Goal: Task Accomplishment & Management: Complete application form

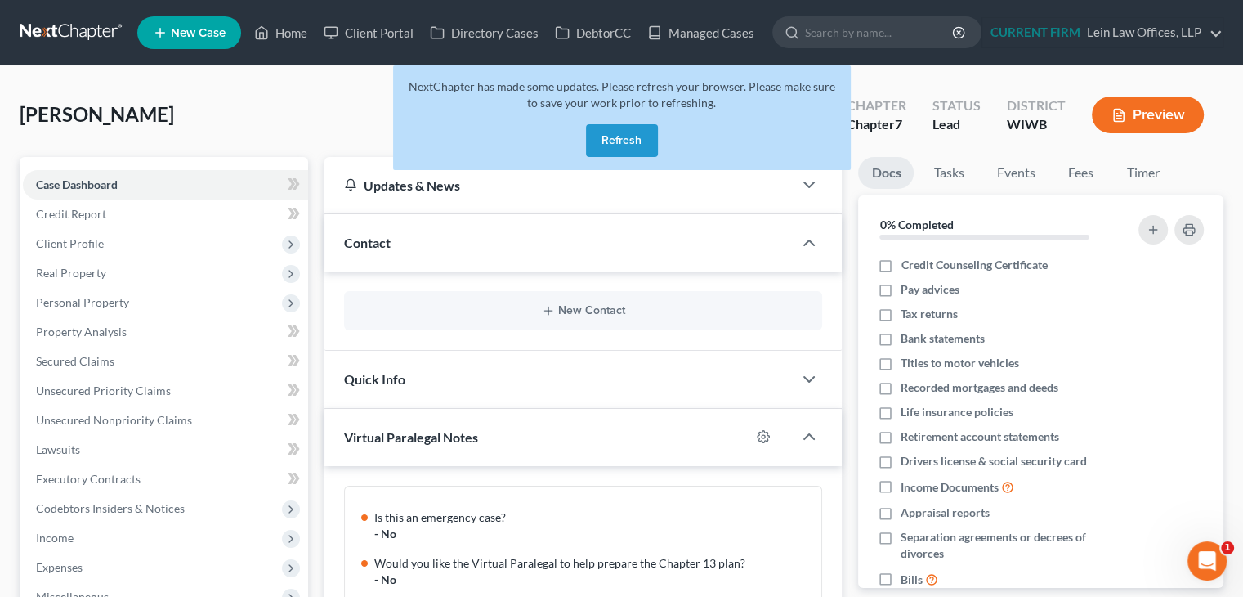
scroll to position [177, 0]
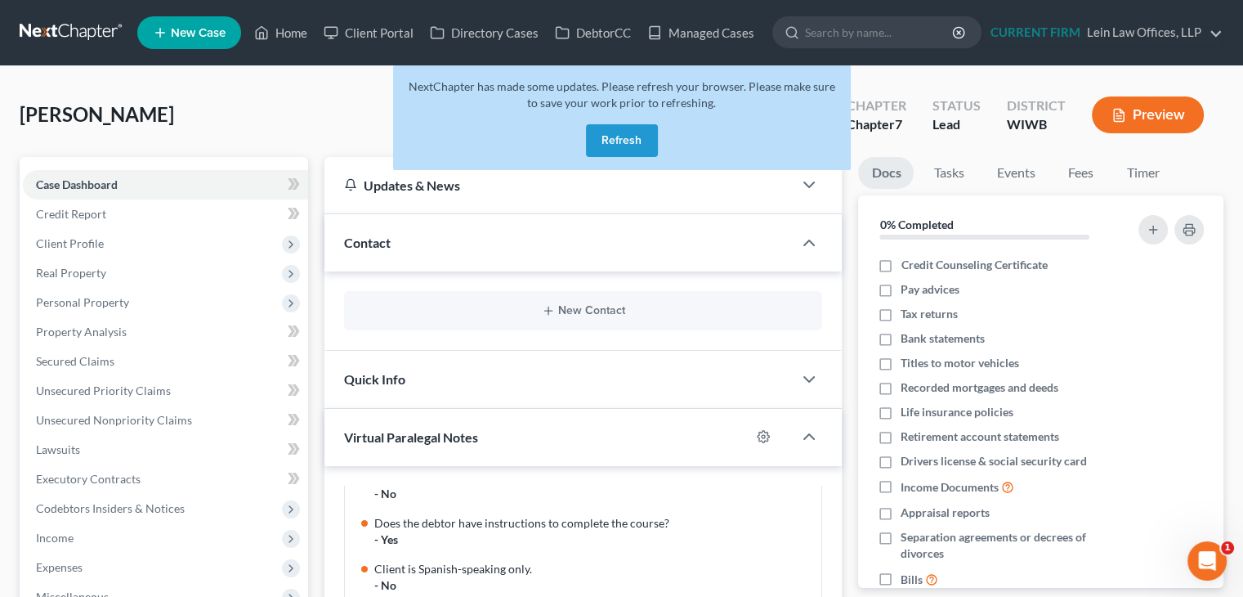
click at [622, 146] on button "Refresh" at bounding box center [622, 140] width 72 height 33
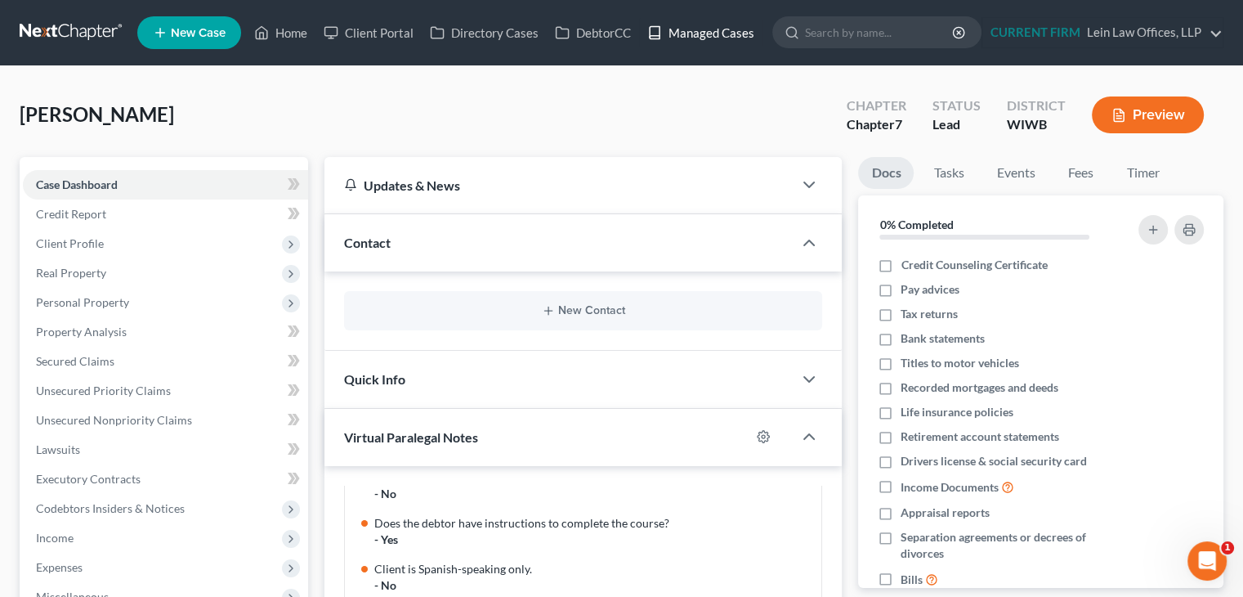
click at [687, 31] on link "Managed Cases" at bounding box center [700, 32] width 123 height 29
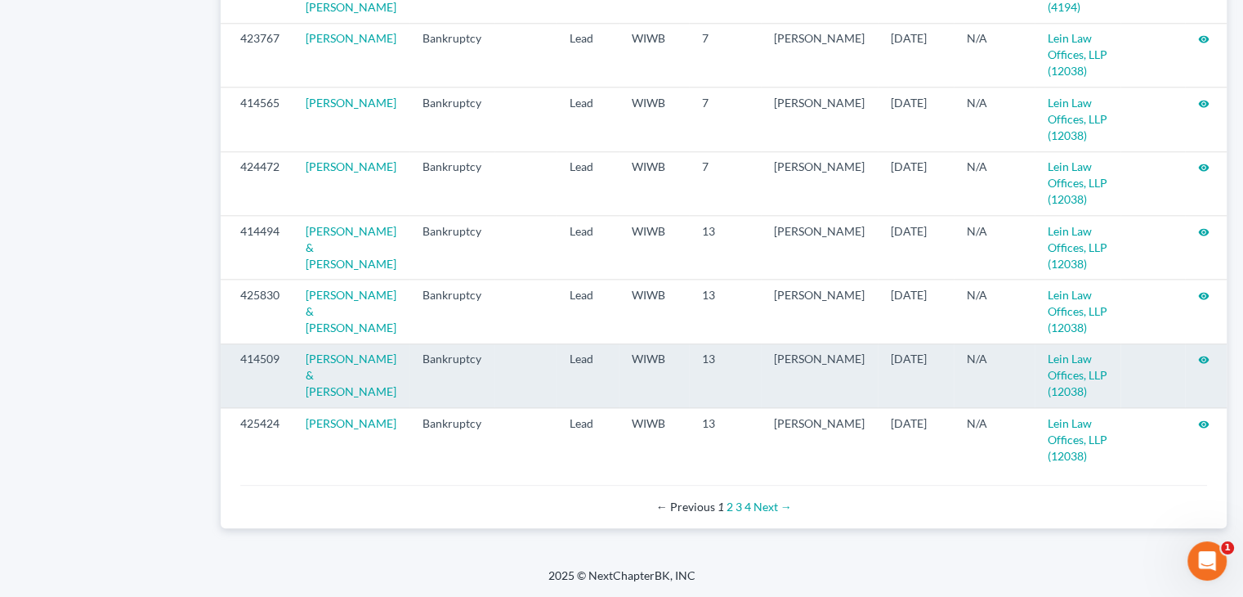
scroll to position [1801, 0]
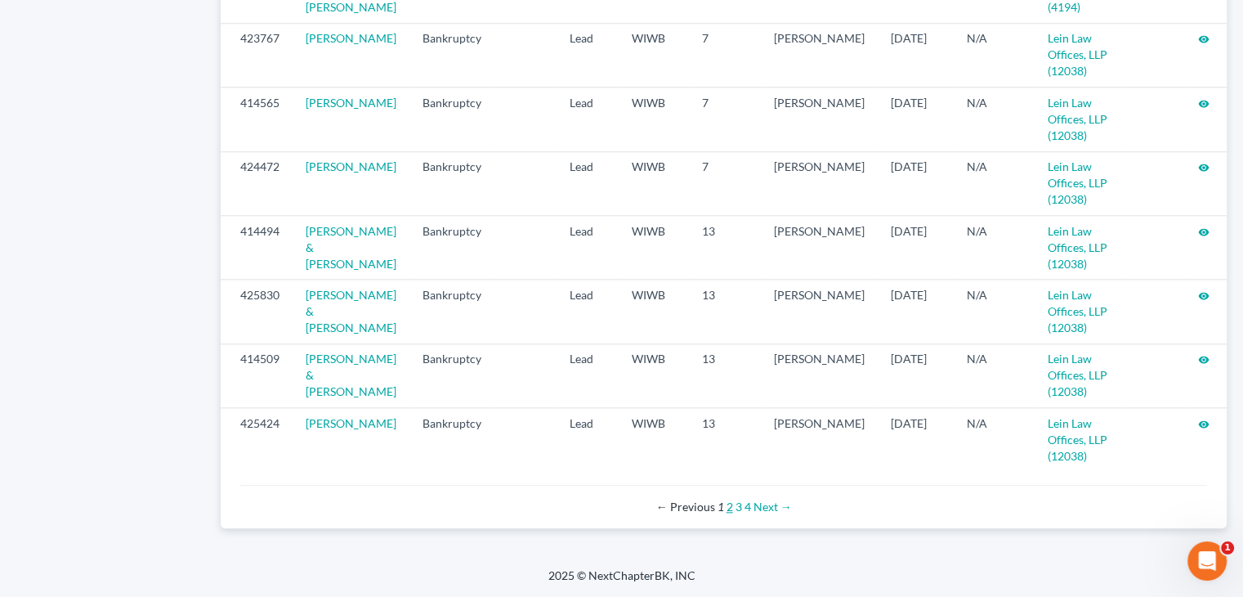
click at [727, 508] on link "2" at bounding box center [729, 506] width 7 height 14
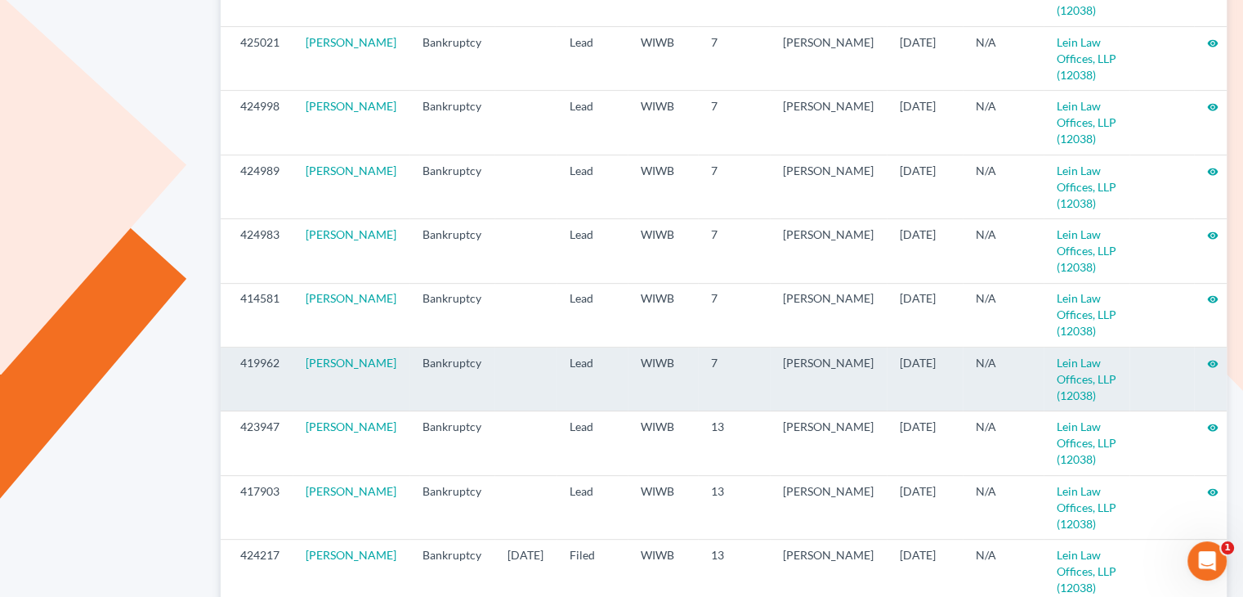
scroll to position [572, 0]
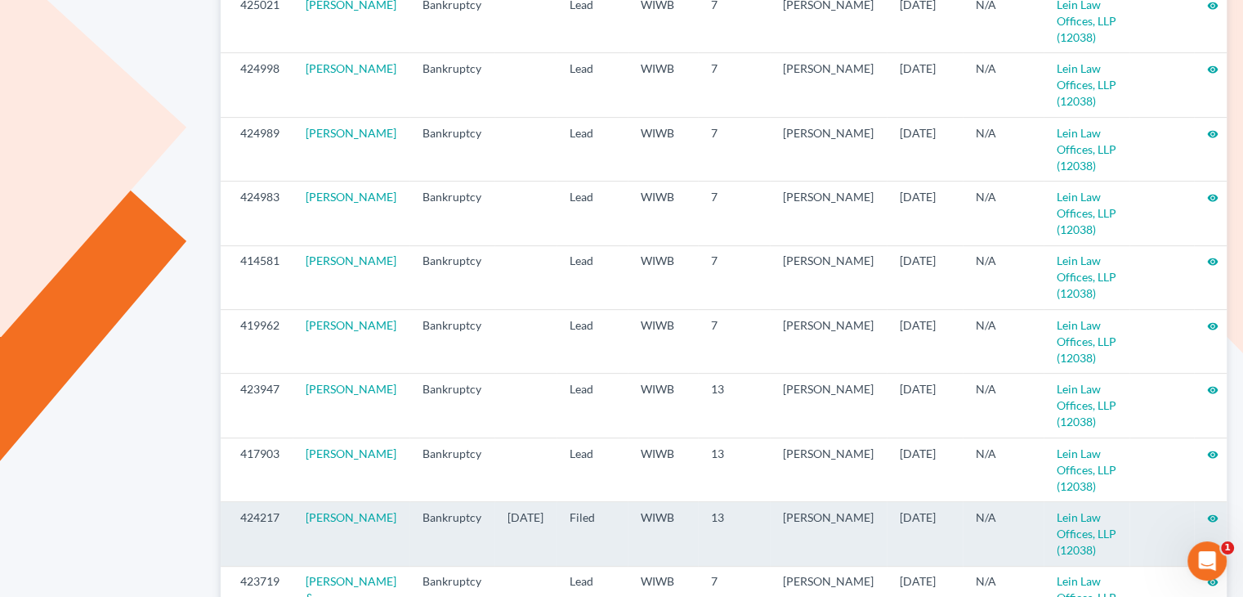
click at [1207, 512] on icon "visibility" at bounding box center [1212, 517] width 11 height 11
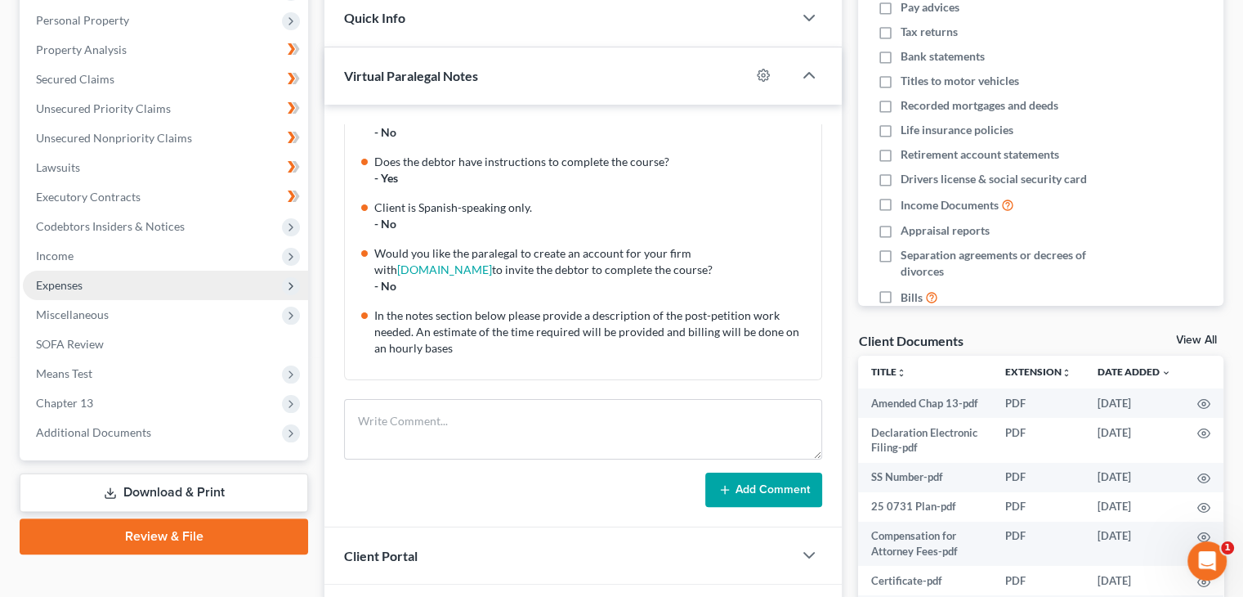
scroll to position [327, 0]
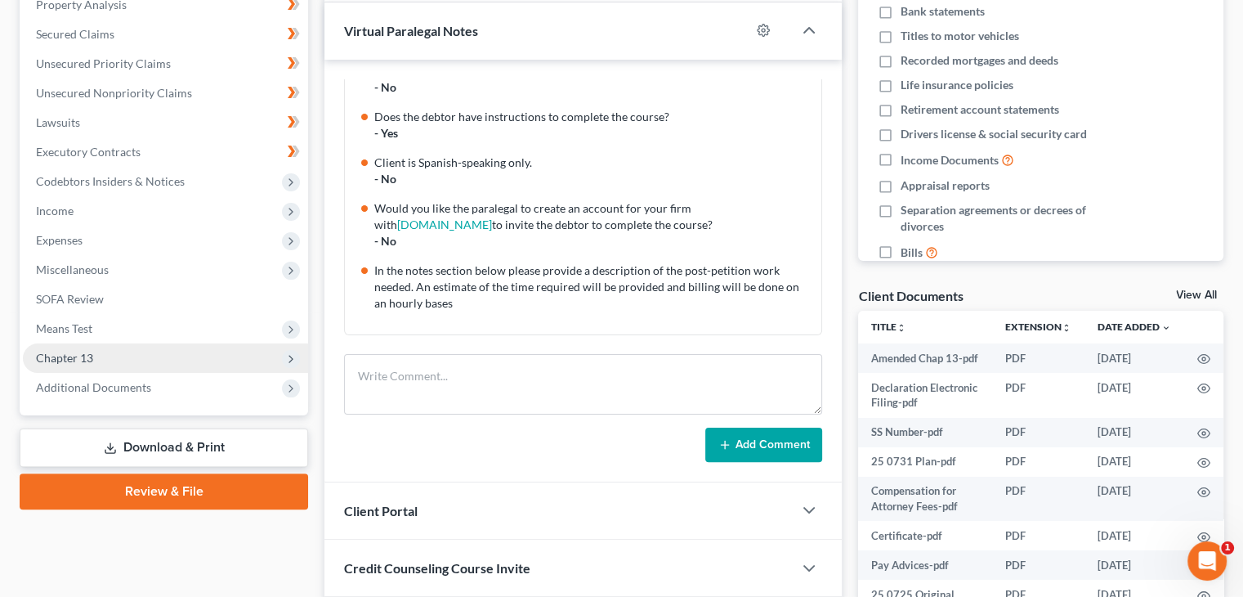
click at [101, 354] on span "Chapter 13" at bounding box center [165, 357] width 285 height 29
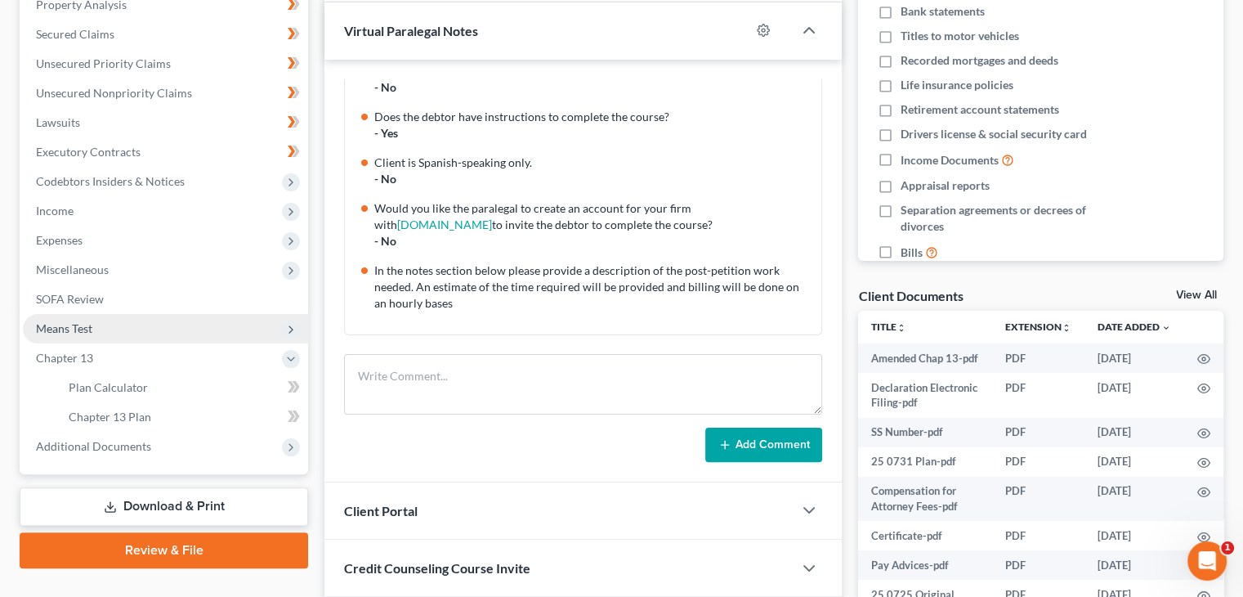
click at [98, 327] on span "Means Test" at bounding box center [165, 328] width 285 height 29
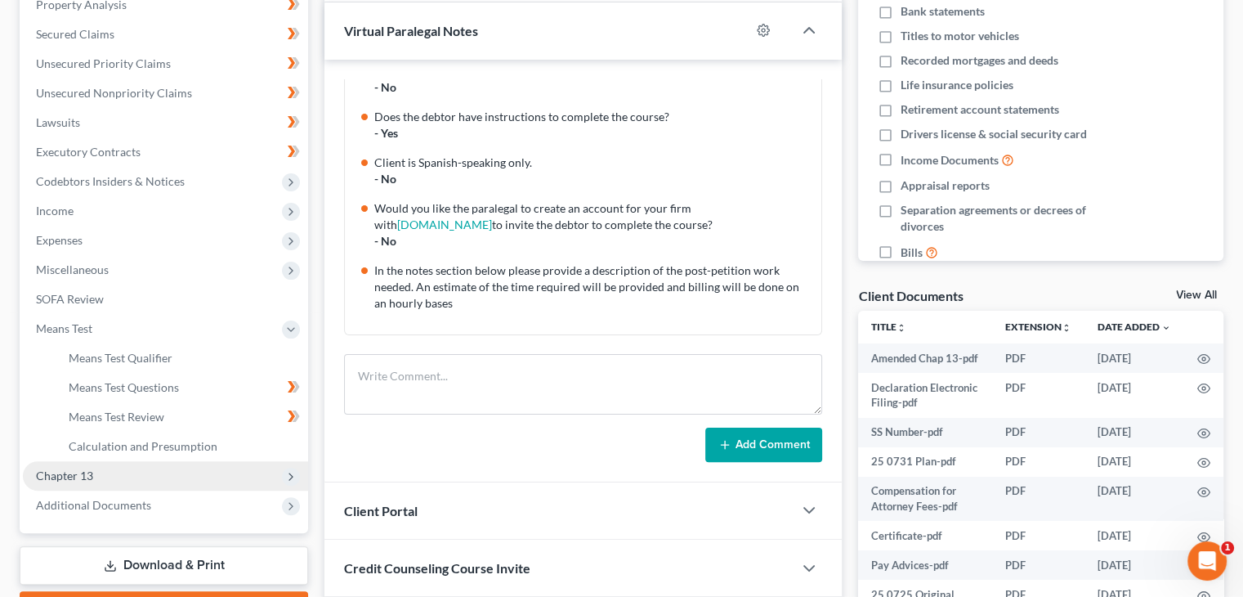
click at [102, 471] on span "Chapter 13" at bounding box center [165, 475] width 285 height 29
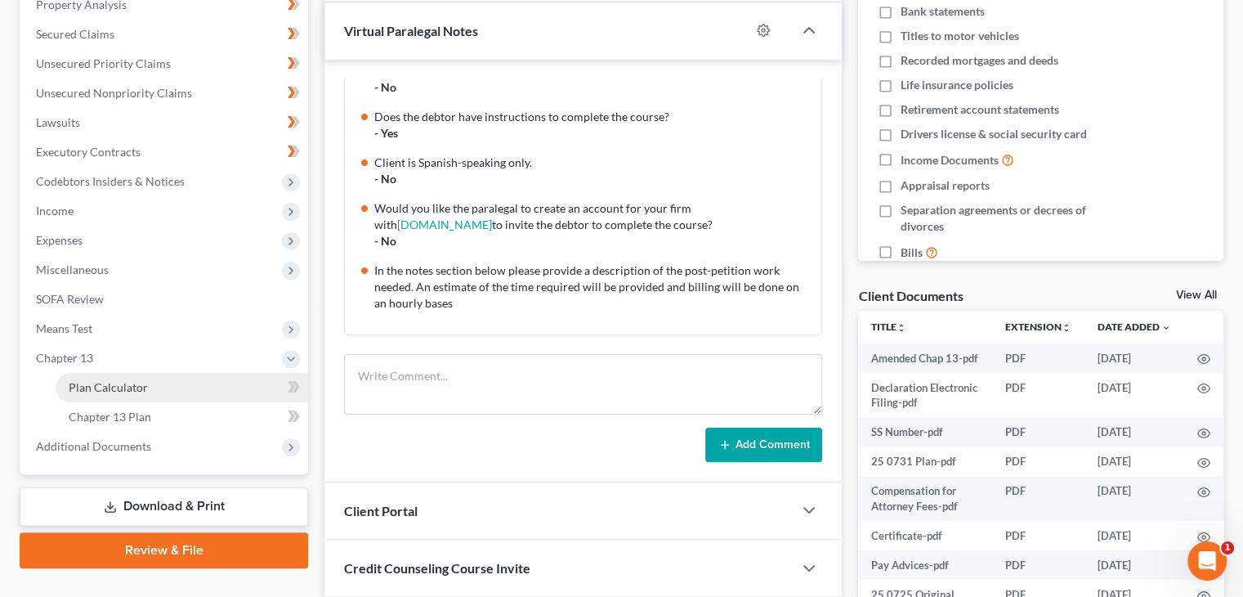
click at [120, 383] on span "Plan Calculator" at bounding box center [108, 387] width 79 height 14
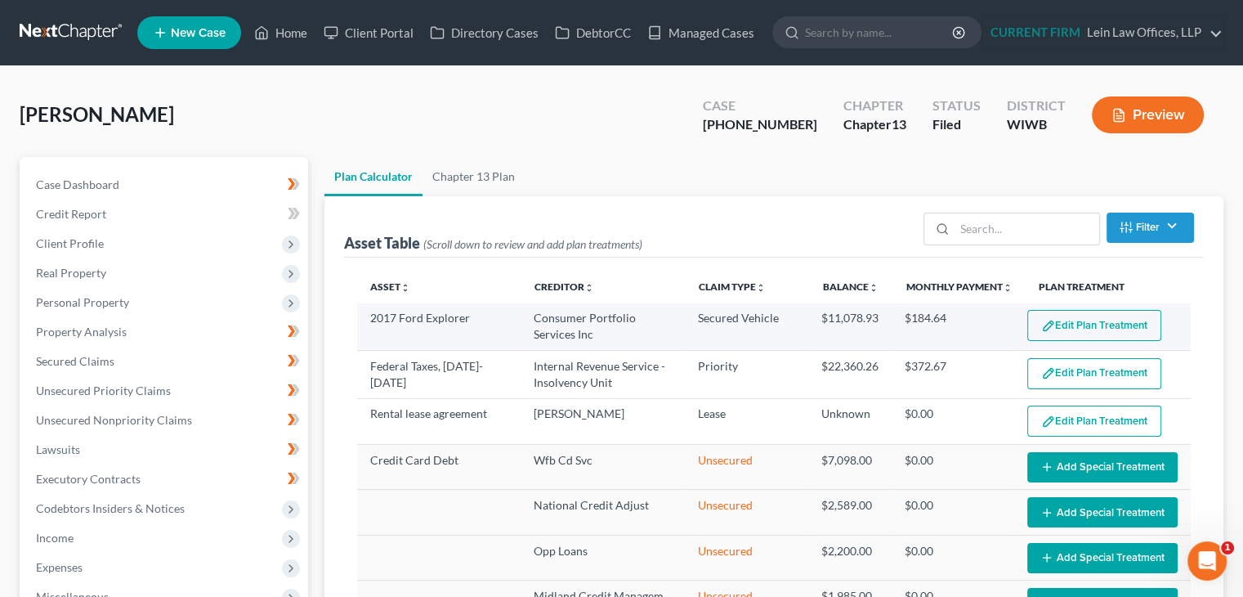
select select "59"
click at [1071, 318] on button "Edit Plan Treatment" at bounding box center [1094, 325] width 134 height 31
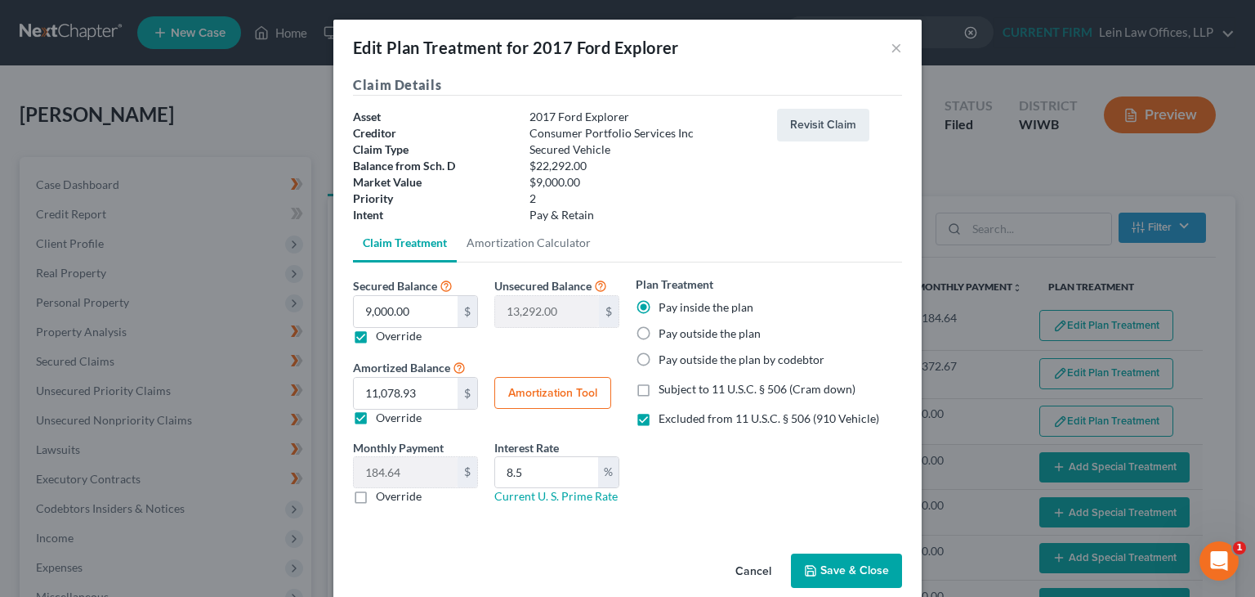
click at [570, 400] on button "Amortization Tool" at bounding box center [552, 393] width 117 height 33
type input "9,000.00"
type input "8.5"
type input "60"
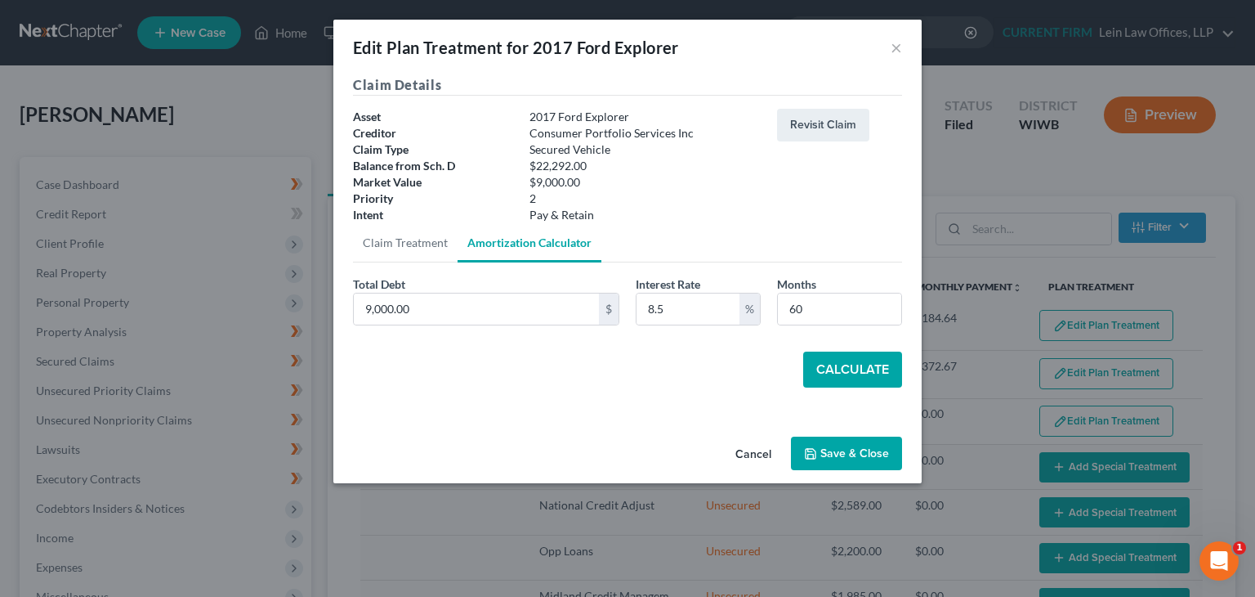
click at [866, 364] on button "Calculate" at bounding box center [852, 369] width 99 height 36
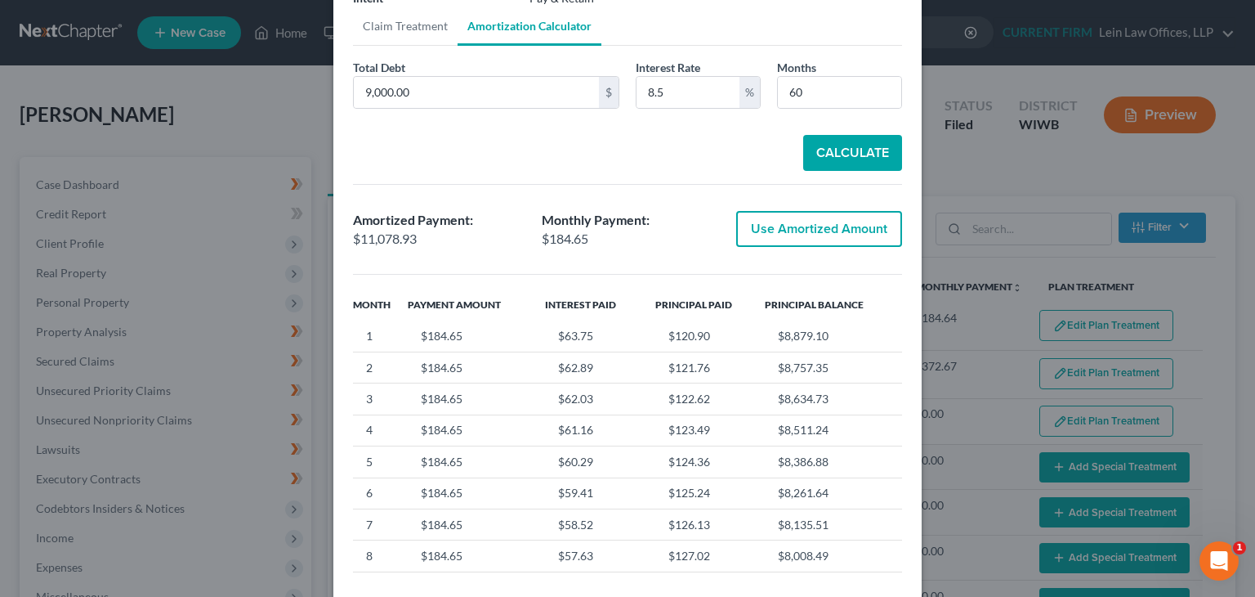
scroll to position [245, 0]
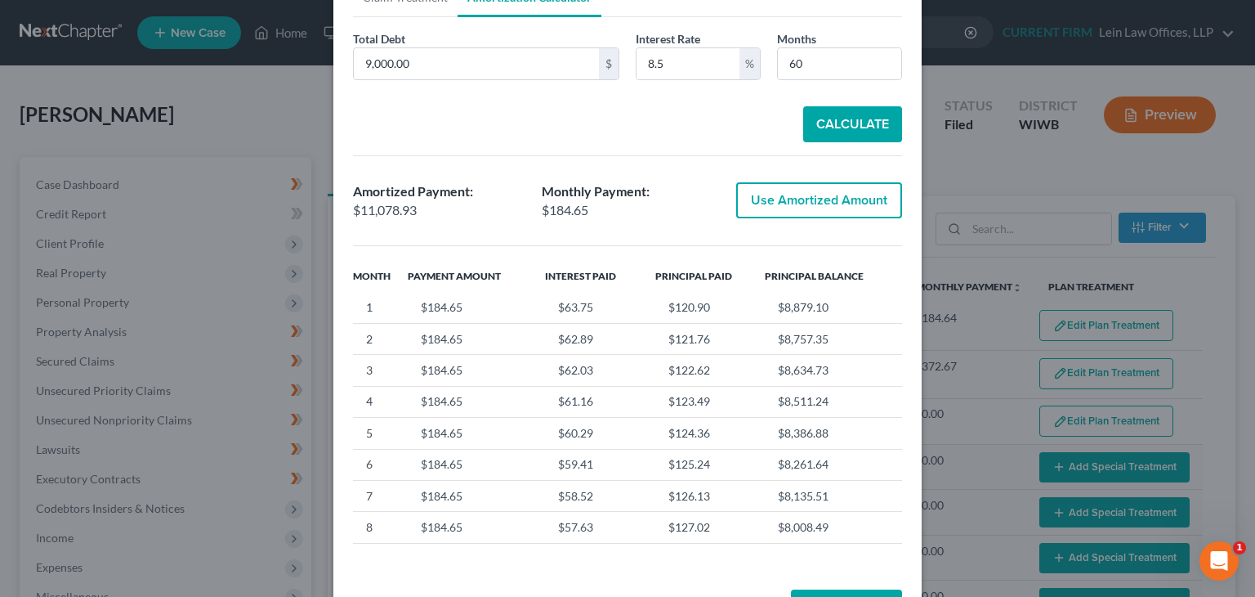
click at [778, 201] on button "Use Amortized Amount" at bounding box center [819, 200] width 166 height 36
type input "11,078.92"
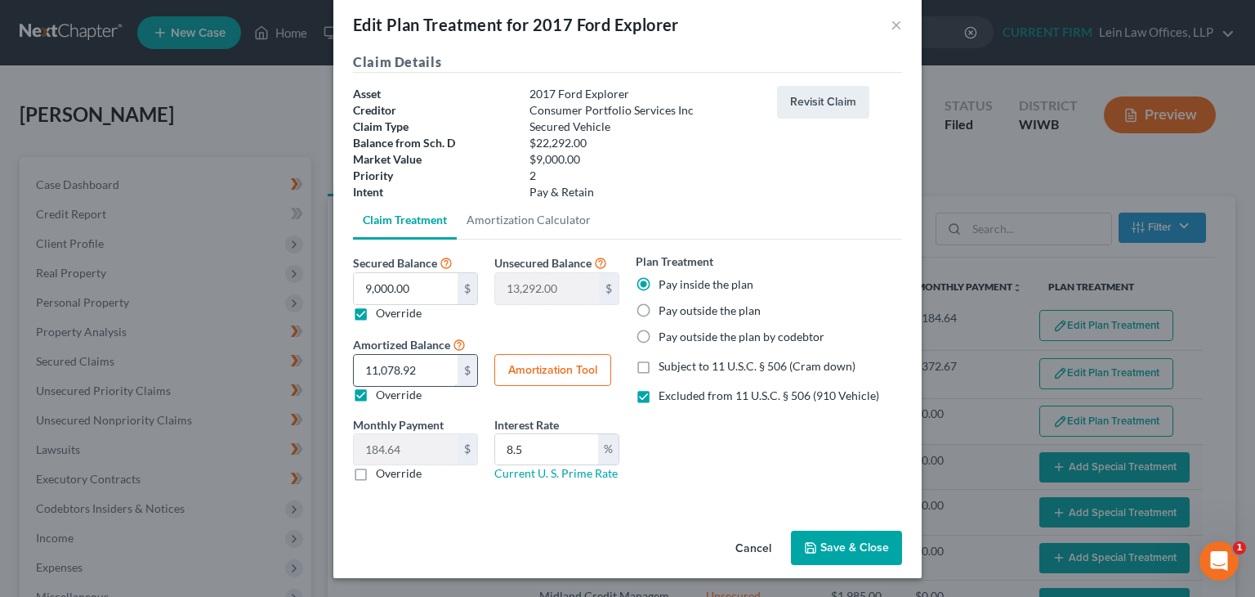
click at [431, 370] on input "11,078.92" at bounding box center [406, 370] width 104 height 31
click at [393, 395] on label "Override" at bounding box center [399, 395] width 46 height 16
click at [393, 395] on input "Override" at bounding box center [387, 392] width 11 height 11
checkbox input "false"
type input "150.00"
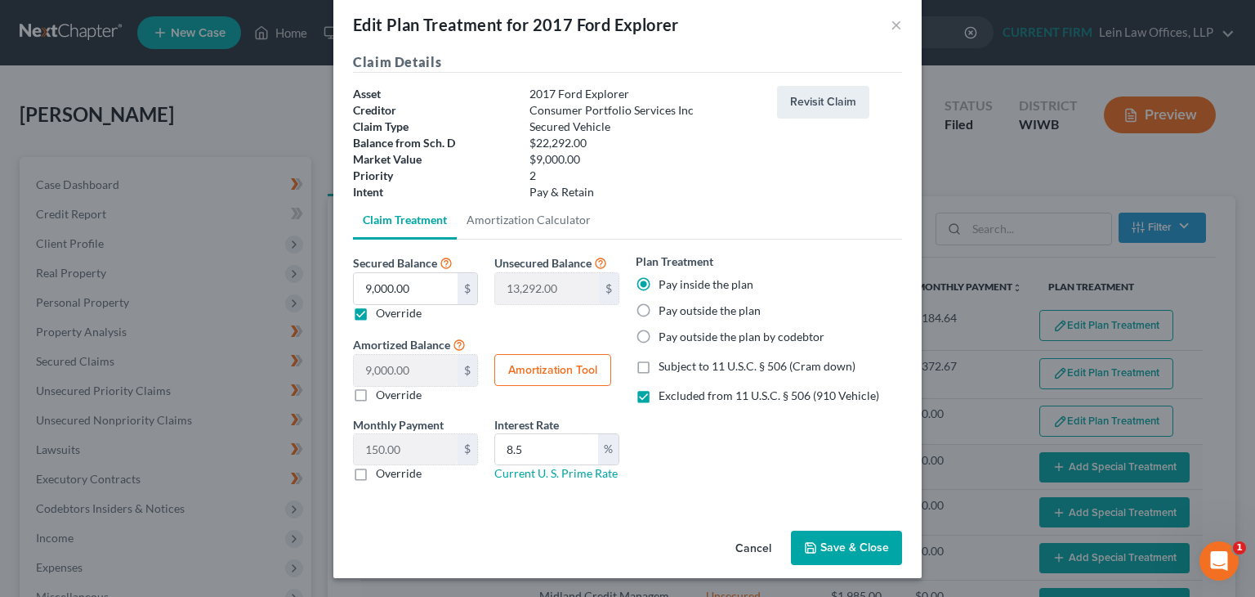
click at [379, 393] on label "Override" at bounding box center [399, 395] width 46 height 16
click at [382, 393] on input "Override" at bounding box center [387, 392] width 11 height 11
checkbox input "true"
type input "184.64"
click at [827, 548] on button "Save & Close" at bounding box center [846, 547] width 111 height 34
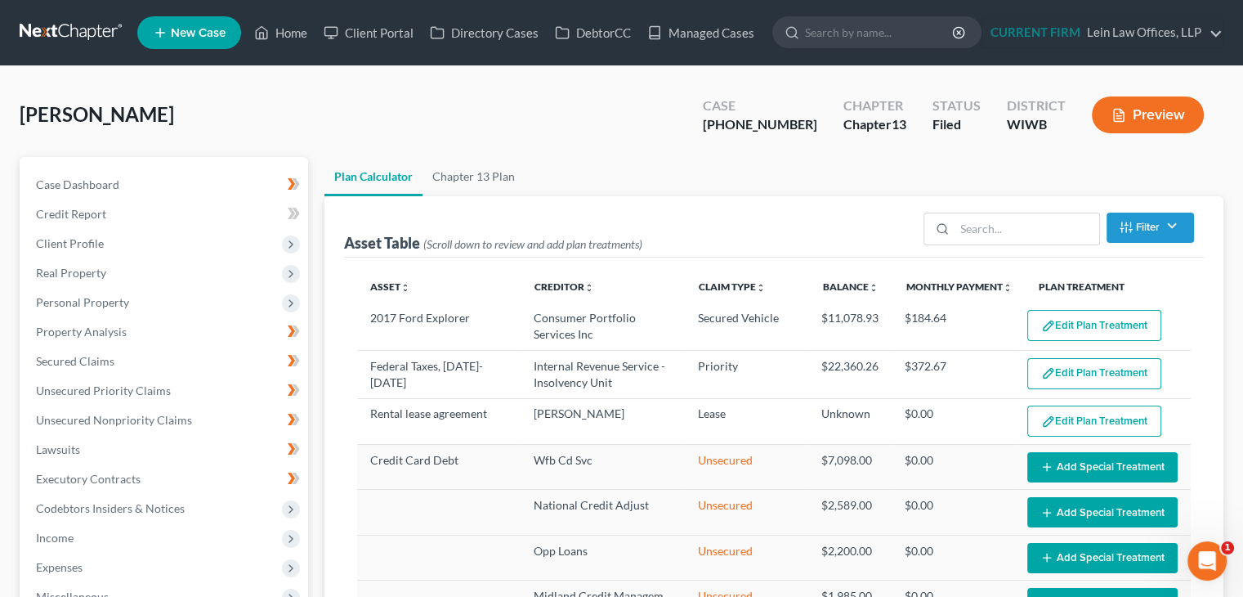
select select "59"
click at [497, 172] on link "Chapter 13 Plan" at bounding box center [473, 176] width 102 height 39
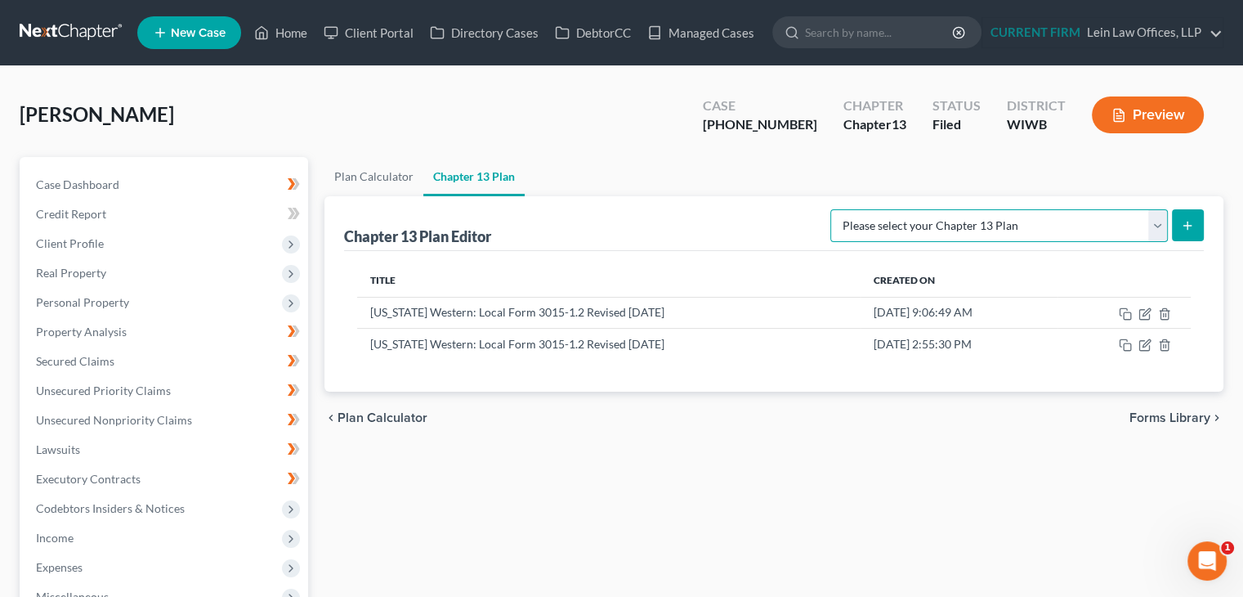
click at [1153, 226] on select "Please select your Chapter 13 Plan National Form Plan - Official Form 113 Wisco…" at bounding box center [998, 225] width 337 height 33
select select "3"
click at [830, 209] on select "Please select your Chapter 13 Plan National Form Plan - Official Form 113 Wisco…" at bounding box center [998, 225] width 337 height 33
click at [1187, 230] on icon "submit" at bounding box center [1187, 225] width 13 height 13
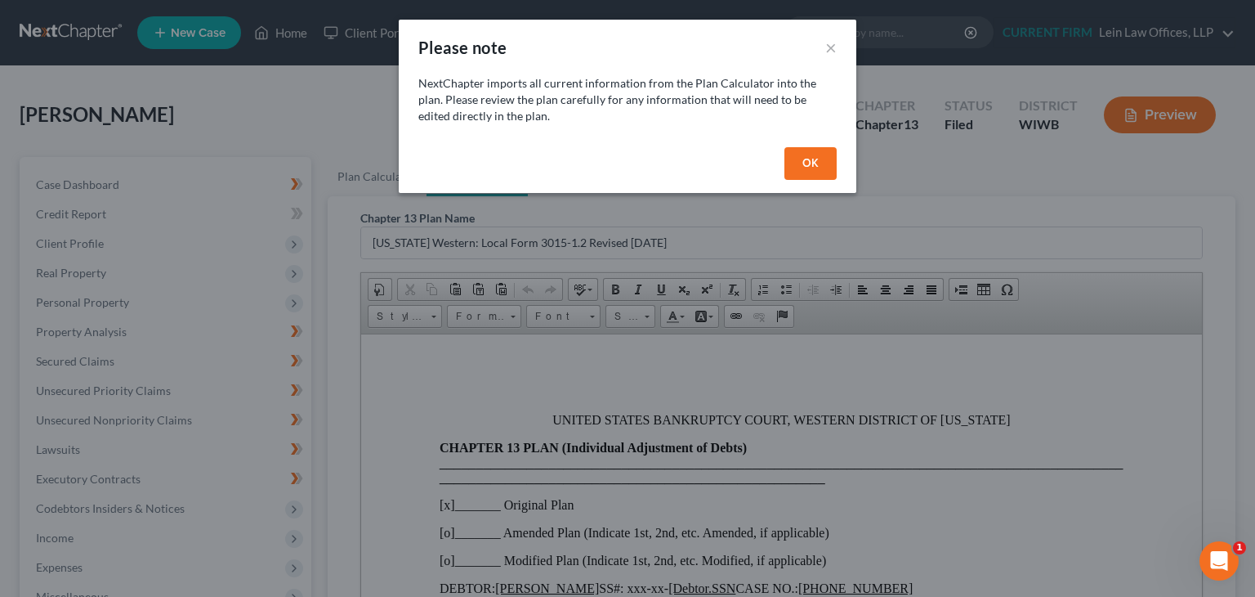
click at [802, 172] on button "OK" at bounding box center [810, 163] width 52 height 33
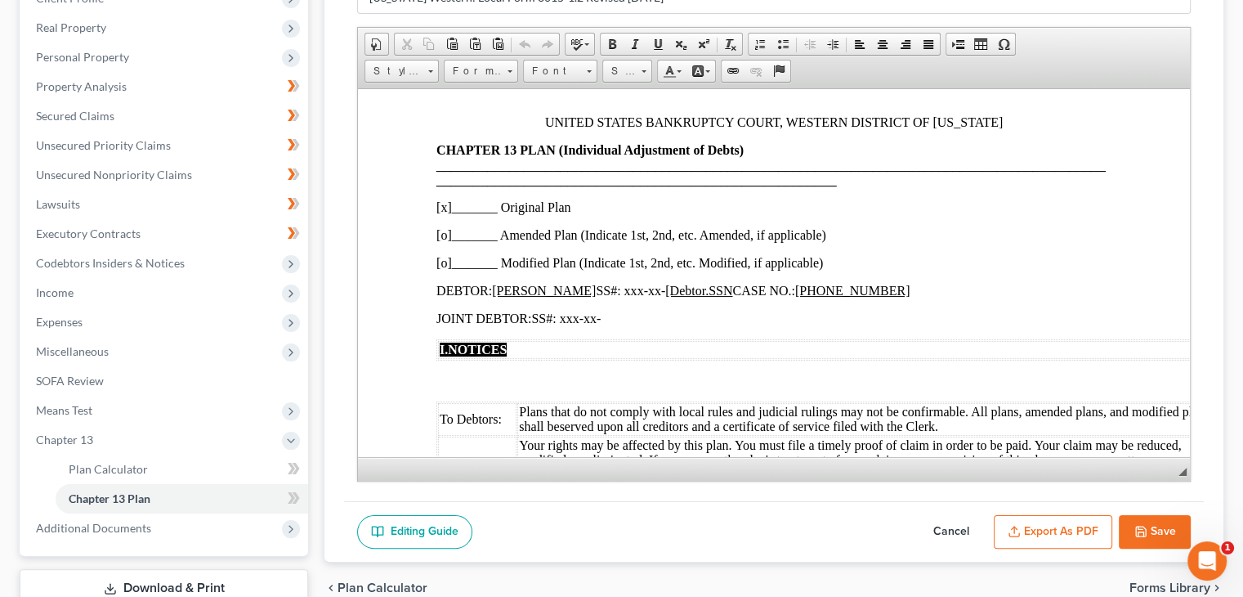
scroll to position [82, 0]
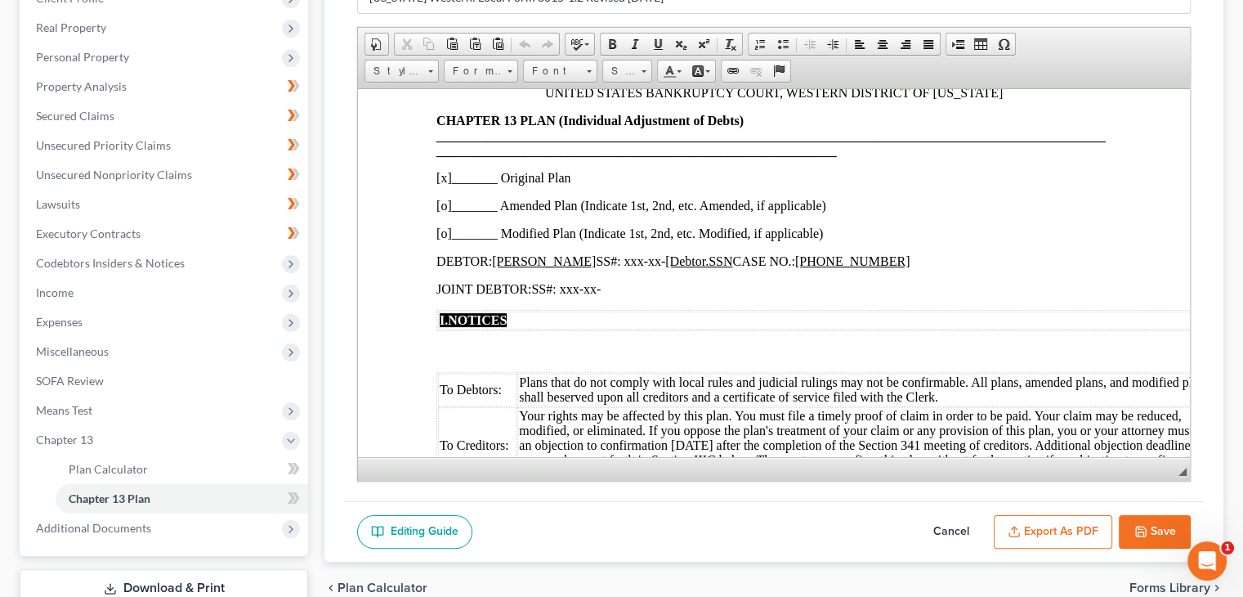
click at [441, 212] on p "[o]_______ Amended Plan (Indicate 1st, 2nd, etc. Amended, if applicable)" at bounding box center [773, 205] width 675 height 15
click at [446, 181] on p "[x]_______ Original Plan" at bounding box center [773, 177] width 675 height 15
click at [441, 180] on p "[x]_______ Original Plan" at bounding box center [773, 177] width 675 height 15
click at [442, 206] on p "[o]_______ Amended Plan (Indicate 1st, 2nd, etc. Amended, if applicable)" at bounding box center [773, 205] width 675 height 15
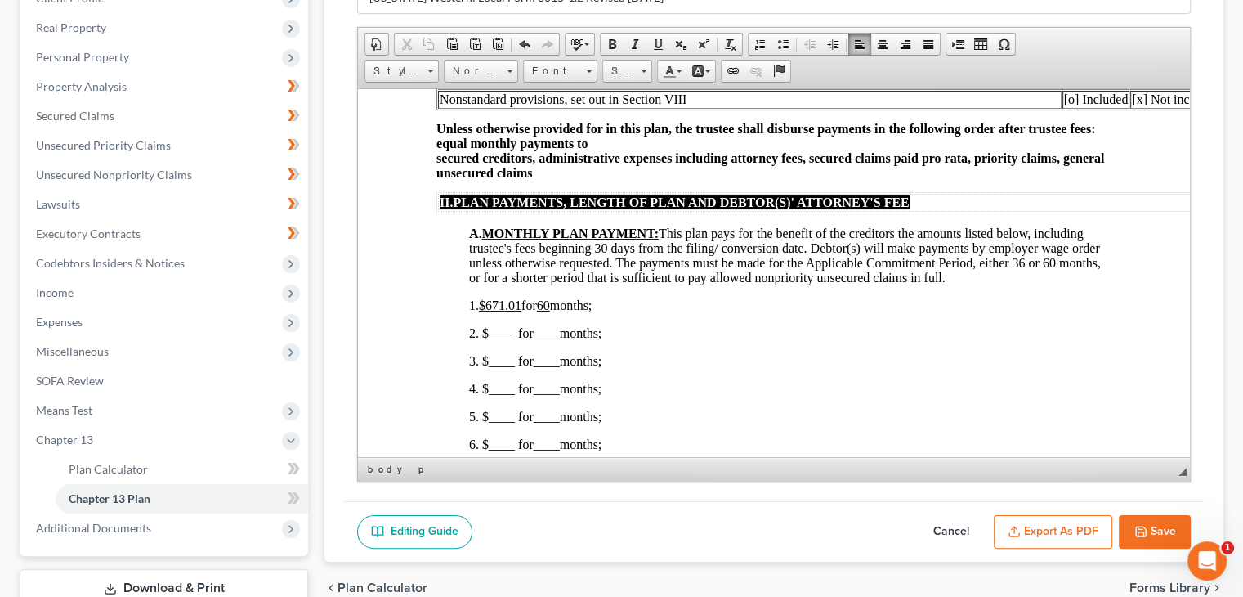
scroll to position [654, 0]
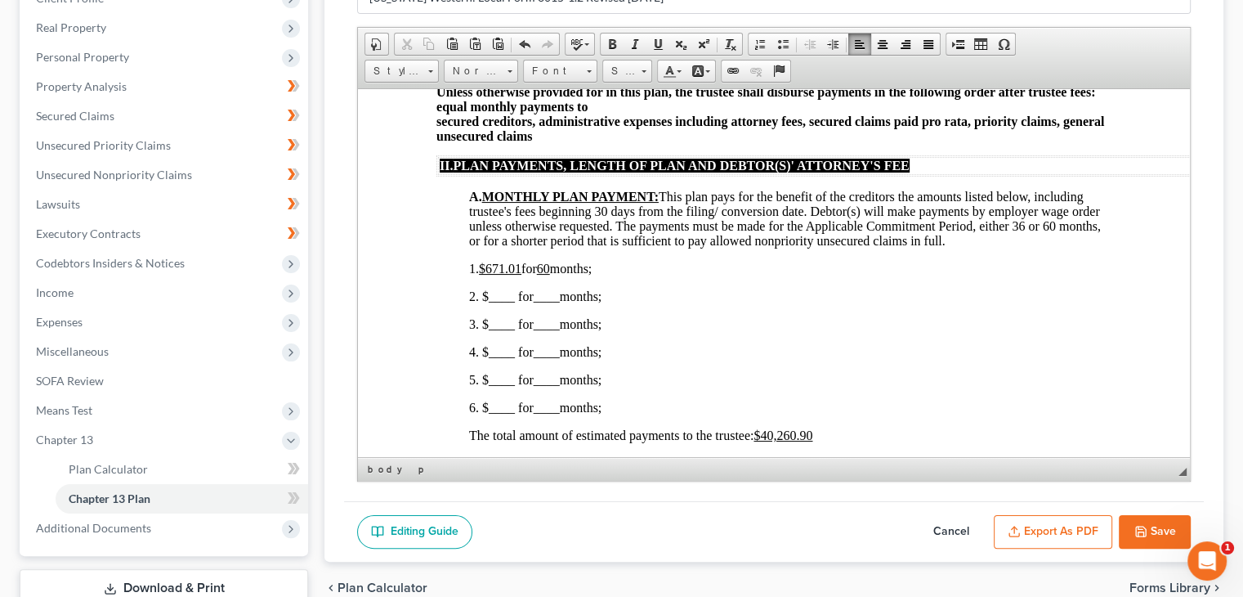
click at [963, 527] on button "Cancel" at bounding box center [951, 532] width 72 height 34
select select "3"
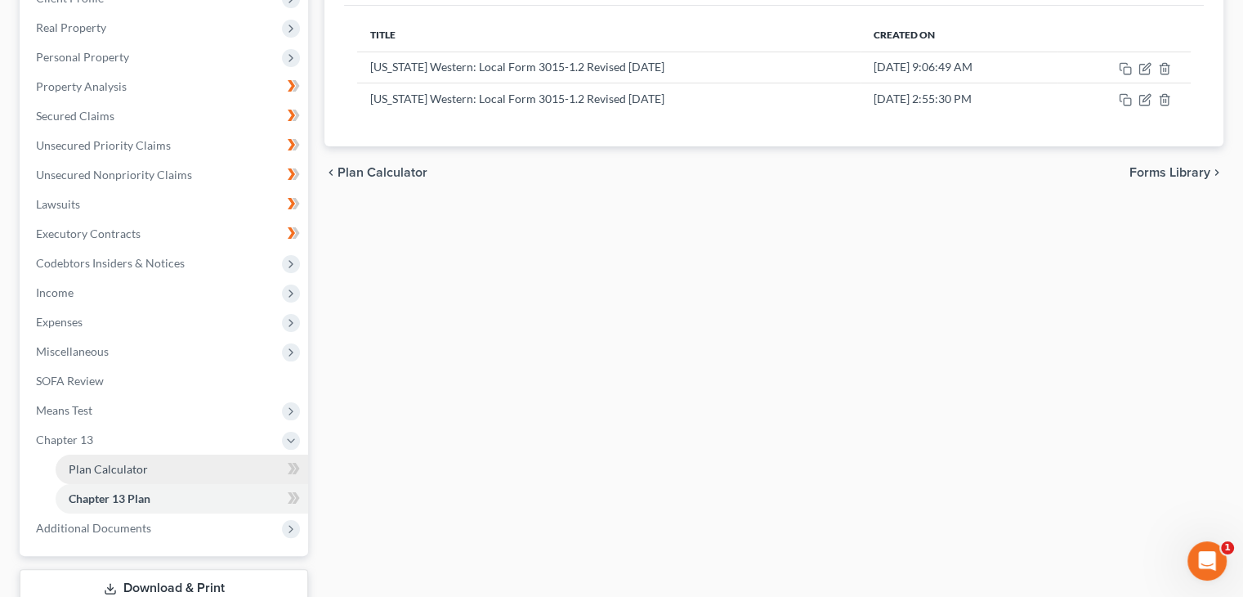
click at [87, 467] on span "Plan Calculator" at bounding box center [108, 469] width 79 height 14
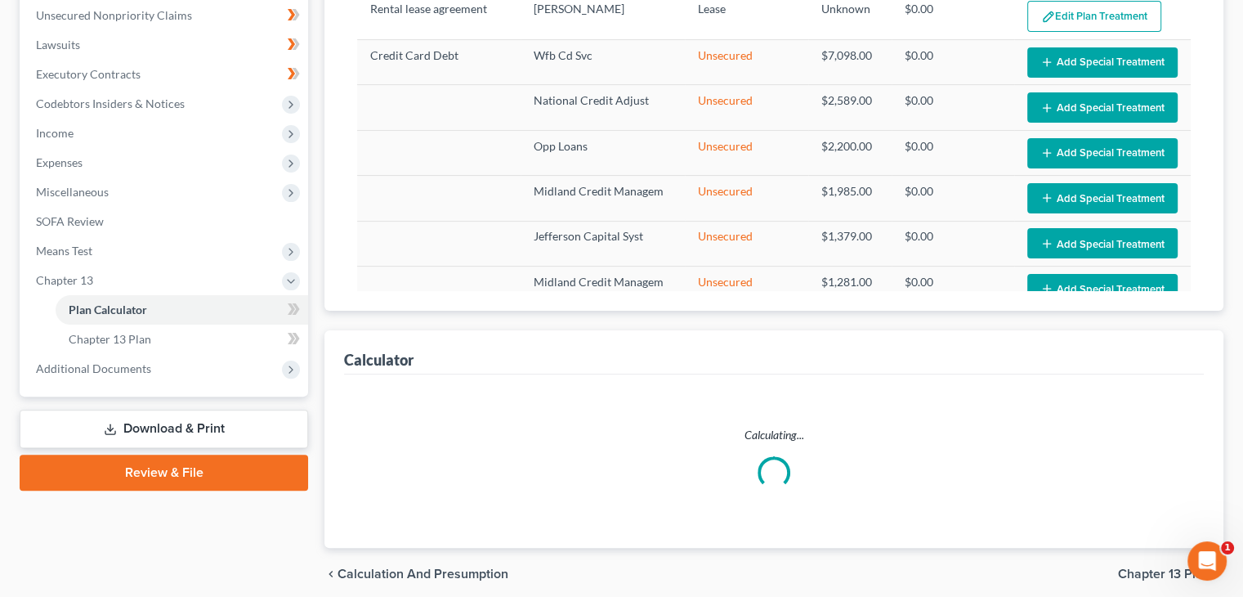
select select "59"
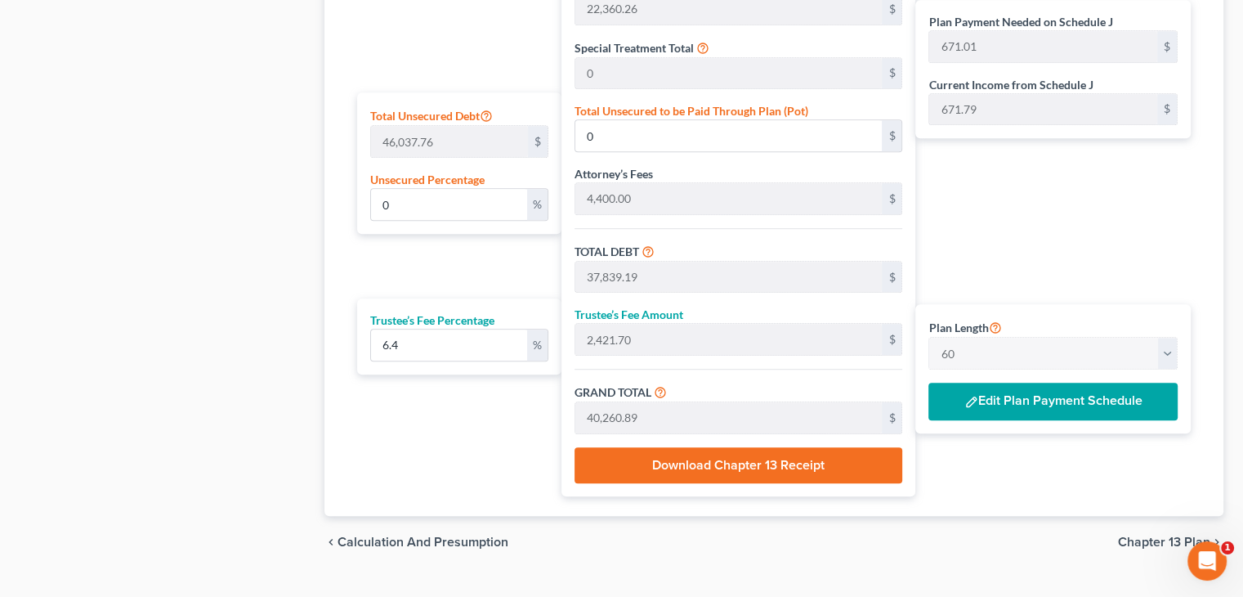
scroll to position [991, 0]
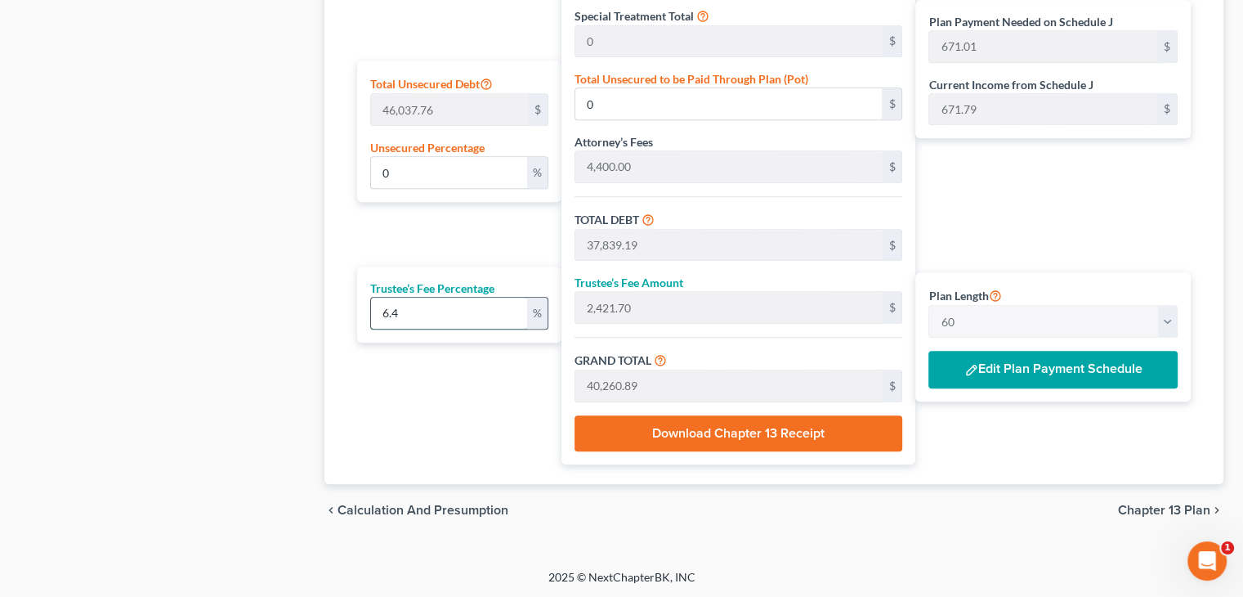
click at [450, 311] on input "6.4" at bounding box center [449, 312] width 156 height 31
drag, startPoint x: 449, startPoint y: 311, endPoint x: 425, endPoint y: 311, distance: 24.5
click at [425, 311] on input "6.4" at bounding box center [449, 312] width 156 height 31
type input "7"
type input "2,648.74"
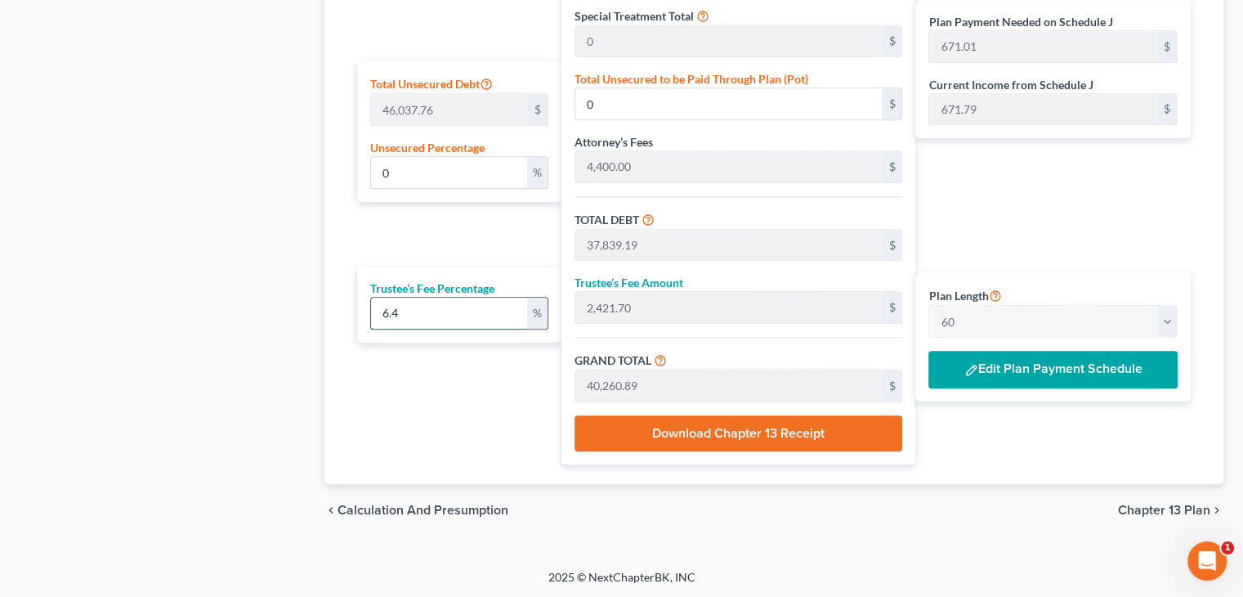
type input "40,487.93"
type input "674.79"
type input "7.5"
type input "2,837.93"
type input "40,677.12"
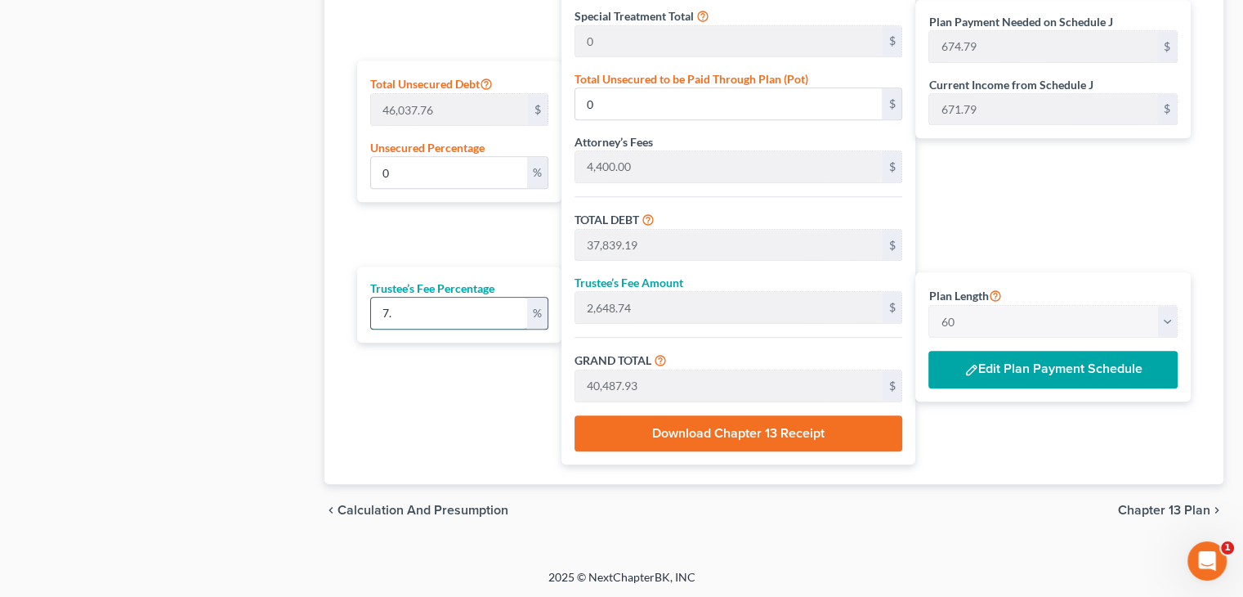
type input "677.95"
type input "7.5"
click at [429, 311] on input "7.5" at bounding box center [449, 312] width 156 height 31
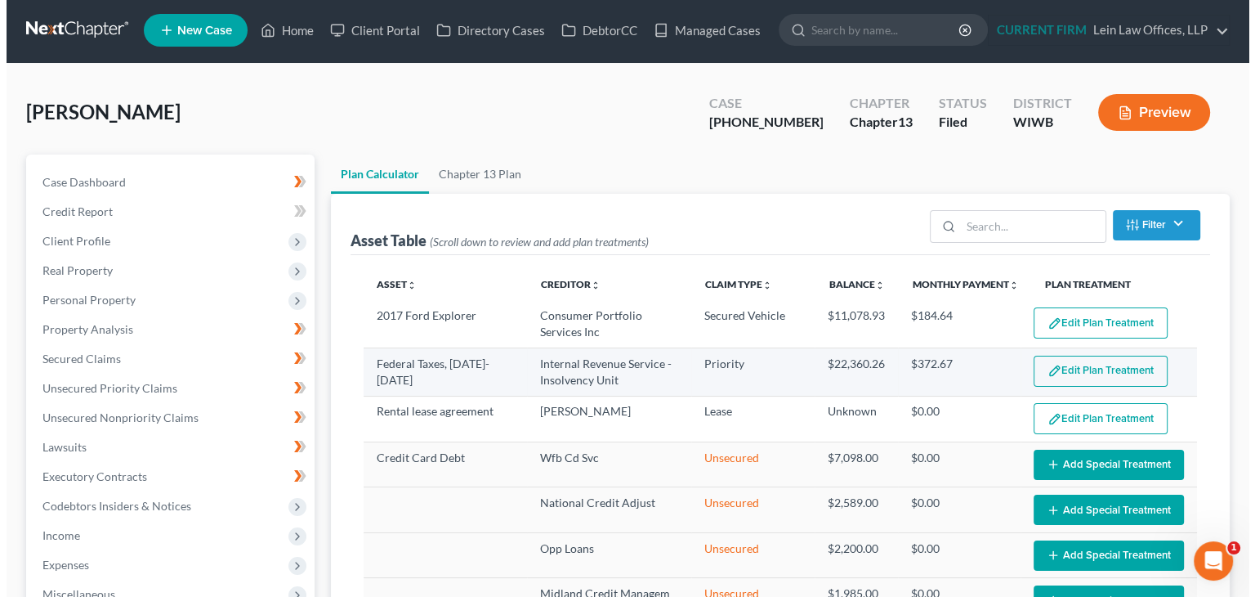
scroll to position [0, 0]
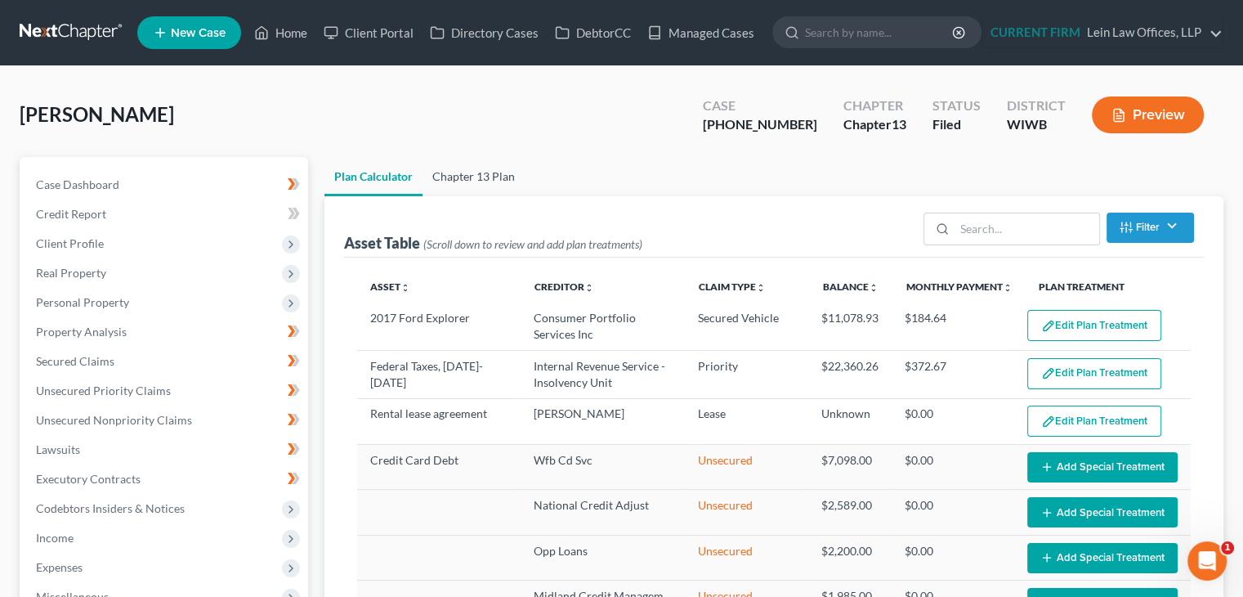
click at [486, 169] on link "Chapter 13 Plan" at bounding box center [473, 176] width 102 height 39
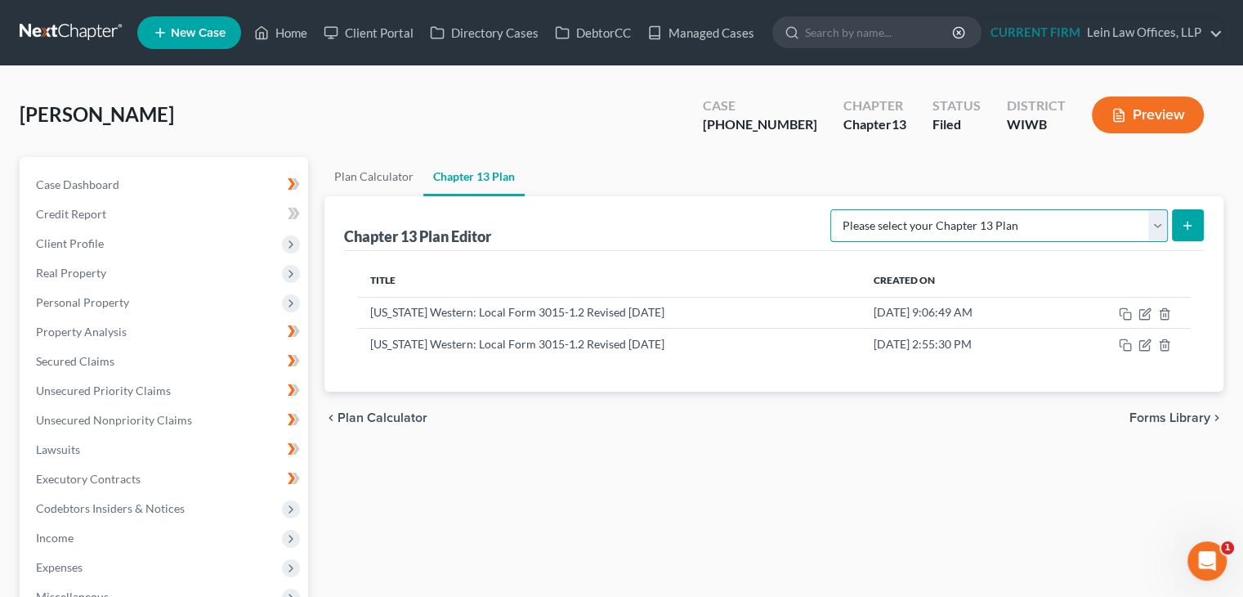
click at [1070, 224] on select "Please select your Chapter 13 Plan National Form Plan - Official Form 113 Wisco…" at bounding box center [998, 225] width 337 height 33
select select "3"
click at [830, 209] on select "Please select your Chapter 13 Plan National Form Plan - Official Form 113 Wisco…" at bounding box center [998, 225] width 337 height 33
click at [1190, 226] on icon "submit" at bounding box center [1187, 225] width 13 height 13
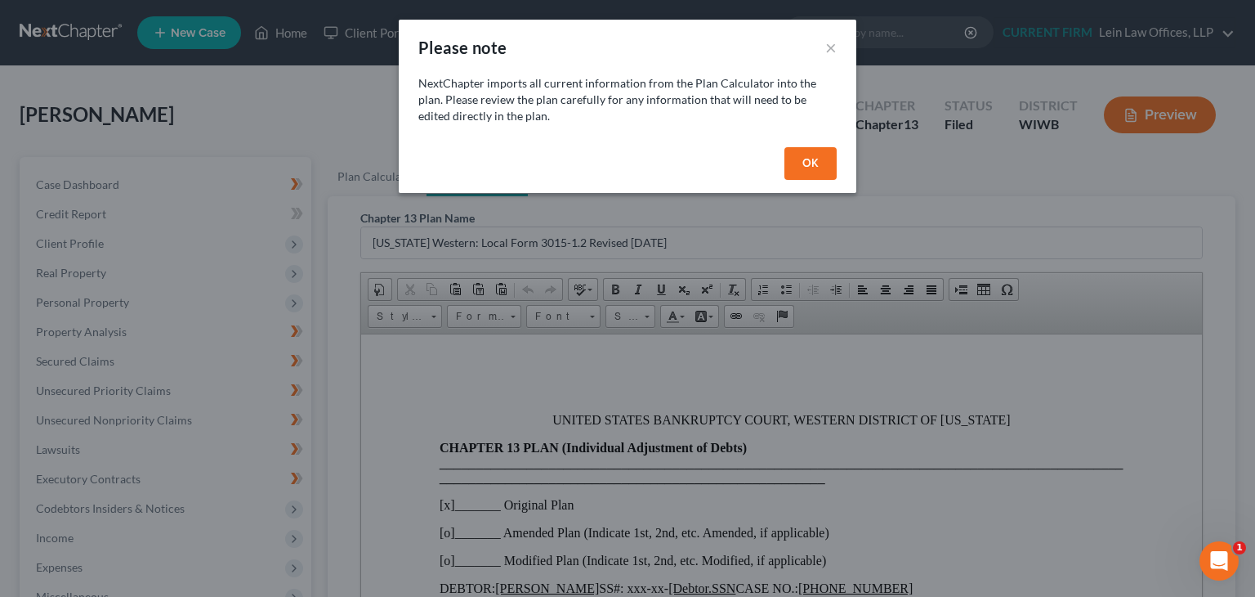
click at [814, 163] on button "OK" at bounding box center [810, 163] width 52 height 33
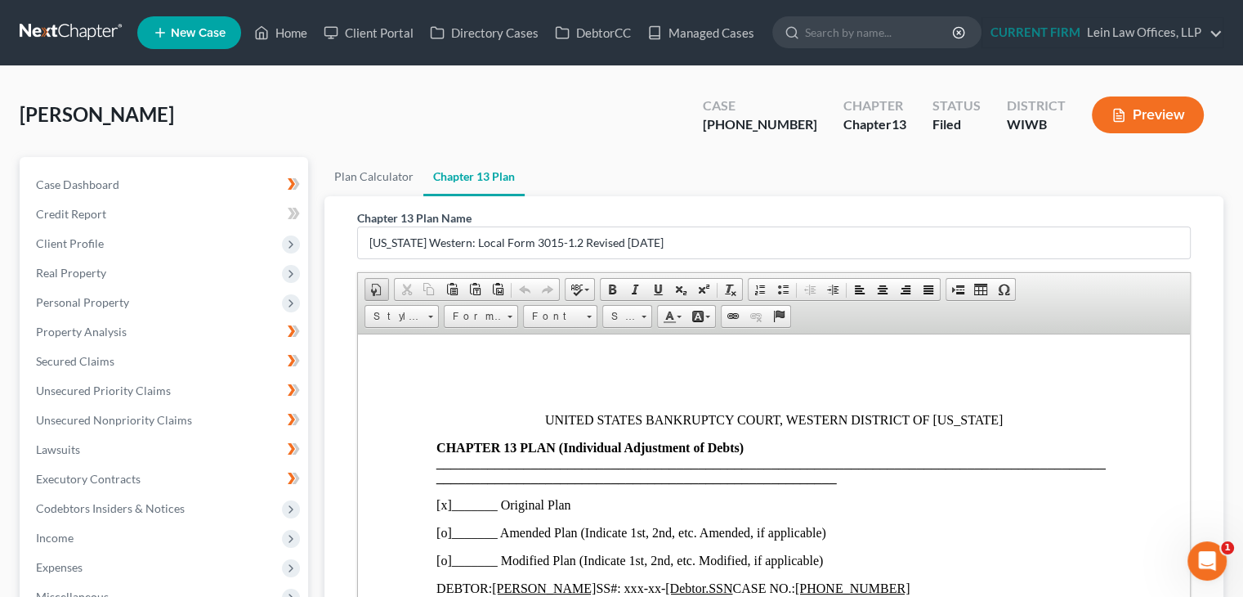
click at [376, 288] on span at bounding box center [376, 289] width 13 height 13
select select "other"
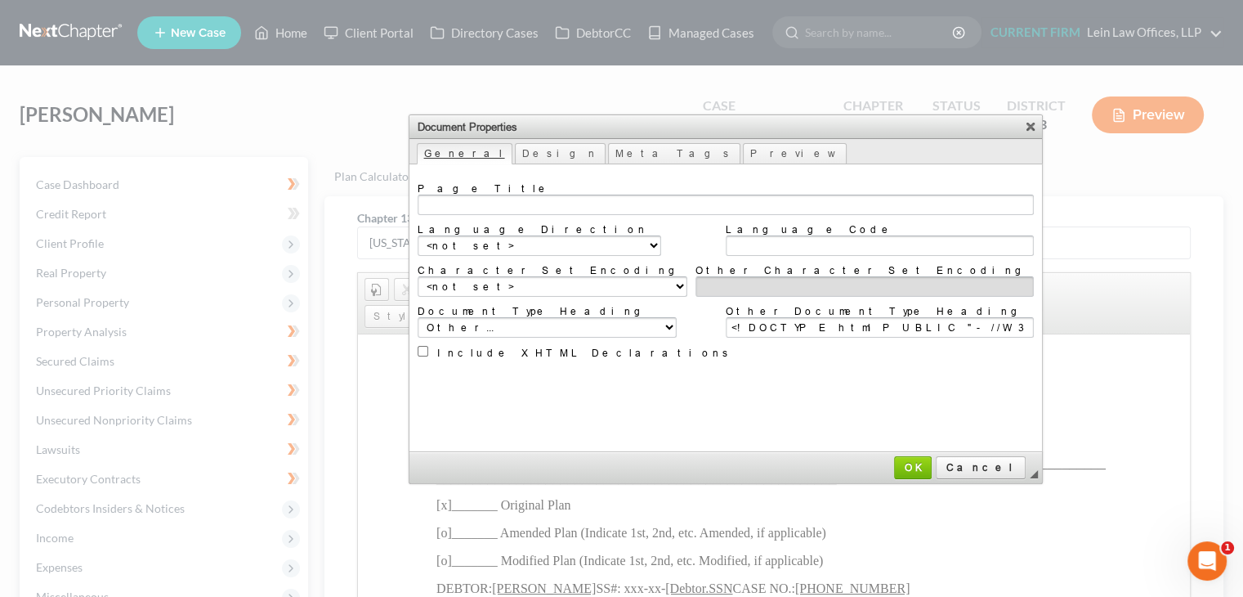
click at [451, 155] on link "General" at bounding box center [465, 153] width 96 height 21
click at [515, 151] on link "Design" at bounding box center [560, 153] width 91 height 21
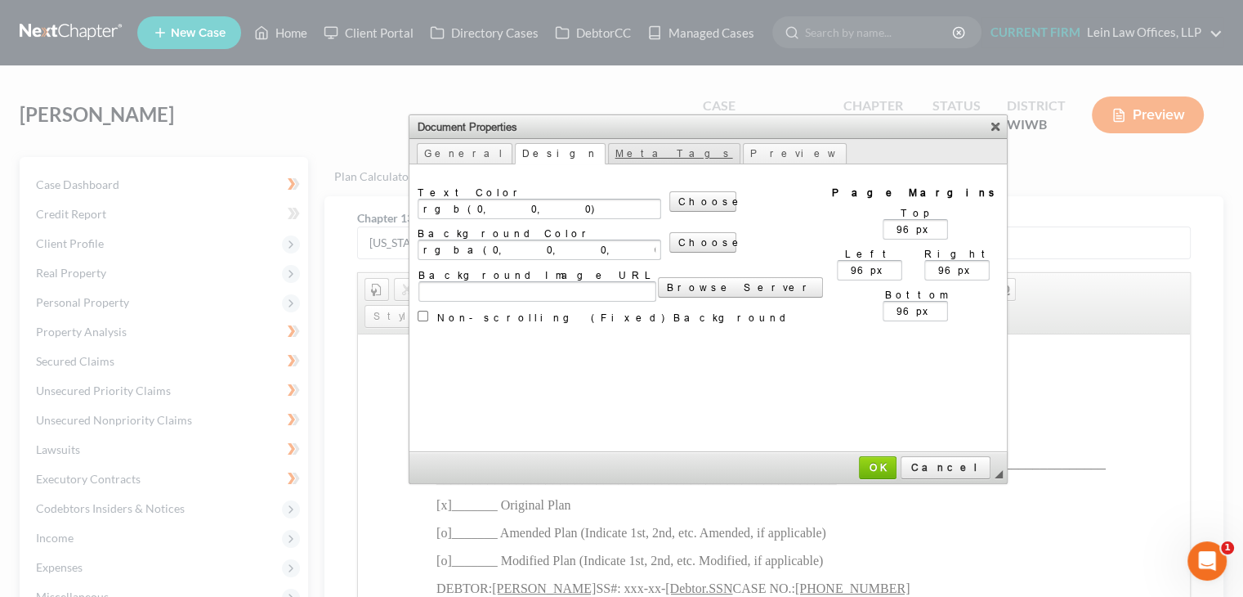
click at [608, 153] on link "Meta Tags" at bounding box center [674, 153] width 132 height 21
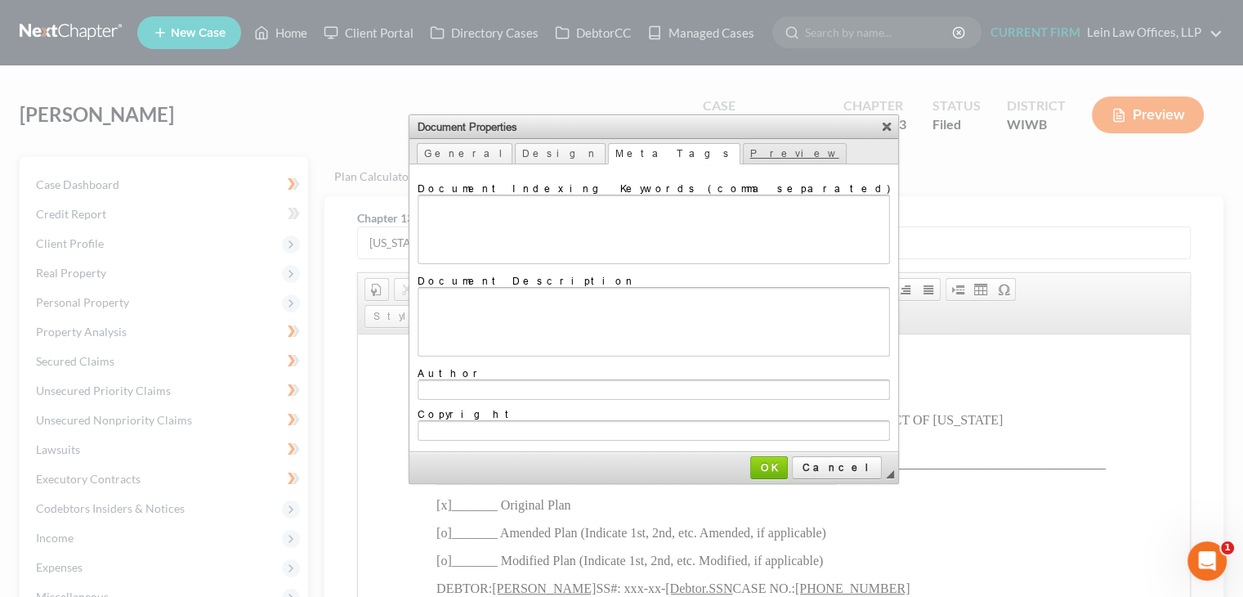
click at [743, 148] on link "Preview" at bounding box center [795, 153] width 104 height 21
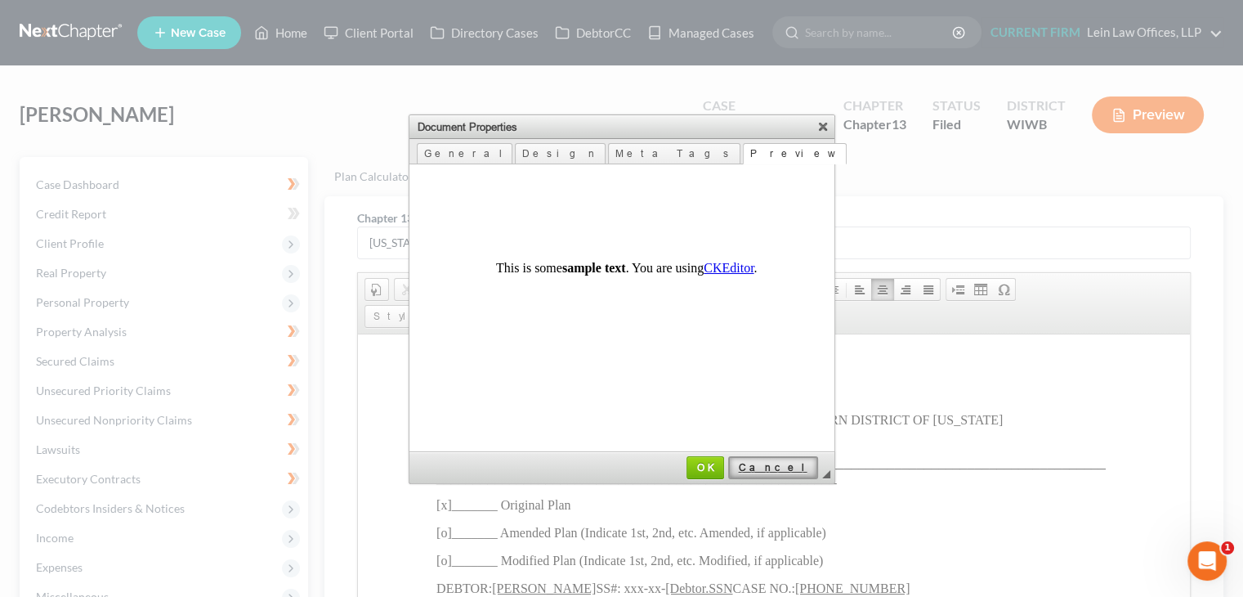
click at [801, 469] on span "Cancel" at bounding box center [773, 467] width 87 height 12
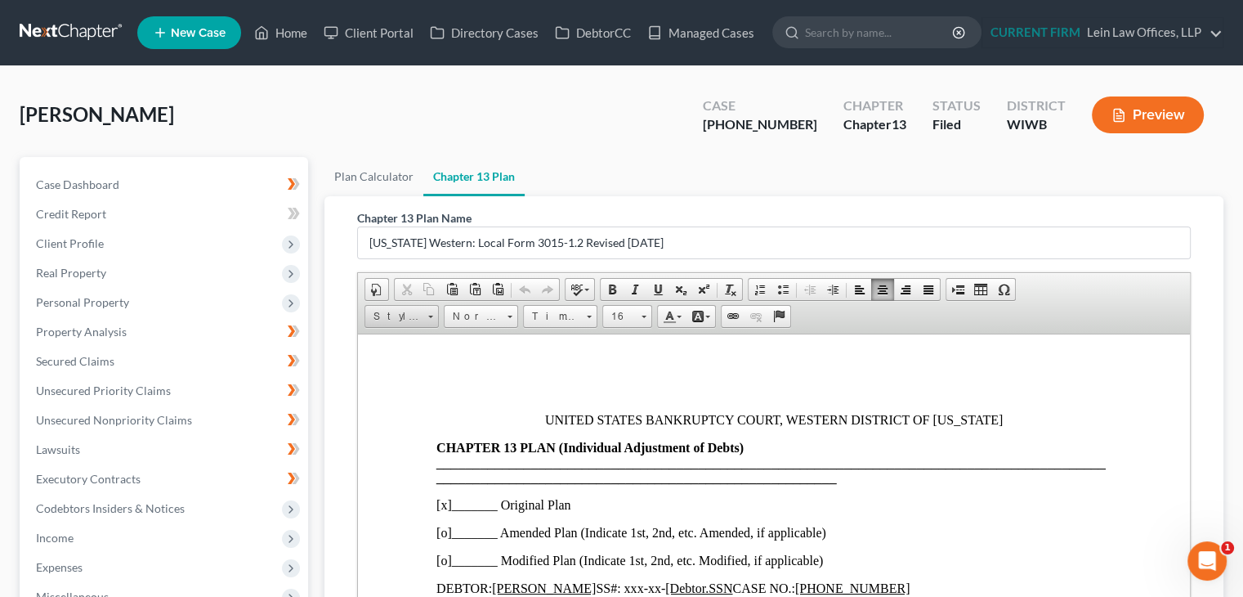
click at [429, 316] on span at bounding box center [430, 314] width 4 height 16
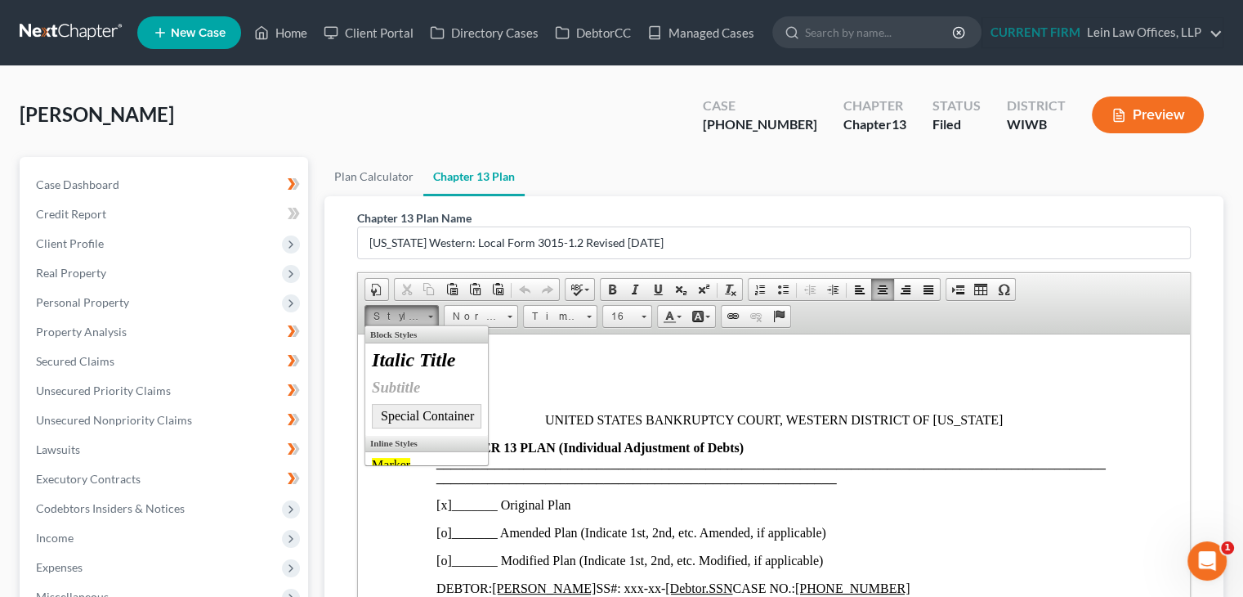
scroll to position [17, 0]
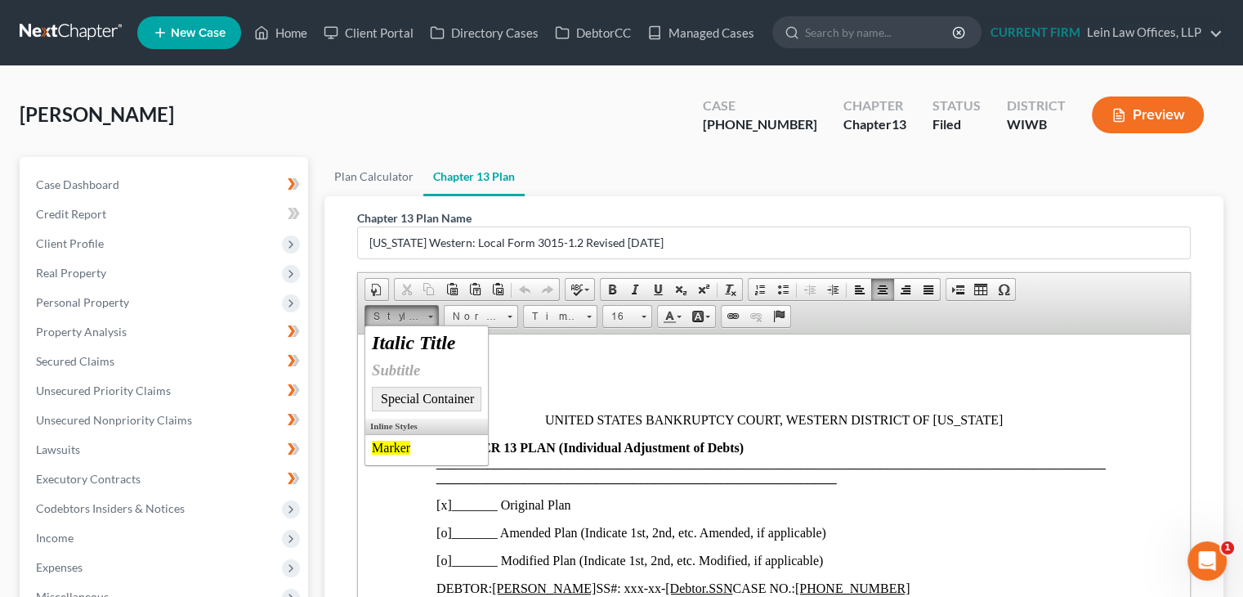
click at [429, 317] on span at bounding box center [430, 314] width 4 height 16
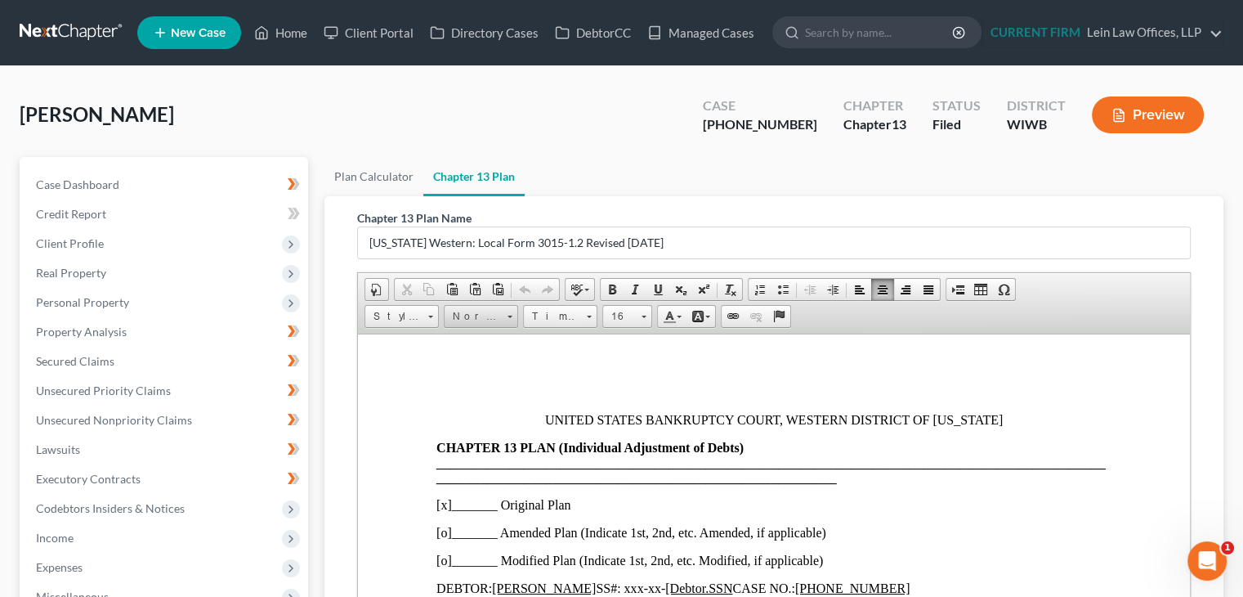
click at [502, 315] on link "Normal" at bounding box center [481, 316] width 74 height 23
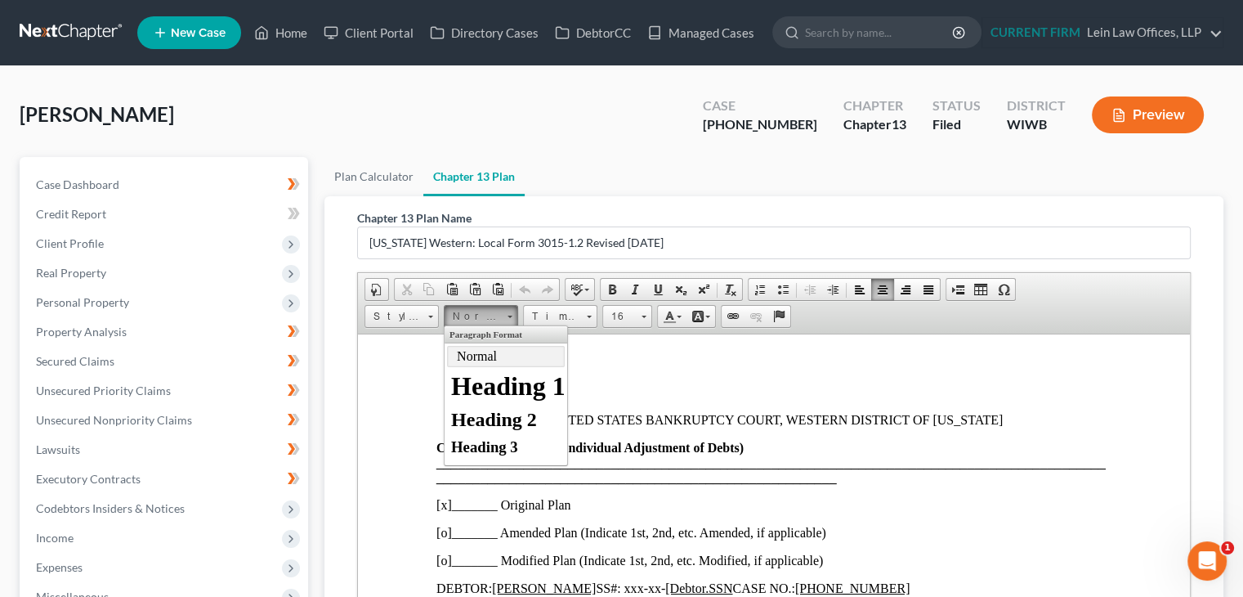
click at [502, 315] on link "Normal" at bounding box center [481, 316] width 74 height 23
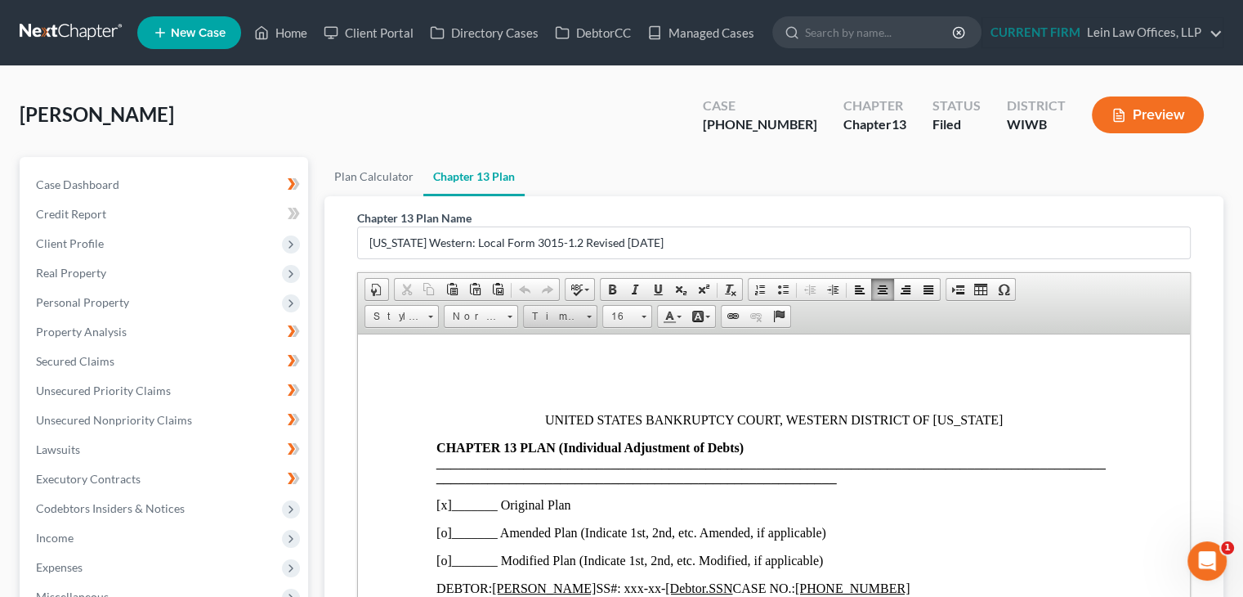
click at [570, 315] on span "Times New Roman" at bounding box center [552, 316] width 57 height 21
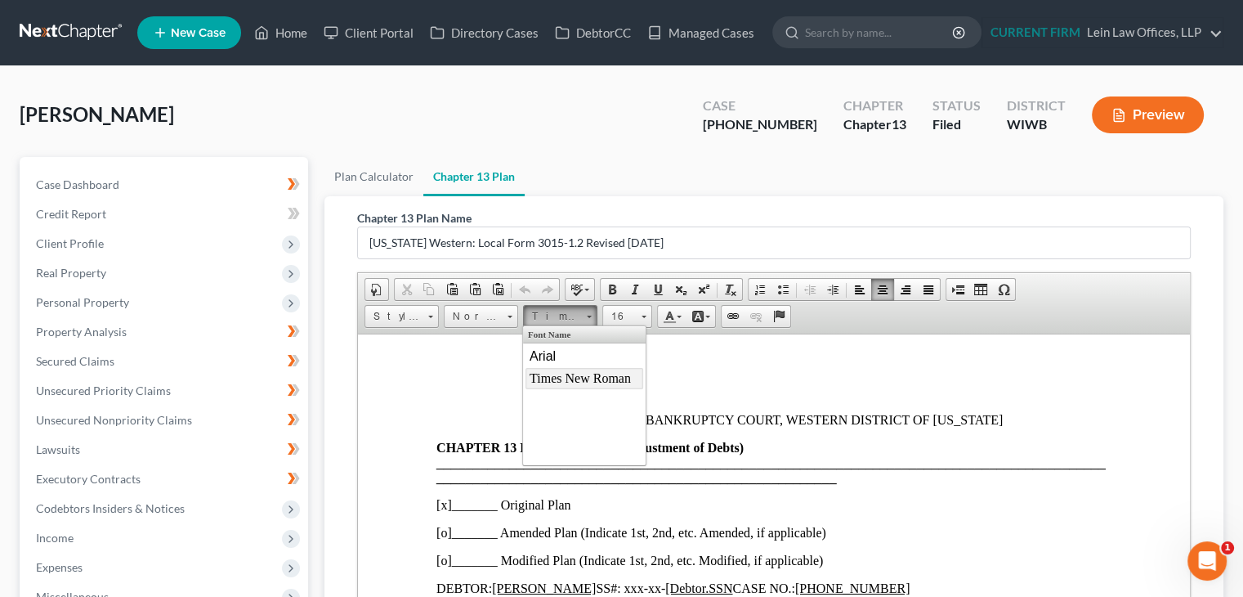
click at [570, 315] on span "Times New Roman" at bounding box center [552, 316] width 57 height 21
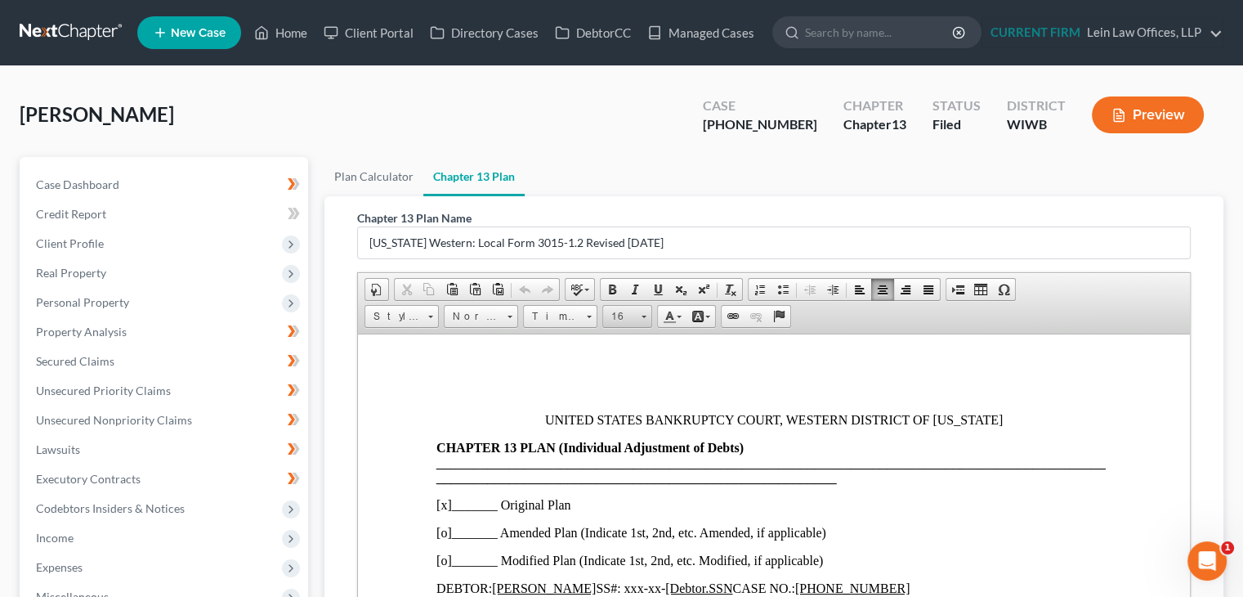
click at [639, 315] on link "16" at bounding box center [627, 316] width 50 height 23
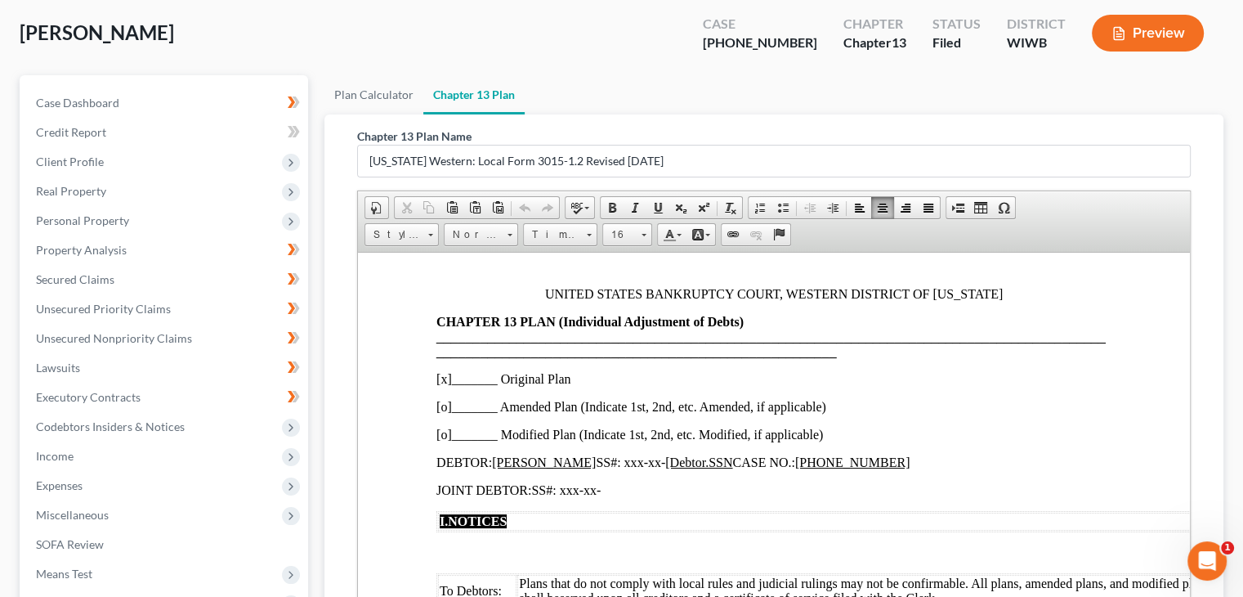
scroll to position [82, 0]
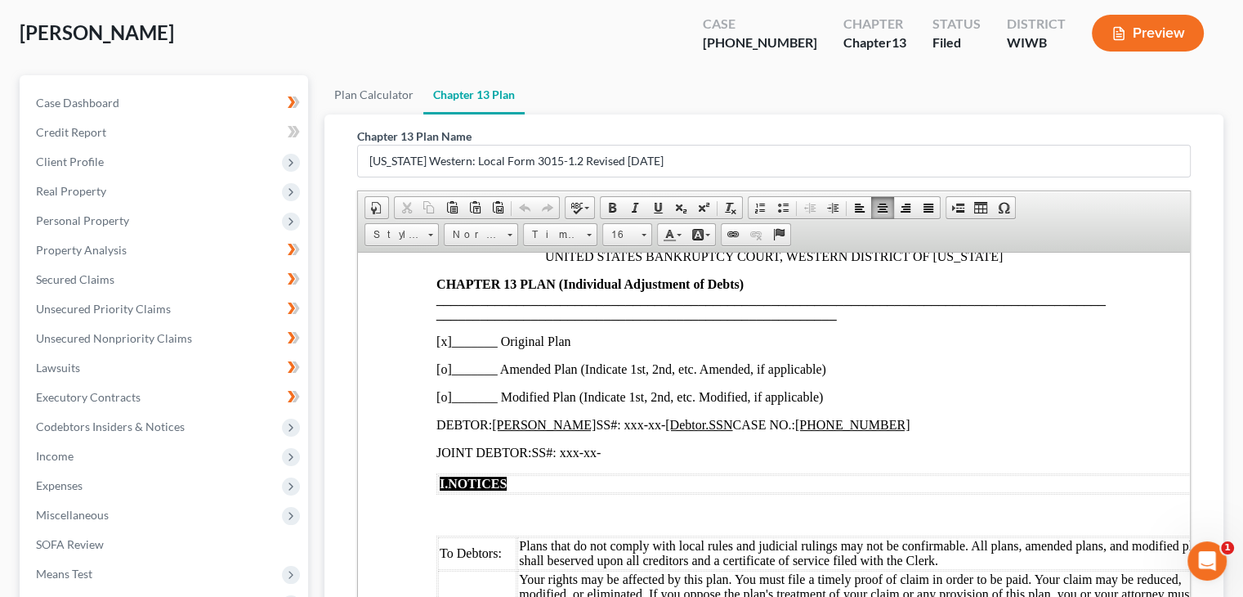
click at [445, 343] on p "[x]_______ Original Plan" at bounding box center [773, 340] width 675 height 15
click at [441, 369] on p "[o]_______ Amended Plan (Indicate 1st, 2nd, etc. Amended, if applicable)" at bounding box center [773, 368] width 675 height 15
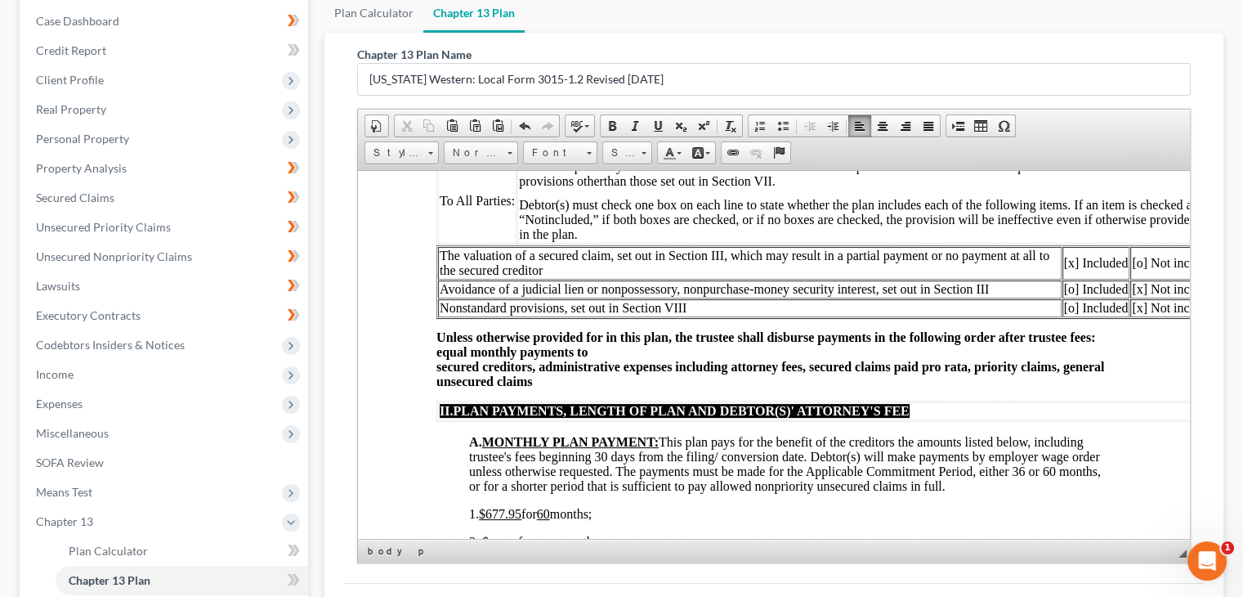
scroll to position [572, 0]
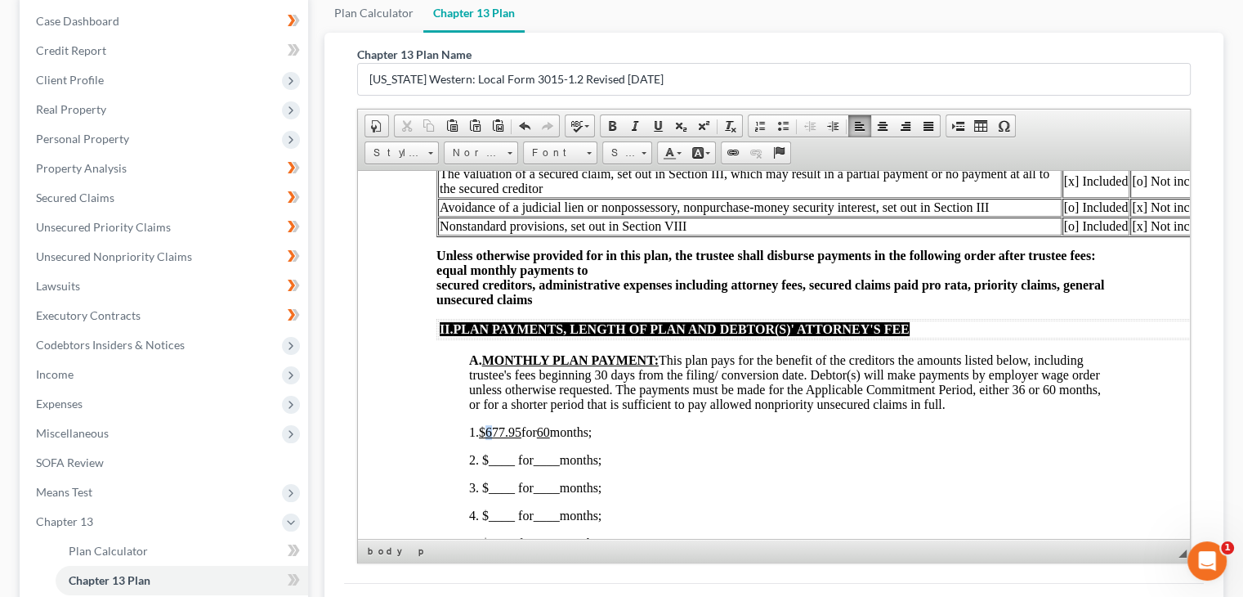
drag, startPoint x: 489, startPoint y: 434, endPoint x: 503, endPoint y: 428, distance: 15.0
click at [495, 436] on span "$677.95" at bounding box center [500, 431] width 42 height 14
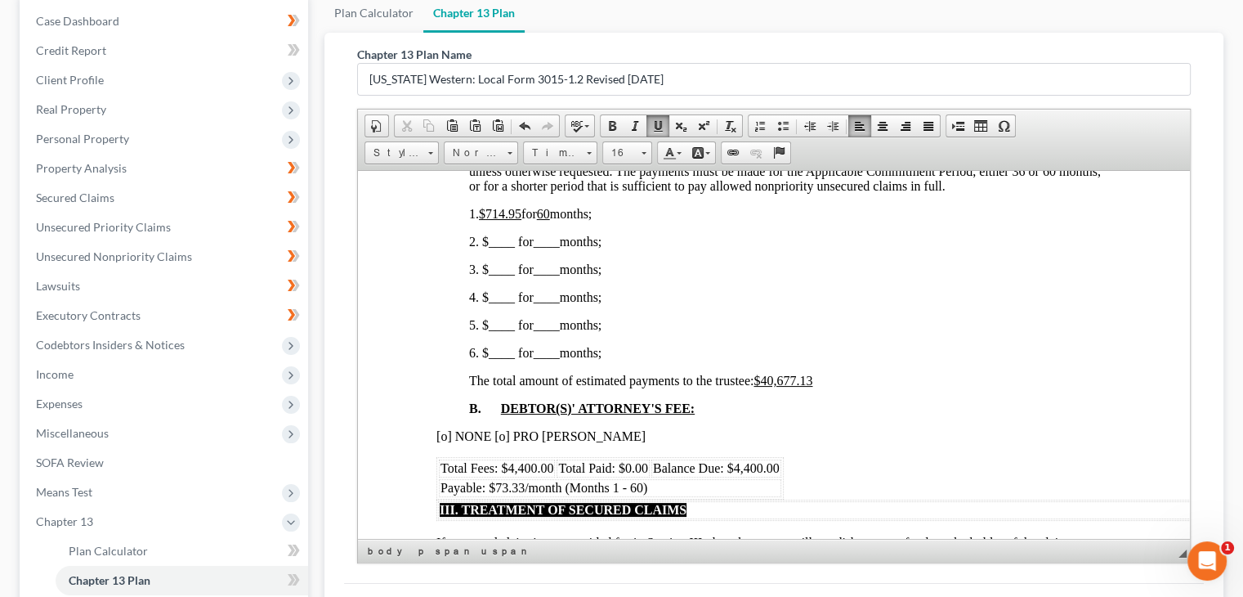
scroll to position [817, 0]
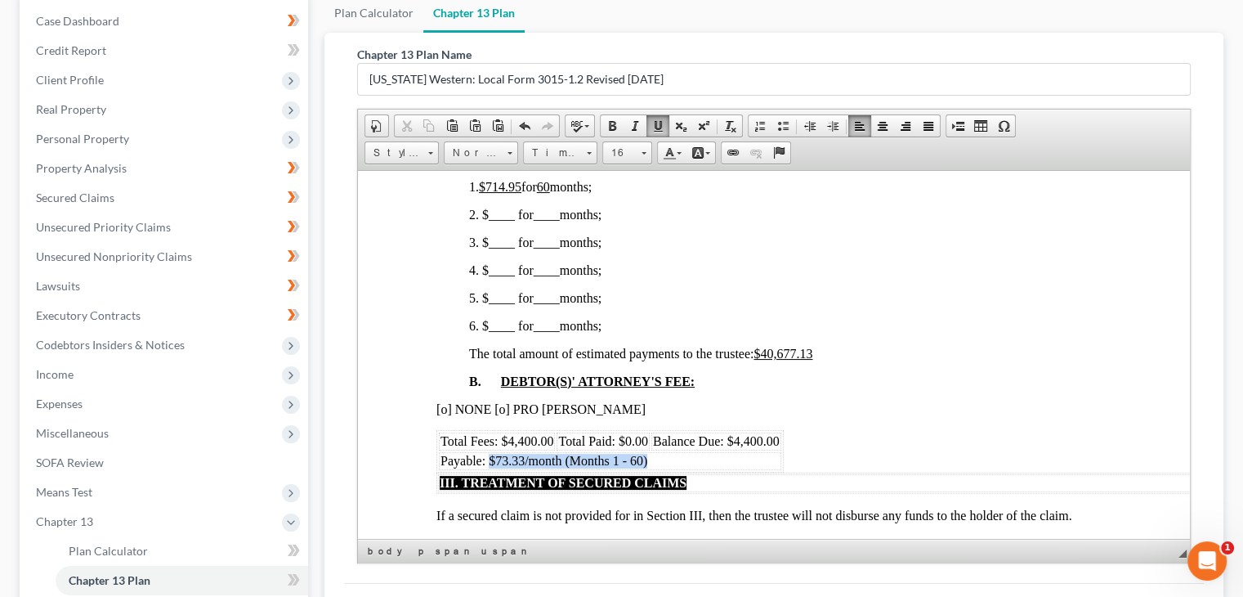
drag, startPoint x: 489, startPoint y: 466, endPoint x: 649, endPoint y: 459, distance: 160.3
click at [649, 459] on td "Payable: $73.33/month (Months 1 - 60)" at bounding box center [610, 460] width 342 height 18
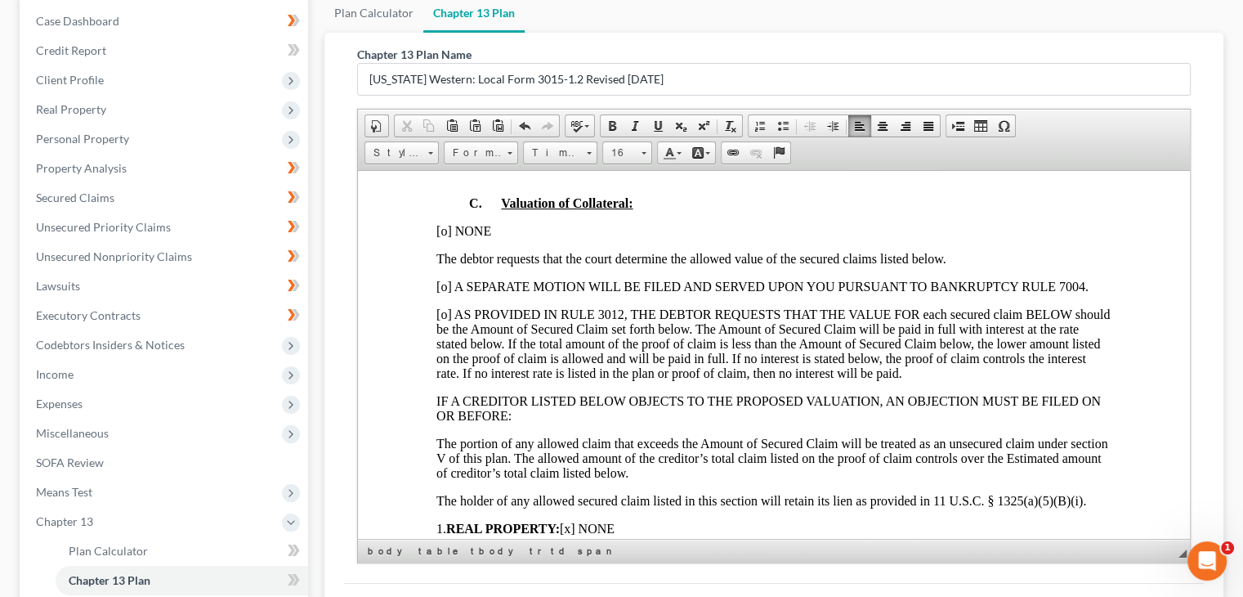
scroll to position [1716, 0]
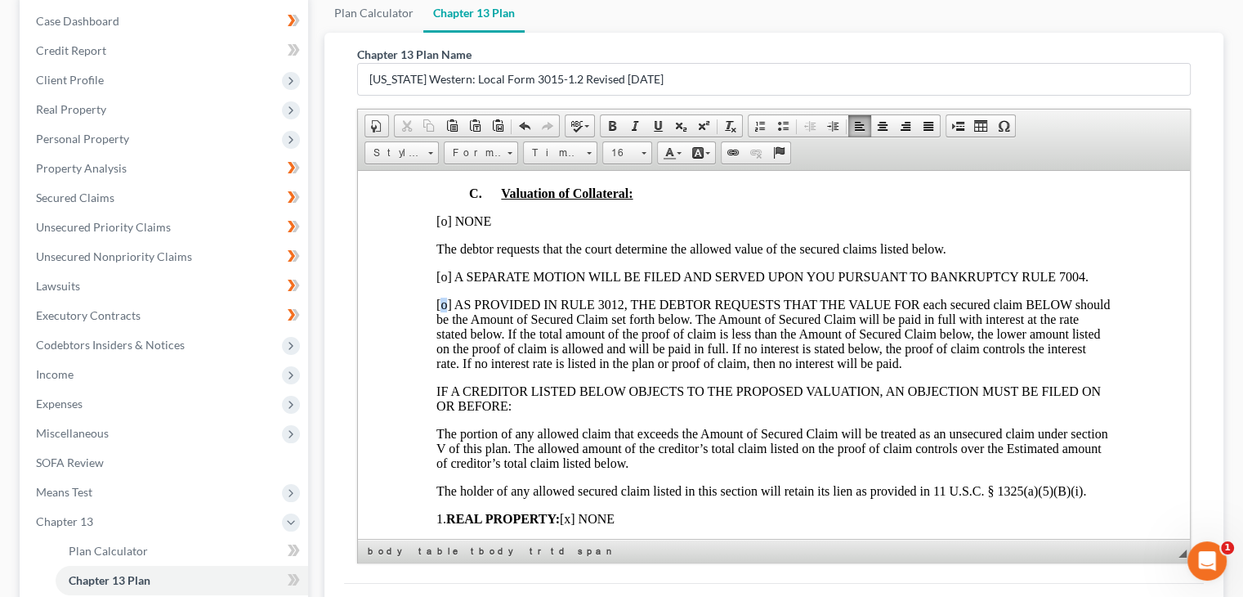
click at [441, 324] on span "[o] AS PROVIDED IN RULE 3012, THE DEBTOR REQUESTS THAT THE VALUE FOR each secur…" at bounding box center [772, 333] width 673 height 73
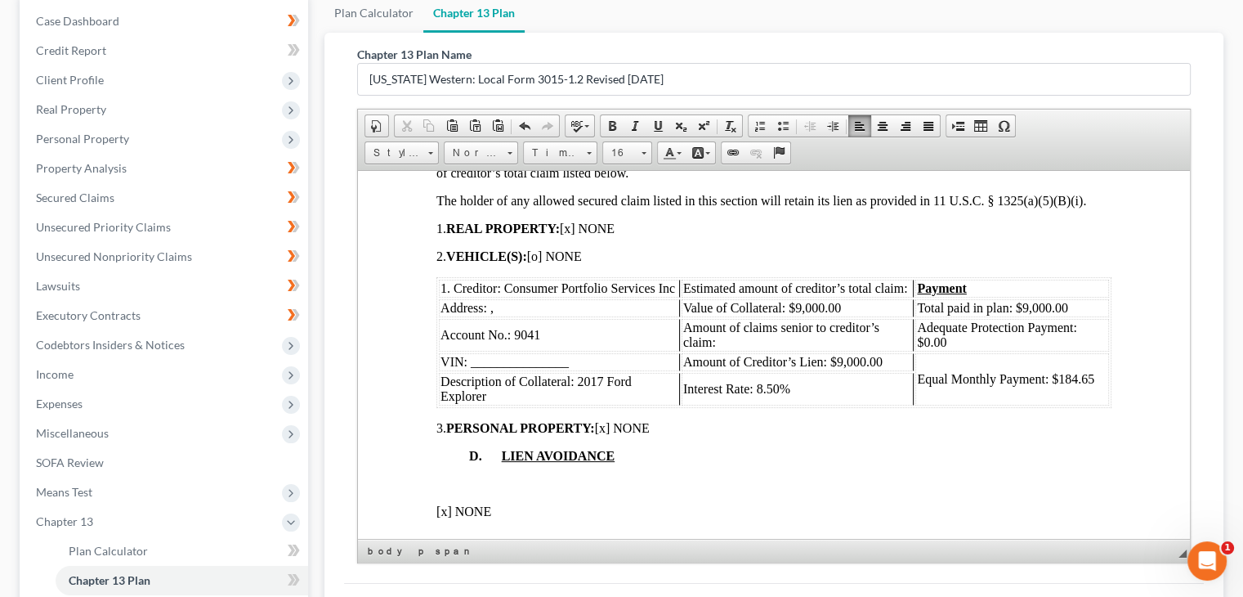
scroll to position [2043, 0]
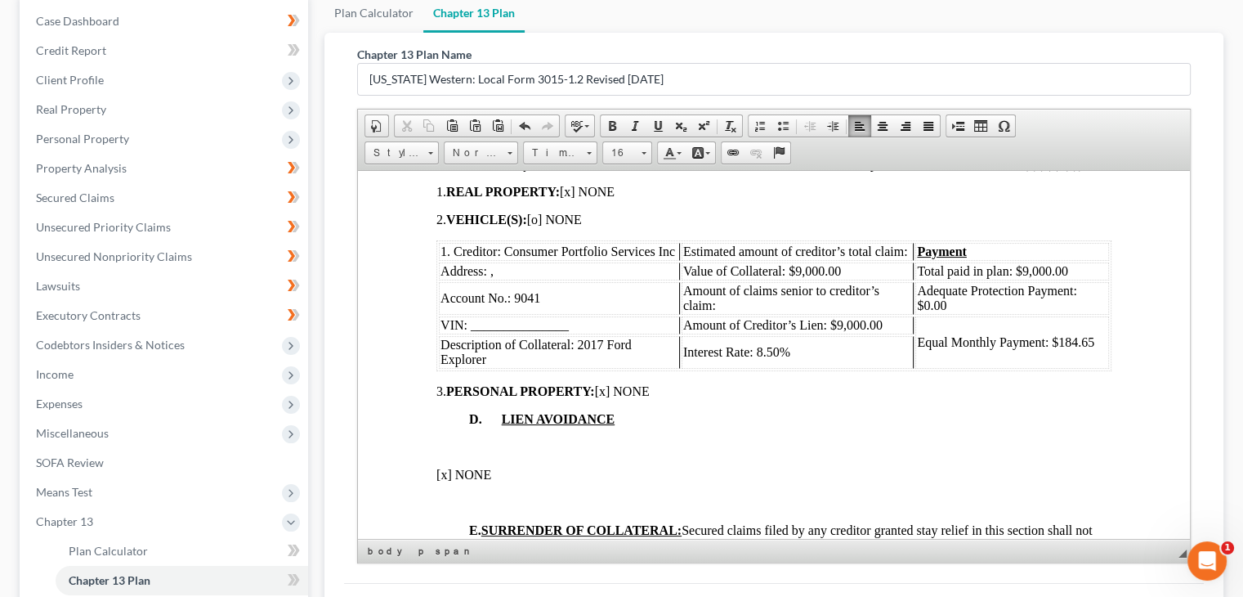
click at [1013, 277] on span "Total paid in plan: $9,000.00" at bounding box center [992, 270] width 151 height 14
click at [1052, 348] on span "Equal Monthly Payment: $184.65" at bounding box center [1005, 341] width 177 height 14
click at [1075, 348] on span "Equal Monthly Payment: $214.65" at bounding box center [1005, 341] width 177 height 14
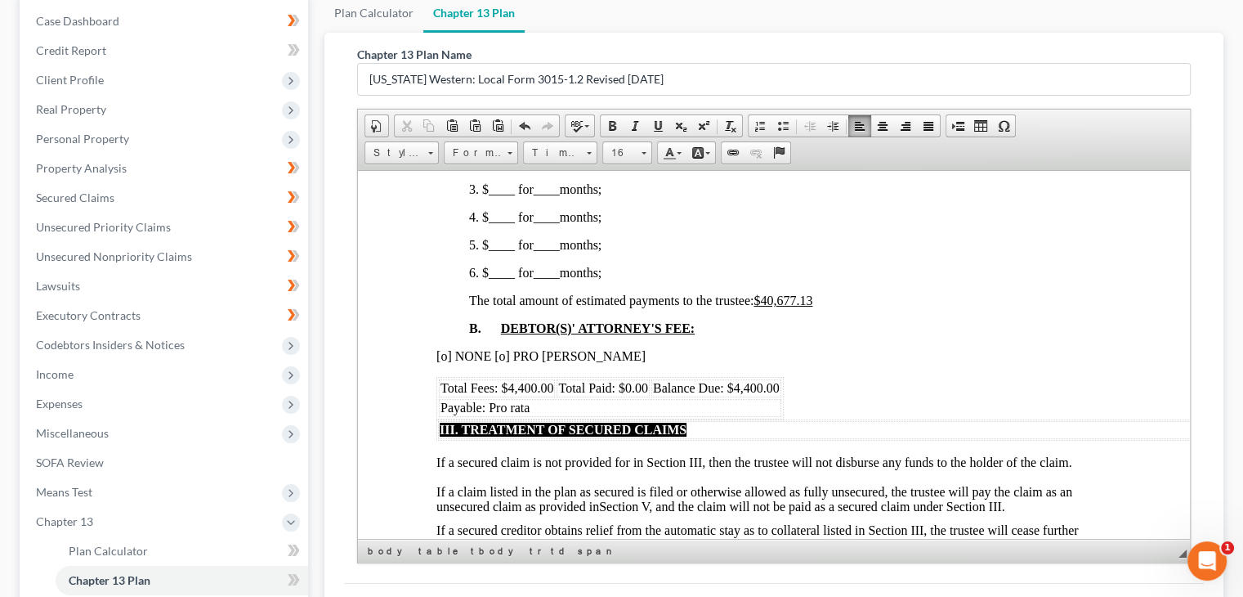
scroll to position [899, 0]
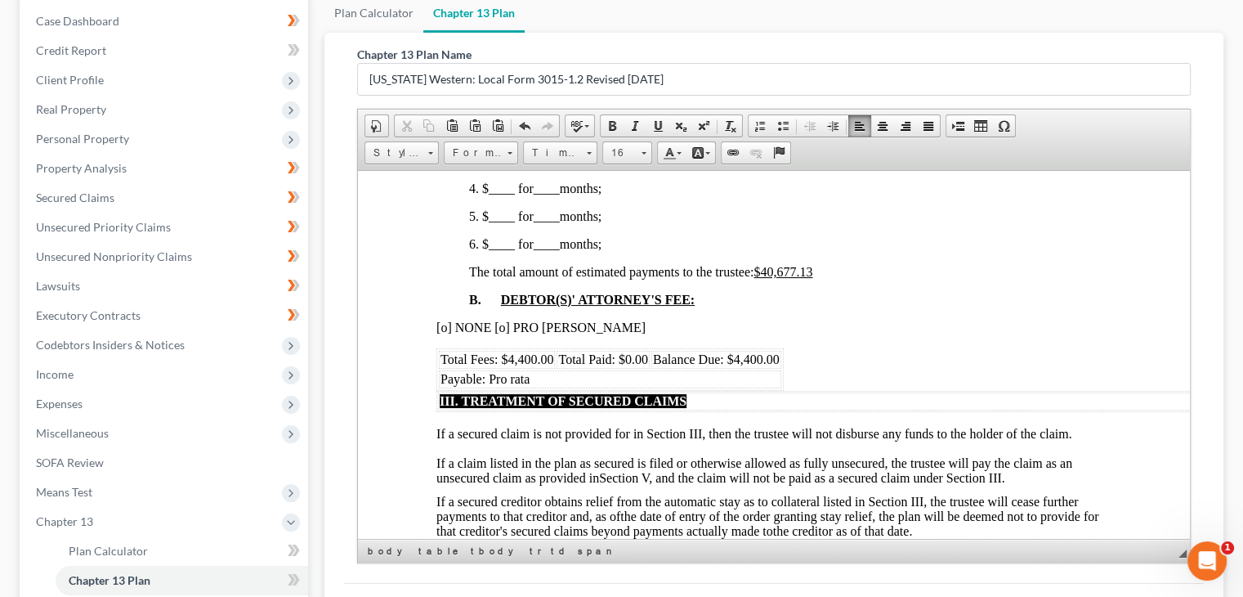
drag, startPoint x: 775, startPoint y: 279, endPoint x: 788, endPoint y: 266, distance: 18.5
click at [775, 278] on u "$40,677.13" at bounding box center [782, 271] width 59 height 14
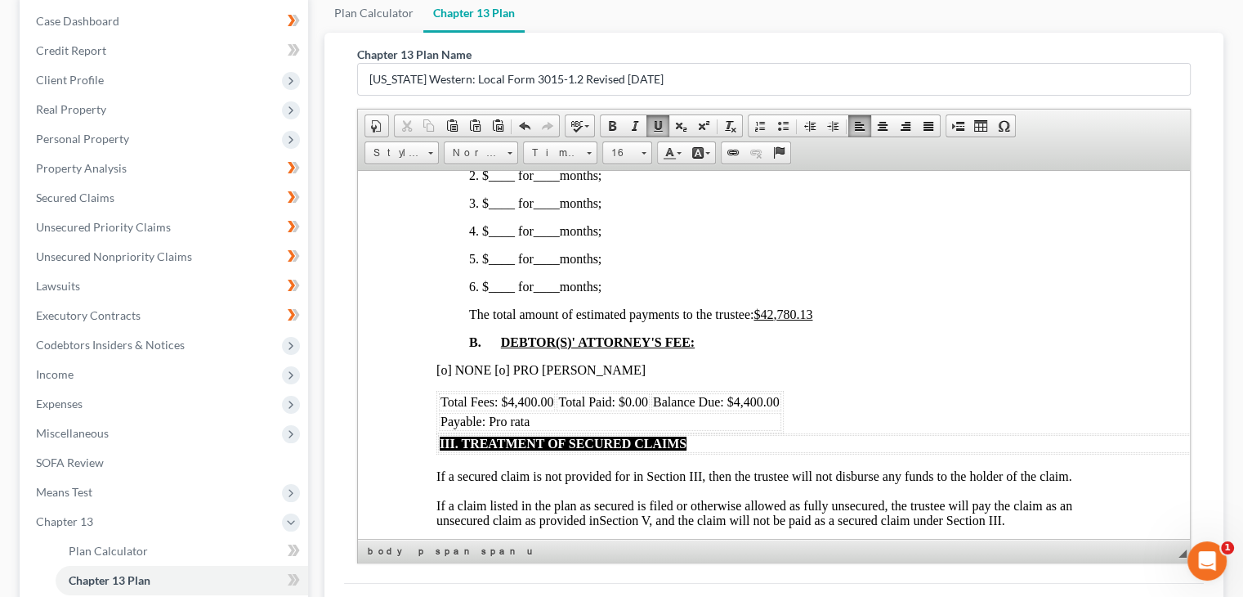
scroll to position [817, 0]
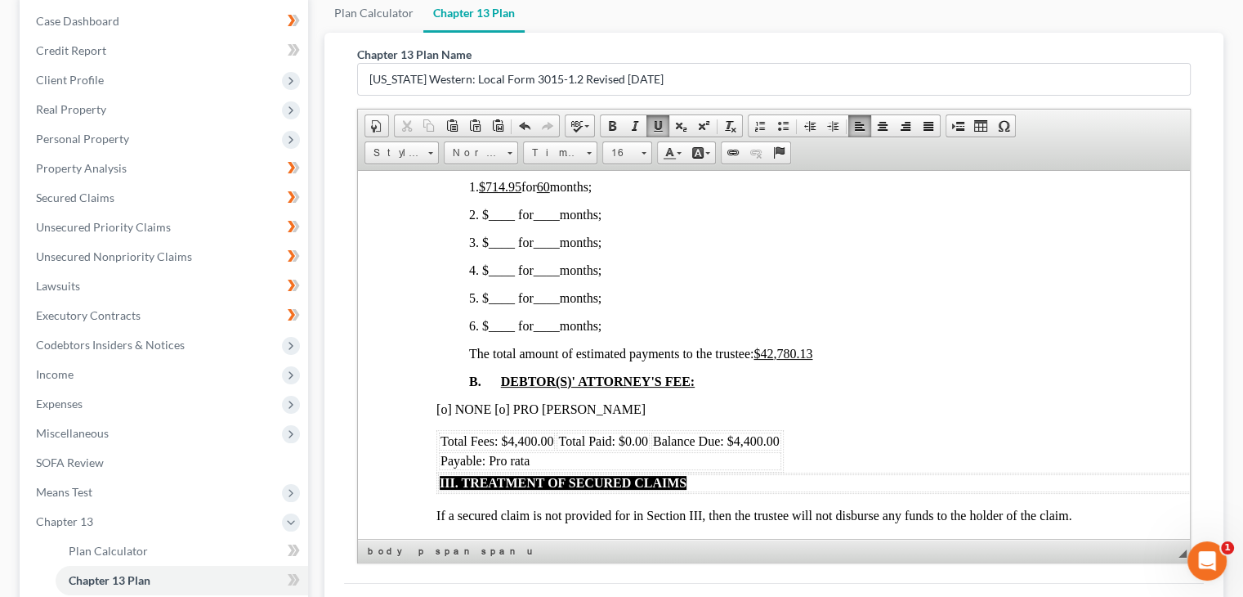
click at [784, 360] on u "$42 , 780.13" at bounding box center [782, 353] width 59 height 14
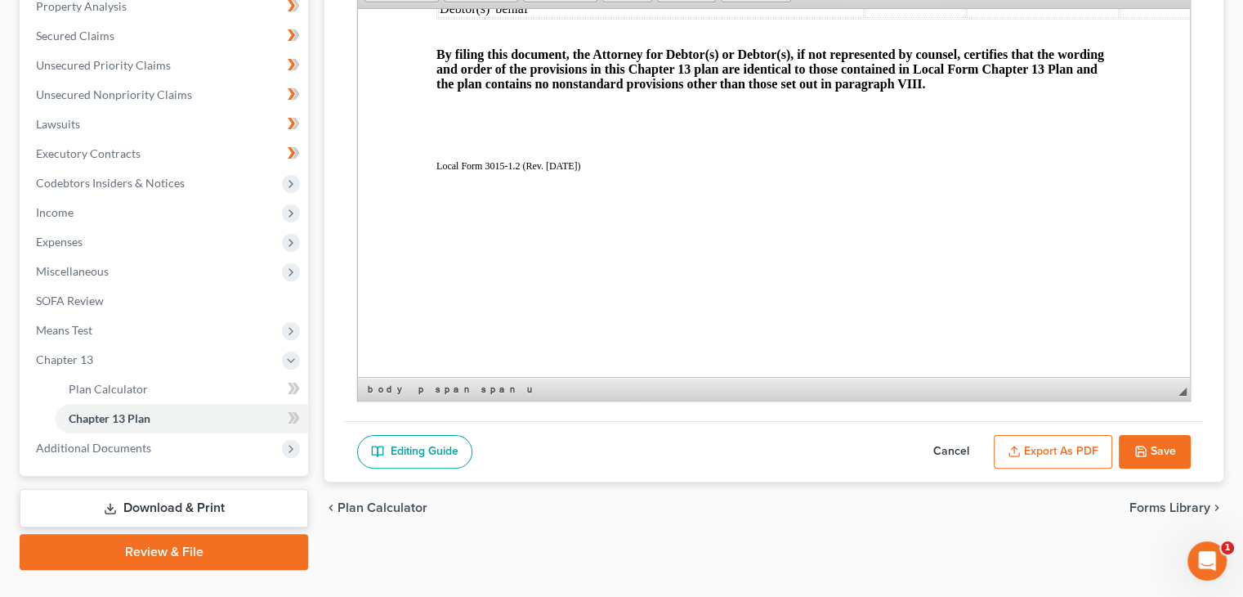
scroll to position [327, 0]
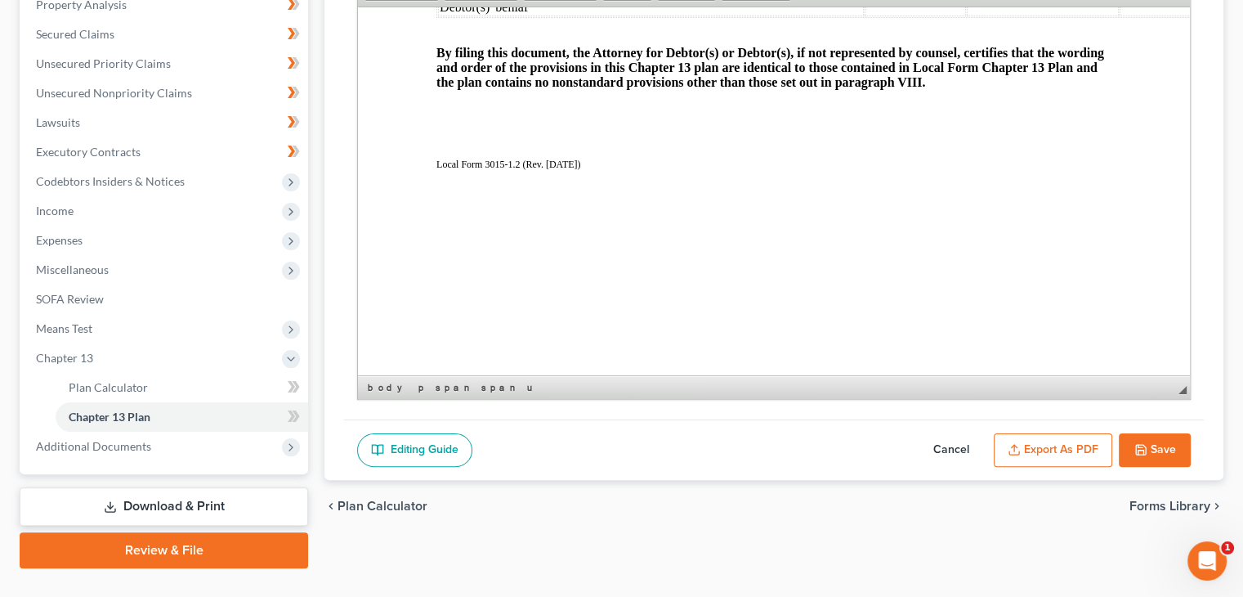
click at [1173, 440] on button "Save" at bounding box center [1155, 450] width 72 height 34
select select "3"
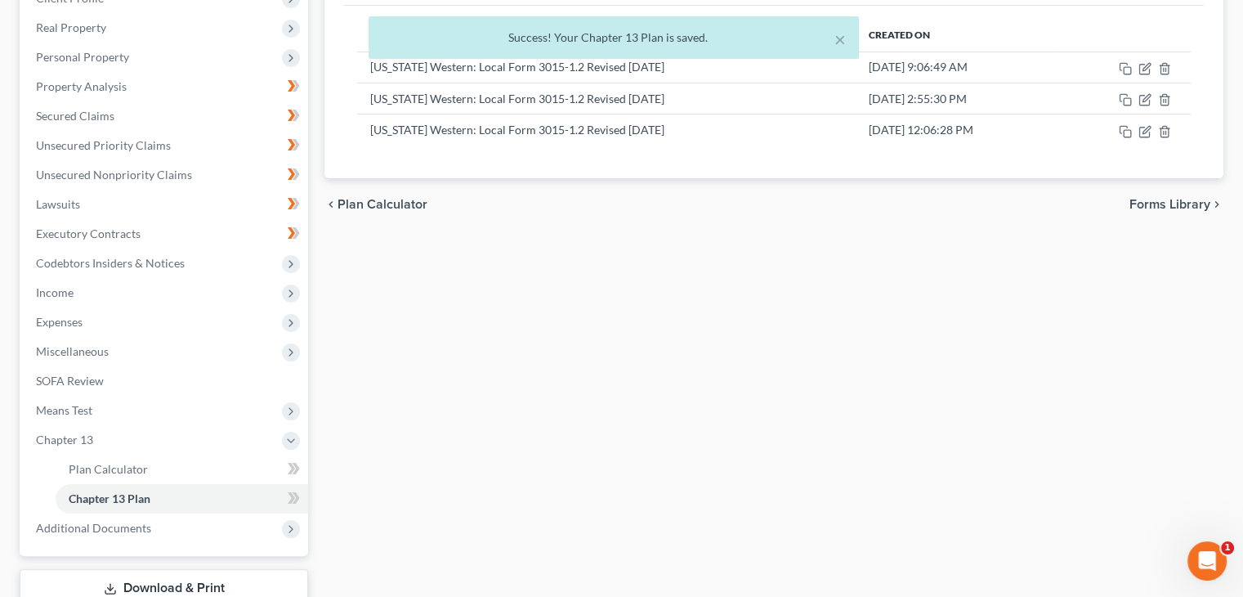
scroll to position [163, 0]
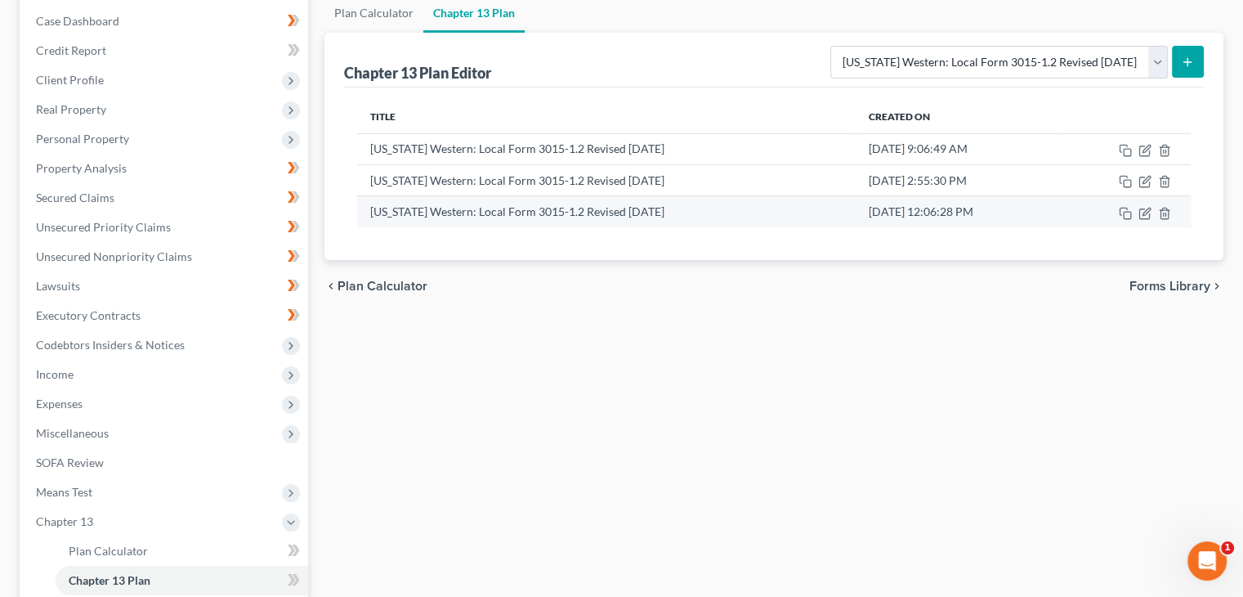
click at [716, 217] on td "Wisconsin Western: Local Form 3015-1.2 Revised 12/4/2024" at bounding box center [606, 211] width 498 height 31
click at [714, 212] on td "Wisconsin Western: Local Form 3015-1.2 Revised 12/4/2024" at bounding box center [606, 211] width 498 height 31
click at [1140, 209] on icon "button" at bounding box center [1144, 213] width 13 height 13
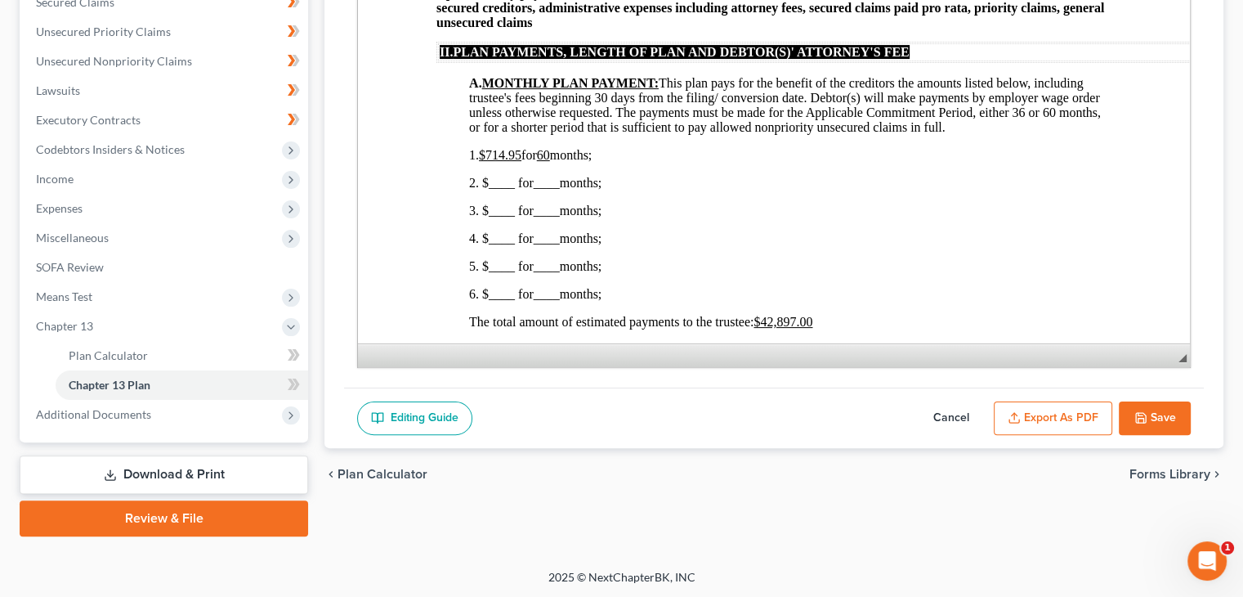
scroll to position [360, 0]
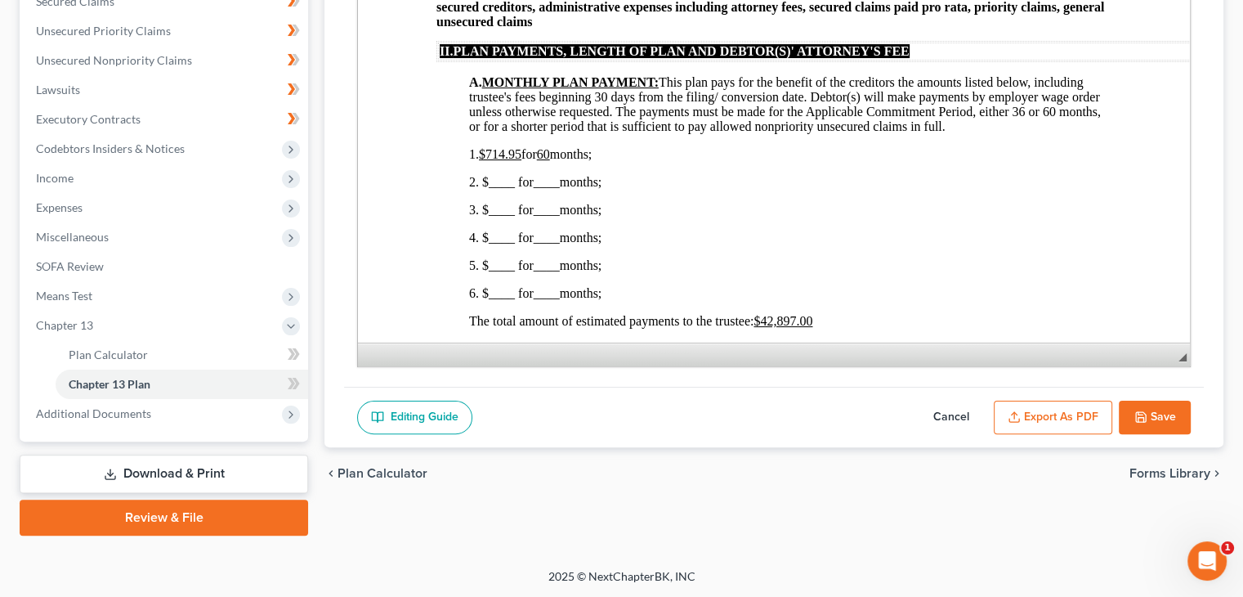
click at [440, 409] on link "Editing Guide" at bounding box center [414, 417] width 115 height 34
click at [1033, 413] on button "Export as PDF" at bounding box center [1053, 417] width 118 height 34
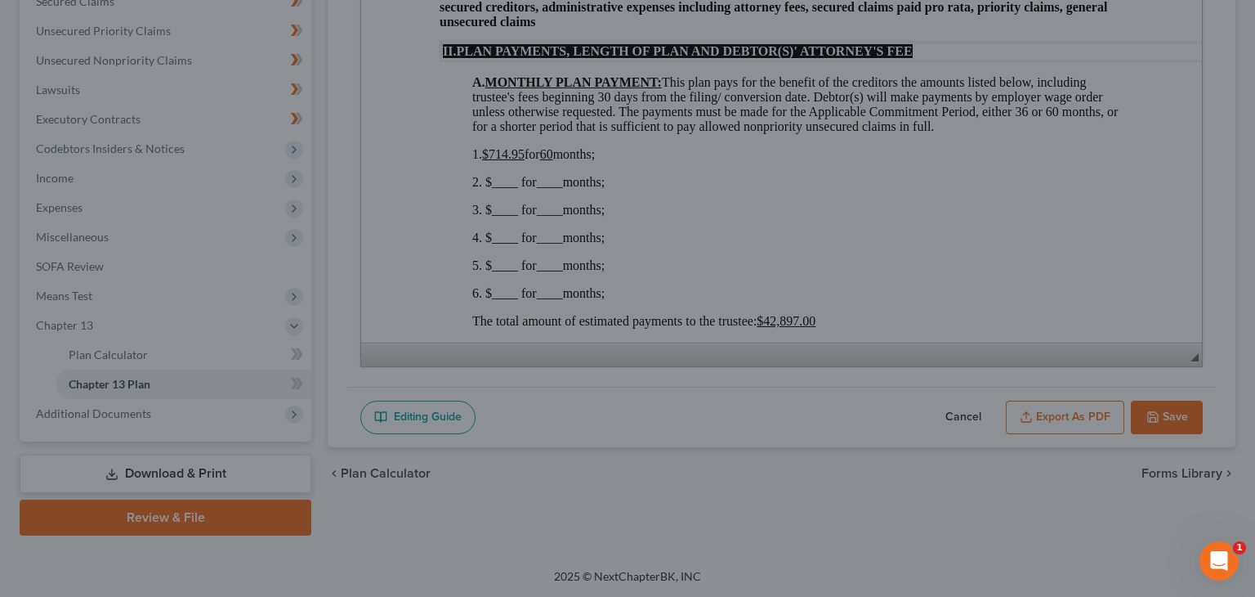
click at [80, 543] on div "Chapter 13 Plan (Wisconsin Western: Local Form 3015-1.2 Revised 12/4/2024) × <o…" at bounding box center [627, 298] width 1255 height 597
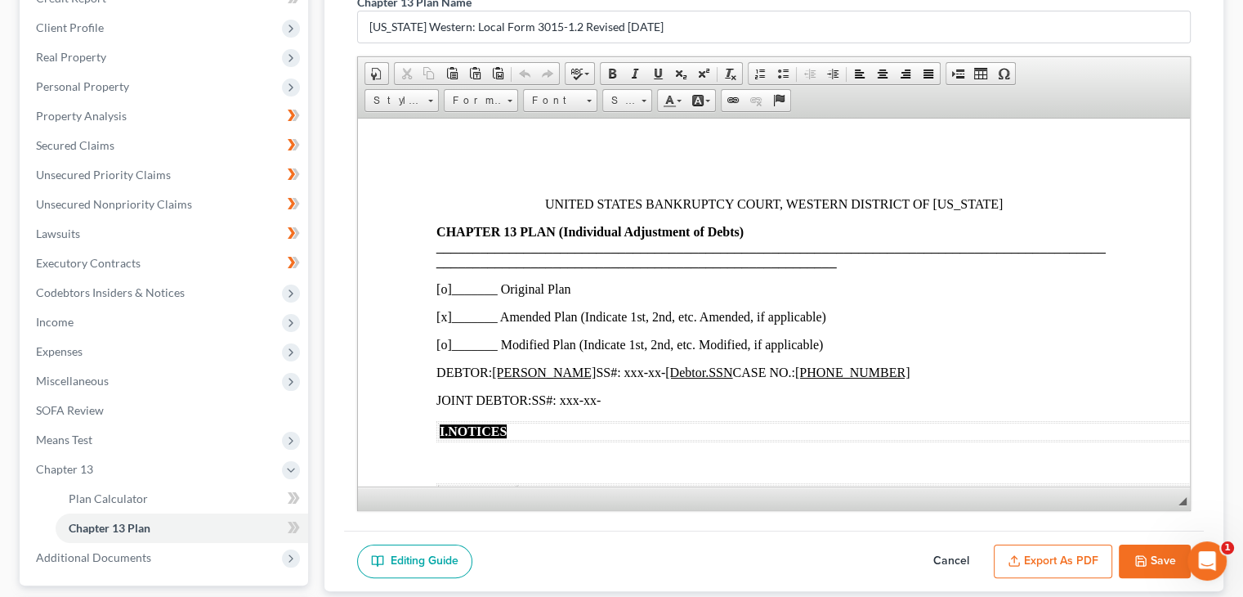
scroll to position [0, 0]
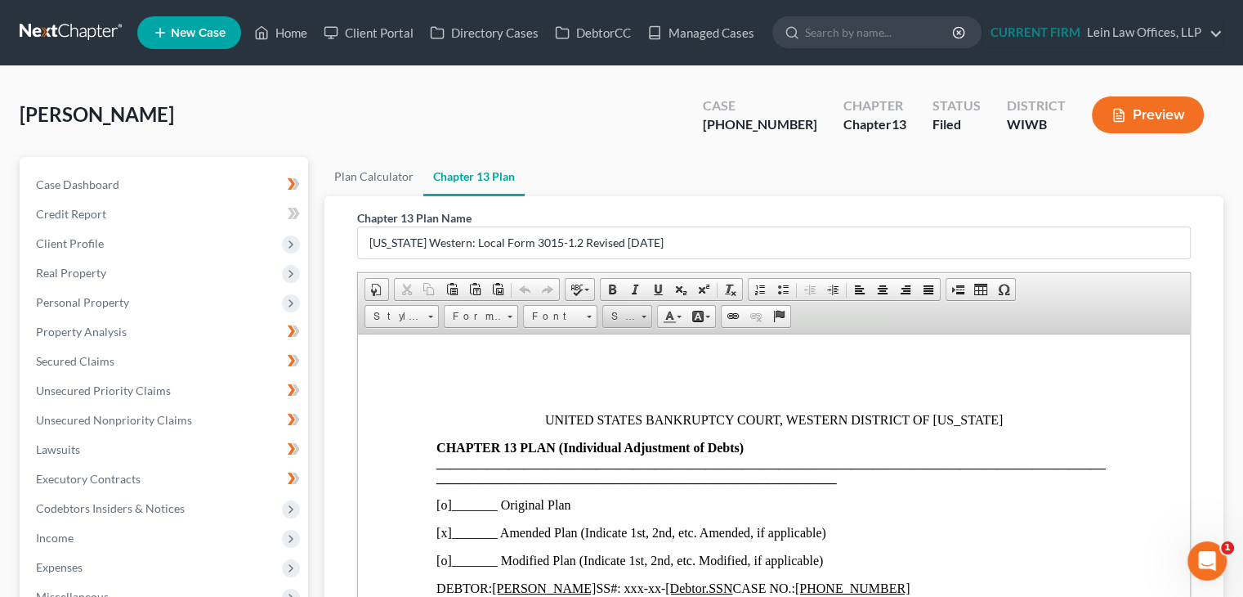
click at [642, 311] on span at bounding box center [643, 314] width 4 height 16
click at [627, 382] on link "18" at bounding box center [650, 381] width 93 height 24
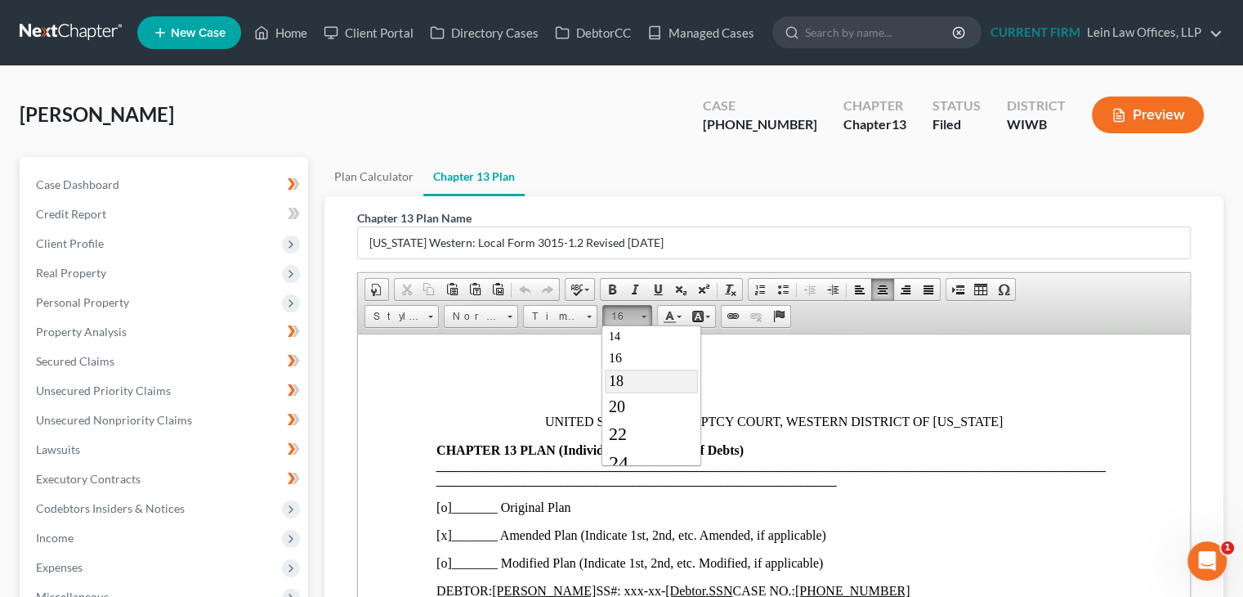
scroll to position [0, 0]
click at [641, 315] on span at bounding box center [643, 316] width 5 height 2
click at [616, 371] on span "16" at bounding box center [614, 371] width 13 height 14
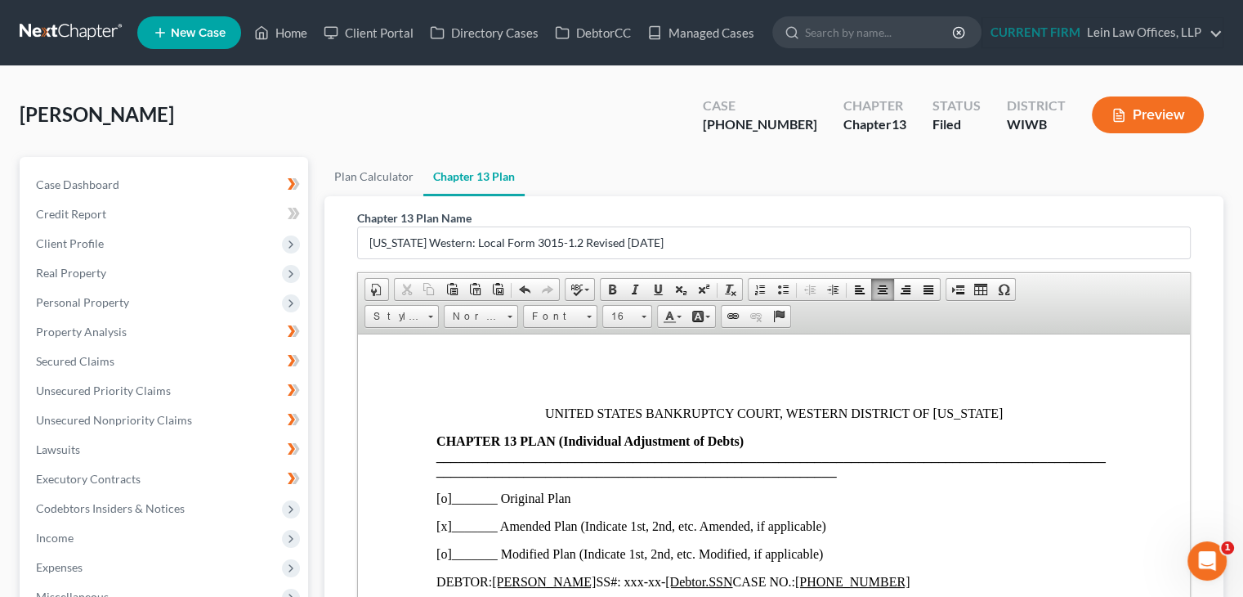
scroll to position [0, 0]
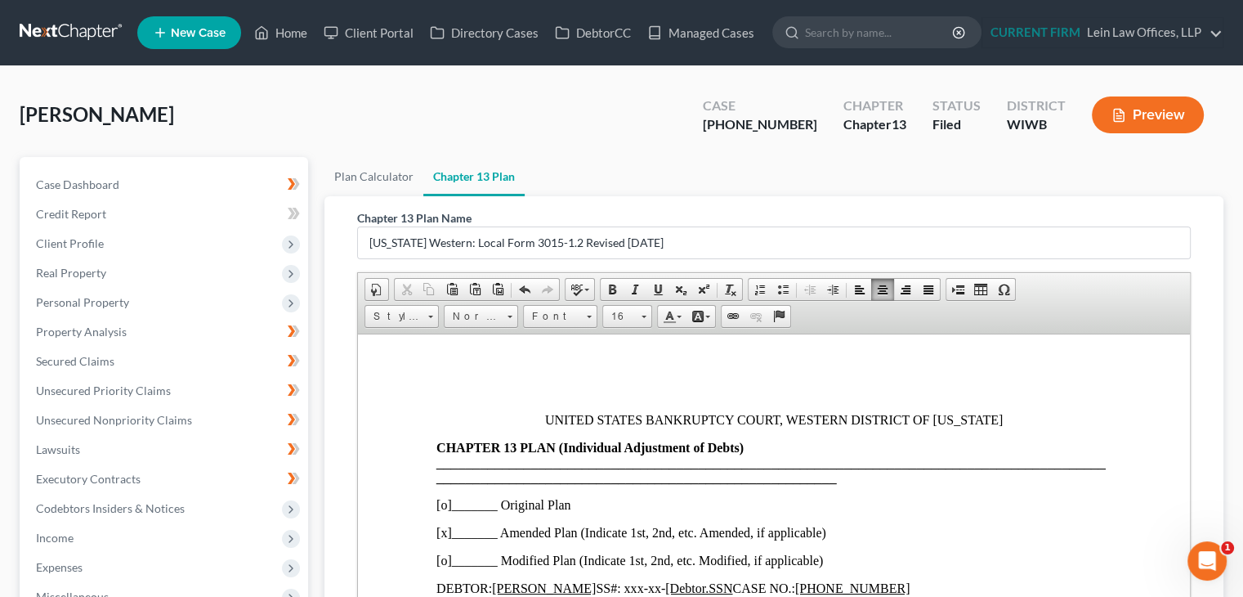
click at [778, 414] on span "UNITED STATES BANKRUPTCY COURT, WESTERN DISTRICT OF WISCONSIN" at bounding box center [774, 419] width 458 height 14
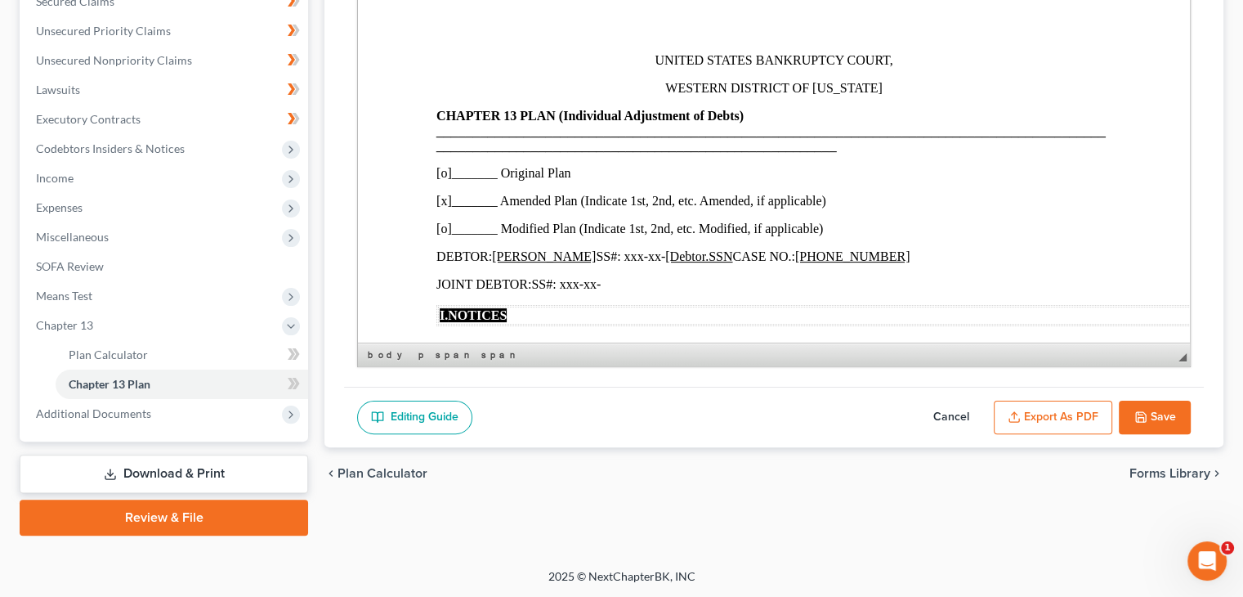
click at [905, 65] on p "UNITED STATES BANKRUPTCY COURT," at bounding box center [773, 60] width 675 height 15
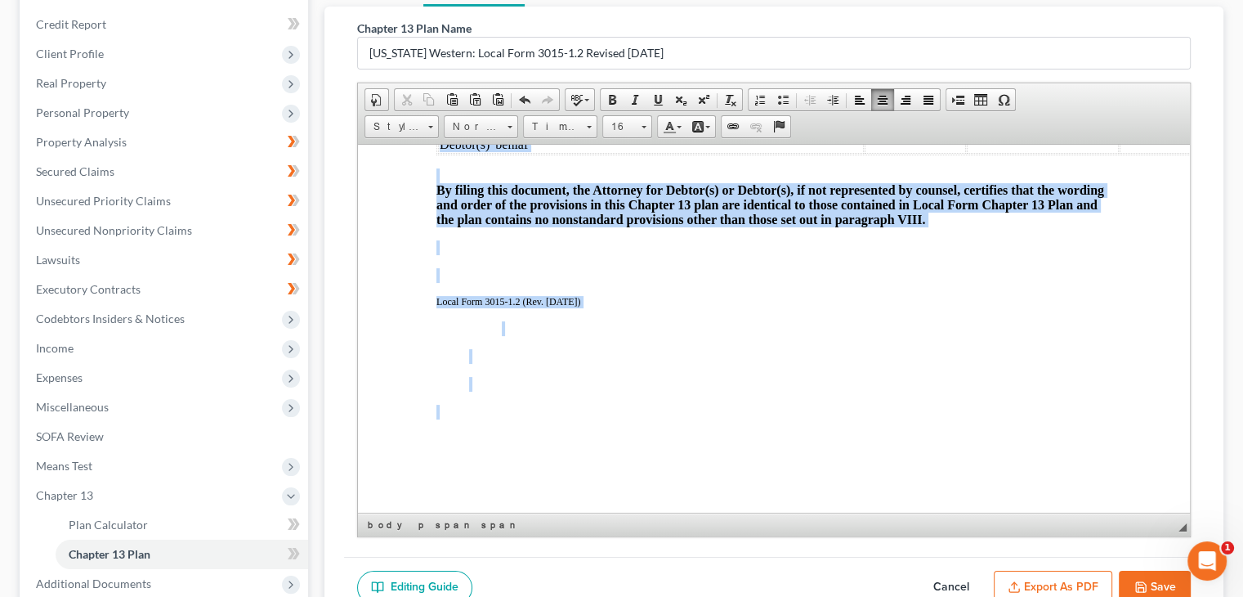
scroll to position [278, 0]
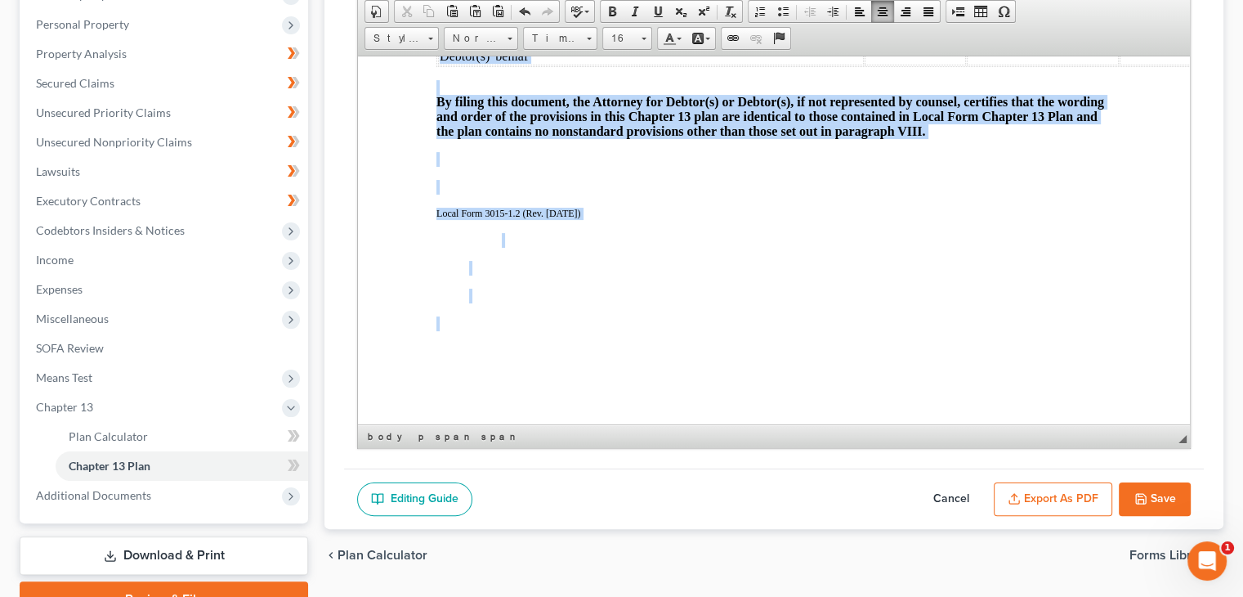
drag, startPoint x: 588, startPoint y: 100, endPoint x: 936, endPoint y: 542, distance: 562.7
click at [588, 38] on span at bounding box center [589, 39] width 5 height 2
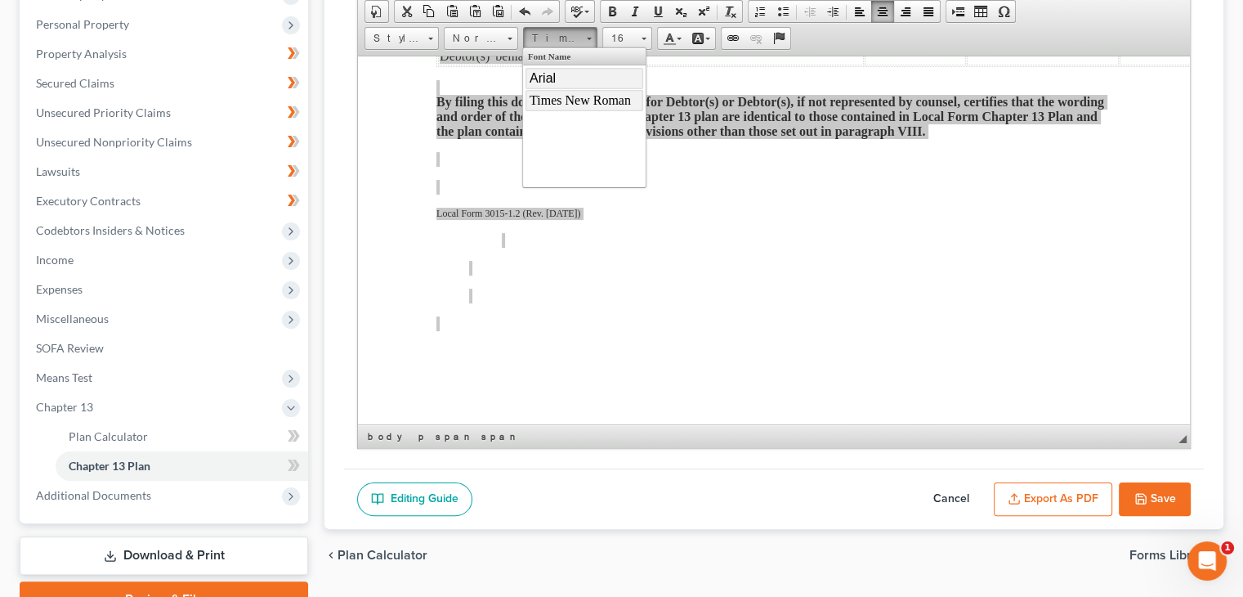
click at [559, 75] on link "Arial" at bounding box center [584, 77] width 118 height 21
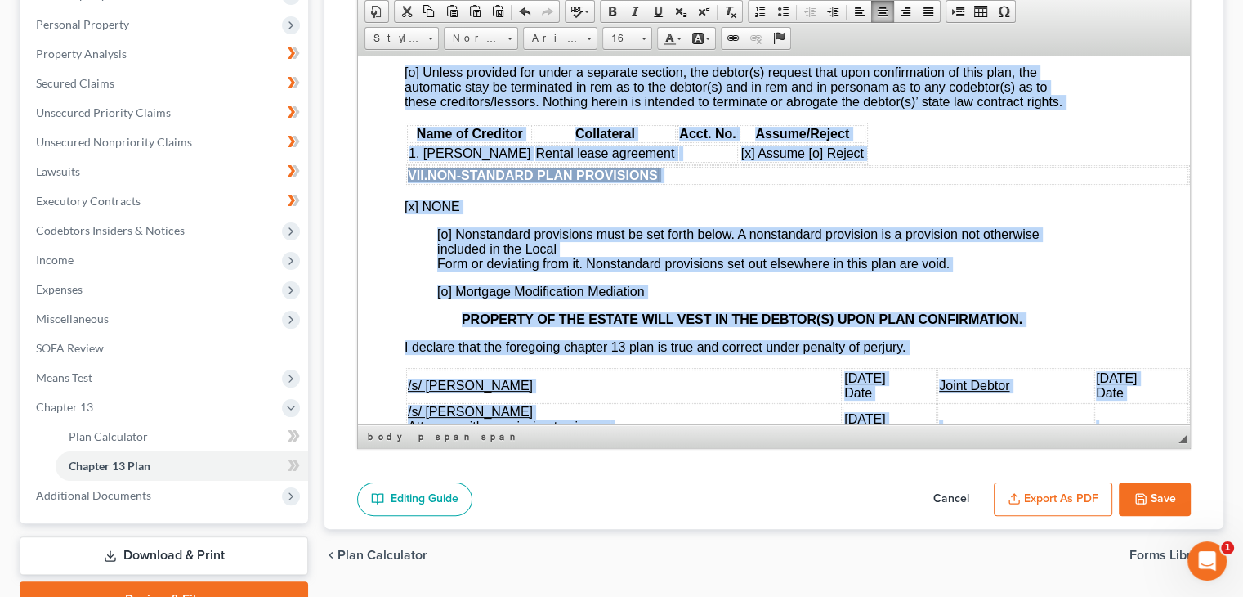
scroll to position [3343, 43]
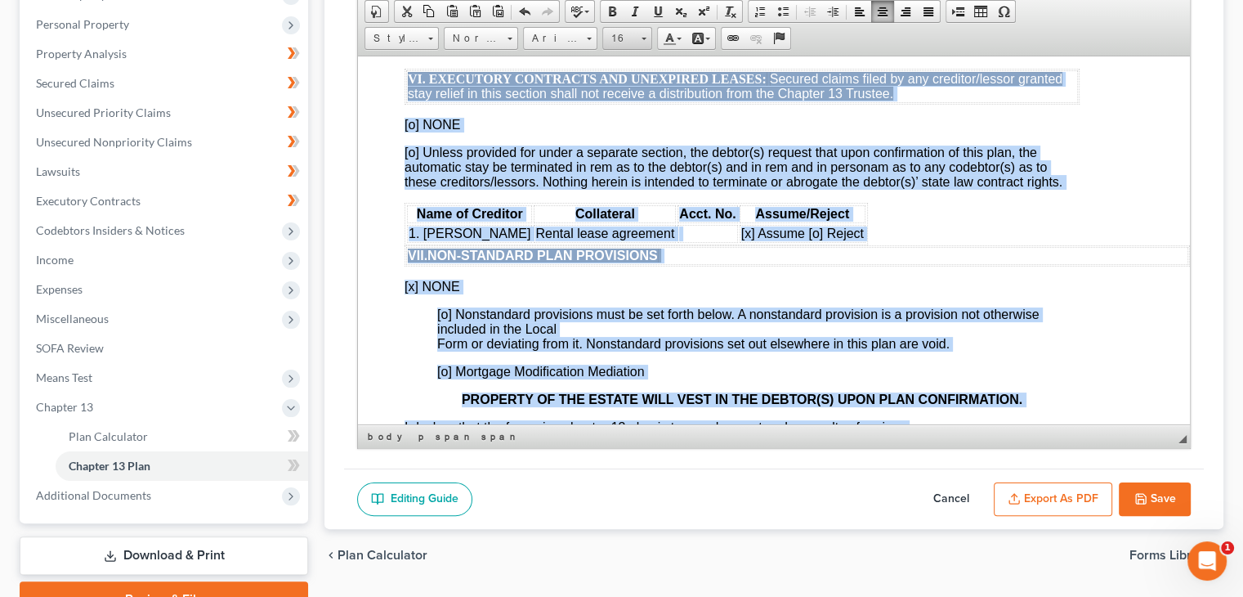
click at [641, 38] on span at bounding box center [643, 39] width 5 height 2
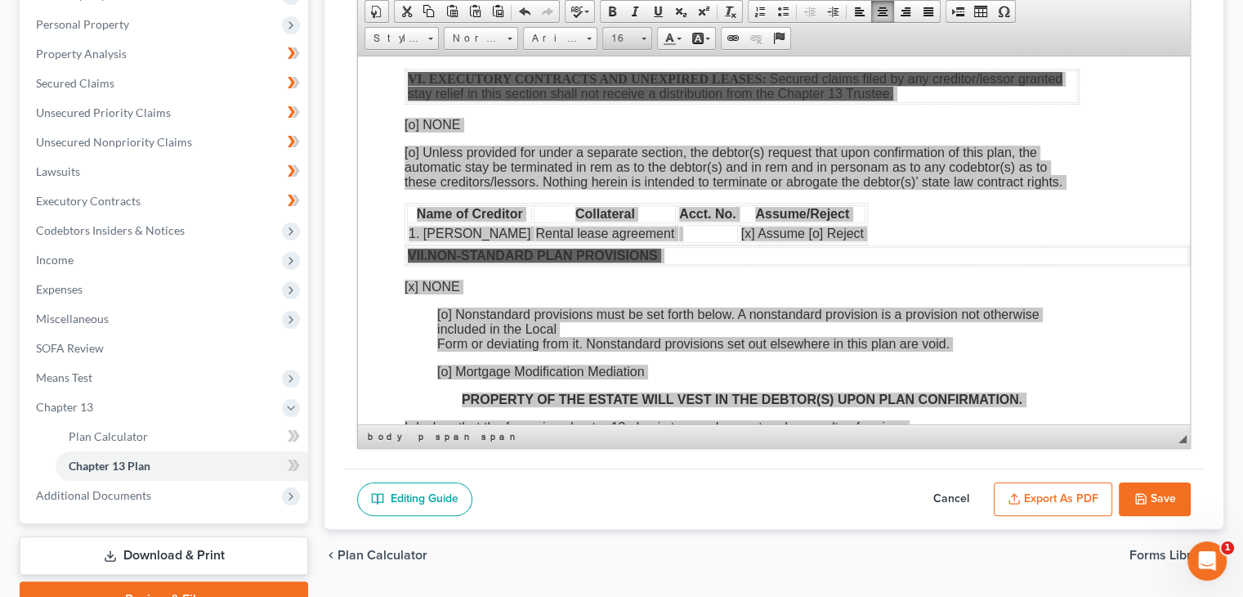
scroll to position [93, 0]
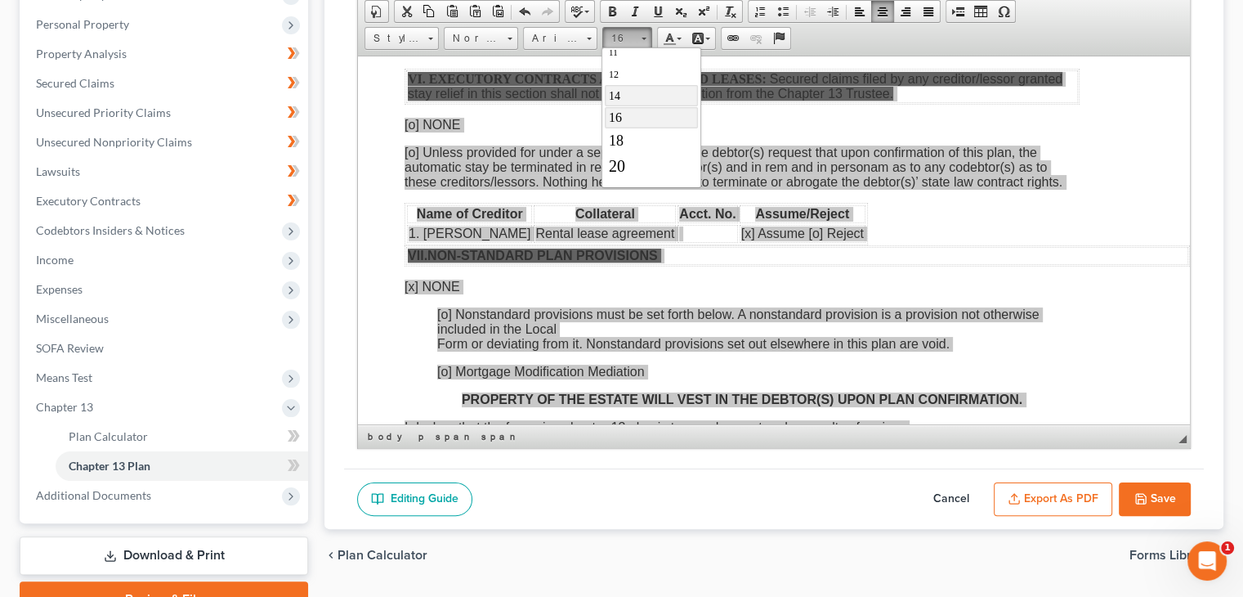
click at [632, 94] on link "14" at bounding box center [650, 94] width 93 height 21
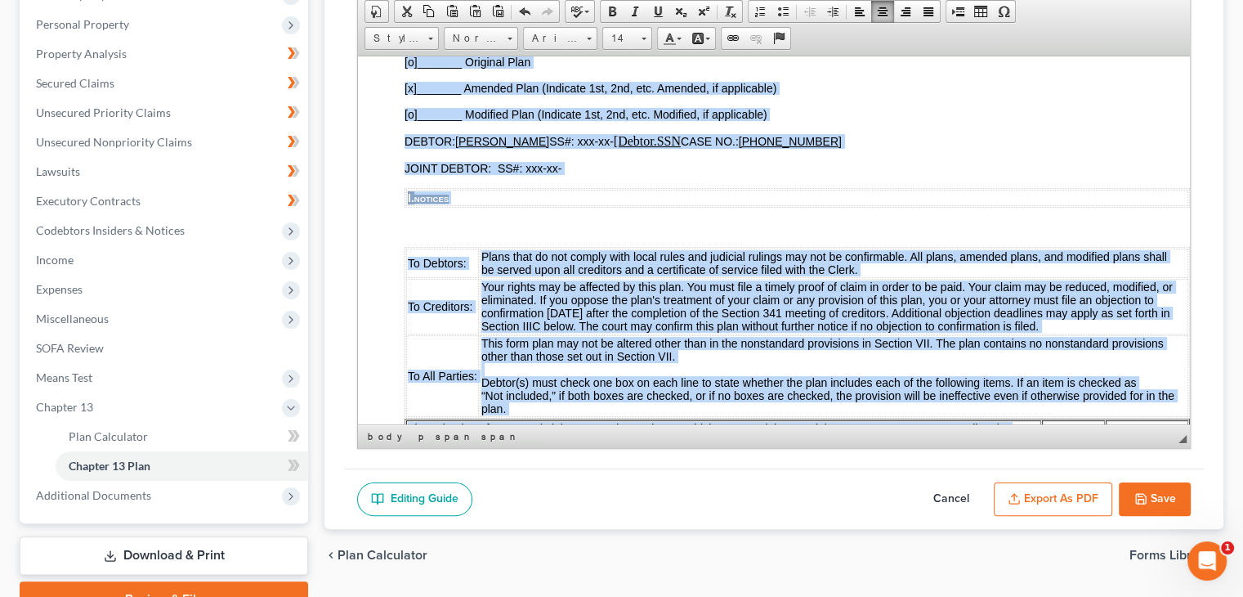
scroll to position [0, 43]
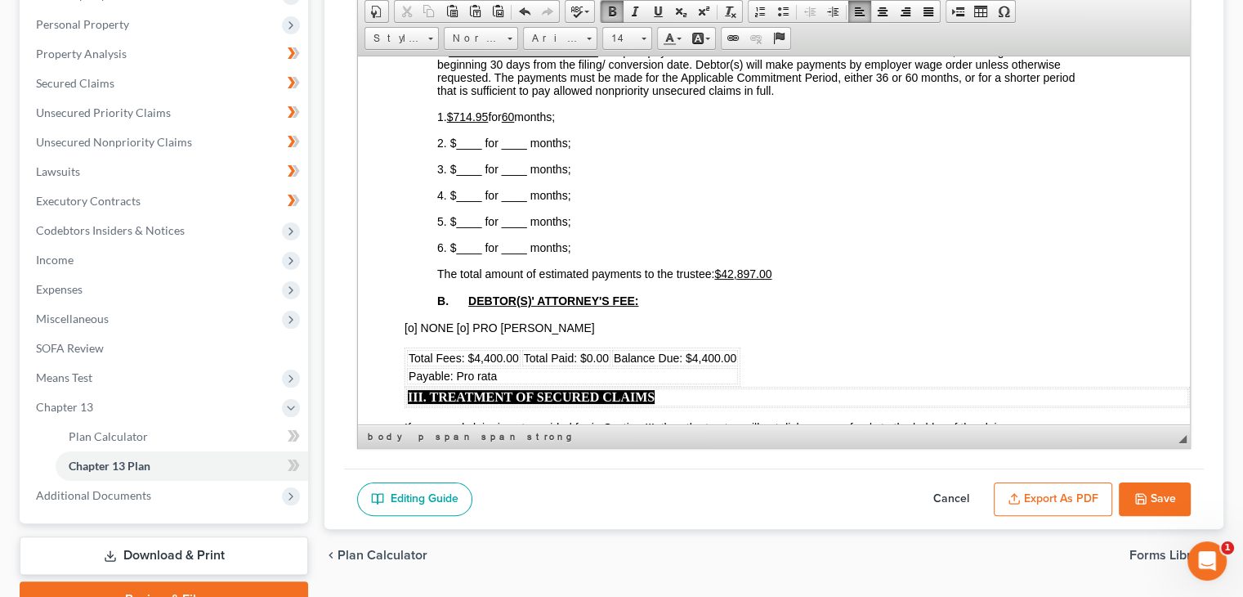
scroll to position [732, 43]
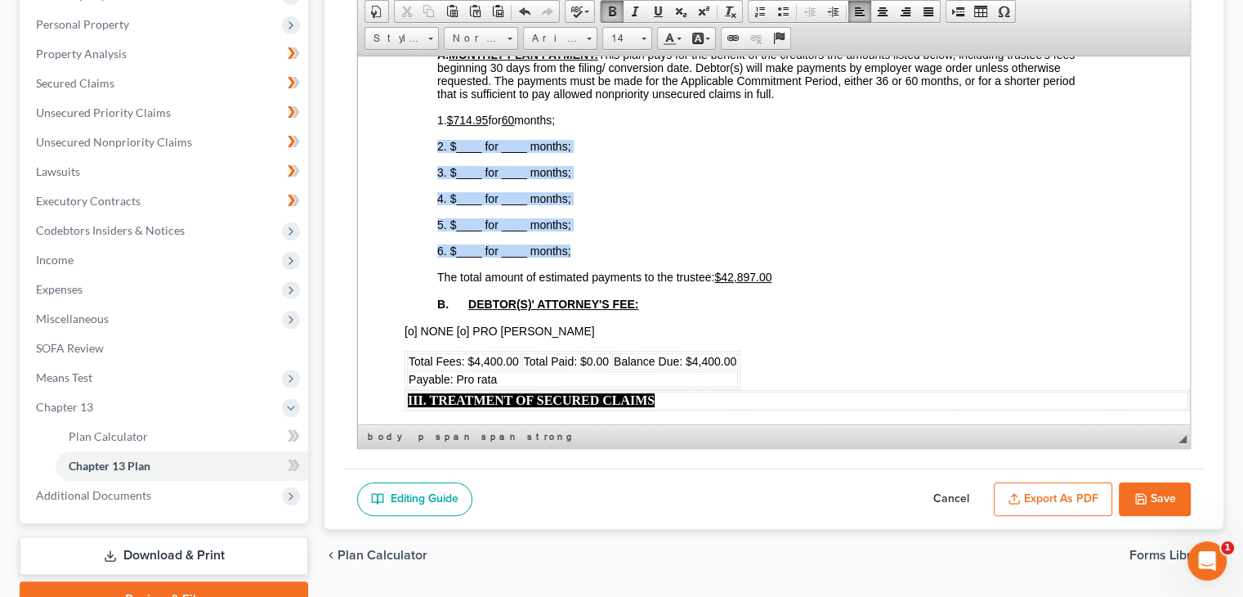
drag, startPoint x: 425, startPoint y: 169, endPoint x: 581, endPoint y: 260, distance: 180.5
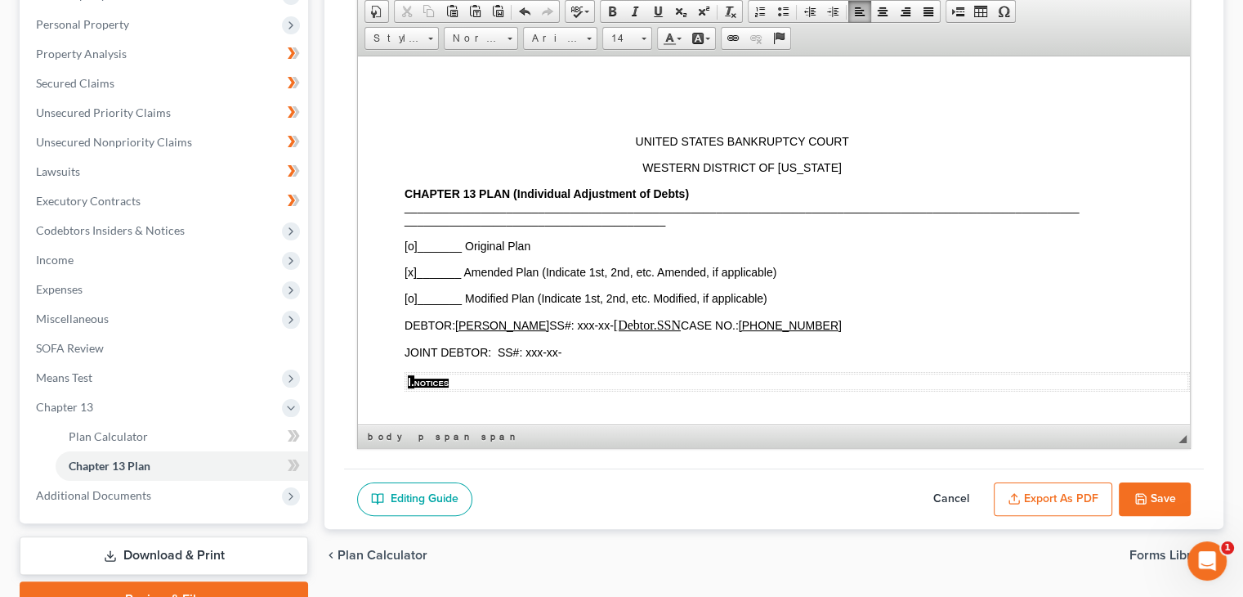
scroll to position [196, 0]
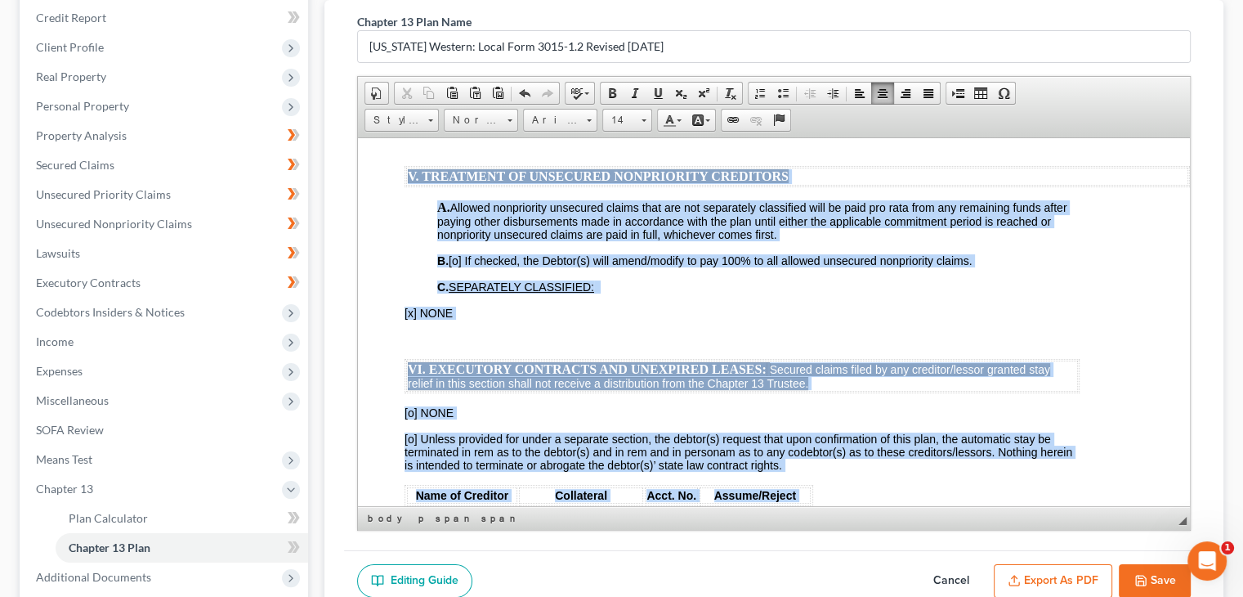
scroll to position [360, 0]
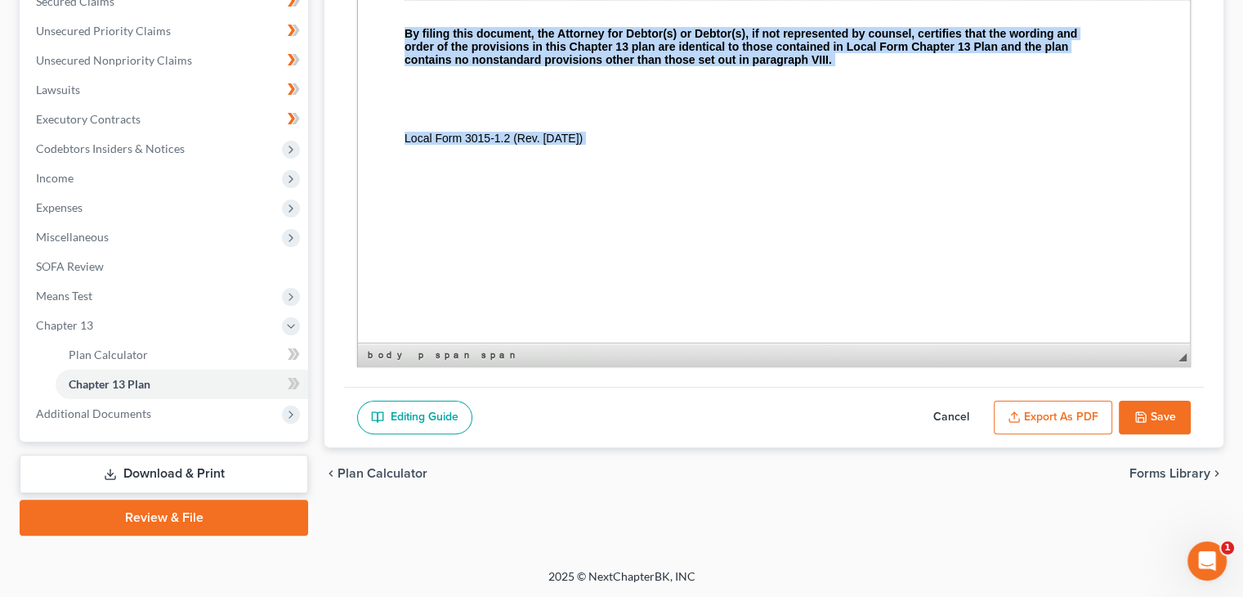
drag, startPoint x: 615, startPoint y: 33, endPoint x: 1115, endPoint y: 523, distance: 700.3
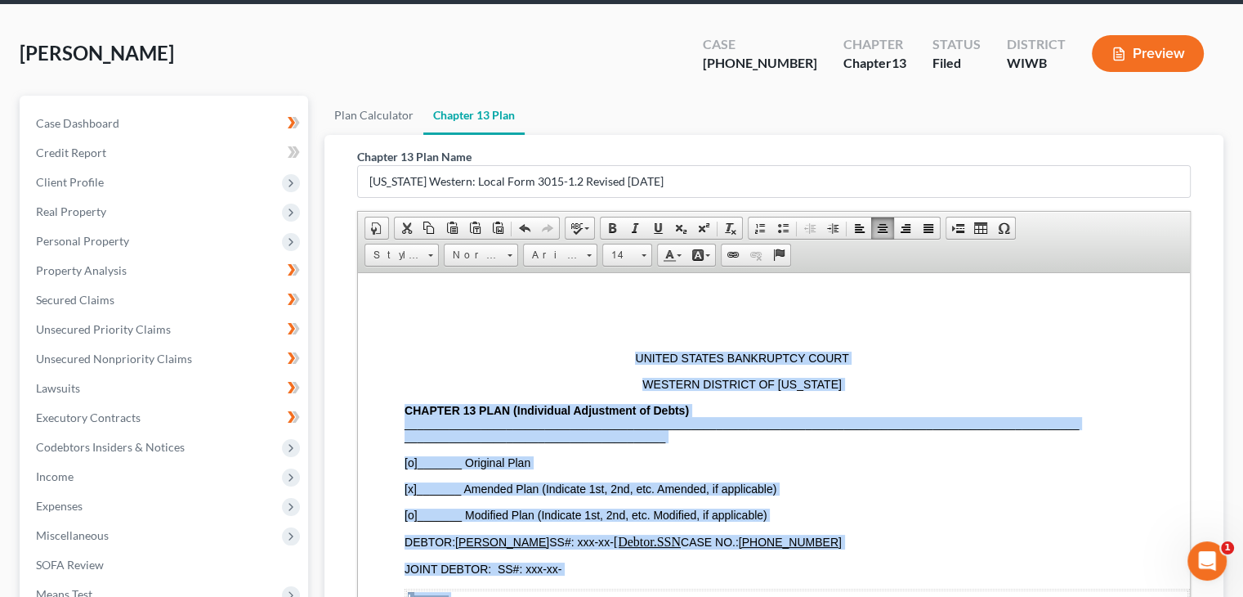
scroll to position [33, 0]
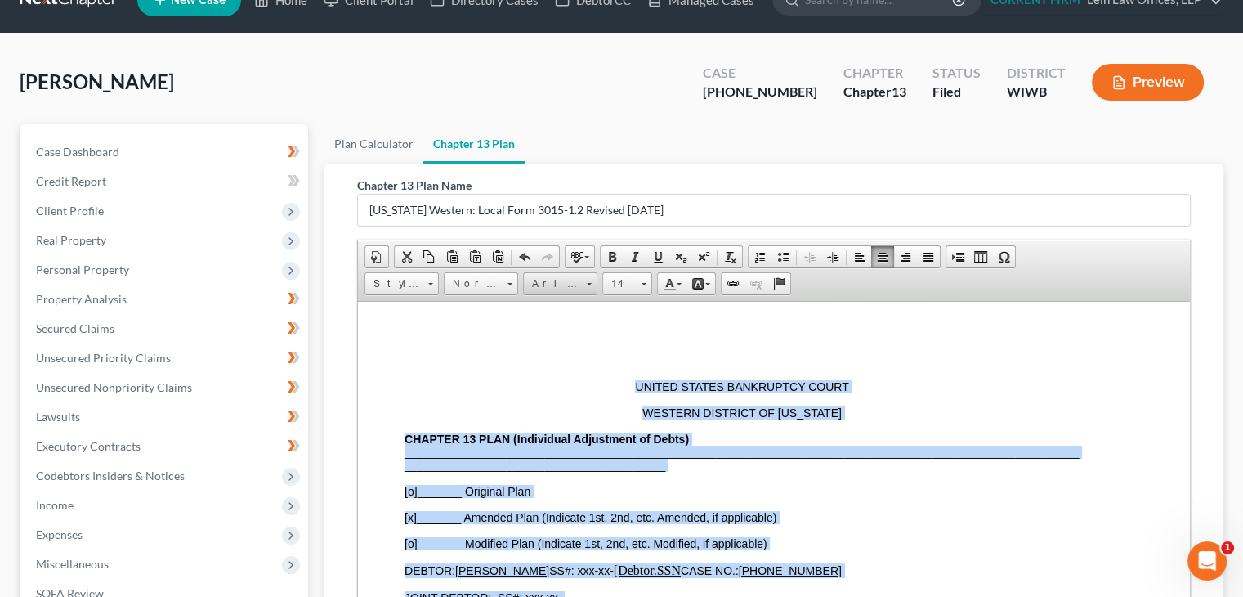
click at [590, 285] on link "Arial" at bounding box center [560, 283] width 74 height 23
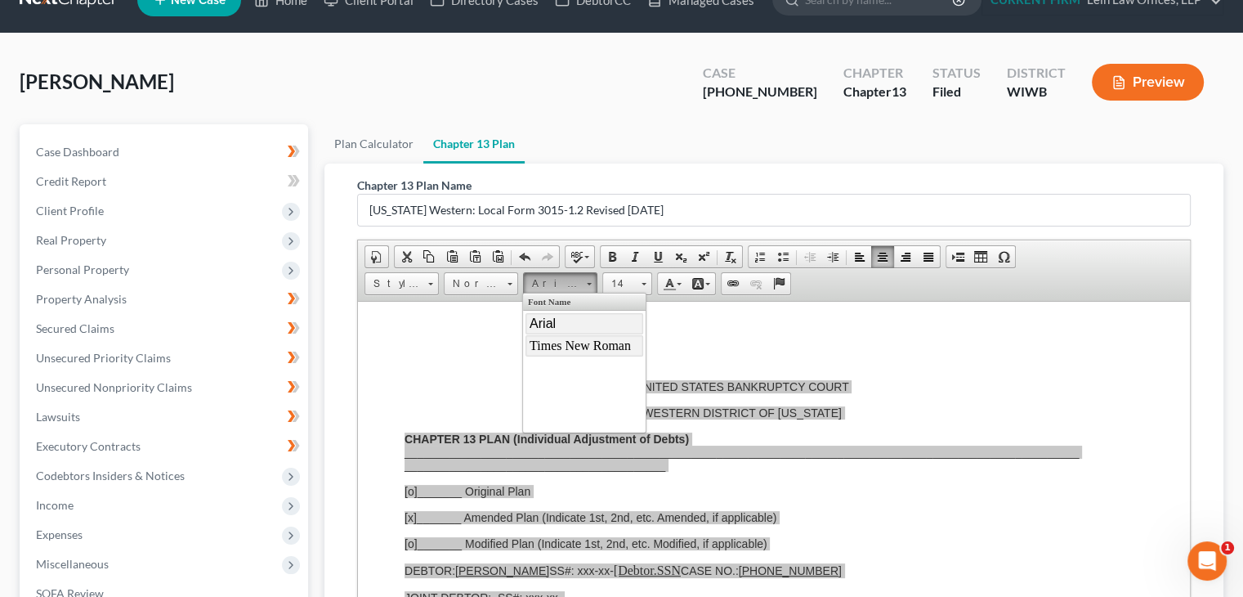
click at [561, 341] on span "Times New Roman" at bounding box center [580, 344] width 101 height 14
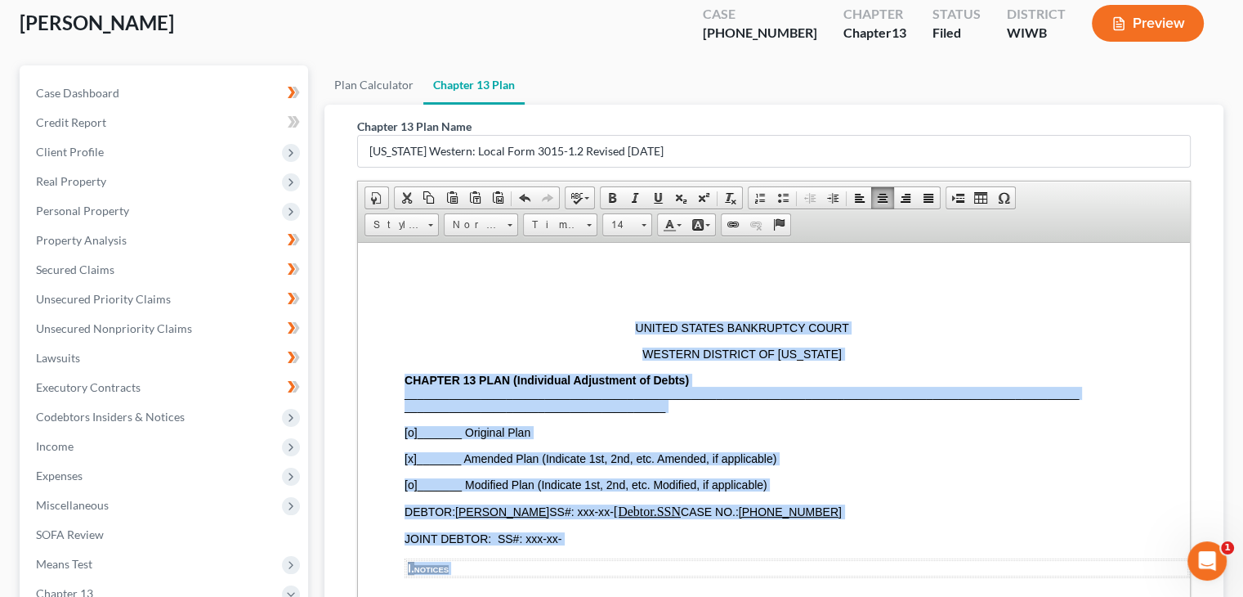
scroll to position [78, 43]
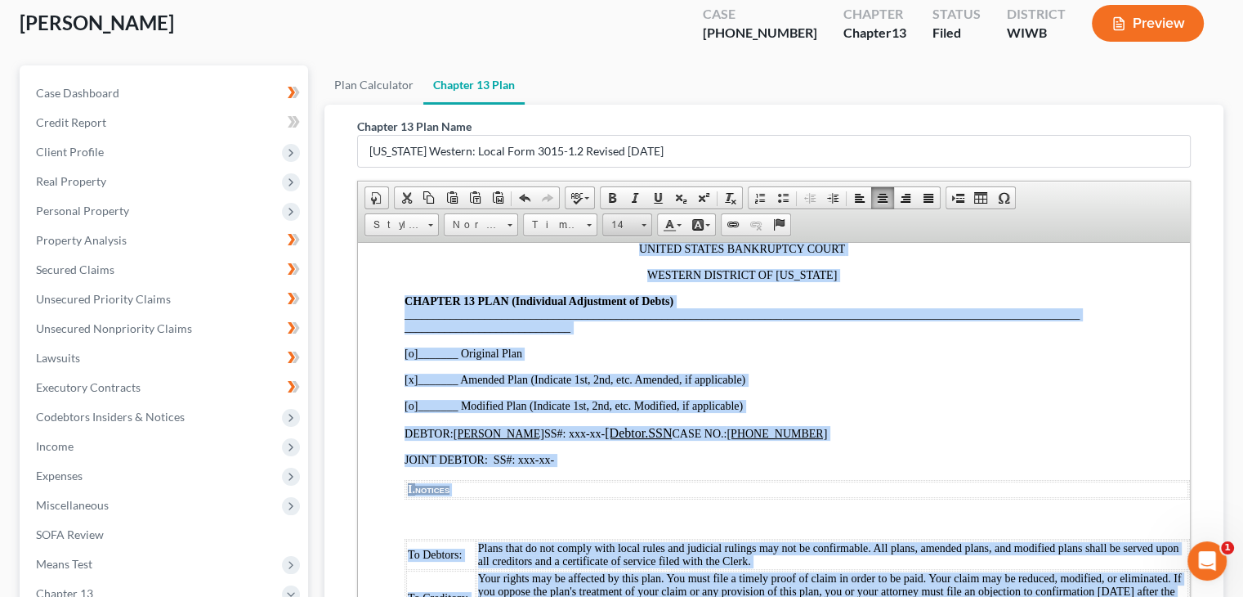
click at [642, 225] on span at bounding box center [643, 223] width 4 height 16
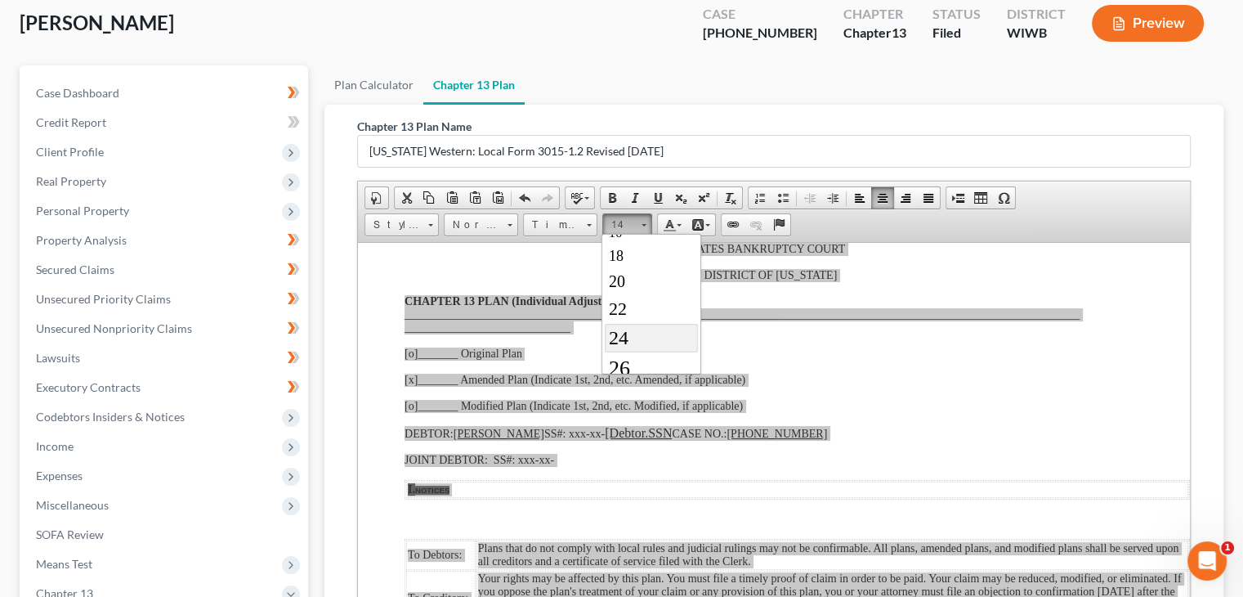
scroll to position [175, 0]
click at [629, 238] on link "18" at bounding box center [650, 245] width 93 height 24
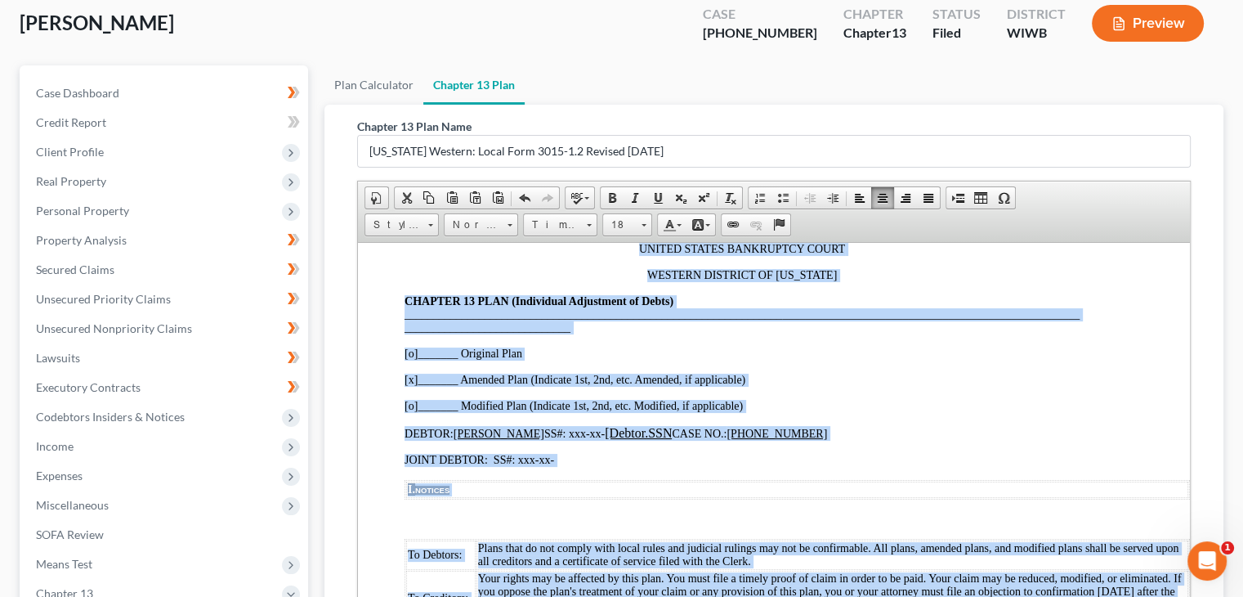
scroll to position [0, 0]
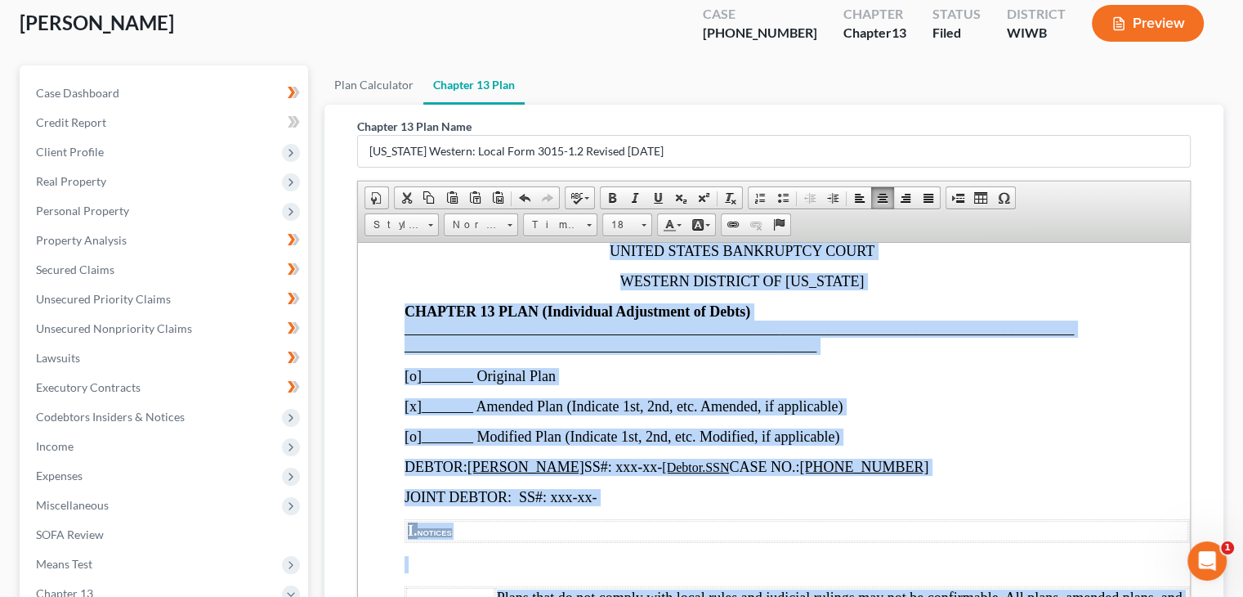
click at [963, 277] on p "WESTERN DISTRICT OF WISCONSIN" at bounding box center [741, 280] width 675 height 17
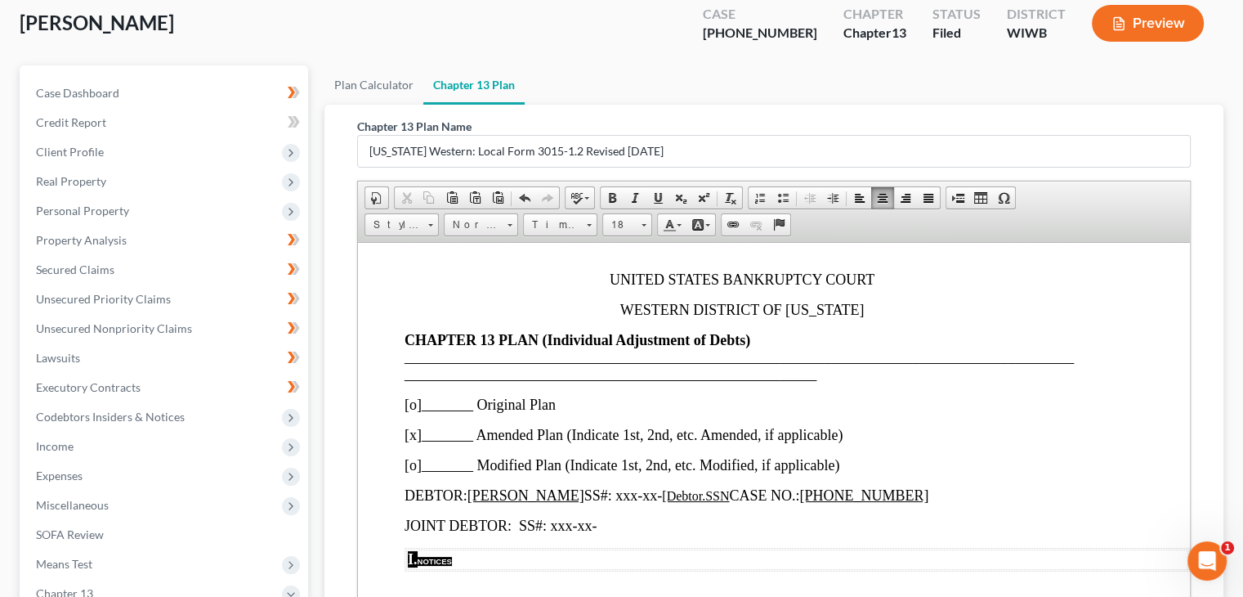
scroll to position [0, 43]
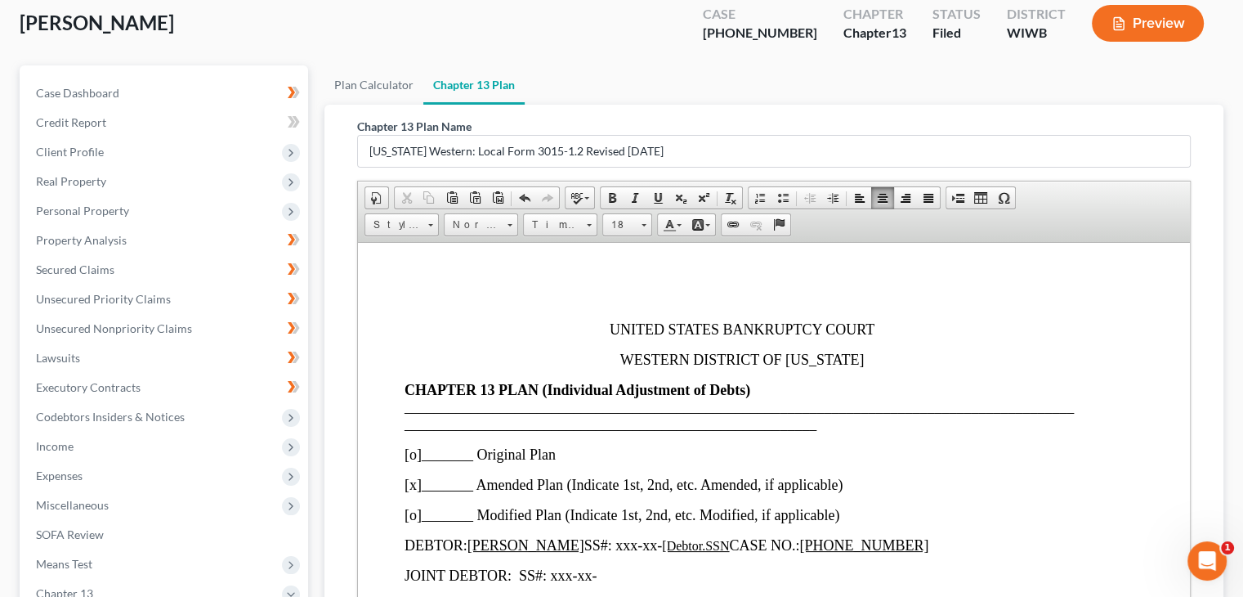
drag, startPoint x: 1186, startPoint y: 473, endPoint x: 1539, endPoint y: 479, distance: 353.1
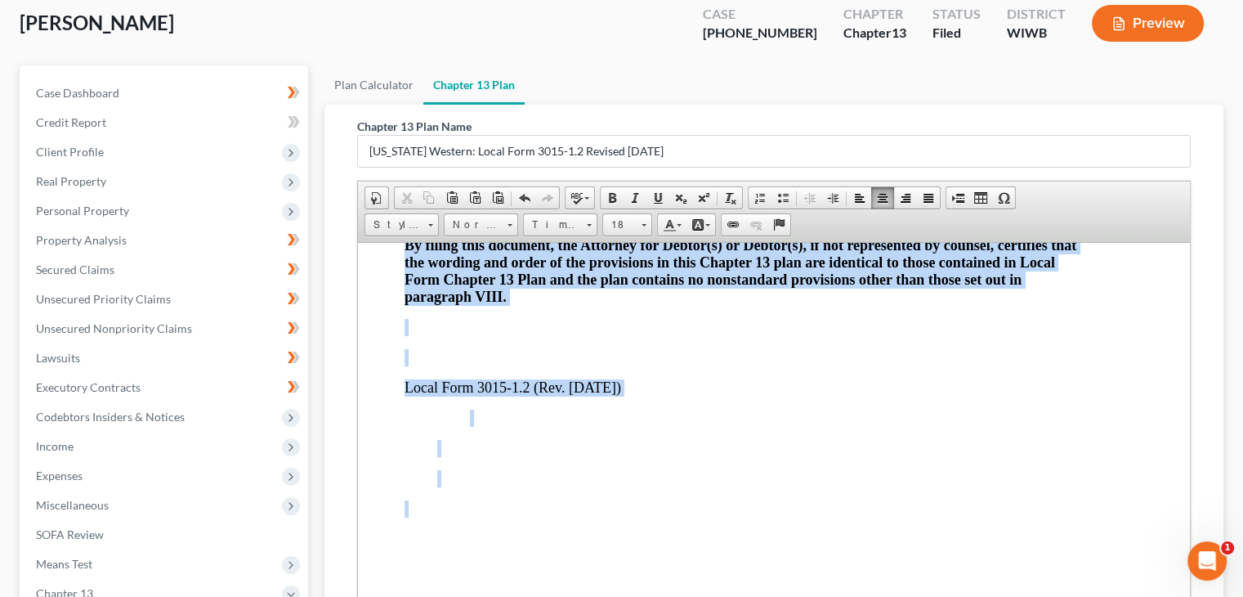
scroll to position [360, 0]
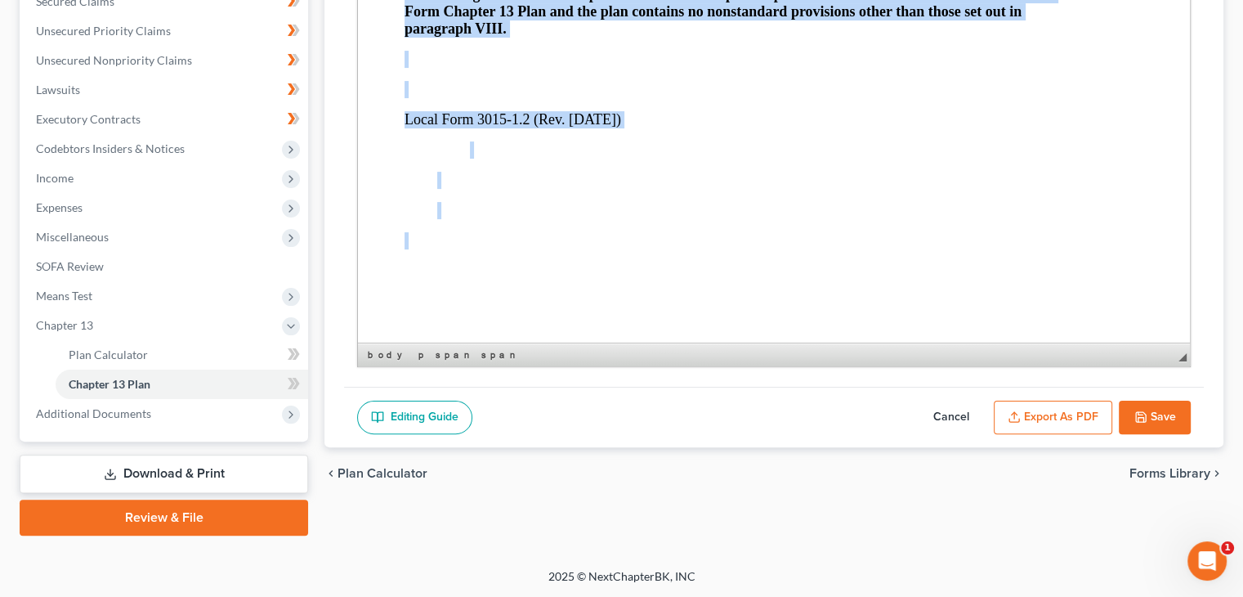
drag, startPoint x: 586, startPoint y: 50, endPoint x: 1142, endPoint y: 507, distance: 719.8
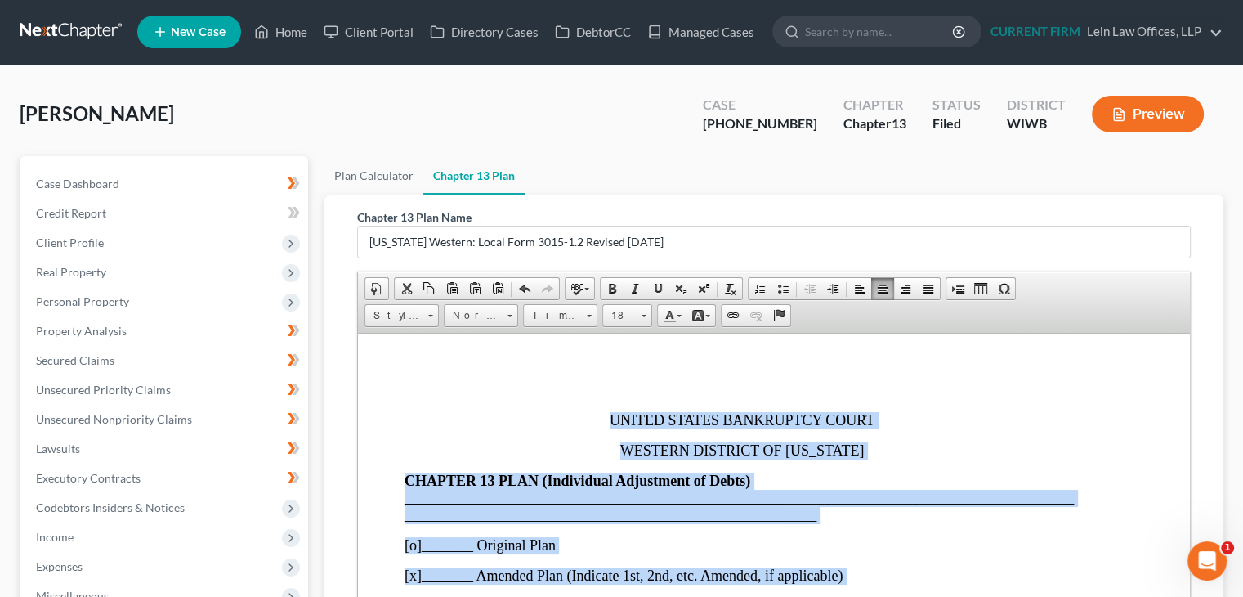
scroll to position [0, 0]
click at [643, 316] on span at bounding box center [643, 314] width 4 height 16
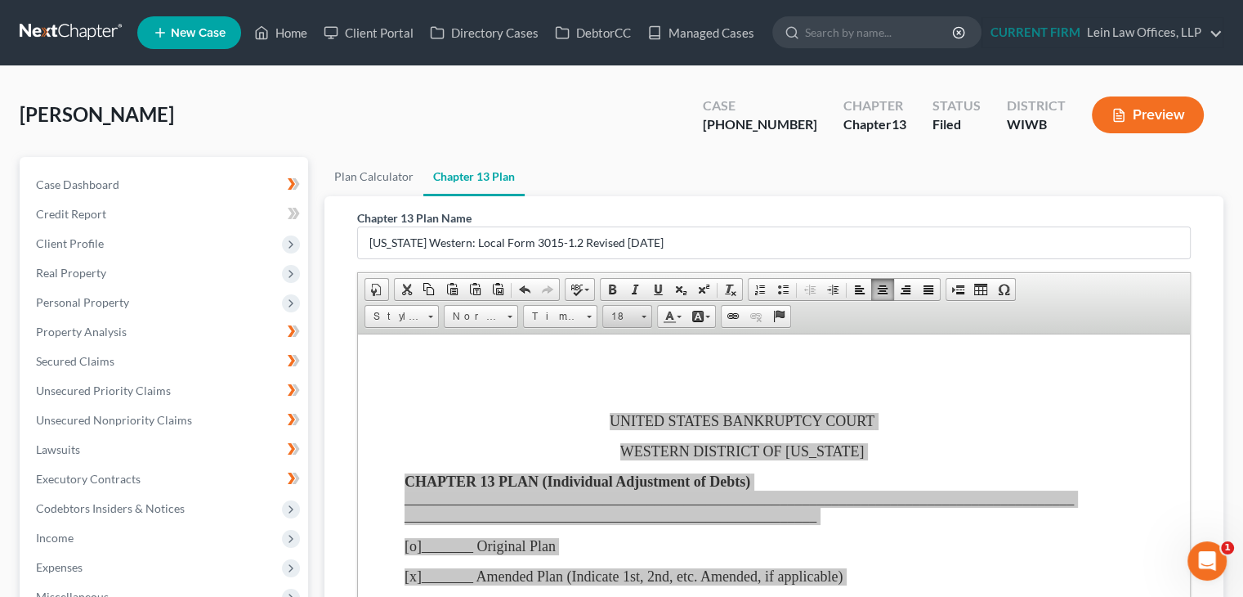
scroll to position [116, 0]
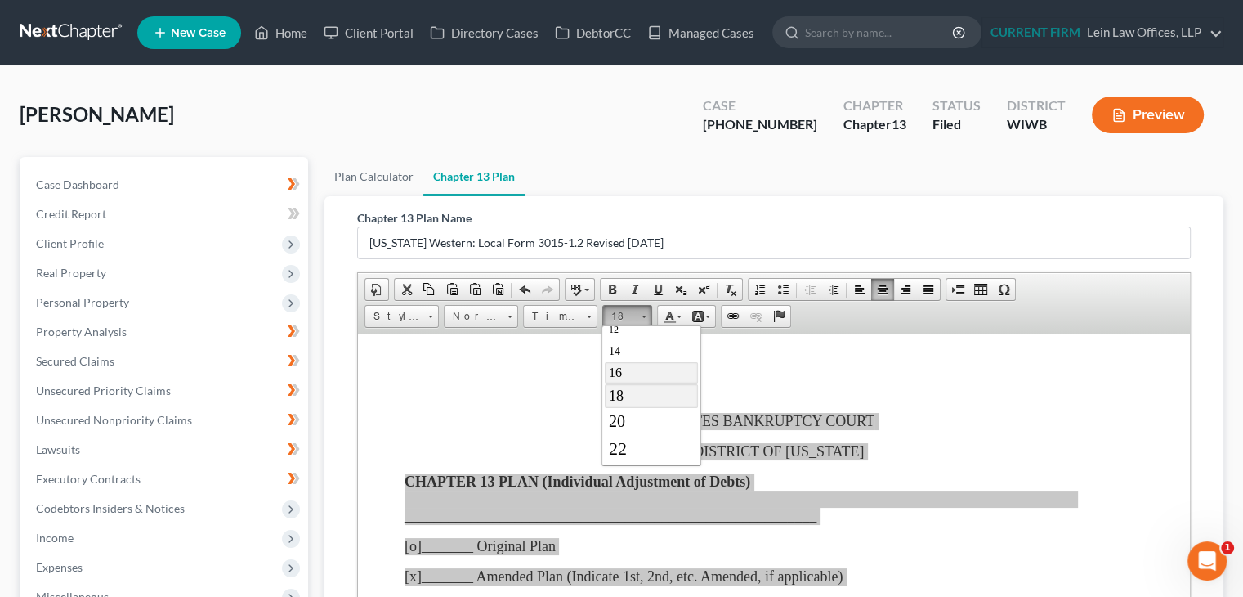
click at [619, 371] on span "16" at bounding box center [614, 371] width 13 height 14
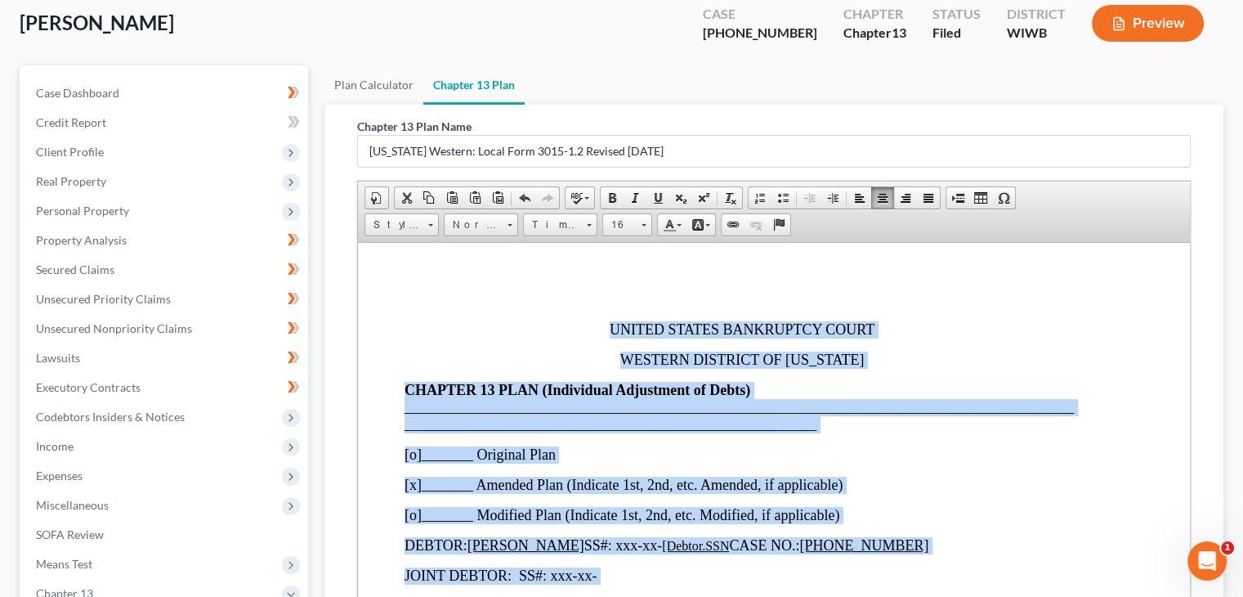
scroll to position [0, 0]
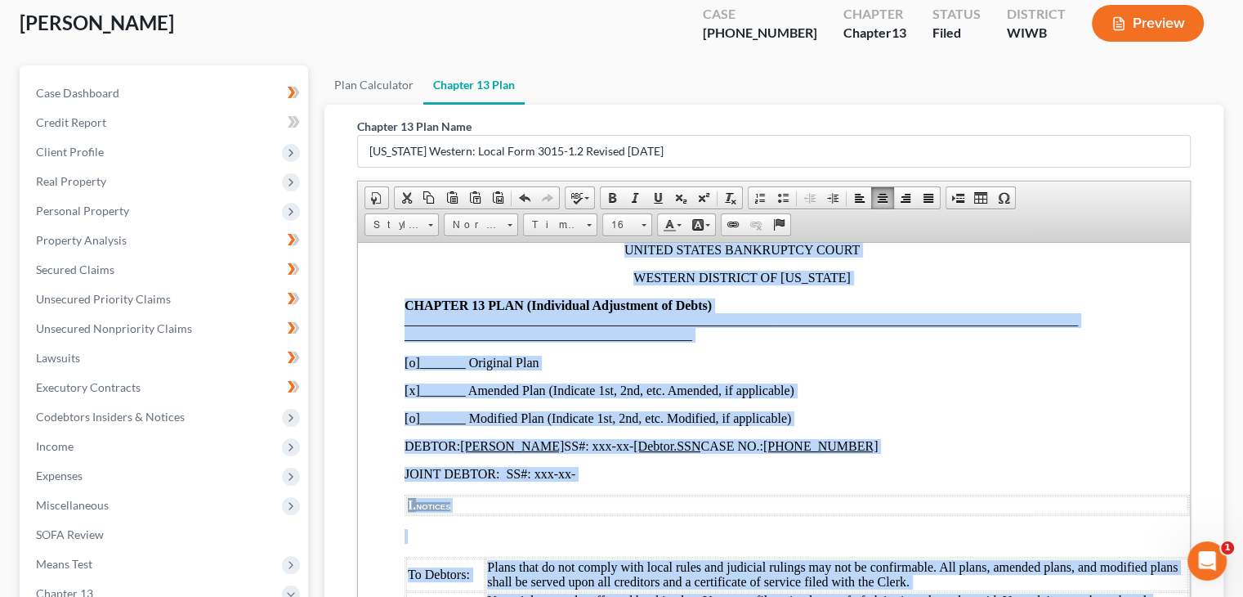
click at [978, 284] on p "WESTERN DISTRICT OF WISCONSIN" at bounding box center [741, 277] width 675 height 15
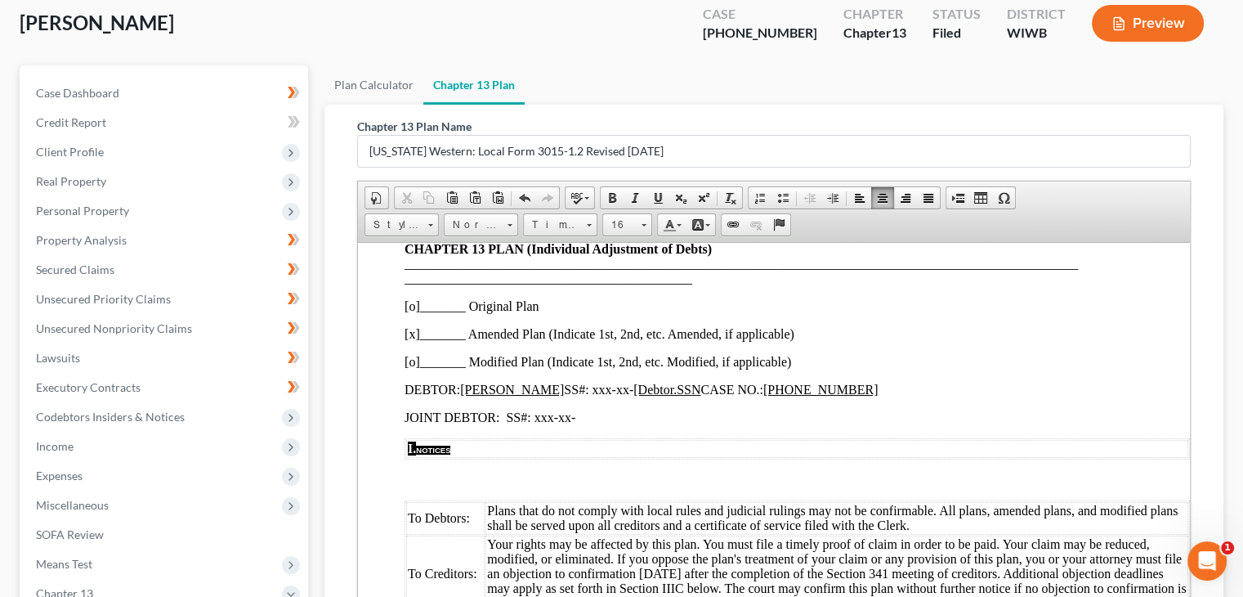
scroll to position [160, 43]
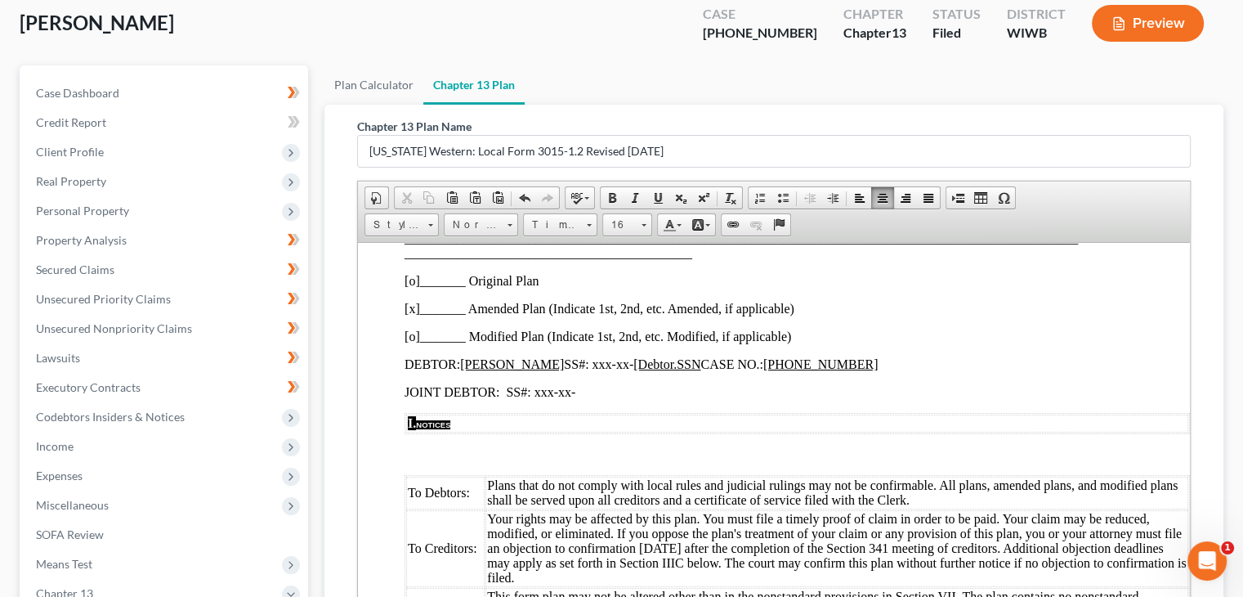
drag, startPoint x: 526, startPoint y: 18, endPoint x: 548, endPoint y: 1, distance: 28.0
click at [526, 18] on div "Kimball, Todd Upgraded Case 1-25-11716 Chapter Chapter 13 Status Filed District…" at bounding box center [622, 29] width 1204 height 71
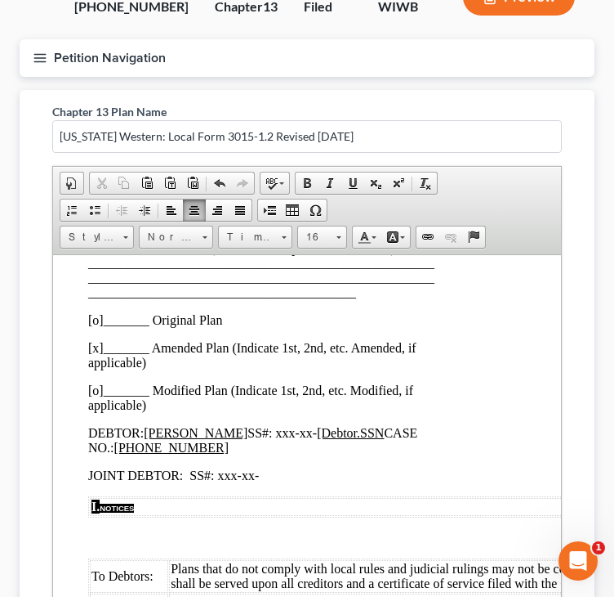
scroll to position [78, 43]
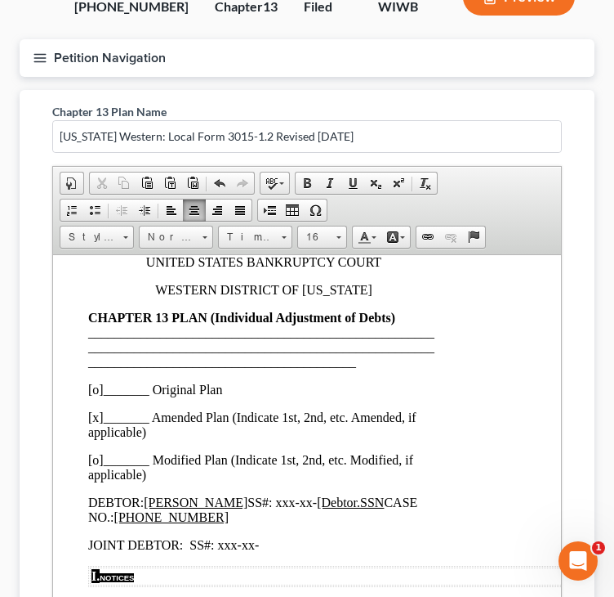
click at [422, 363] on p "CHAPTER 13 PLAN (Individual Adjustment of Debts) ______________________________…" at bounding box center [263, 339] width 351 height 59
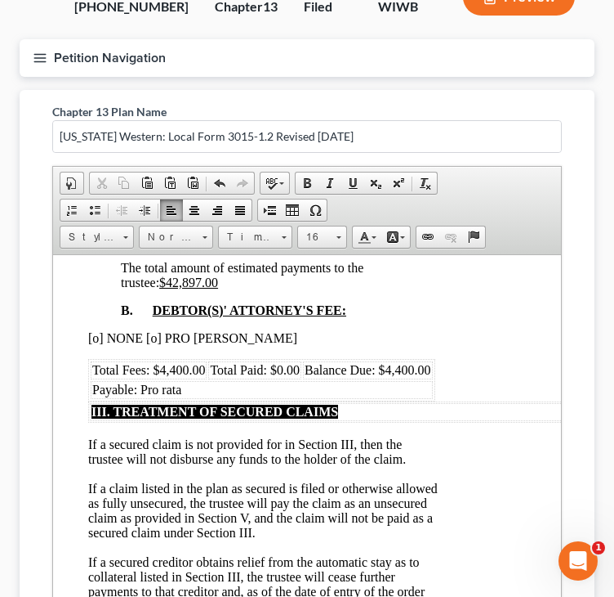
scroll to position [1059, 43]
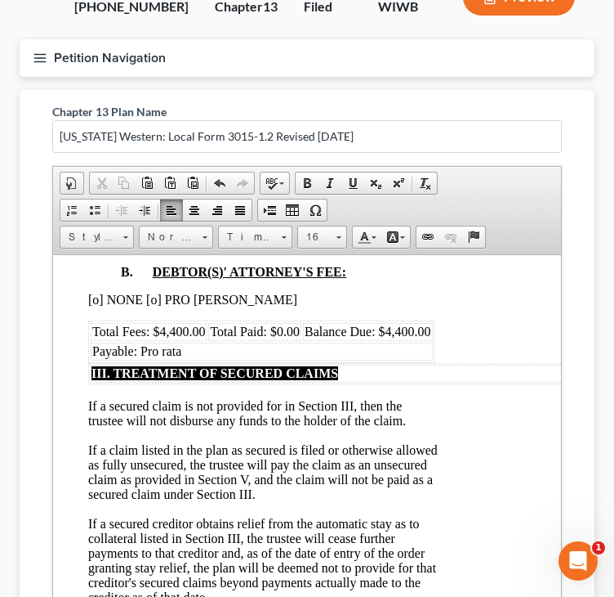
drag, startPoint x: 484, startPoint y: 481, endPoint x: 481, endPoint y: 467, distance: 14.9
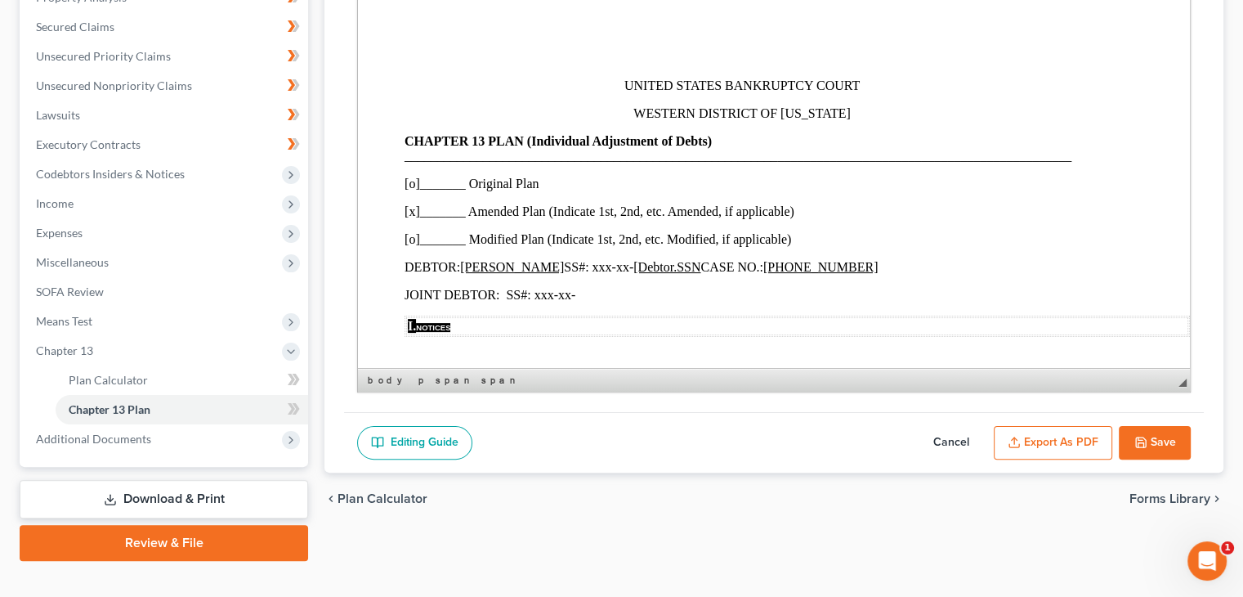
scroll to position [360, 0]
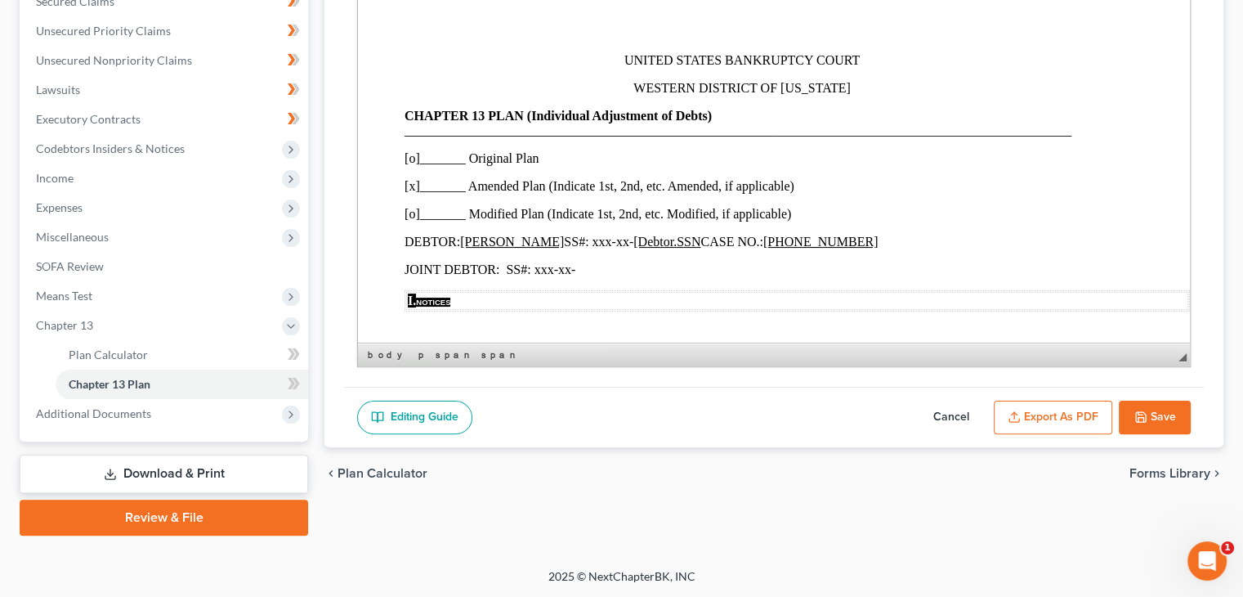
click at [1164, 411] on button "Save" at bounding box center [1155, 417] width 72 height 34
select select "3"
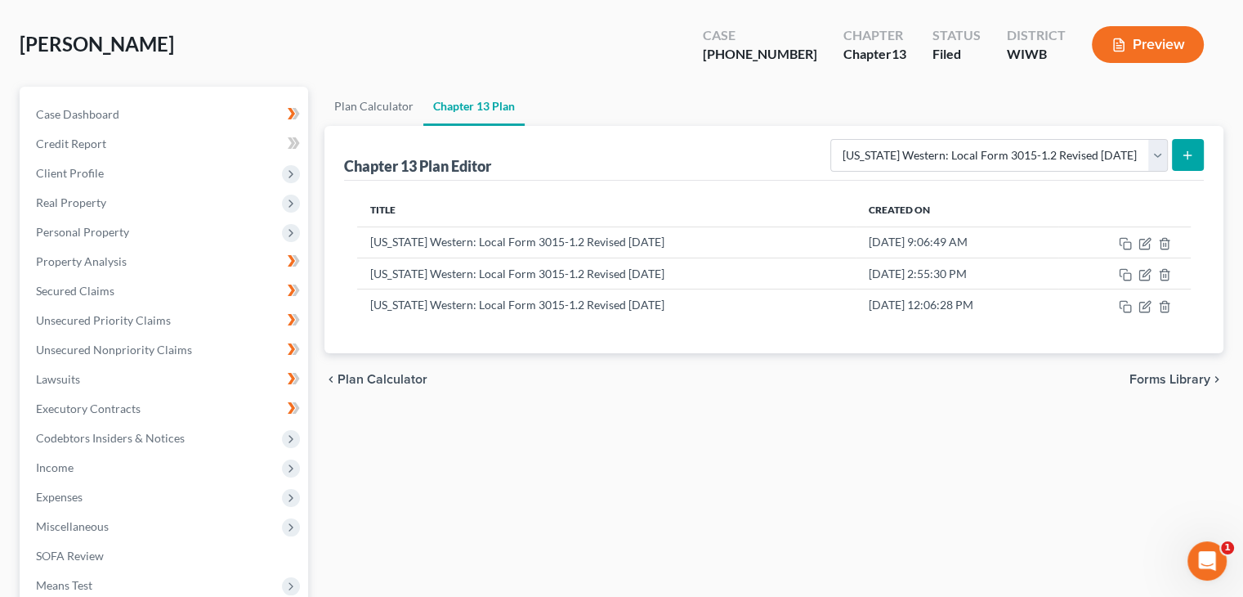
scroll to position [33, 0]
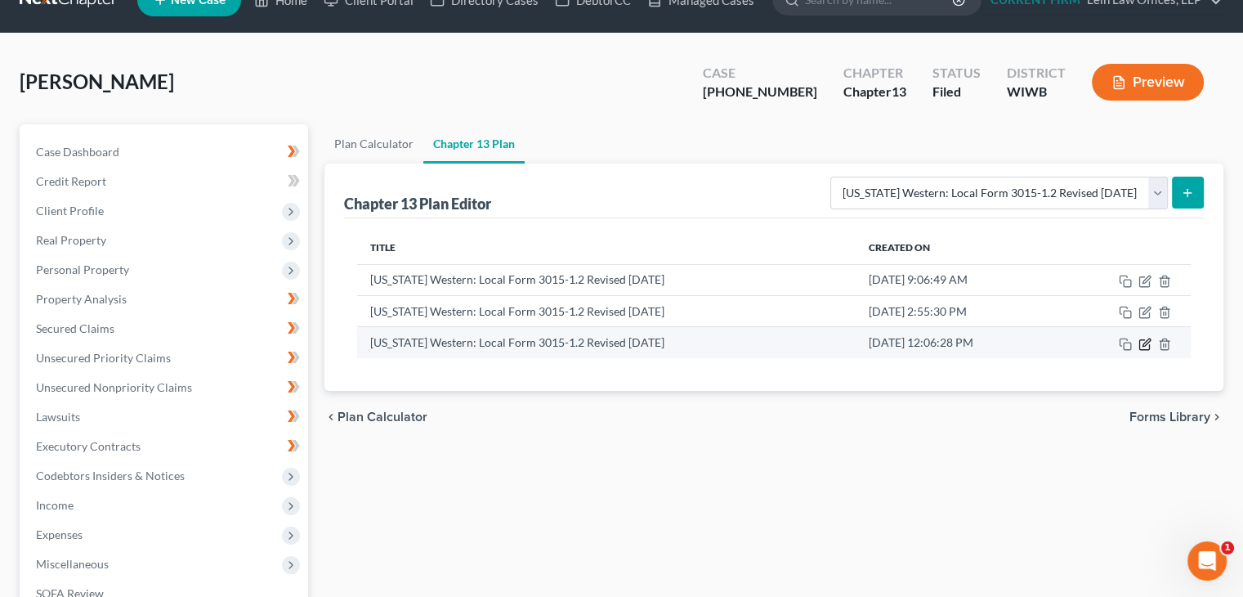
click at [1141, 344] on icon "button" at bounding box center [1144, 343] width 13 height 13
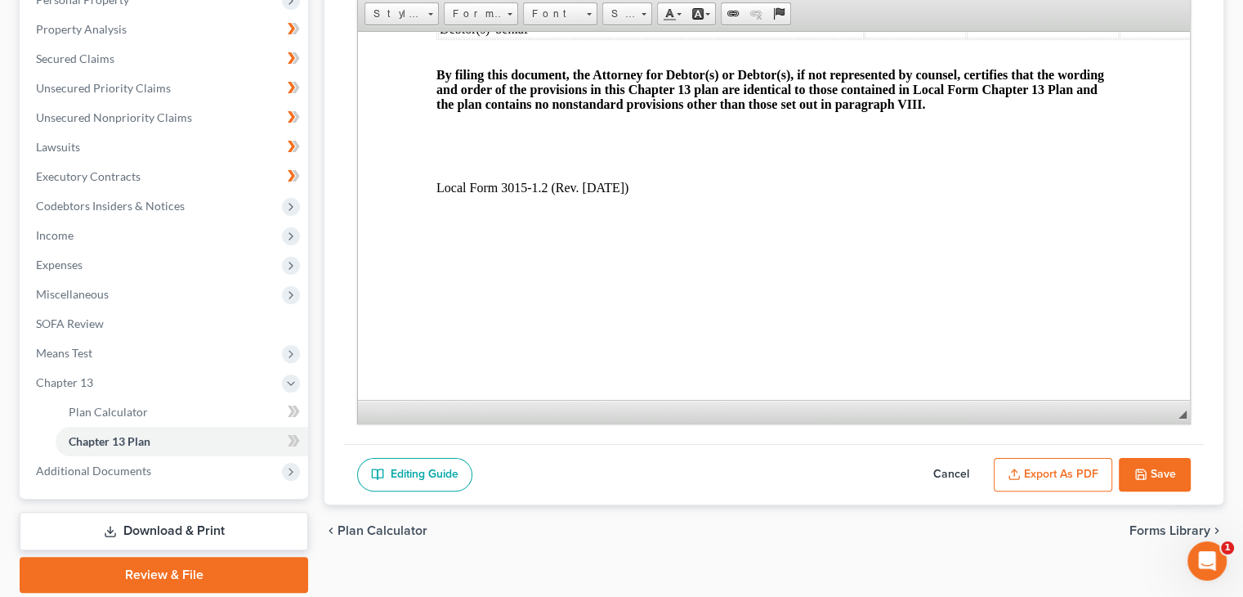
scroll to position [360, 0]
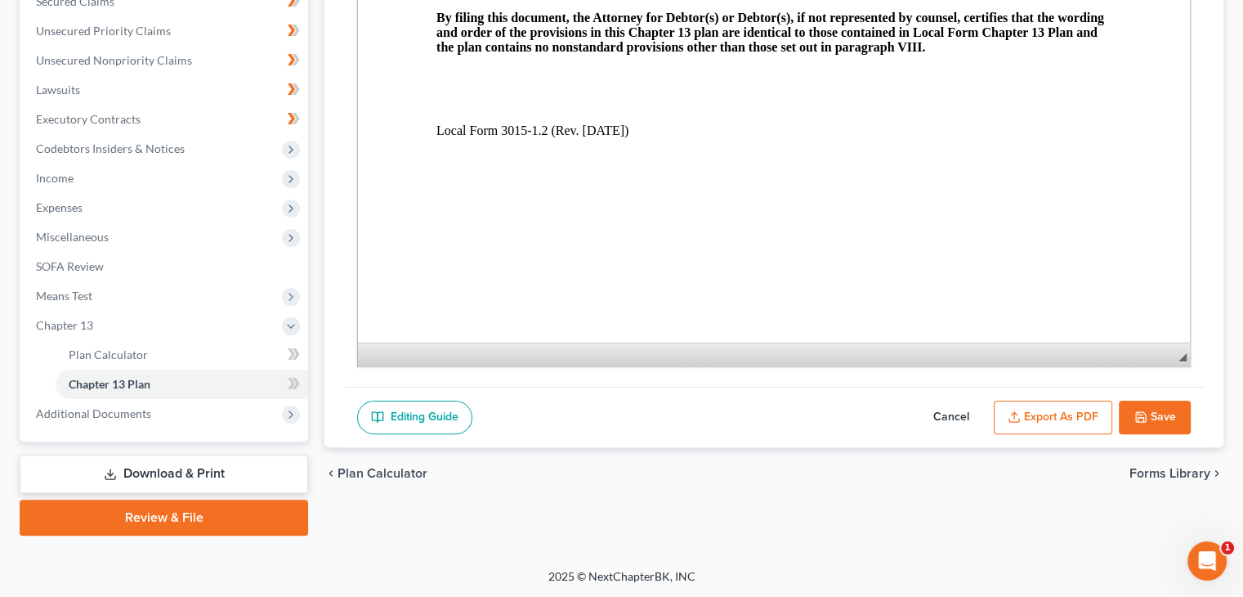
click at [1080, 413] on button "Export as PDF" at bounding box center [1053, 417] width 118 height 34
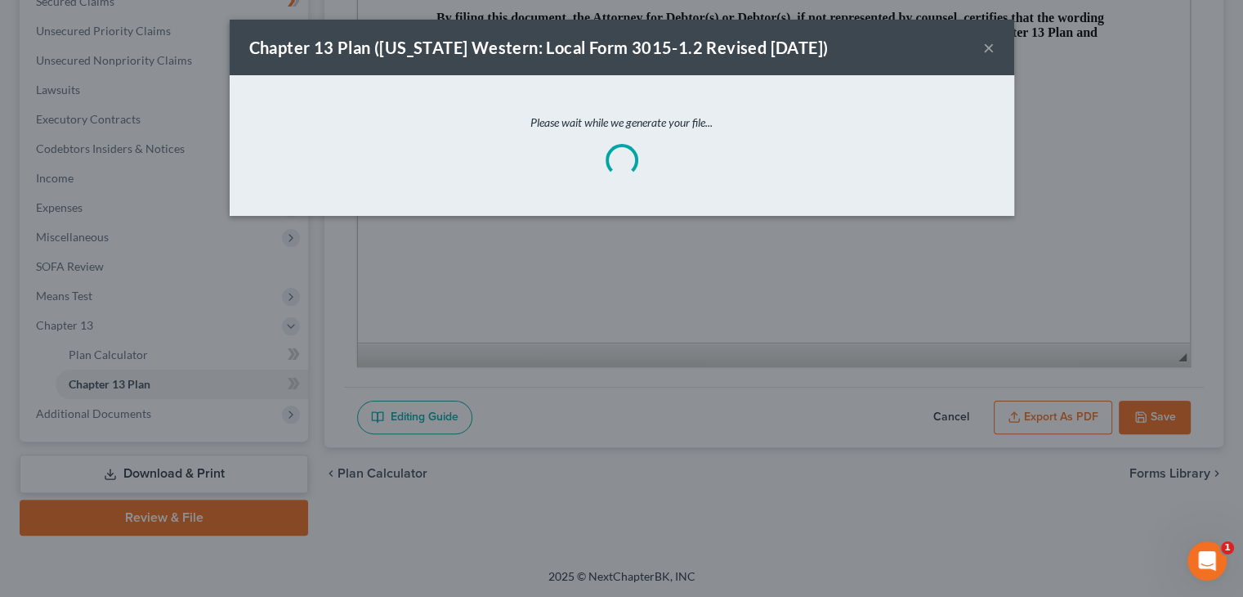
scroll to position [3595, 0]
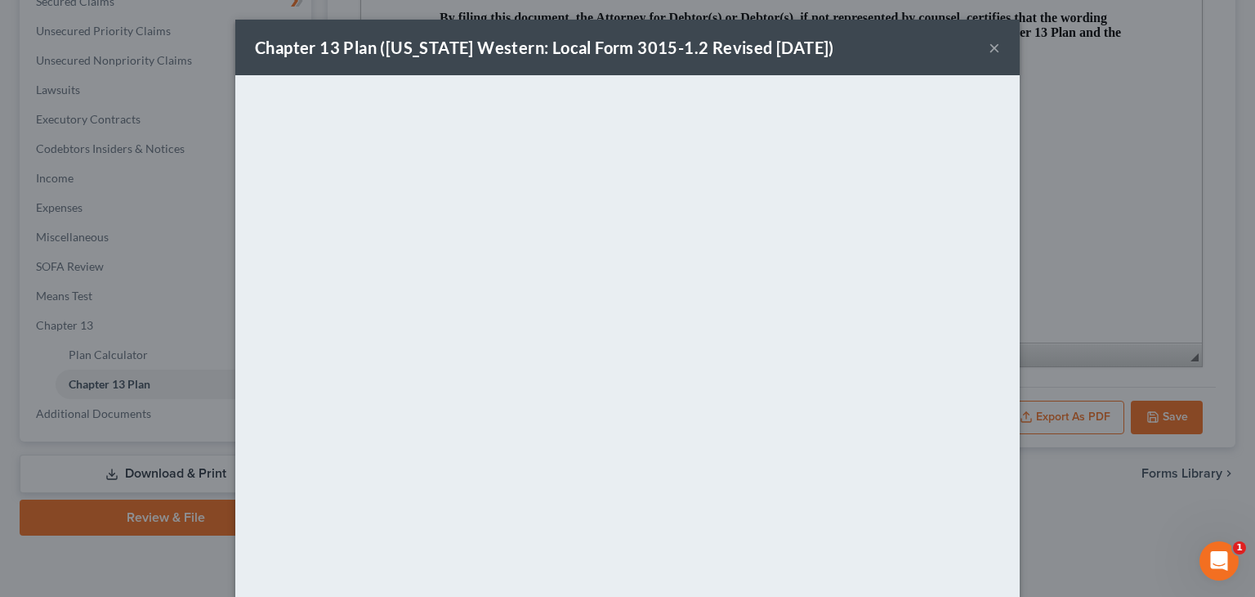
click at [989, 47] on button "×" at bounding box center [994, 48] width 11 height 20
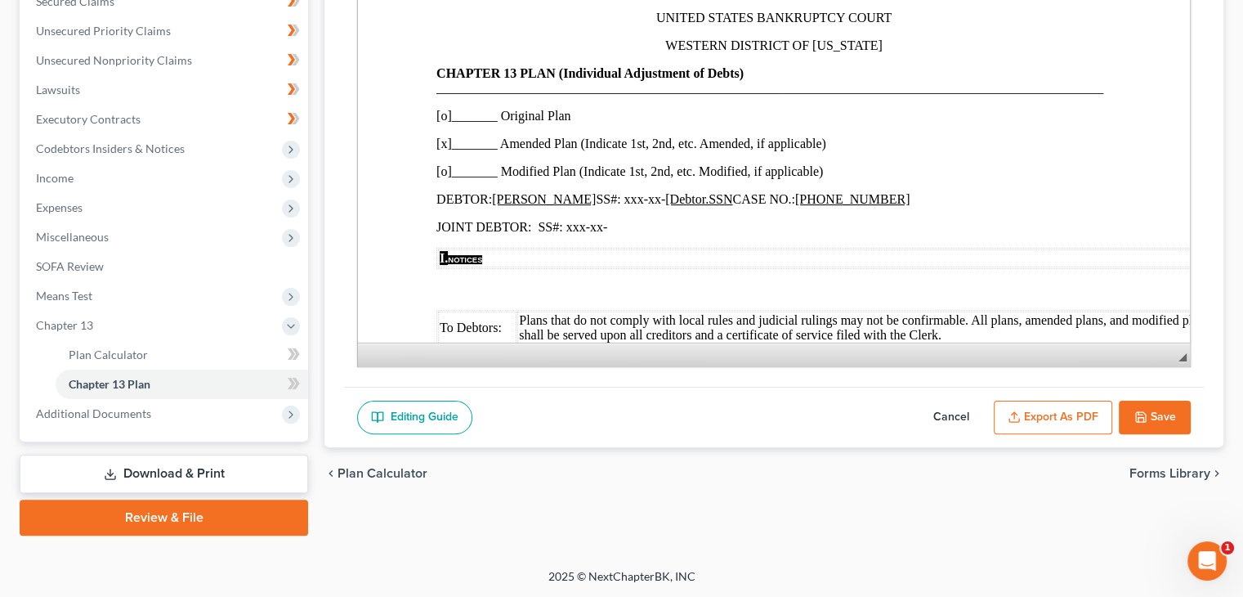
scroll to position [0, 0]
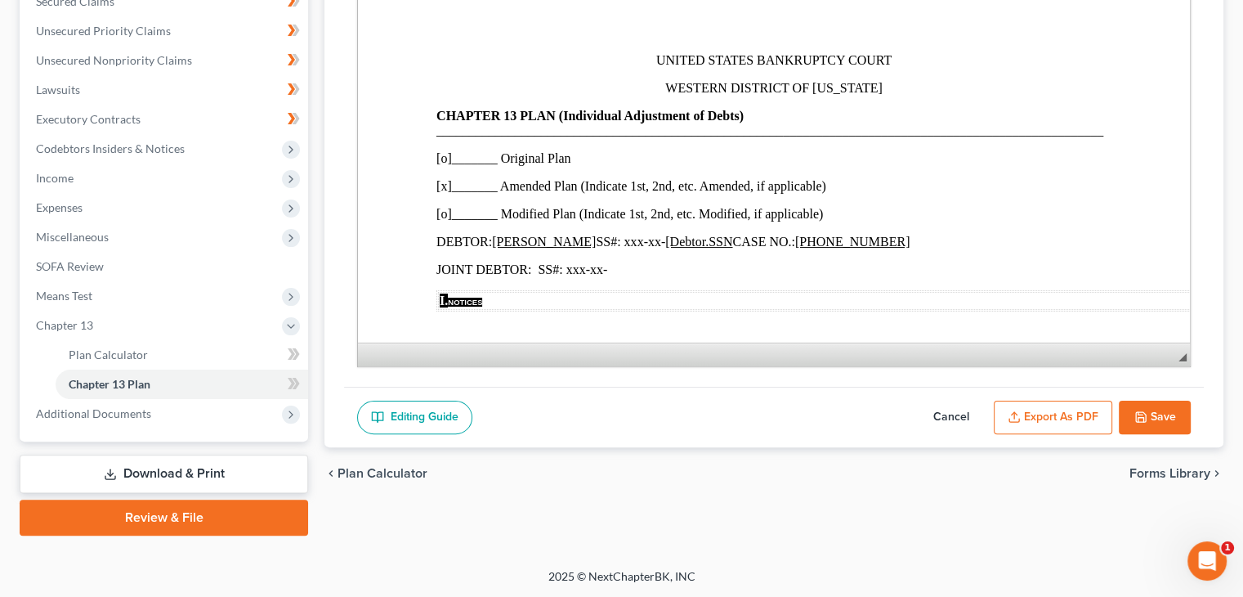
click at [990, 91] on p "WESTERN DISTRICT OF WISCONSIN" at bounding box center [773, 88] width 675 height 15
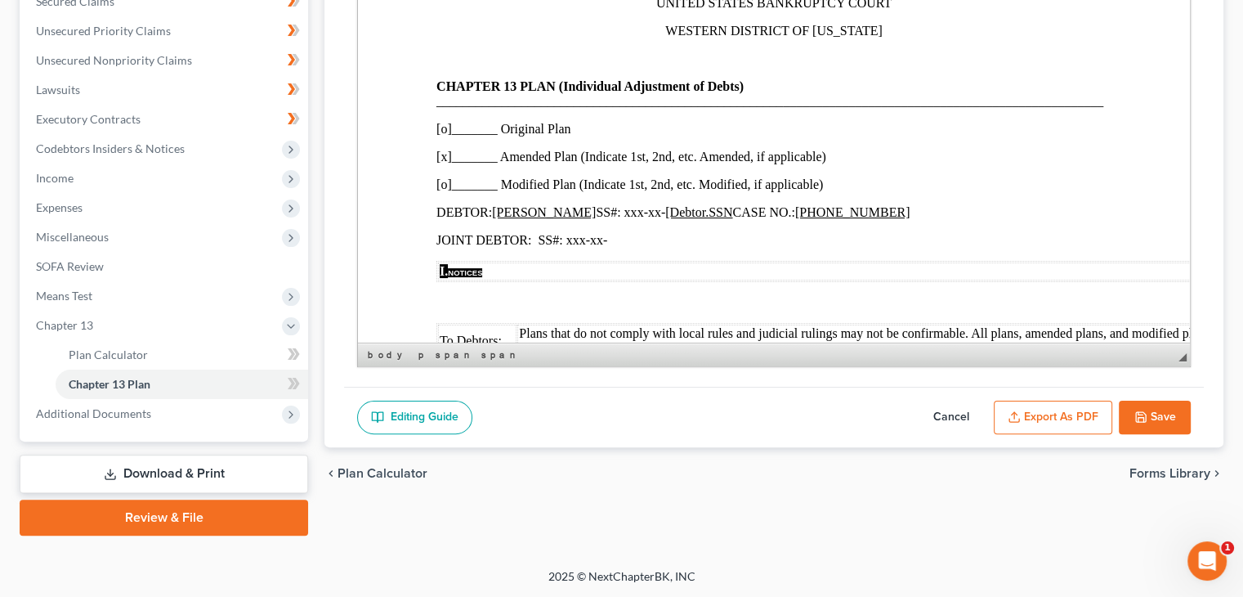
scroll to position [82, 0]
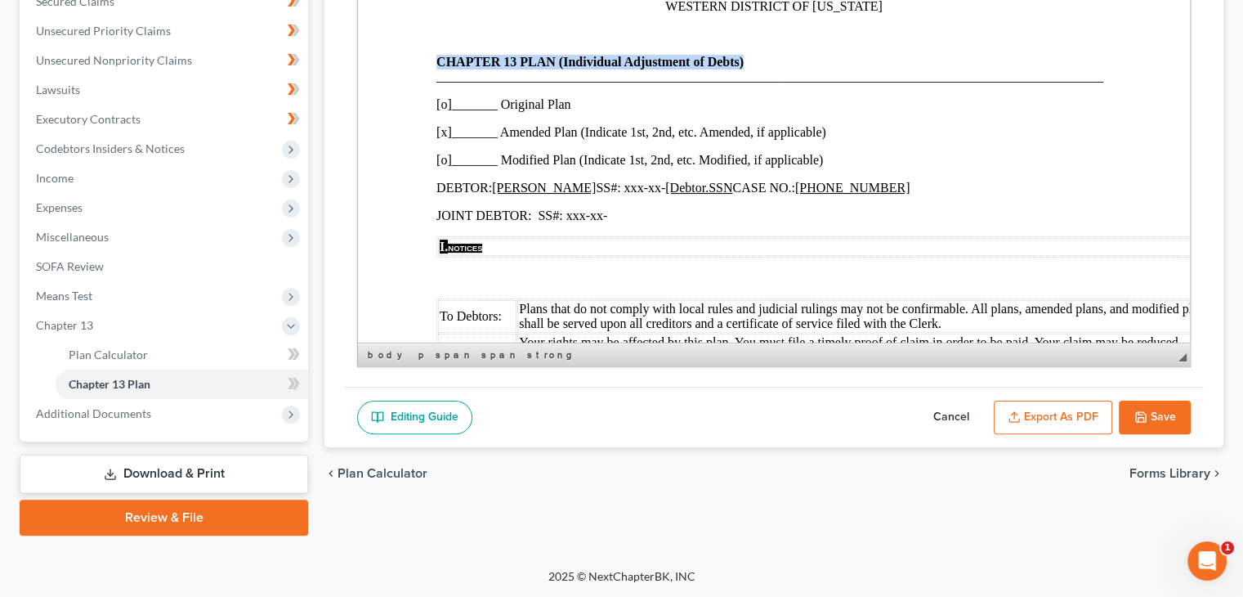
drag, startPoint x: 430, startPoint y: 64, endPoint x: 749, endPoint y: 55, distance: 319.6
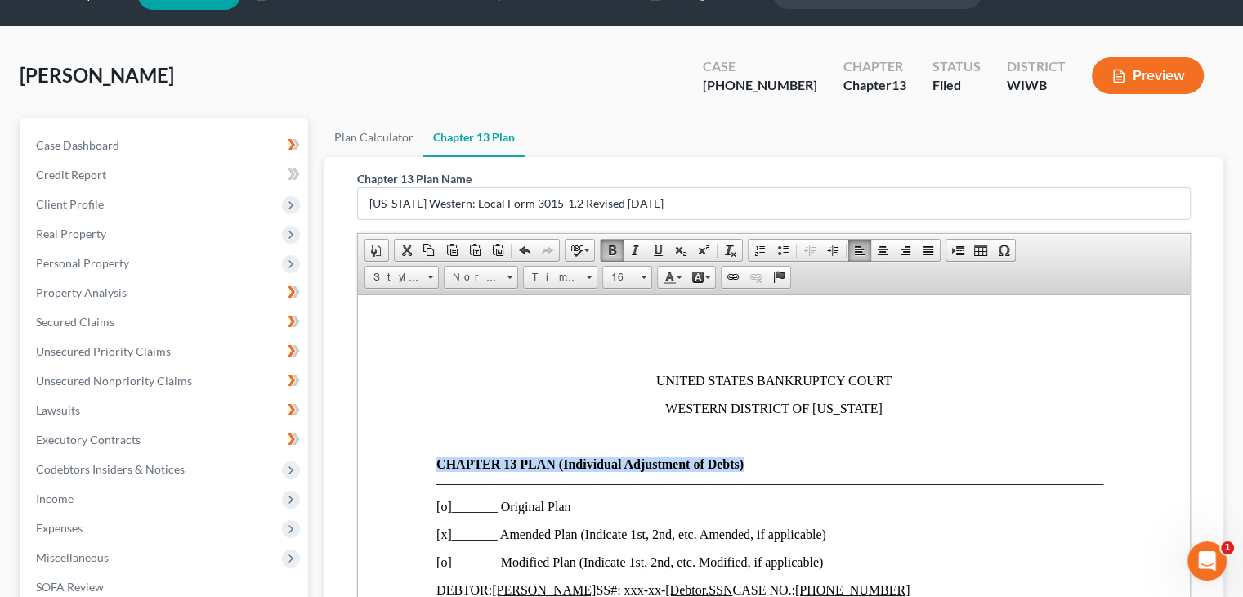
scroll to position [33, 0]
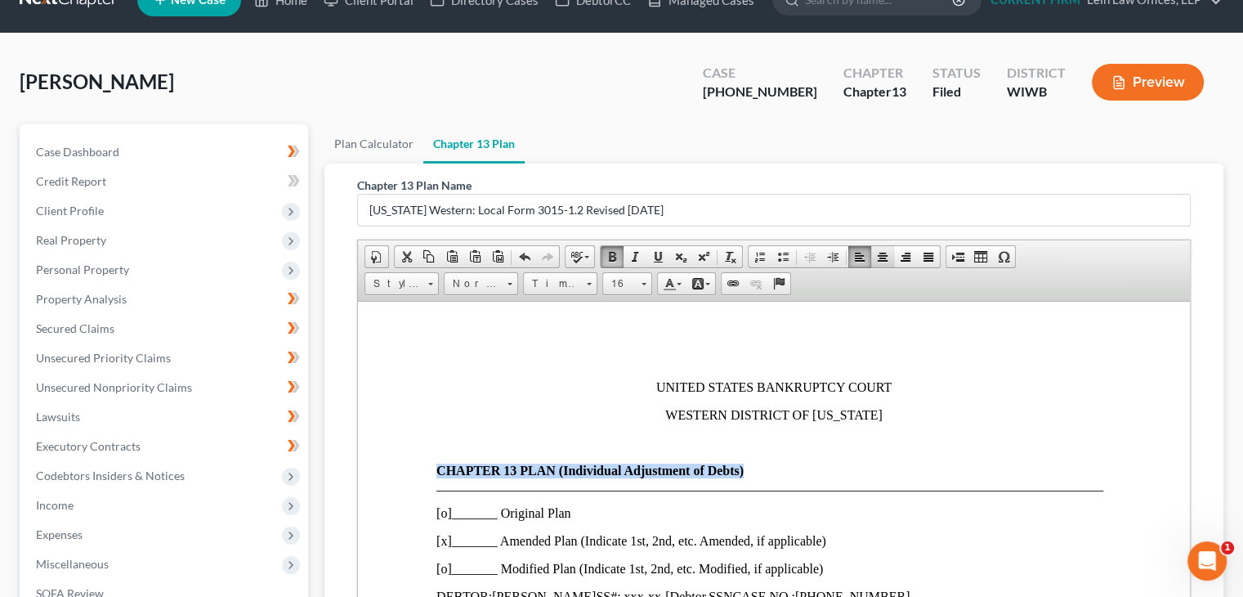
click at [882, 254] on span at bounding box center [882, 256] width 13 height 13
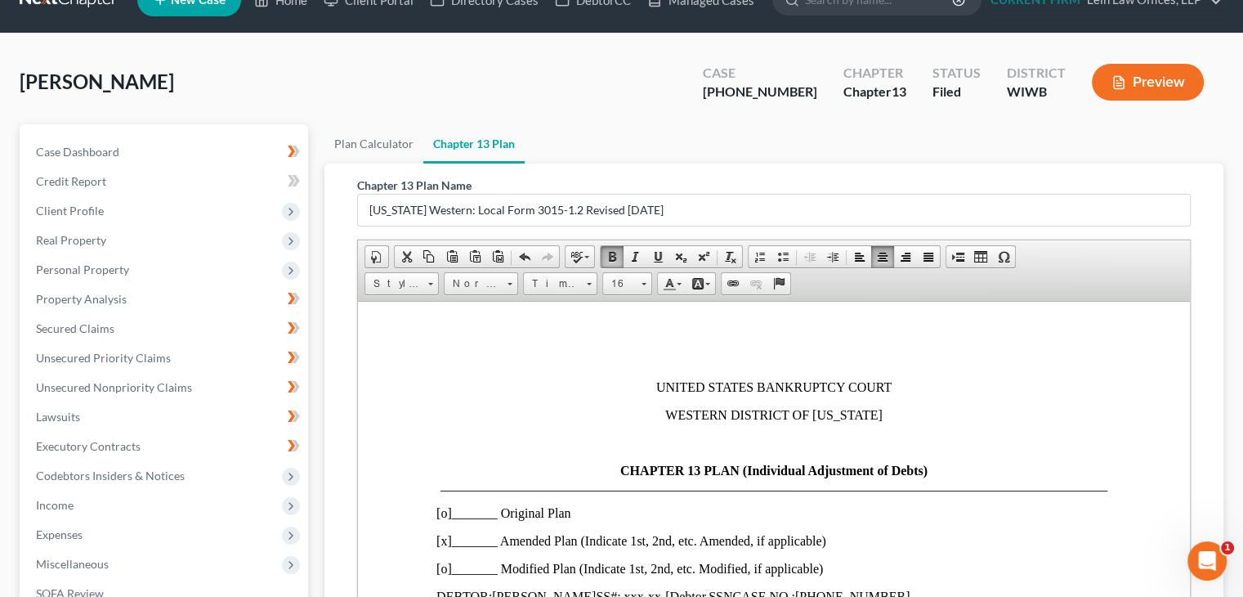
click at [961, 420] on p "WESTERN DISTRICT OF WISCONSIN" at bounding box center [773, 414] width 675 height 15
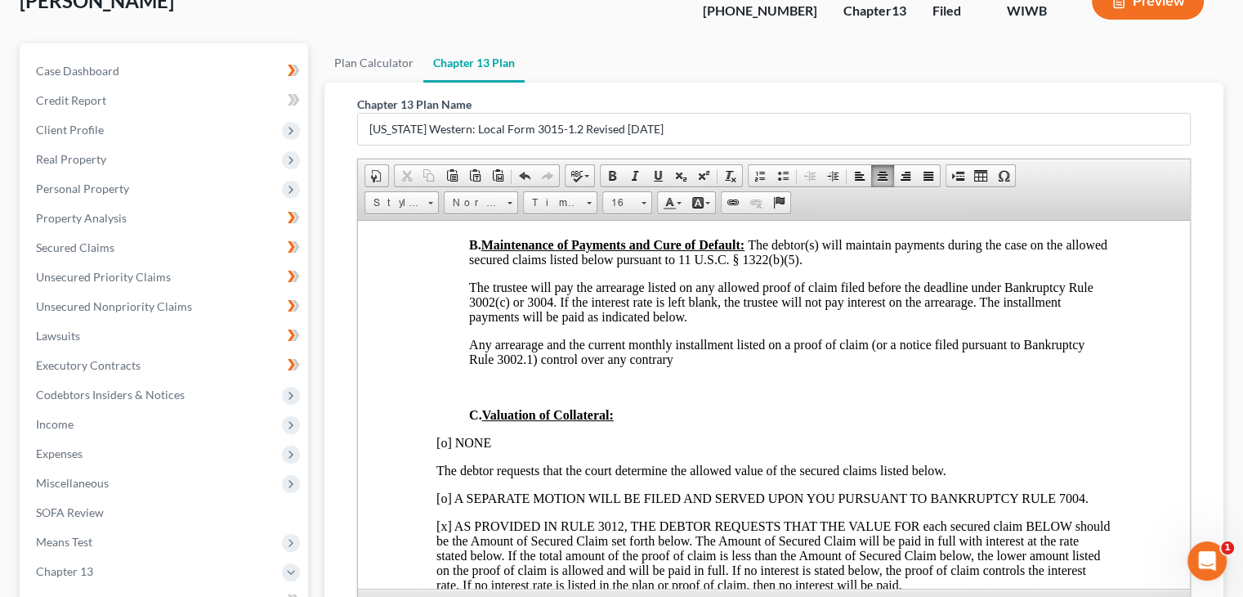
scroll to position [360, 0]
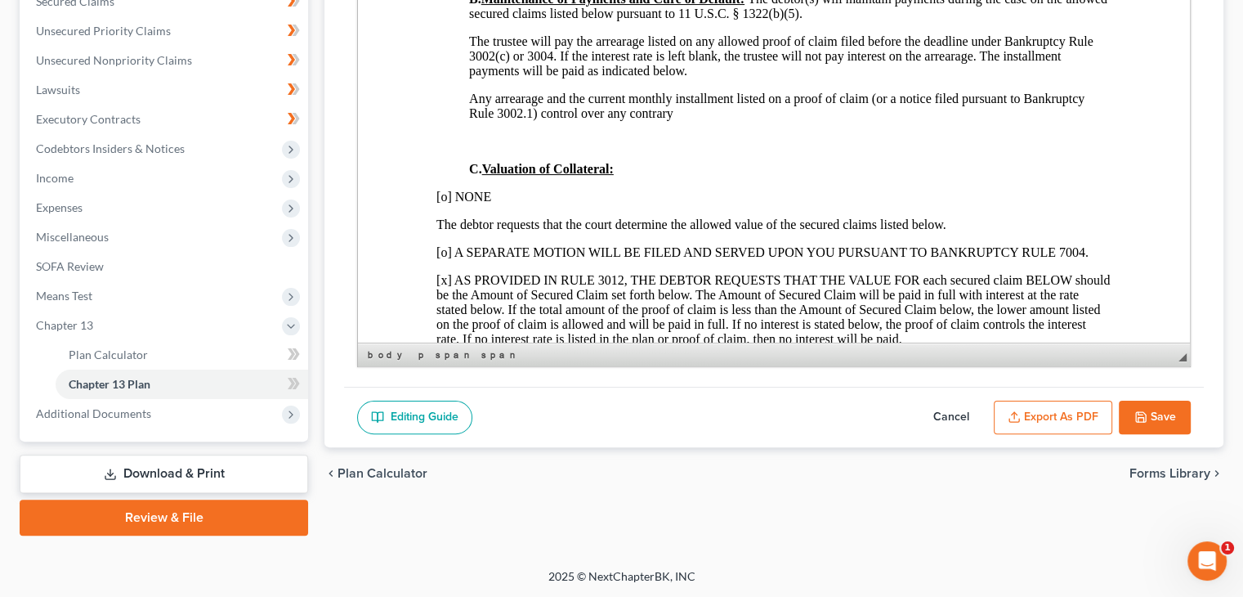
click at [1160, 414] on button "Save" at bounding box center [1155, 417] width 72 height 34
select select "3"
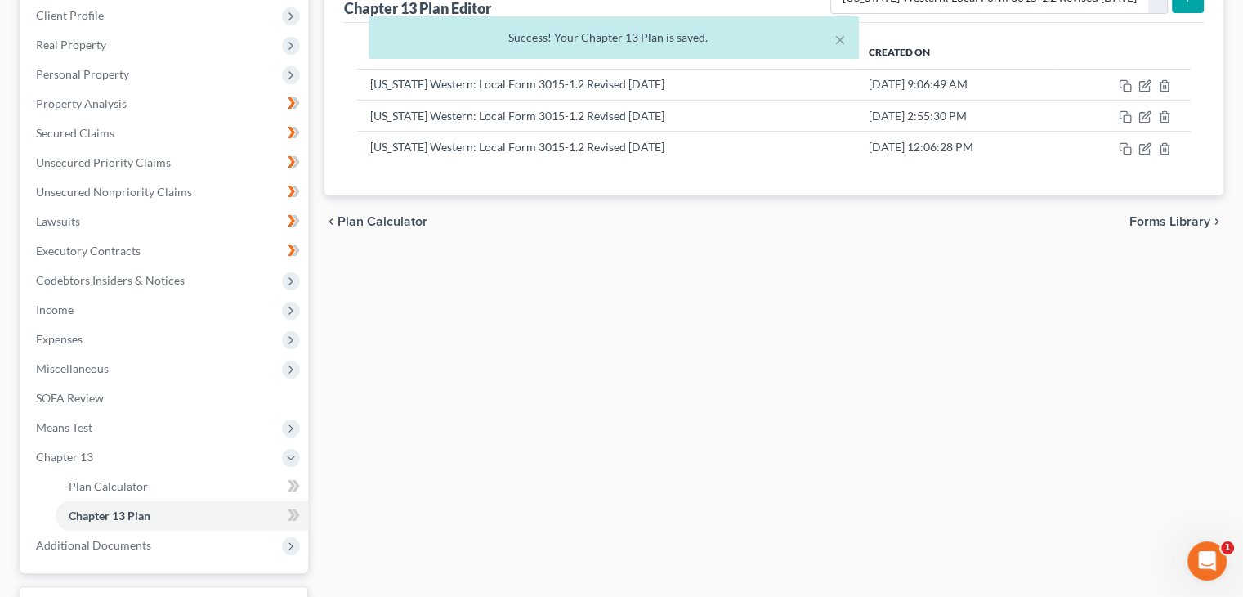
scroll to position [196, 0]
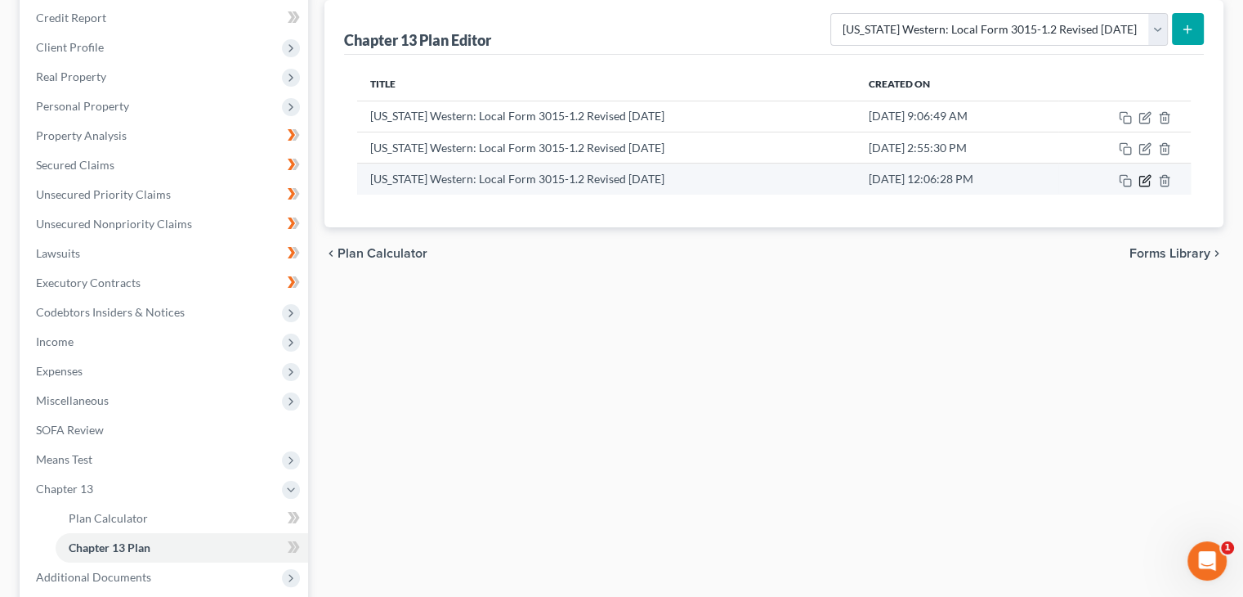
click at [1145, 181] on icon "button" at bounding box center [1144, 180] width 13 height 13
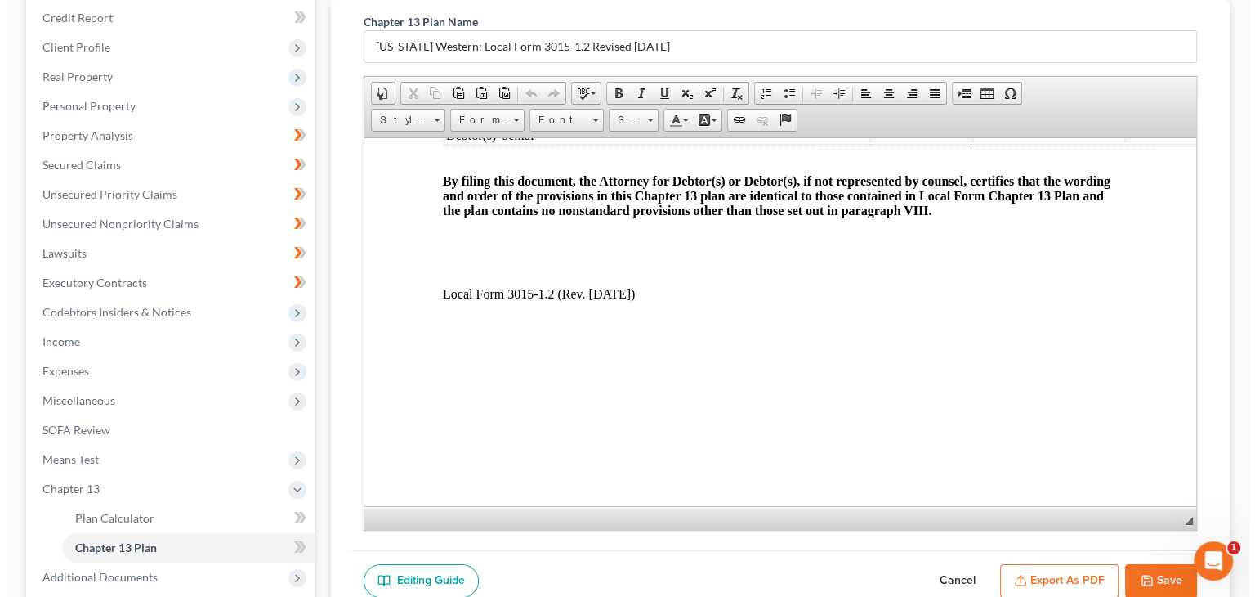
scroll to position [3638, 0]
click at [1017, 574] on icon "button" at bounding box center [1014, 580] width 13 height 13
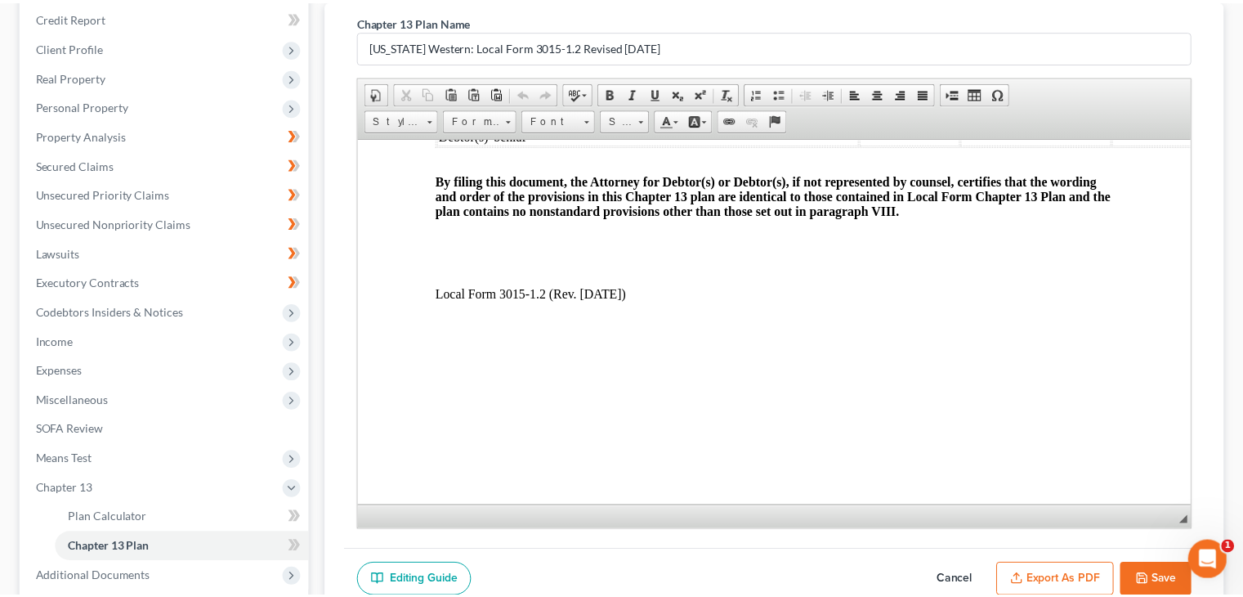
scroll to position [3622, 0]
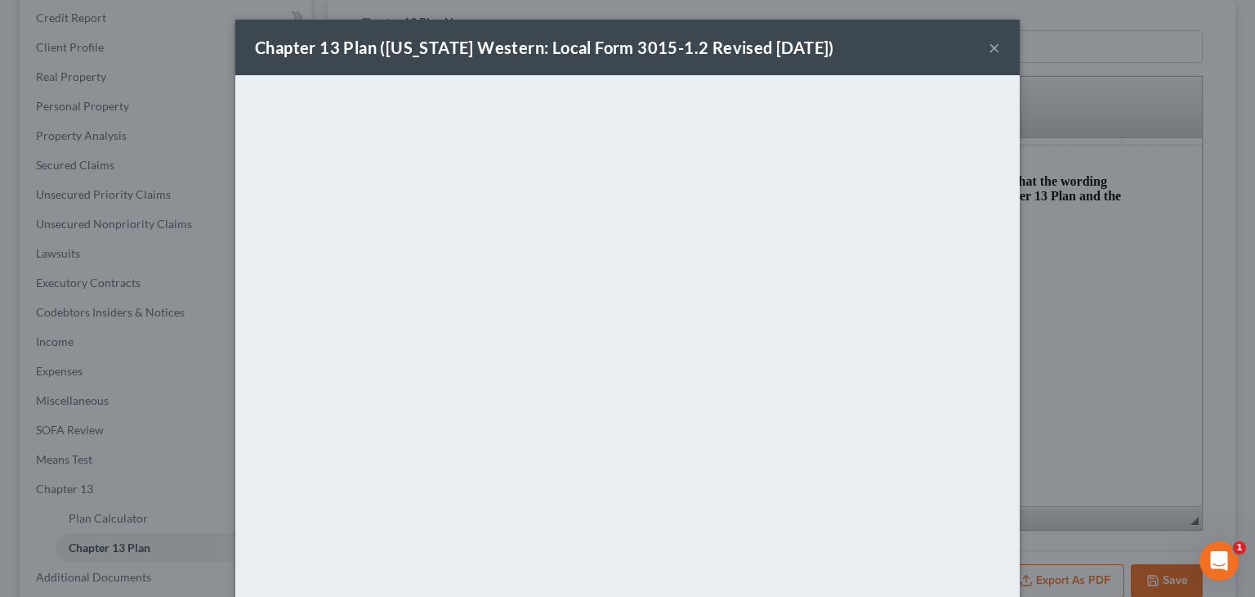
click at [989, 49] on button "×" at bounding box center [994, 48] width 11 height 20
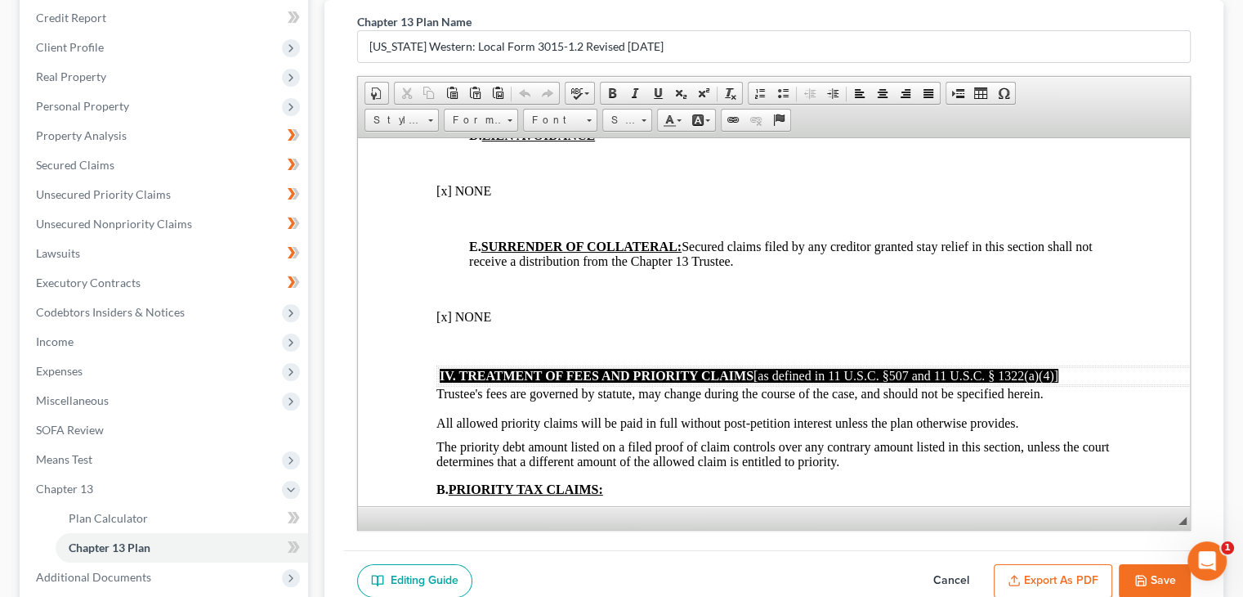
scroll to position [2167, 0]
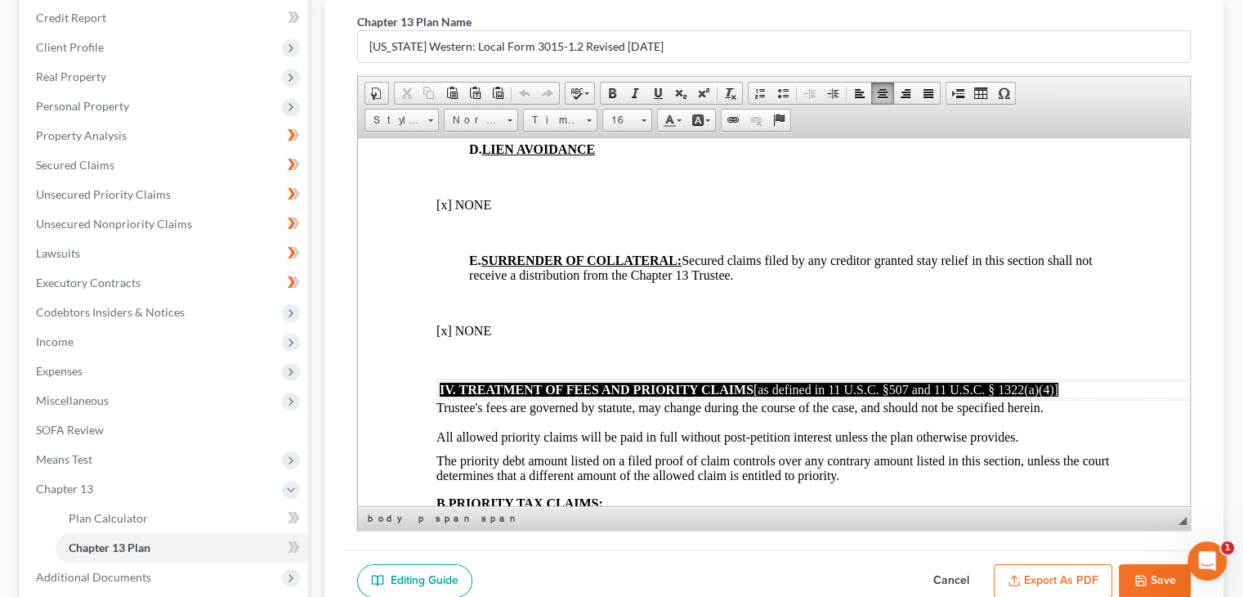
click at [869, 212] on p "[x] NONE" at bounding box center [773, 204] width 675 height 15
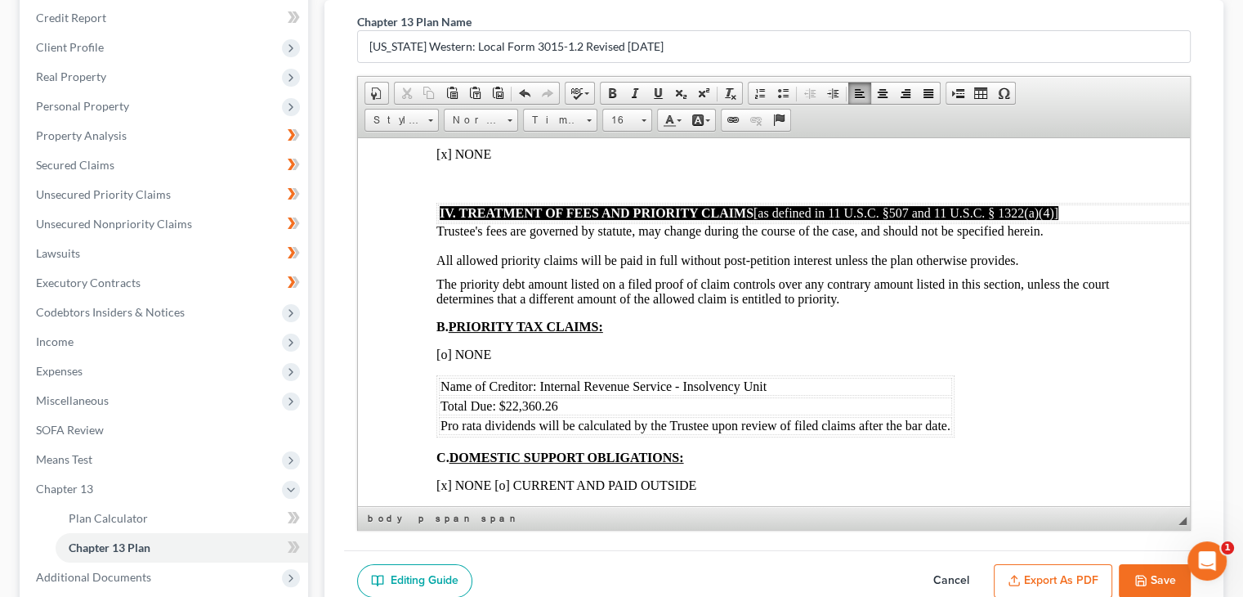
scroll to position [2412, 0]
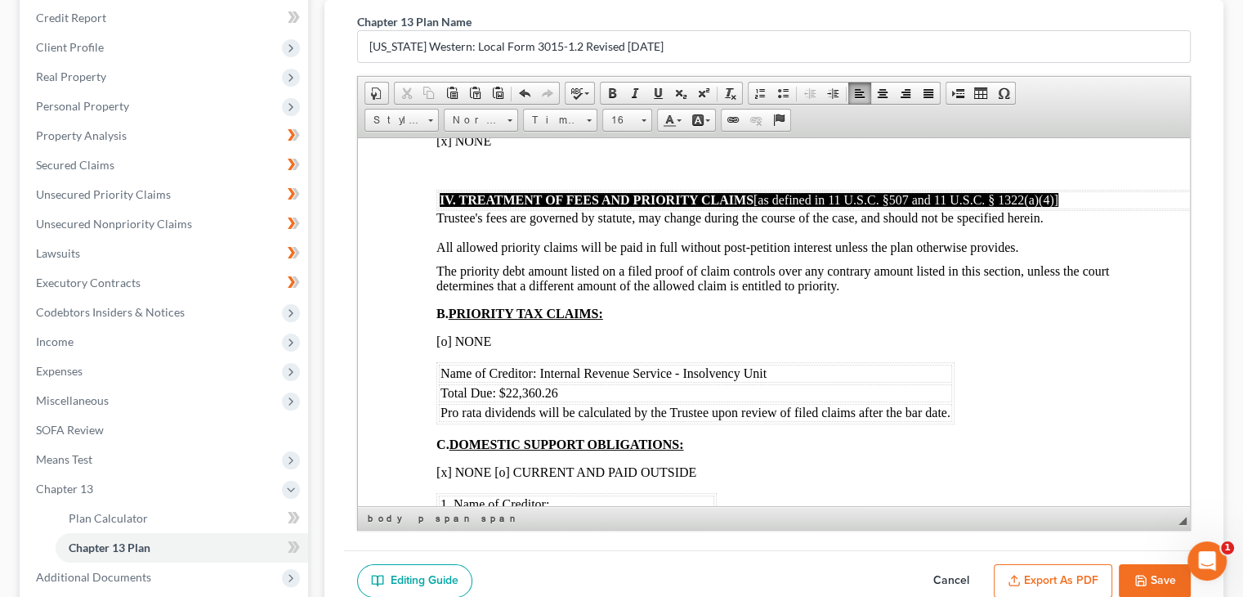
click at [1167, 579] on button "Save" at bounding box center [1155, 581] width 72 height 34
select select "3"
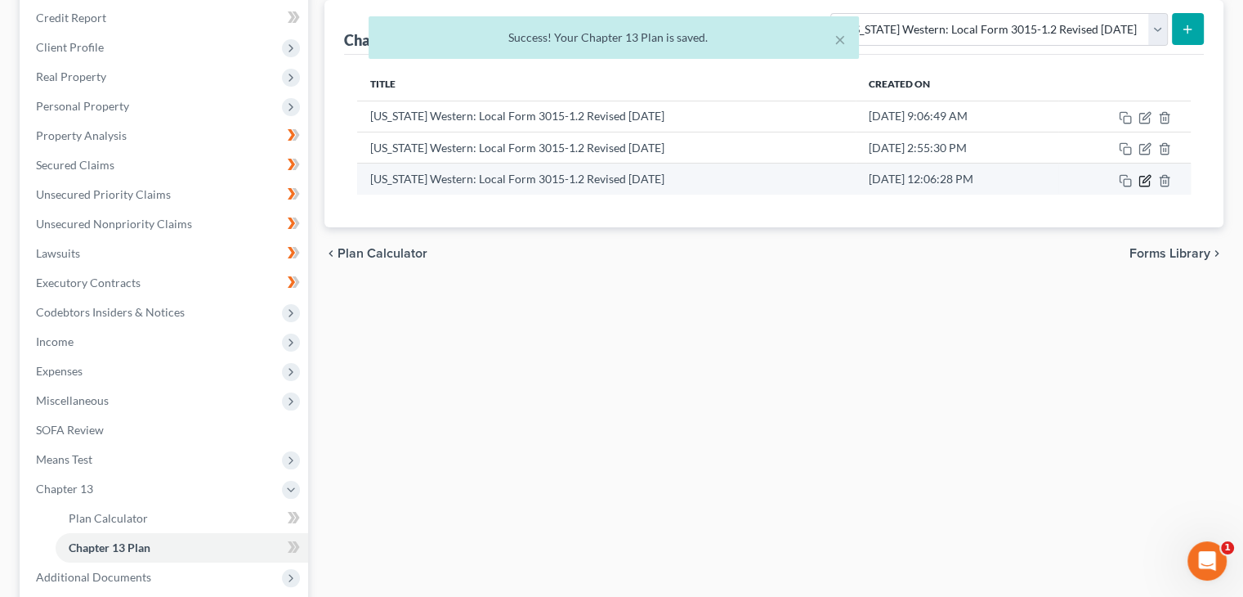
click at [1146, 177] on icon "button" at bounding box center [1144, 180] width 13 height 13
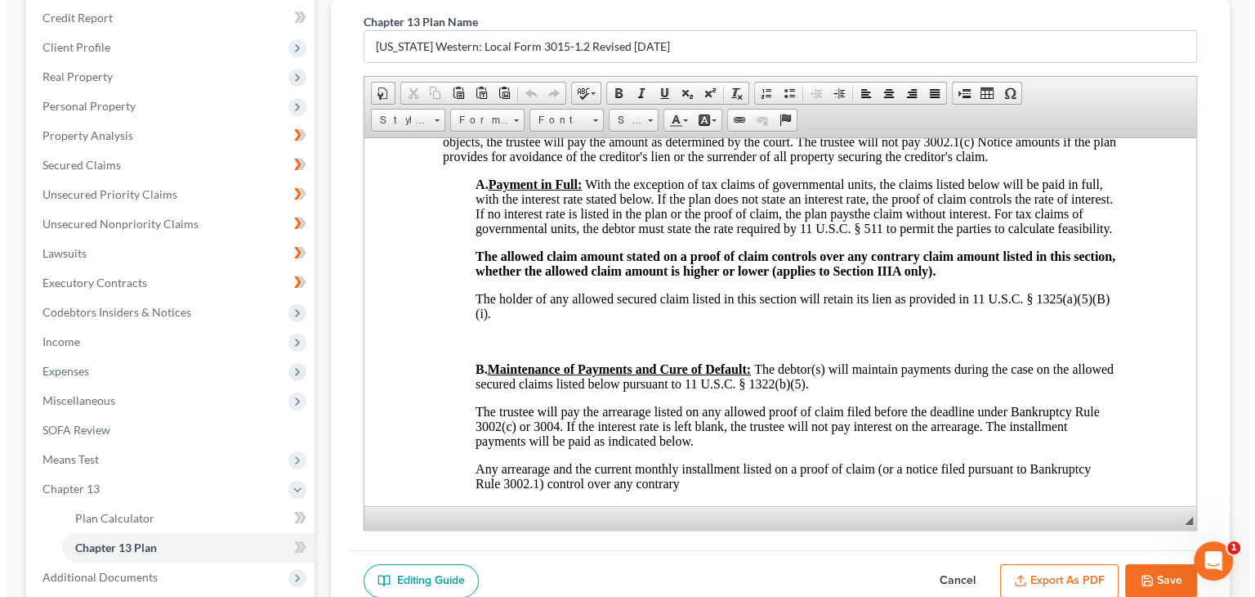
scroll to position [1226, 0]
drag, startPoint x: 1030, startPoint y: 573, endPoint x: 1017, endPoint y: 569, distance: 13.7
click at [1030, 573] on button "Export as PDF" at bounding box center [1053, 581] width 118 height 34
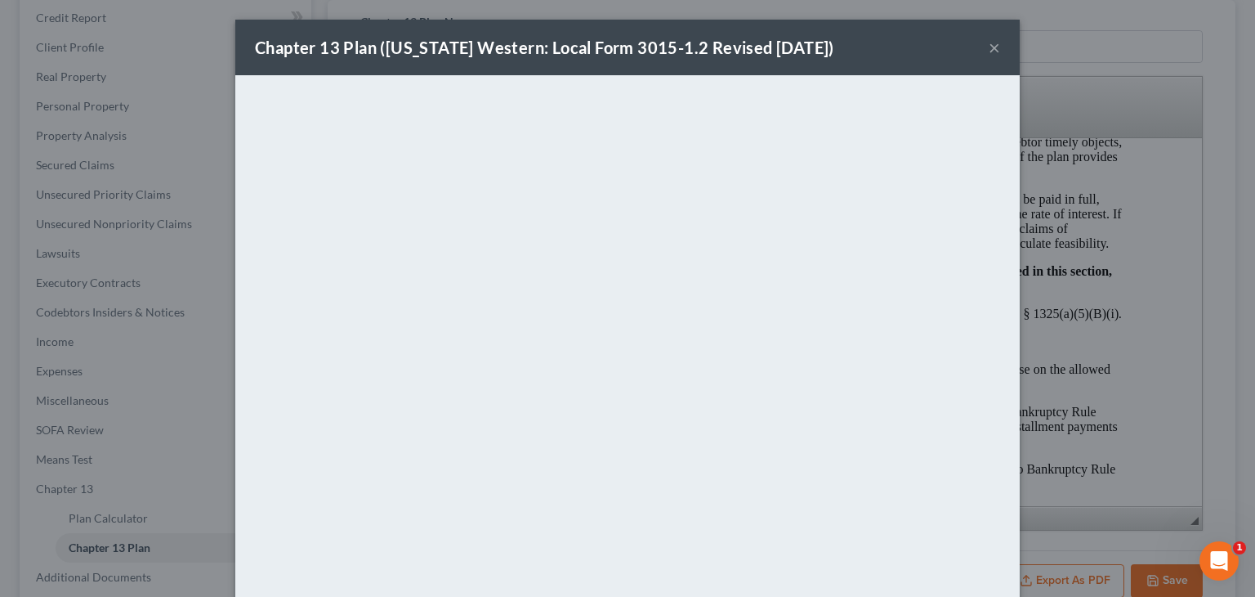
click at [989, 50] on button "×" at bounding box center [994, 48] width 11 height 20
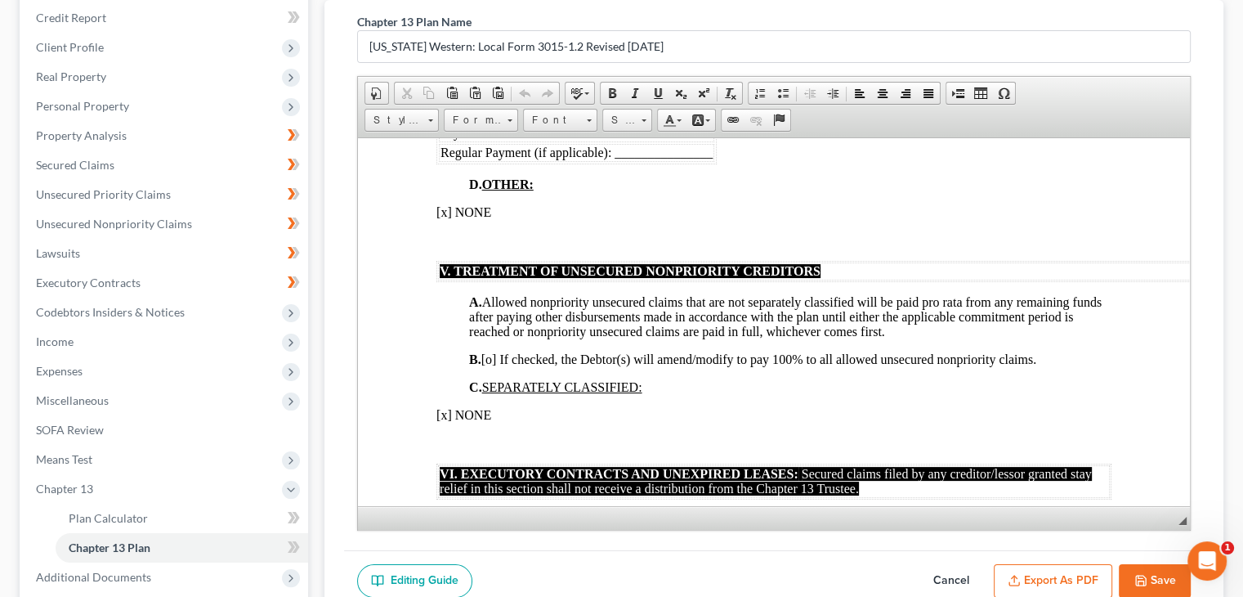
scroll to position [2860, 0]
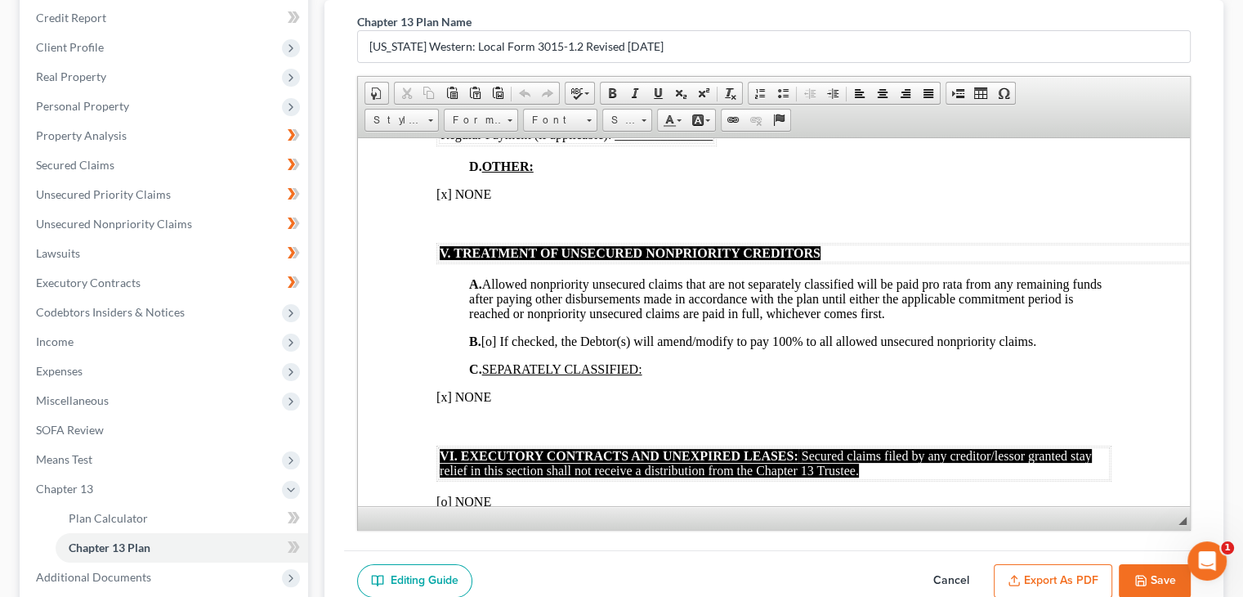
click at [454, 229] on p at bounding box center [773, 221] width 675 height 15
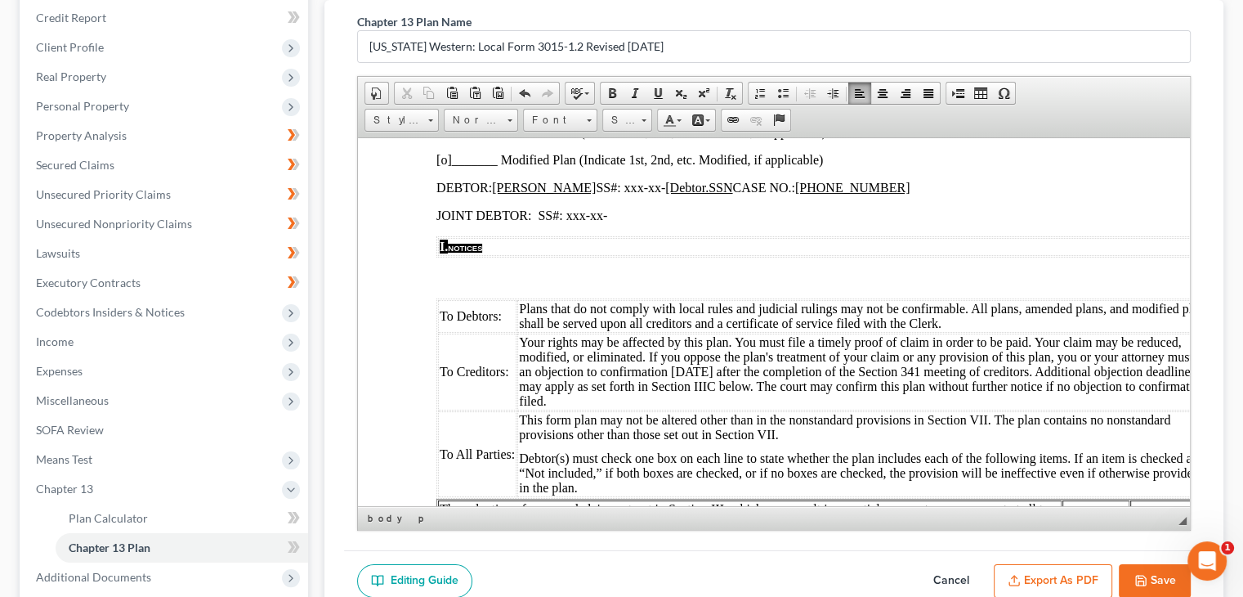
scroll to position [0, 0]
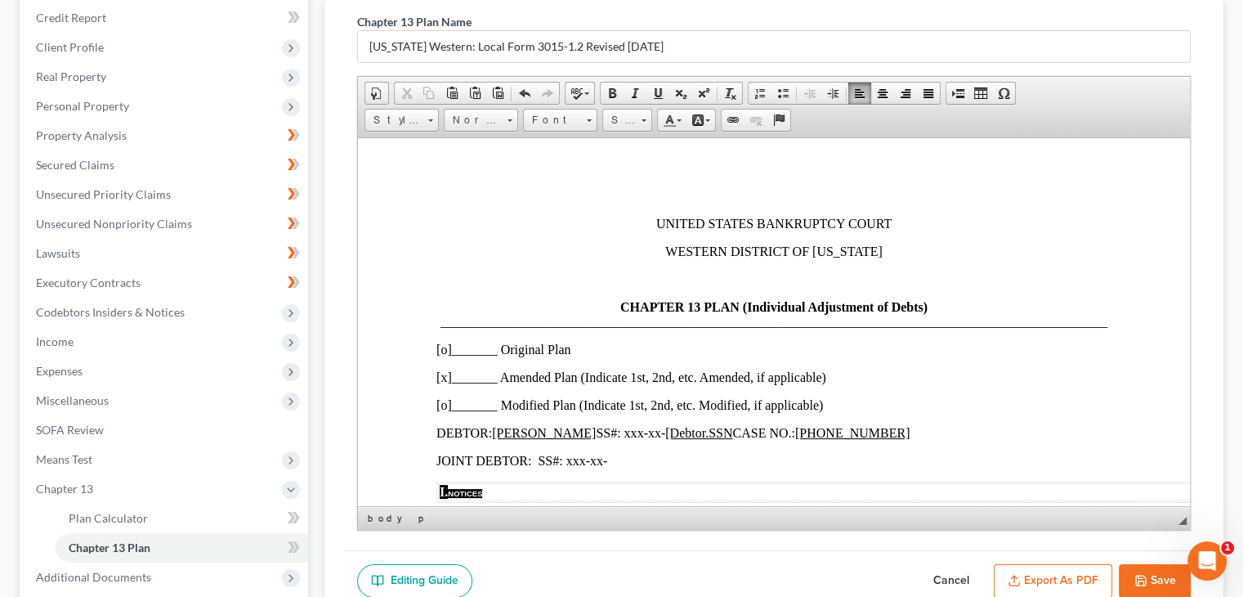
click at [454, 322] on span "_______________________________________________________________________________…" at bounding box center [773, 321] width 667 height 14
click at [1146, 574] on icon "button" at bounding box center [1140, 580] width 13 height 13
select select "3"
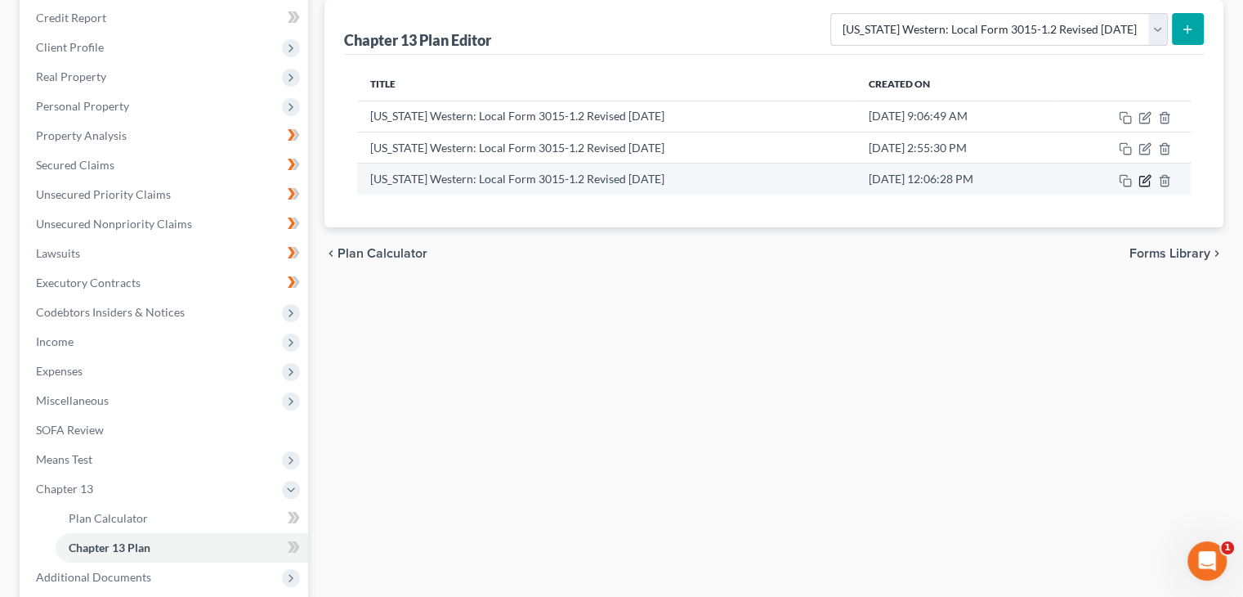
click at [1142, 181] on icon "button" at bounding box center [1144, 180] width 13 height 13
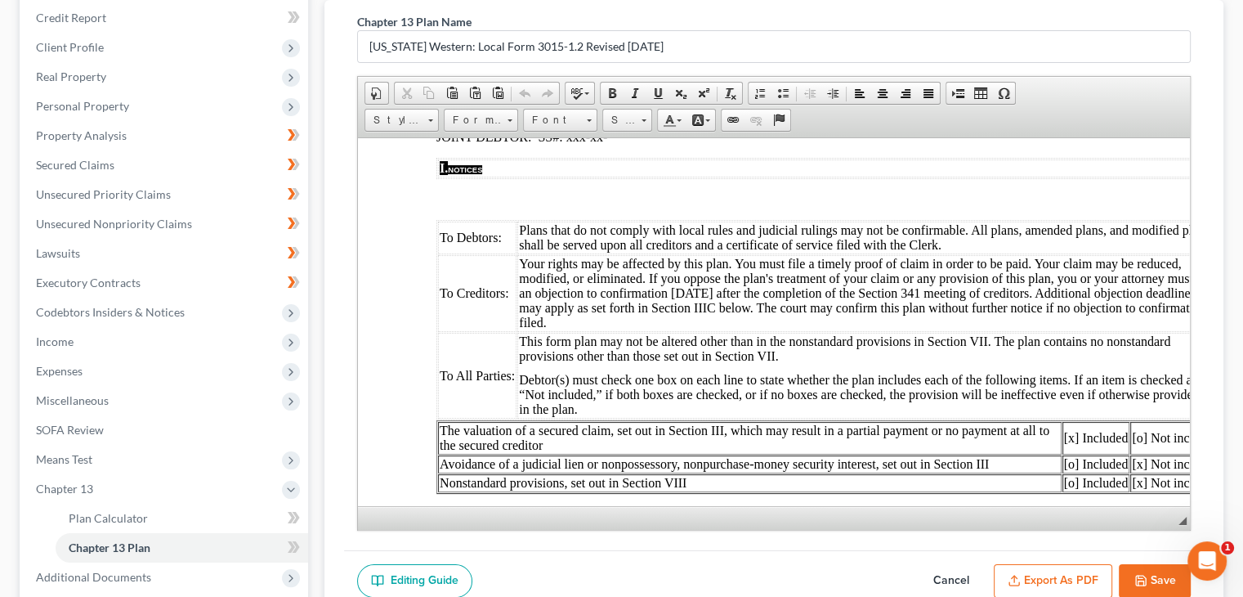
scroll to position [327, 0]
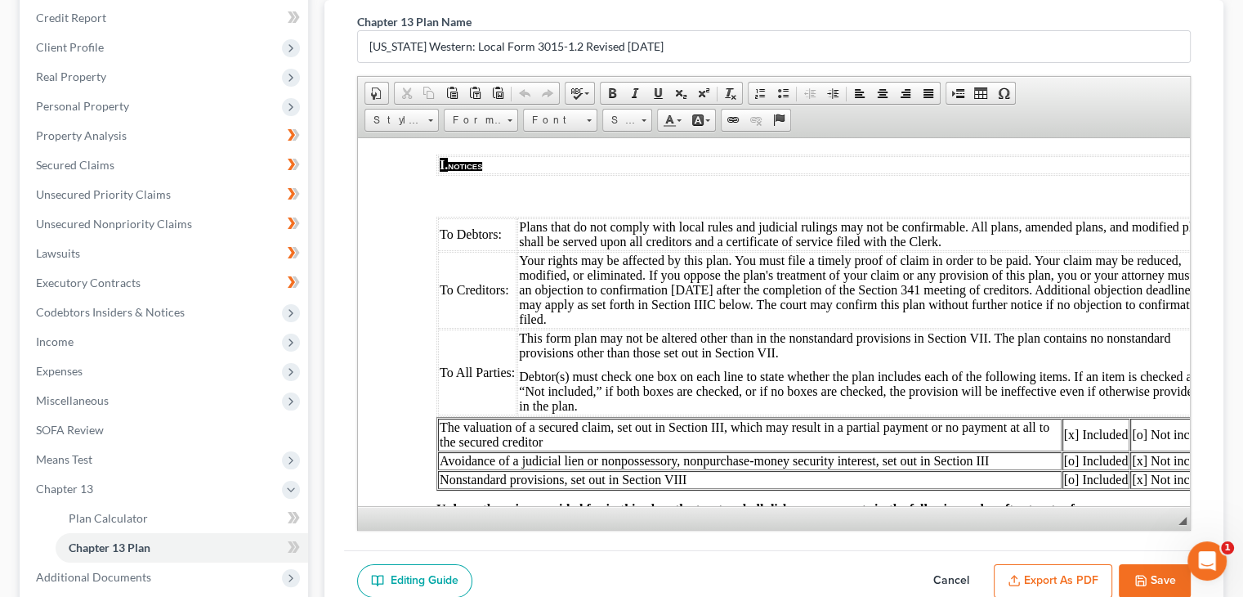
click at [1016, 574] on icon "button" at bounding box center [1014, 580] width 13 height 13
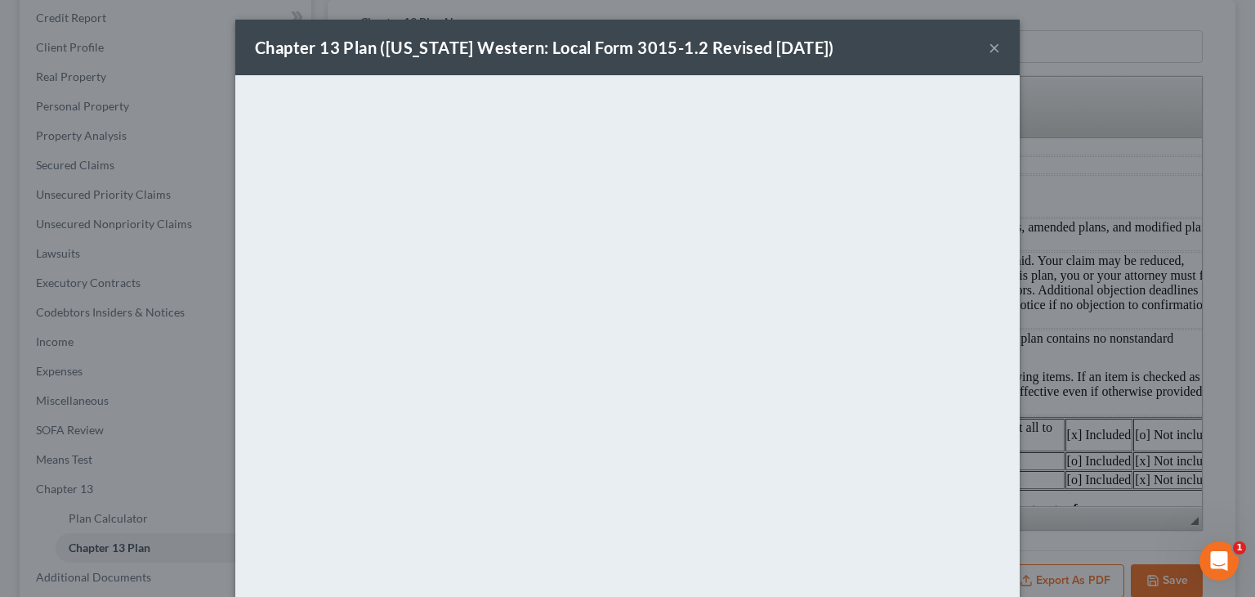
click at [989, 47] on button "×" at bounding box center [994, 48] width 11 height 20
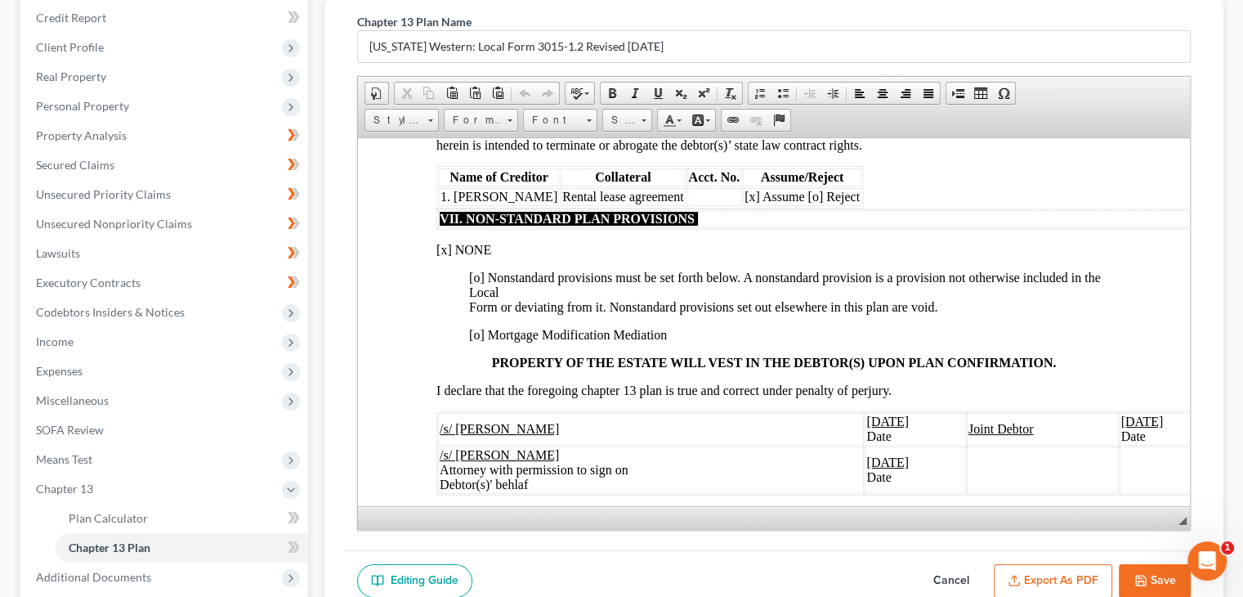
scroll to position [3187, 0]
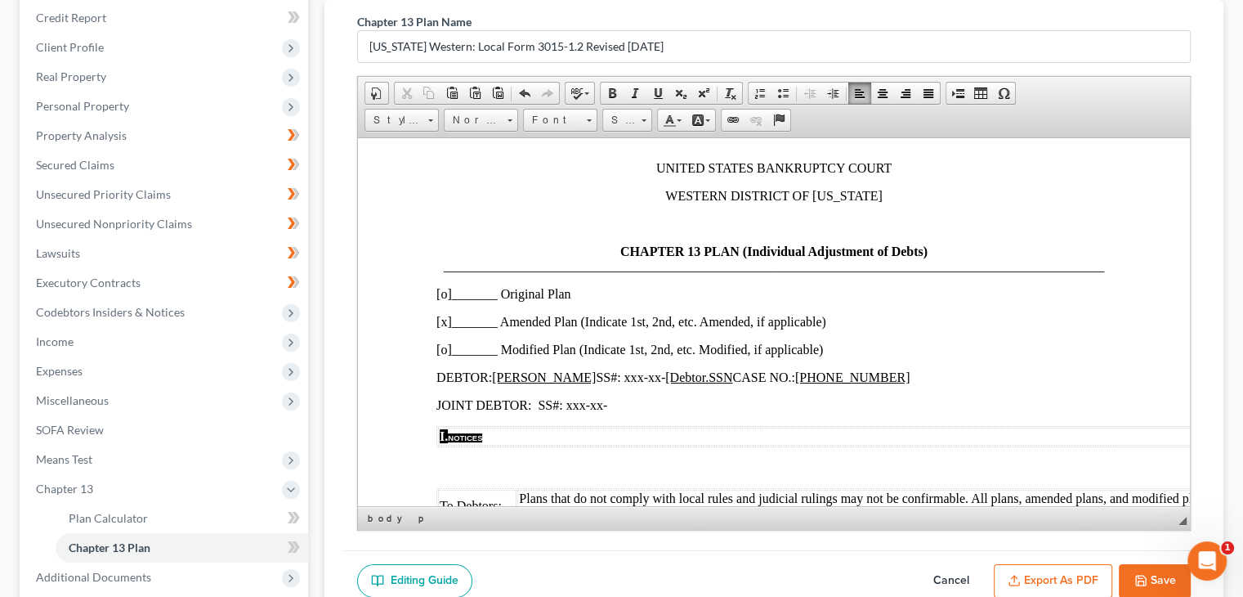
scroll to position [0, 0]
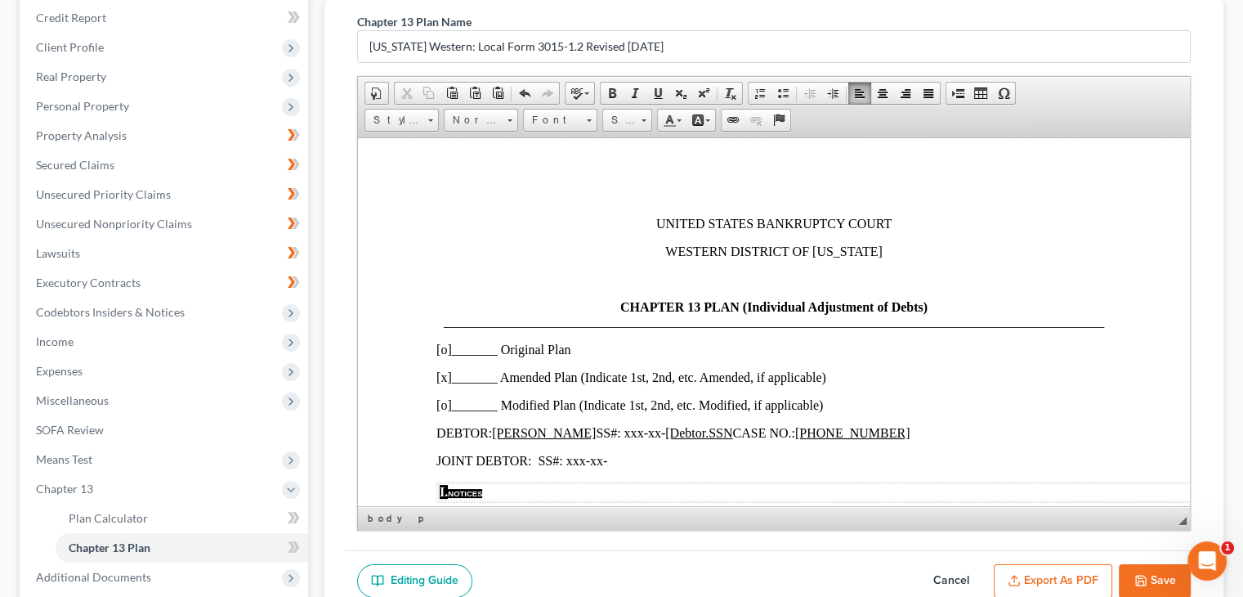
click at [692, 315] on span "_______________________________________________________________________________…" at bounding box center [774, 321] width 660 height 14
click at [1076, 568] on button "Export as PDF" at bounding box center [1053, 581] width 118 height 34
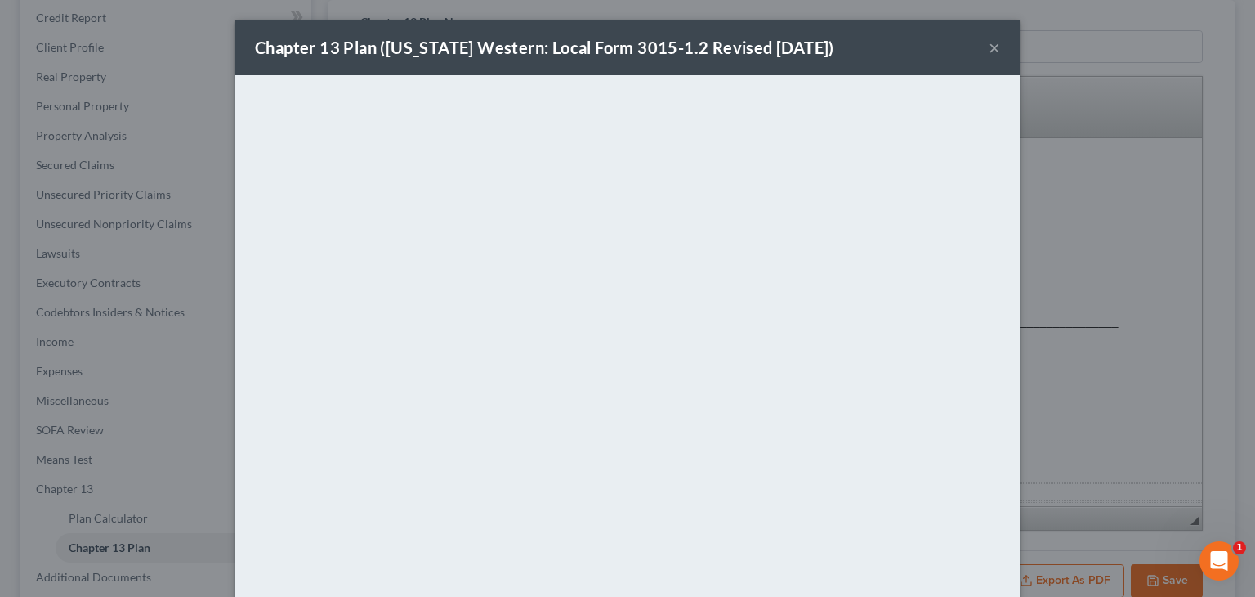
click at [990, 50] on button "×" at bounding box center [994, 48] width 11 height 20
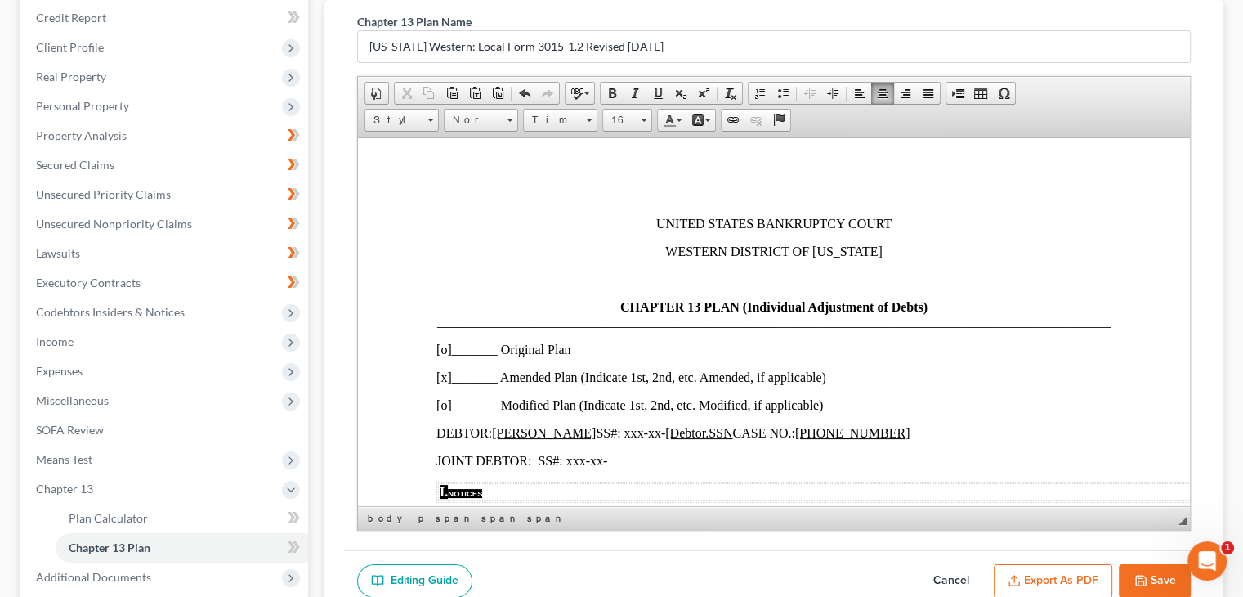
click at [1143, 581] on polyline "button" at bounding box center [1140, 583] width 6 height 4
select select "3"
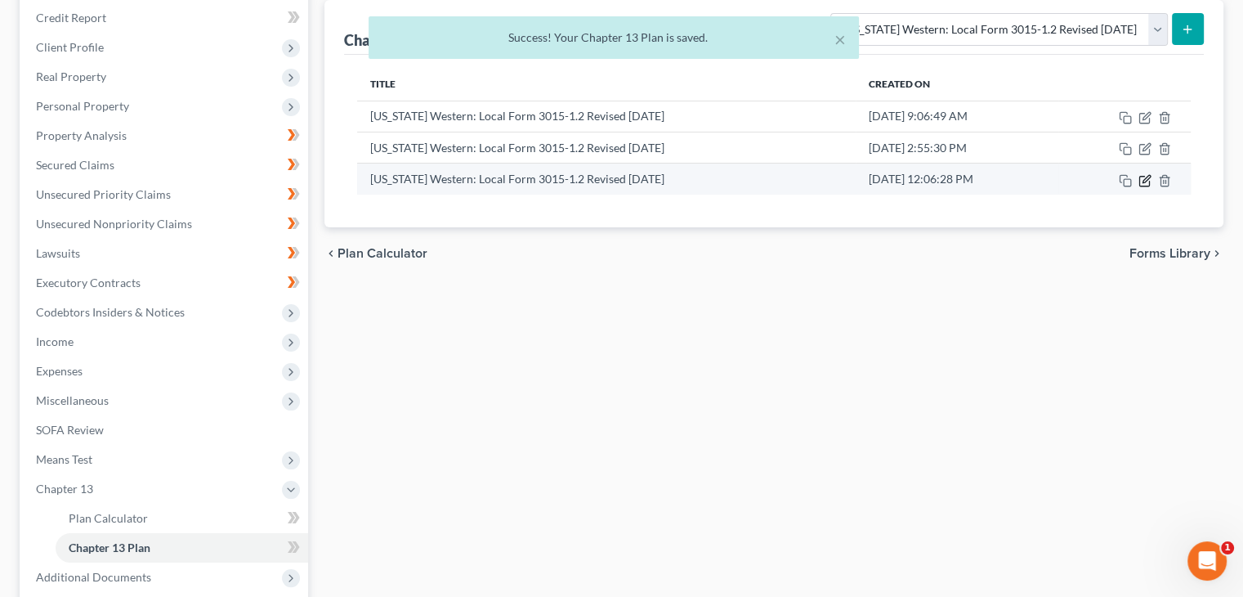
click at [1141, 177] on icon "button" at bounding box center [1144, 180] width 13 height 13
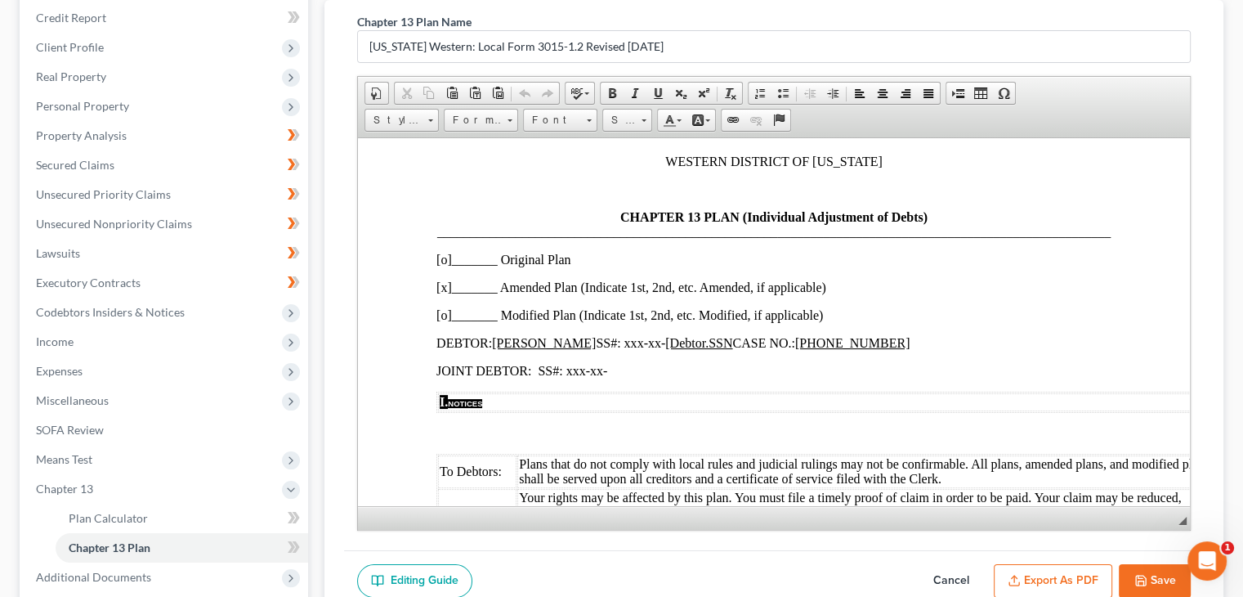
scroll to position [82, 0]
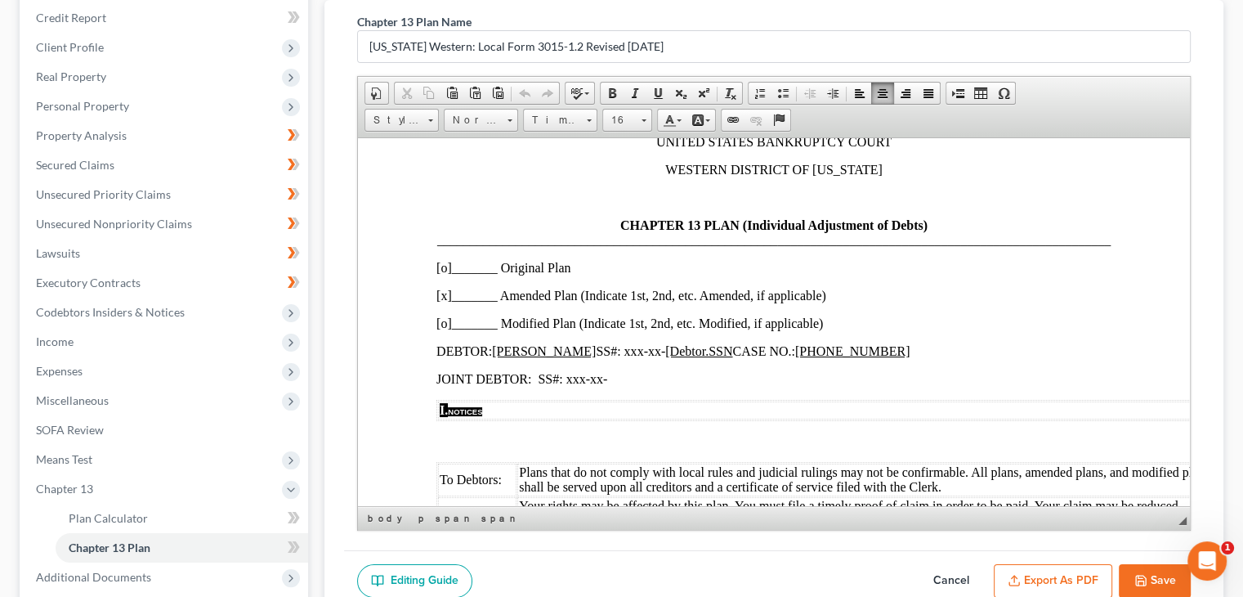
click at [805, 247] on p "CHAPTER 13 PLAN (Individual Adjustment of Debts) ______________________________…" at bounding box center [773, 231] width 675 height 29
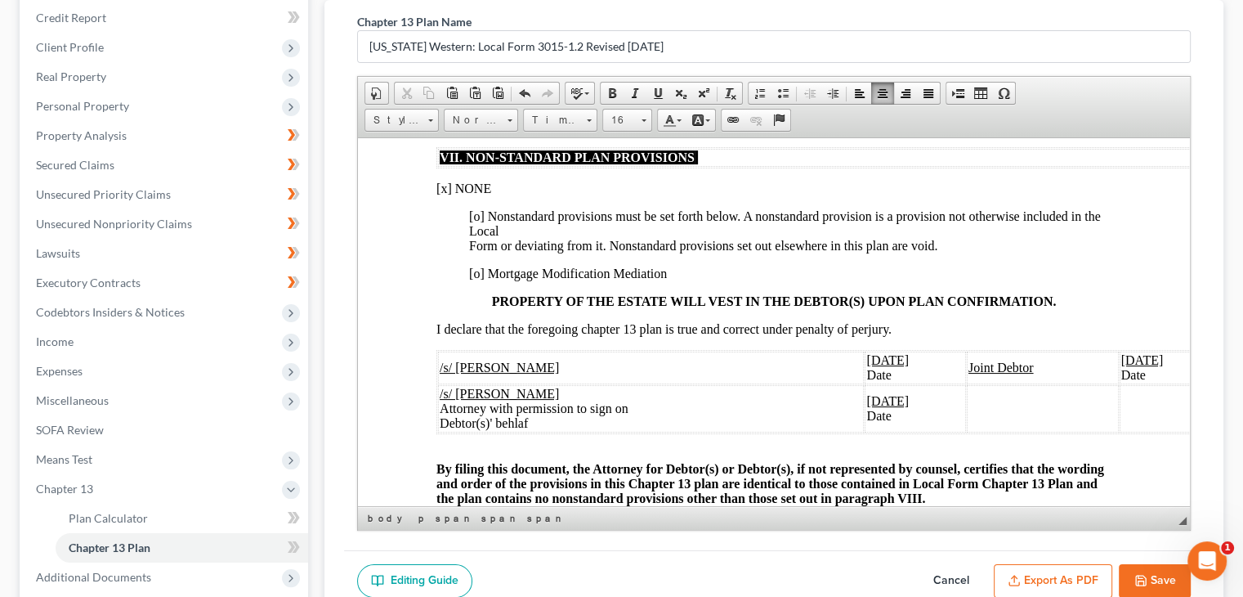
scroll to position [3432, 0]
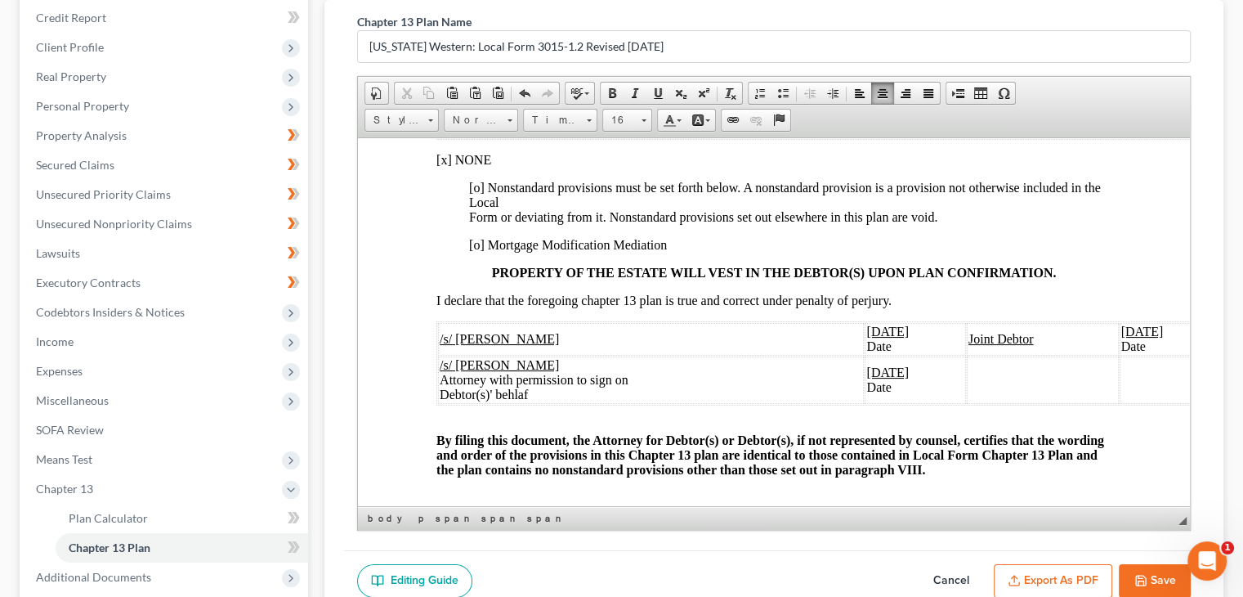
click at [1148, 571] on button "Save" at bounding box center [1155, 581] width 72 height 34
select select "3"
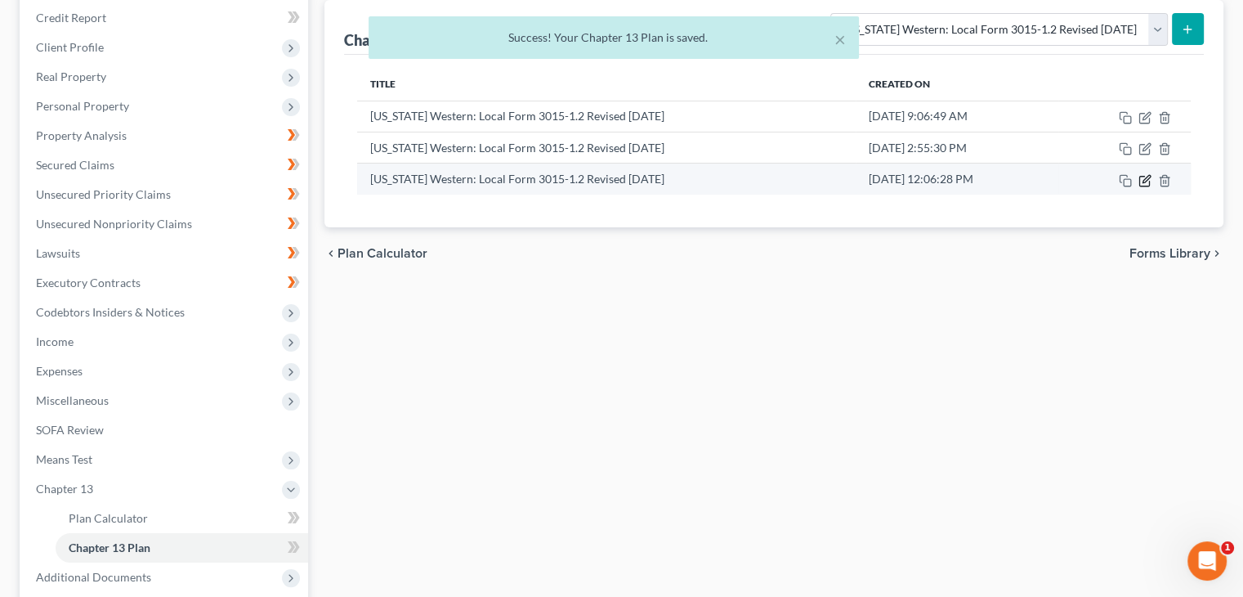
click at [1145, 180] on icon "button" at bounding box center [1145, 178] width 7 height 7
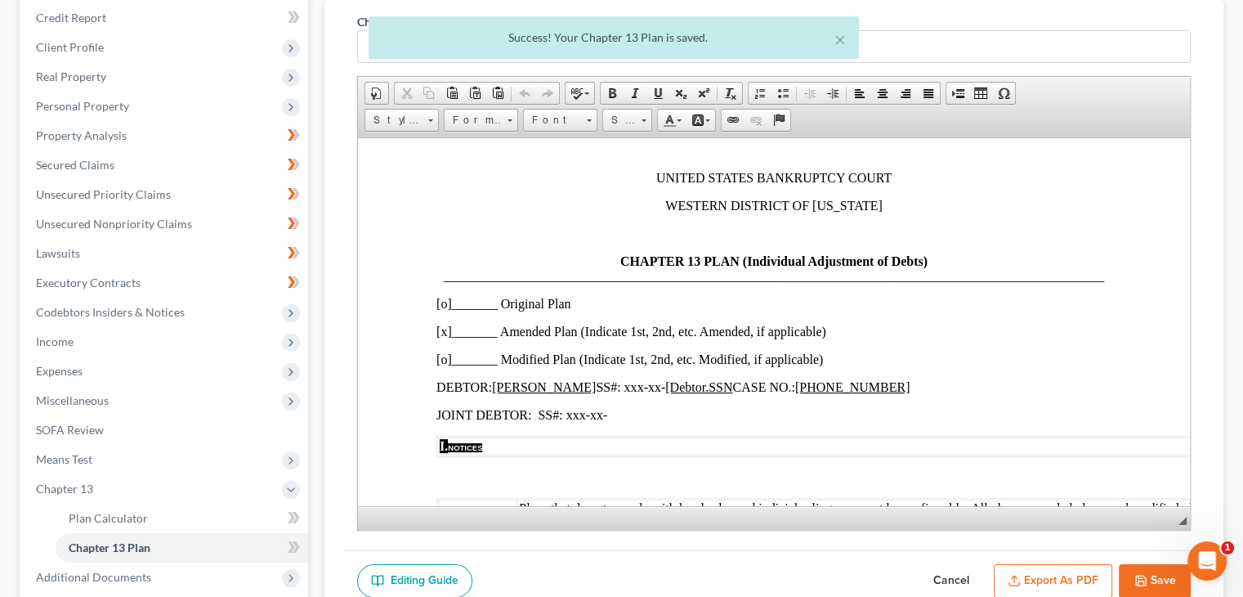
scroll to position [82, 0]
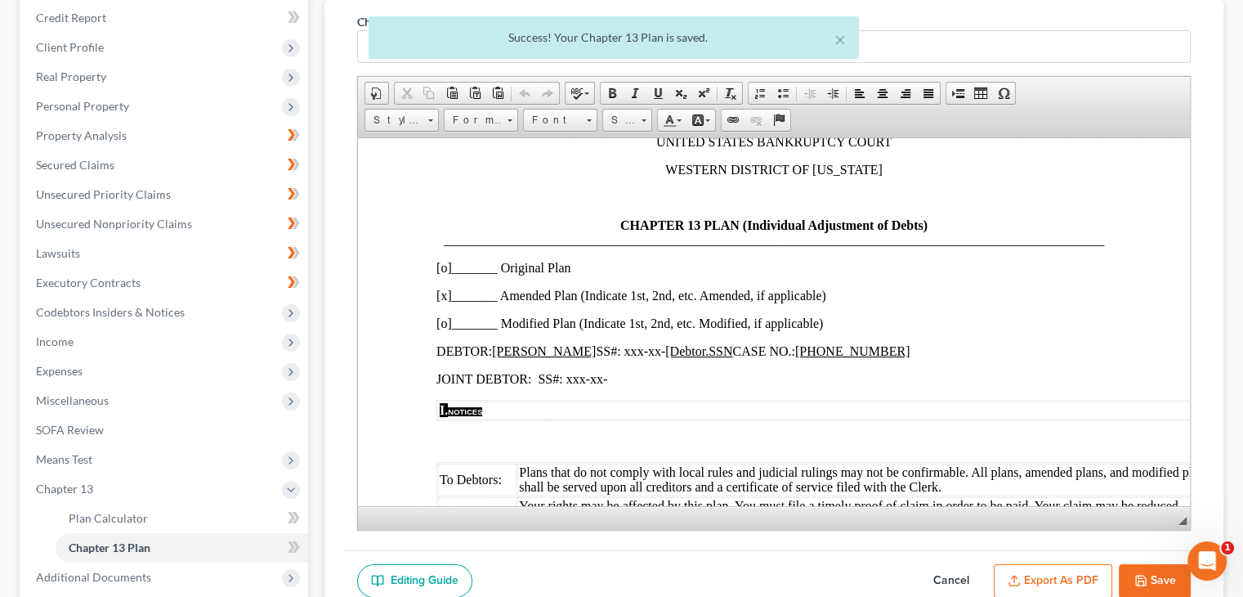
click at [1022, 565] on button "Export as PDF" at bounding box center [1053, 581] width 118 height 34
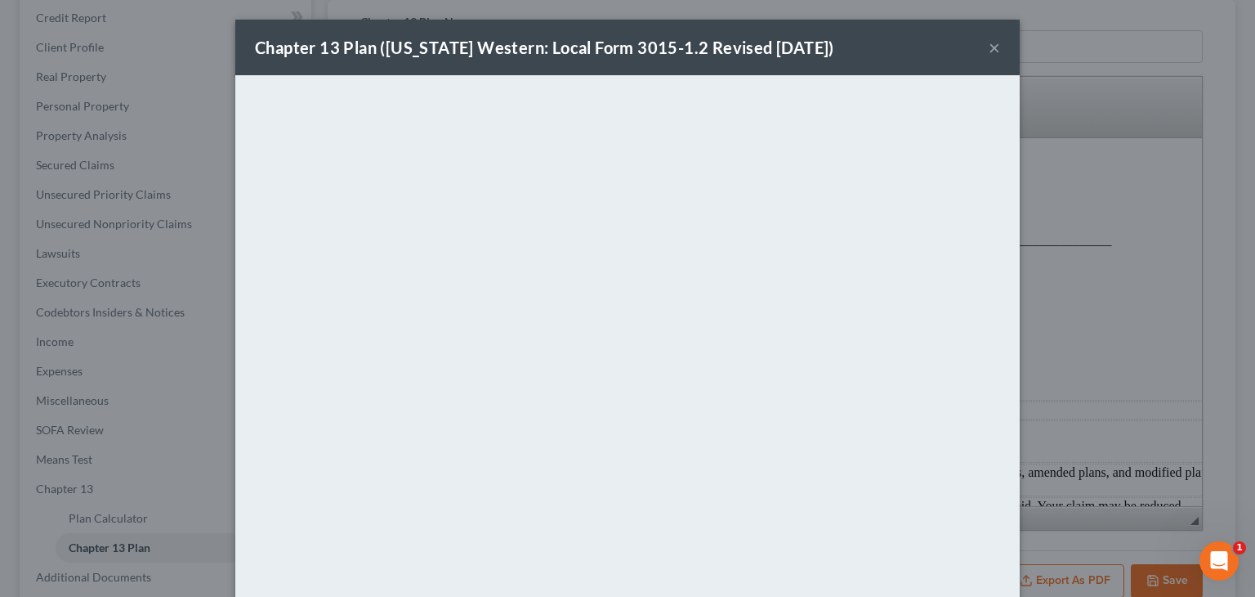
click at [989, 50] on button "×" at bounding box center [994, 48] width 11 height 20
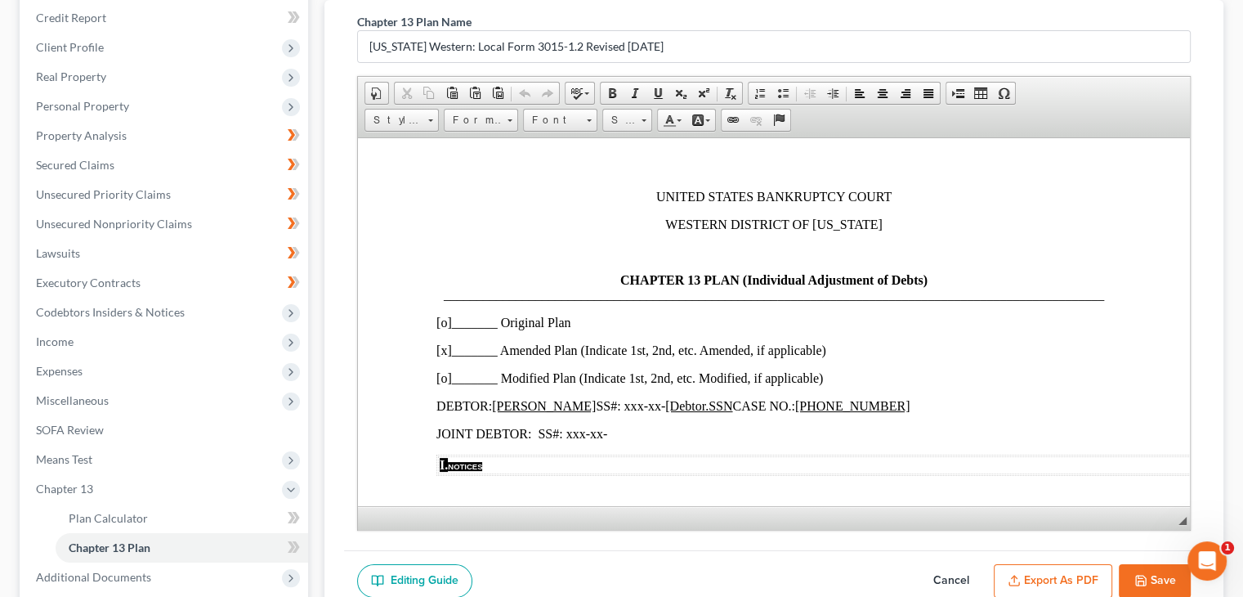
scroll to position [0, 0]
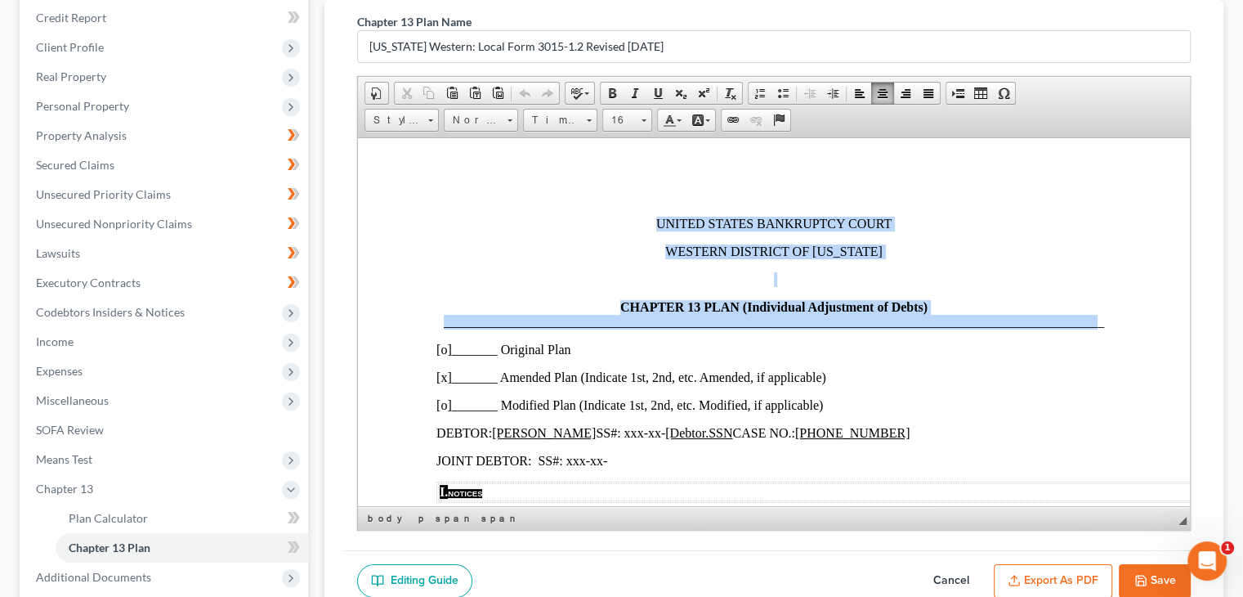
drag, startPoint x: 641, startPoint y: 196, endPoint x: 1091, endPoint y: 316, distance: 466.0
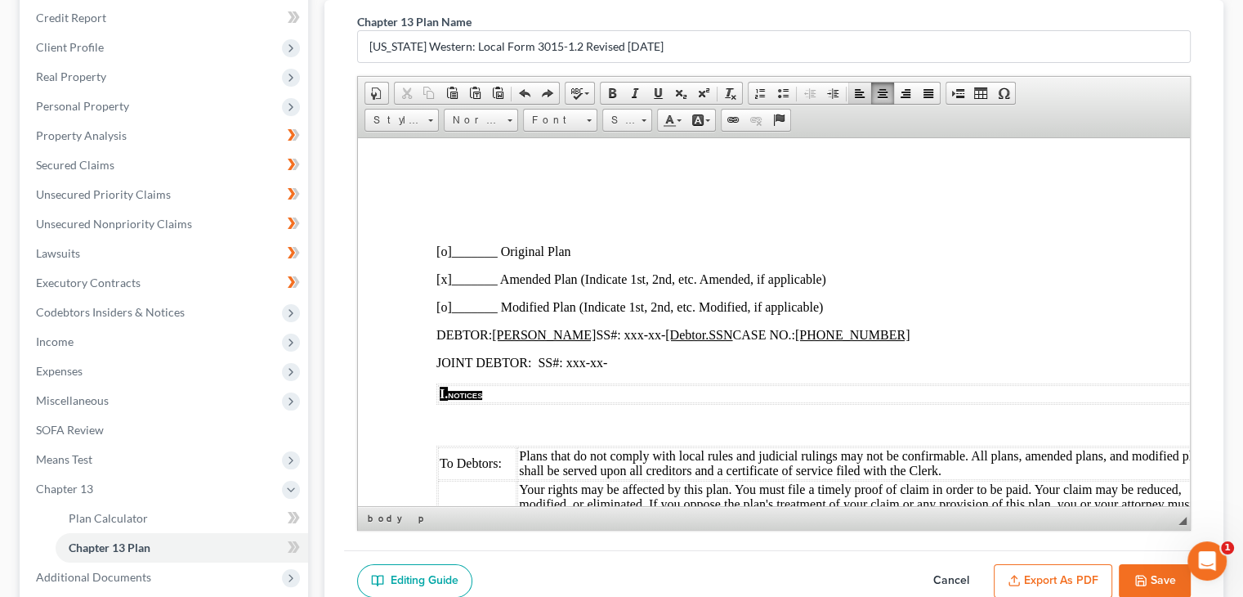
click at [855, 90] on span at bounding box center [859, 93] width 13 height 13
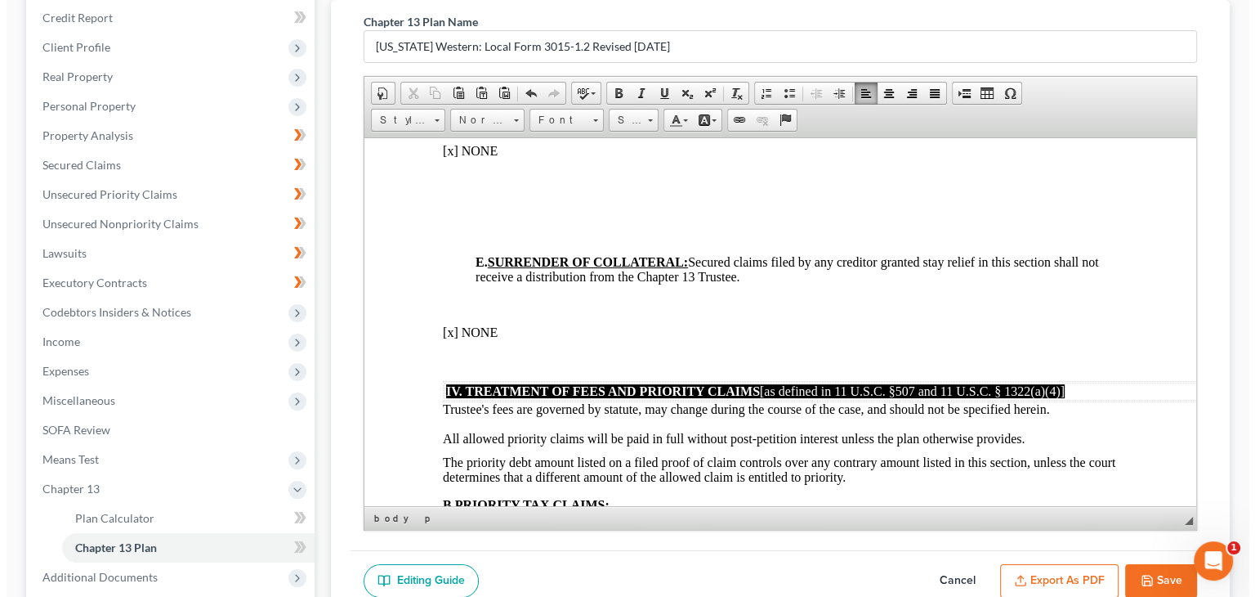
scroll to position [2125, 0]
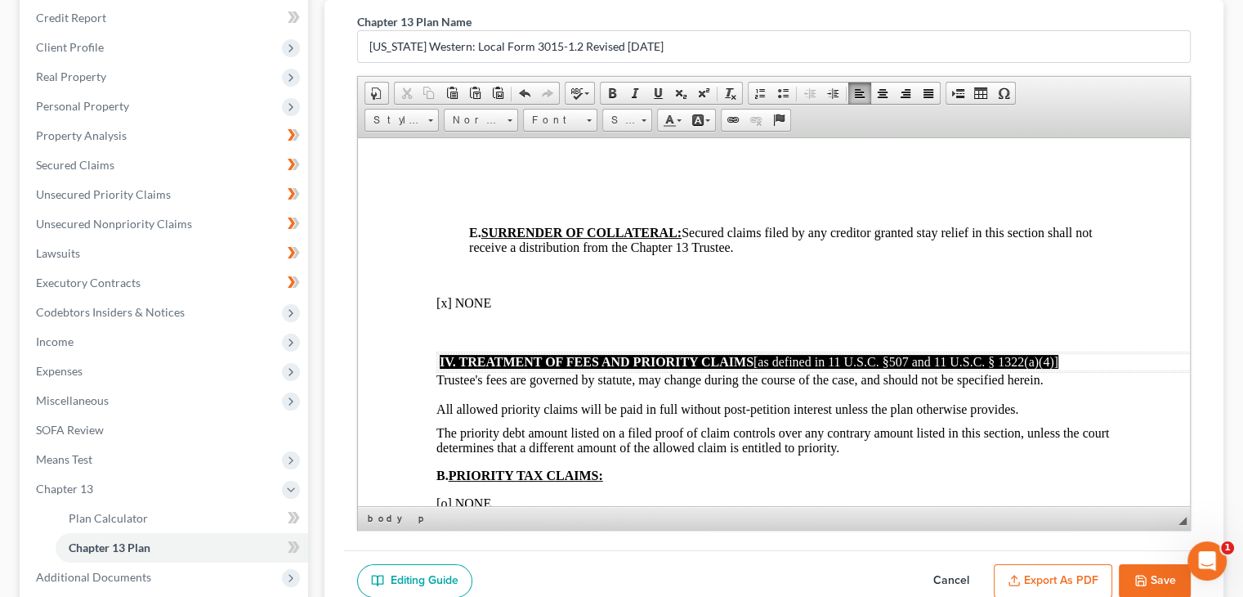
click at [1039, 577] on button "Export as PDF" at bounding box center [1053, 581] width 118 height 34
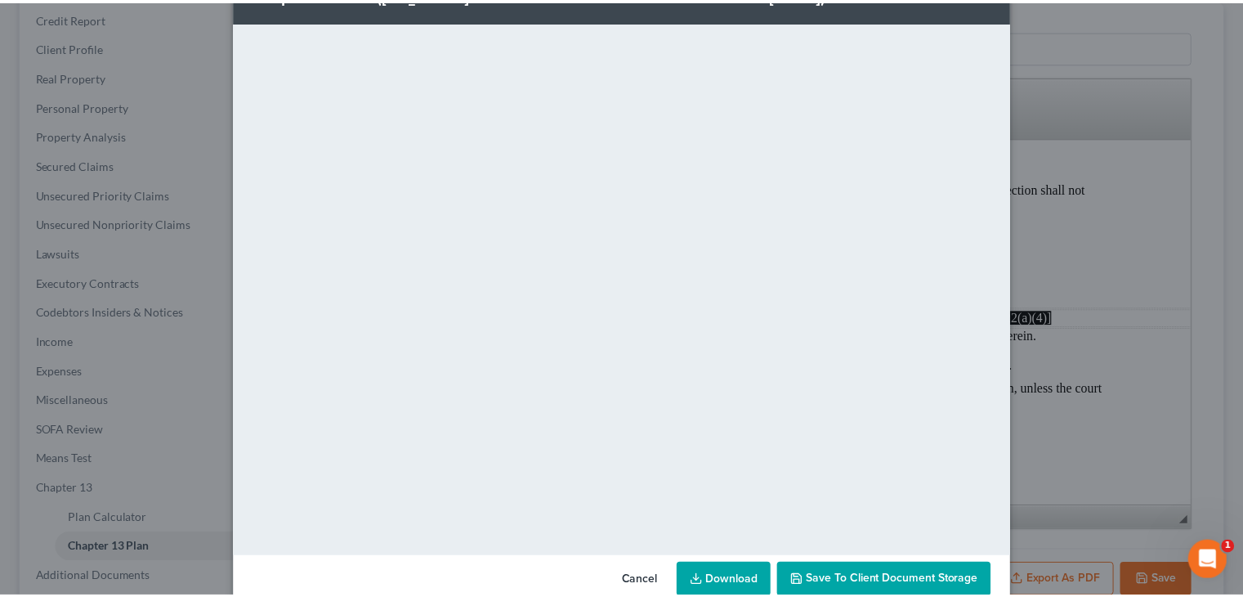
scroll to position [82, 0]
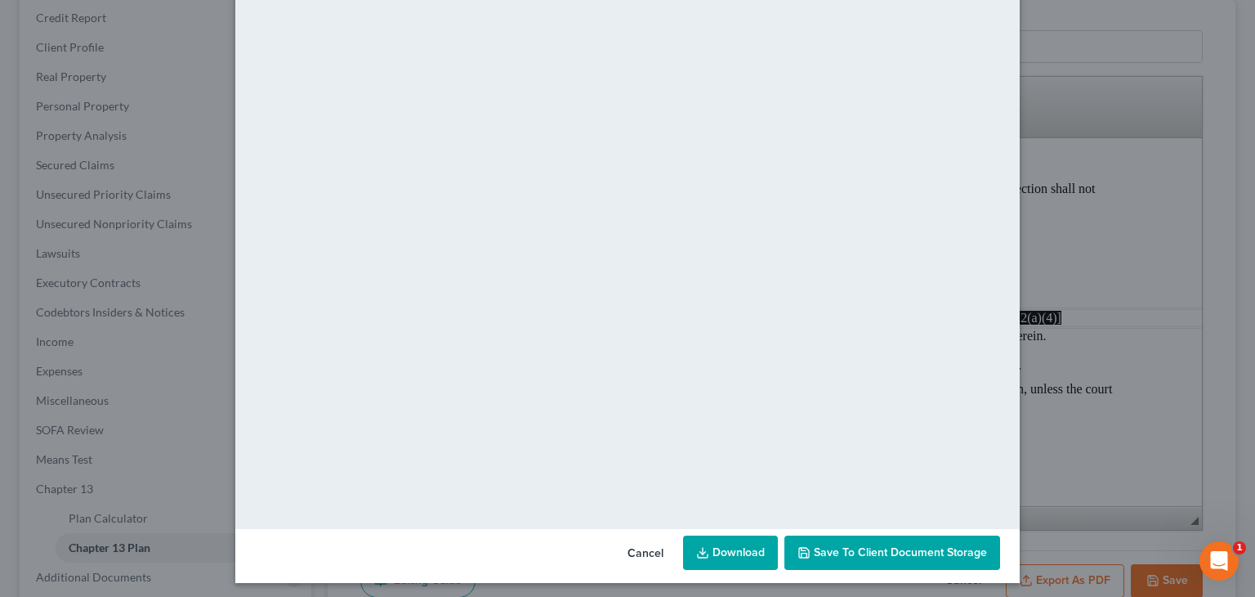
click at [641, 547] on button "Cancel" at bounding box center [645, 553] width 62 height 33
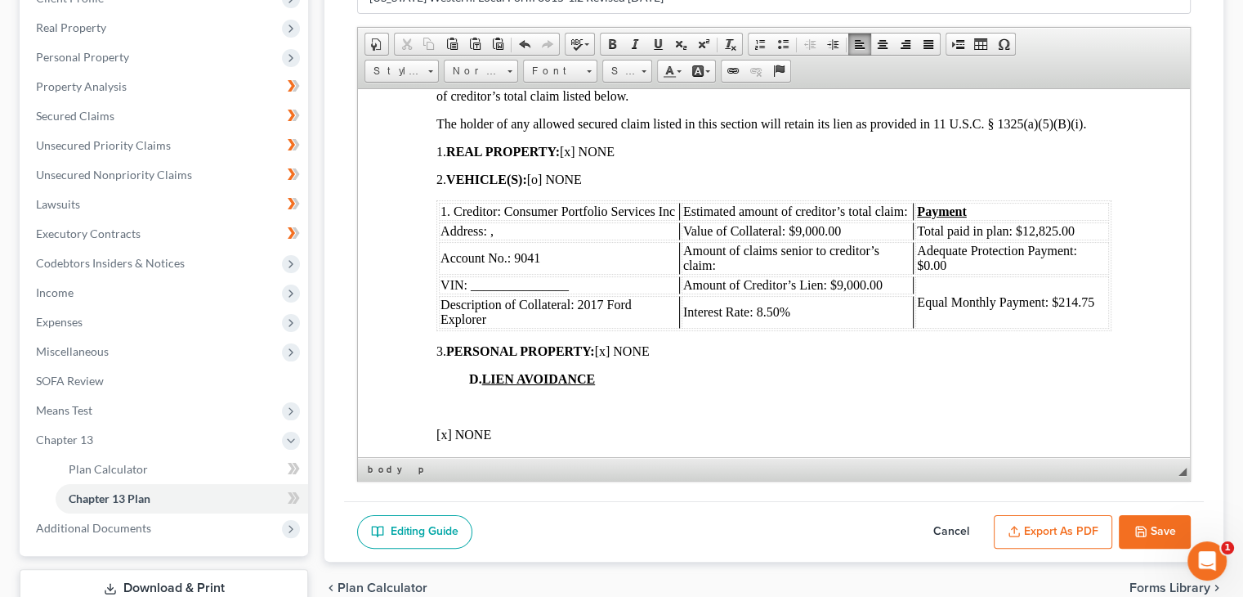
scroll to position [1798, 0]
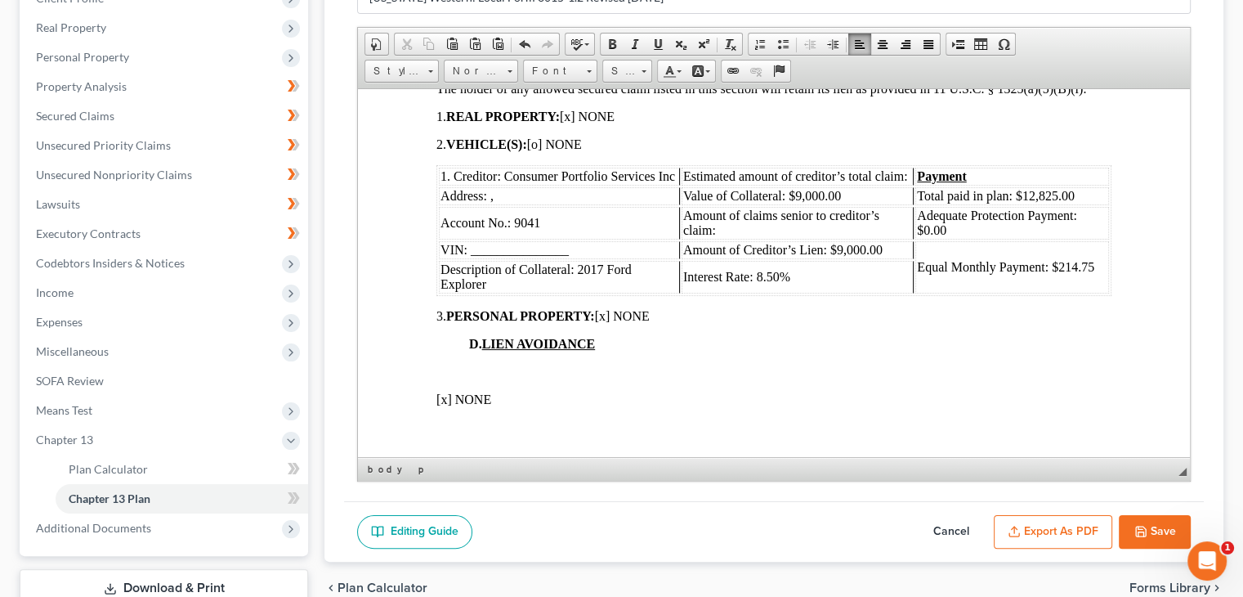
click at [1059, 273] on span "Equal Monthly Payment: $214.75" at bounding box center [1005, 266] width 177 height 14
click at [1023, 202] on span "Total paid in plan: $12,825.00" at bounding box center [996, 195] width 158 height 14
click at [1019, 202] on span "Total paid in plan: $12,825.00" at bounding box center [996, 195] width 158 height 14
click at [1035, 202] on span "Total paid in plan: $13,825.00" at bounding box center [996, 195] width 158 height 14
click at [1142, 532] on polyline "button" at bounding box center [1140, 534] width 6 height 4
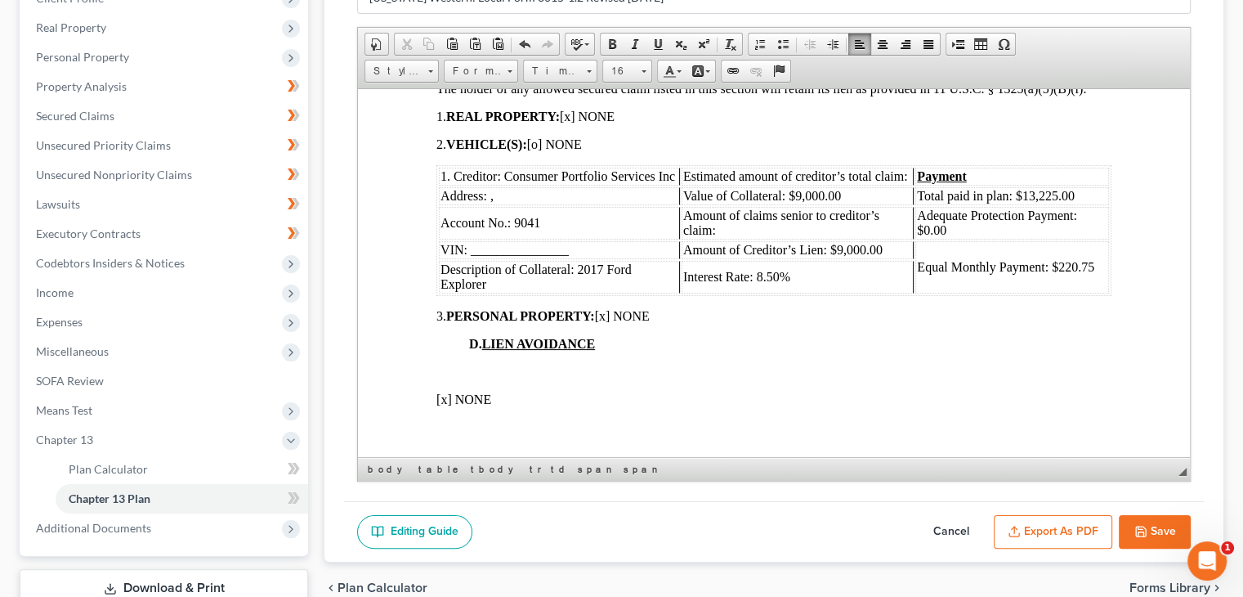
select select "3"
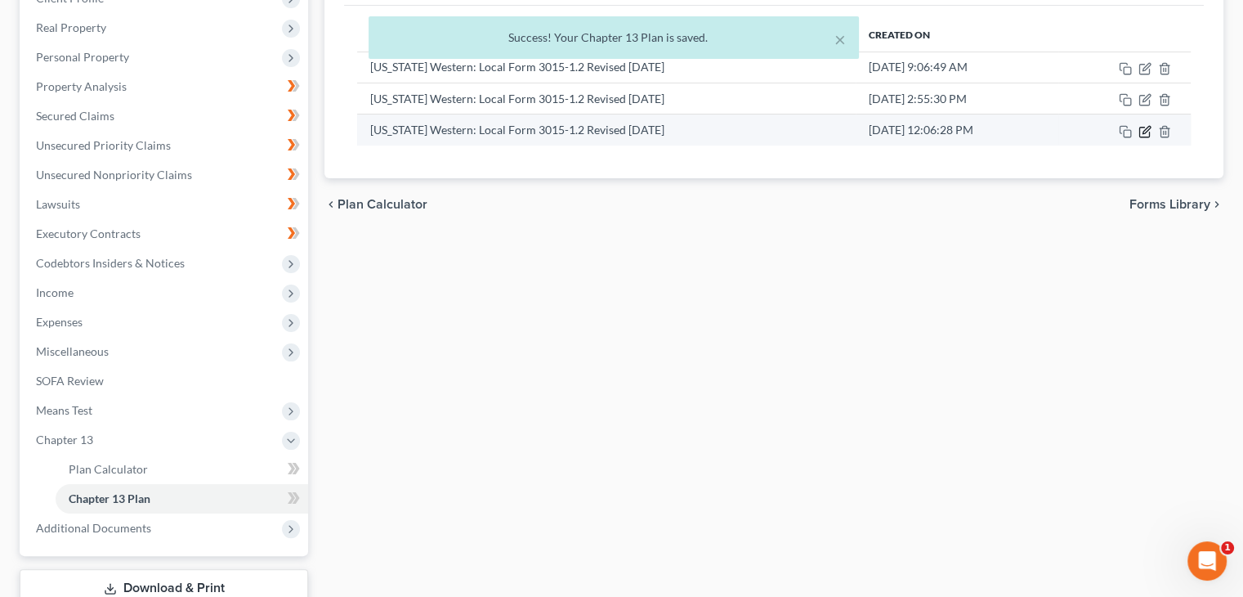
click at [1145, 128] on icon "button" at bounding box center [1144, 131] width 13 height 13
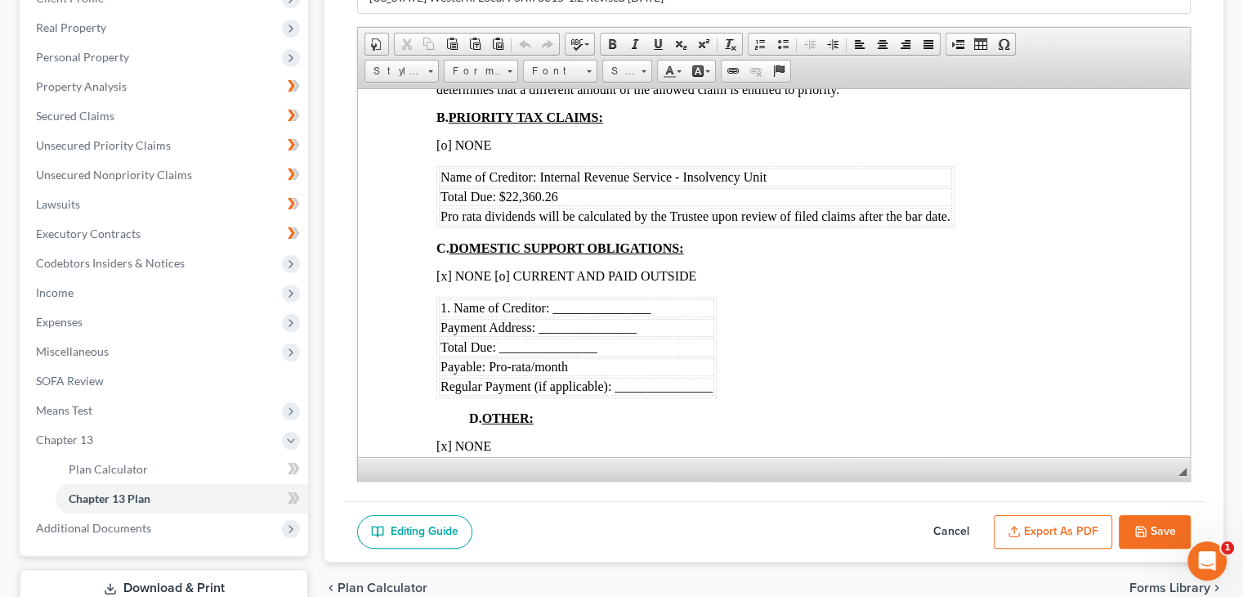
scroll to position [2451, 0]
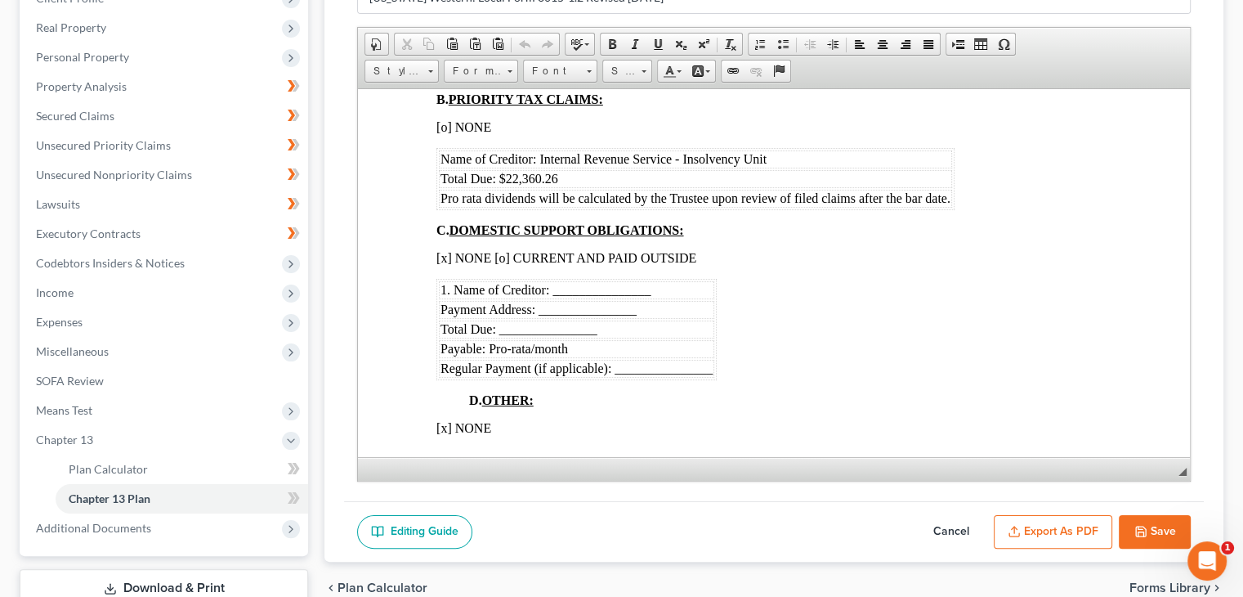
click at [1030, 536] on button "Export as PDF" at bounding box center [1053, 532] width 118 height 34
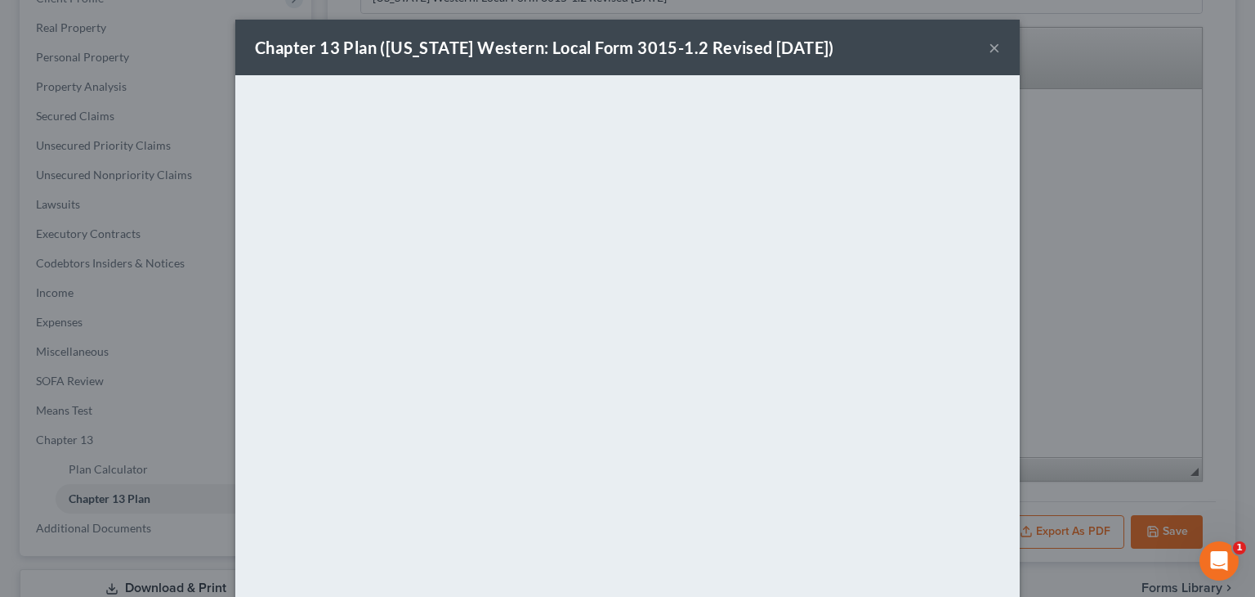
click at [990, 51] on button "×" at bounding box center [994, 48] width 11 height 20
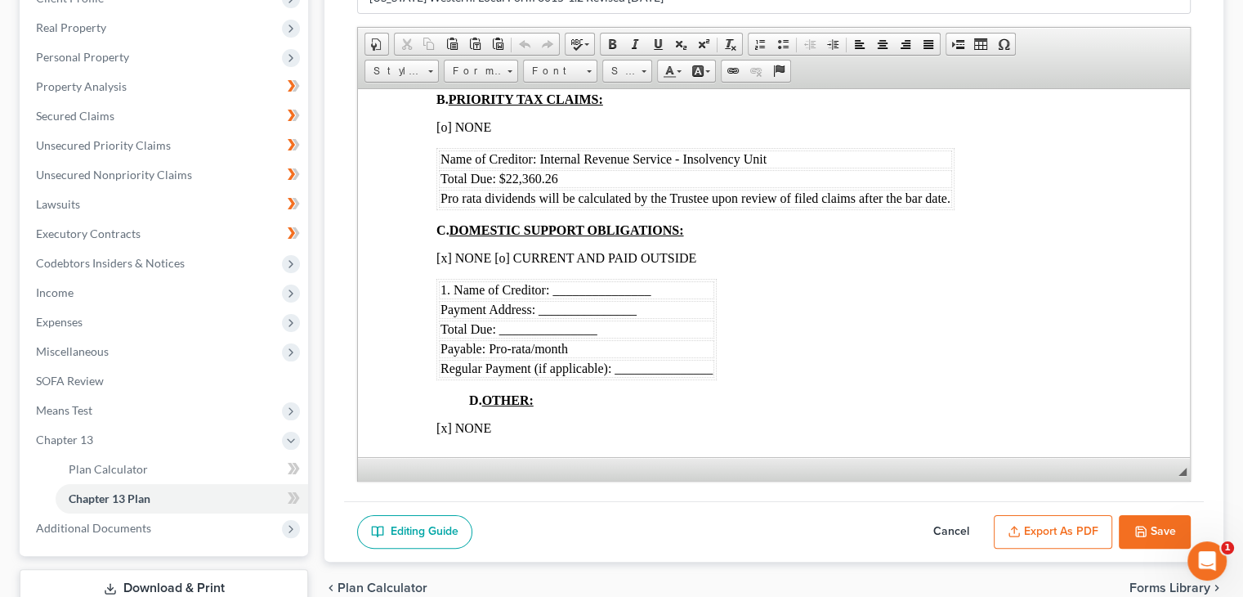
click at [342, 27] on div "Chapter 13 Plan Name Wisconsin Western: Local Form 3015-1.2 Revised 12/4/2024 R…" at bounding box center [773, 256] width 899 height 610
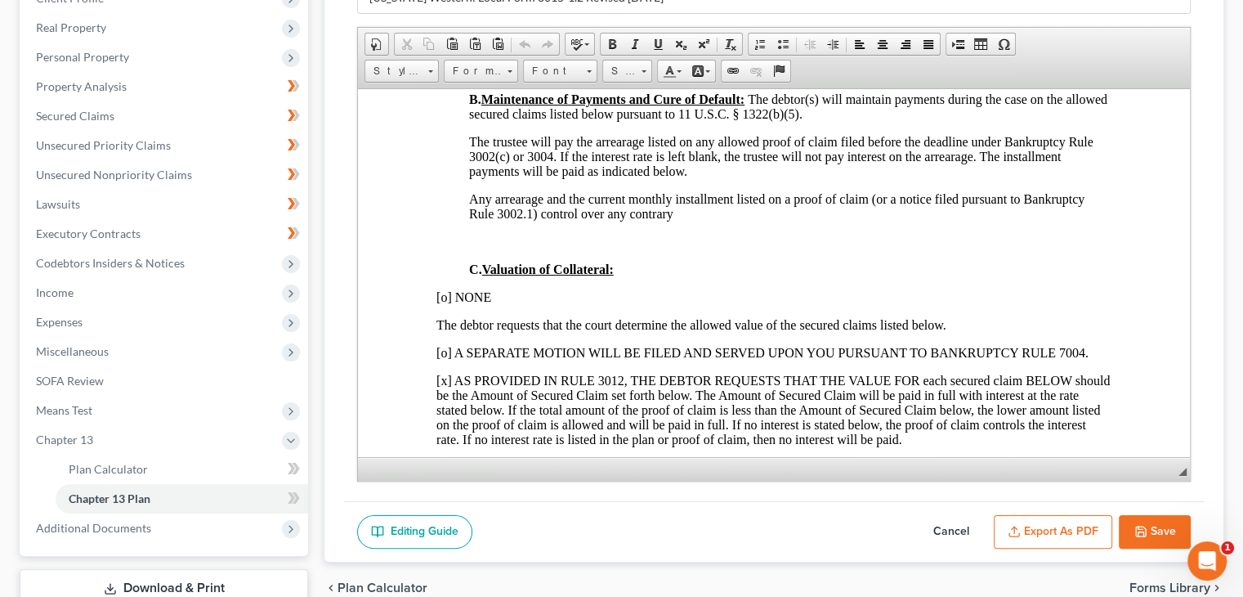
scroll to position [1307, 0]
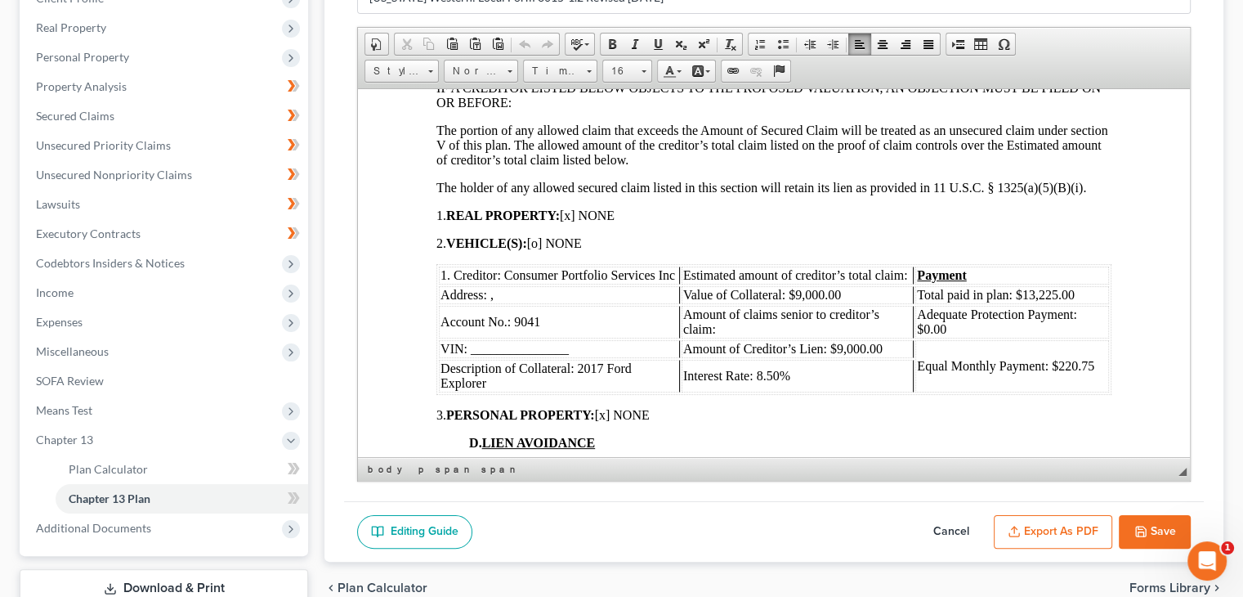
scroll to position [1786, 0]
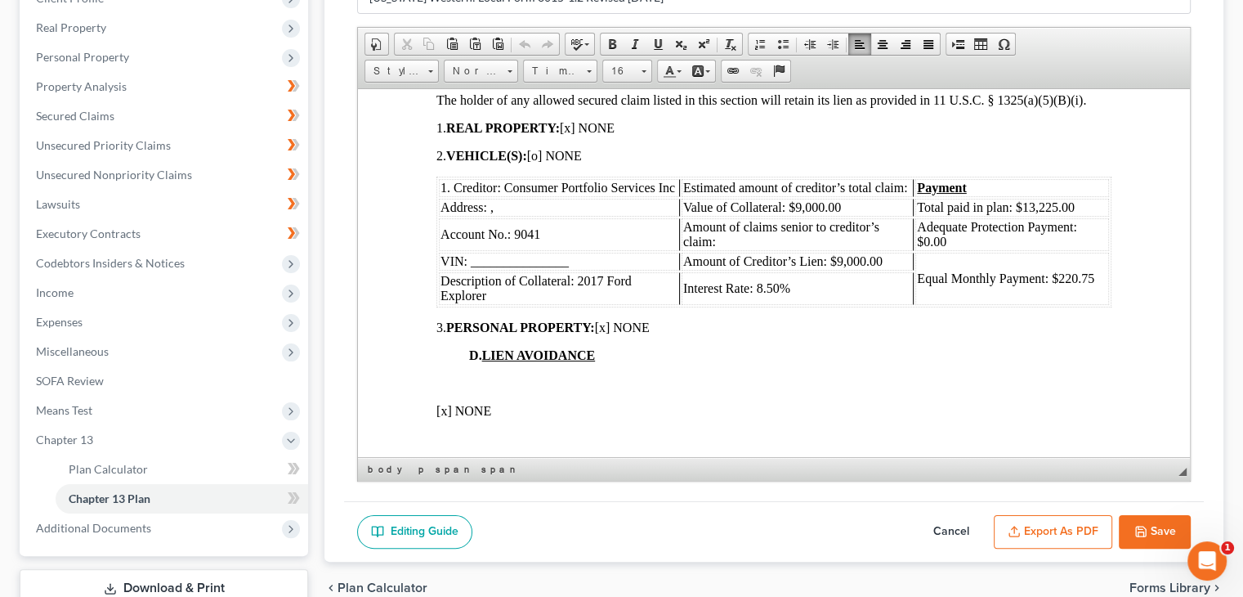
click at [1125, 221] on html "[o]_______ Original Plan [x]_______ Amended Plan (Indicate 1st, 2nd, etc. Amend…" at bounding box center [774, 268] width 832 height 3933
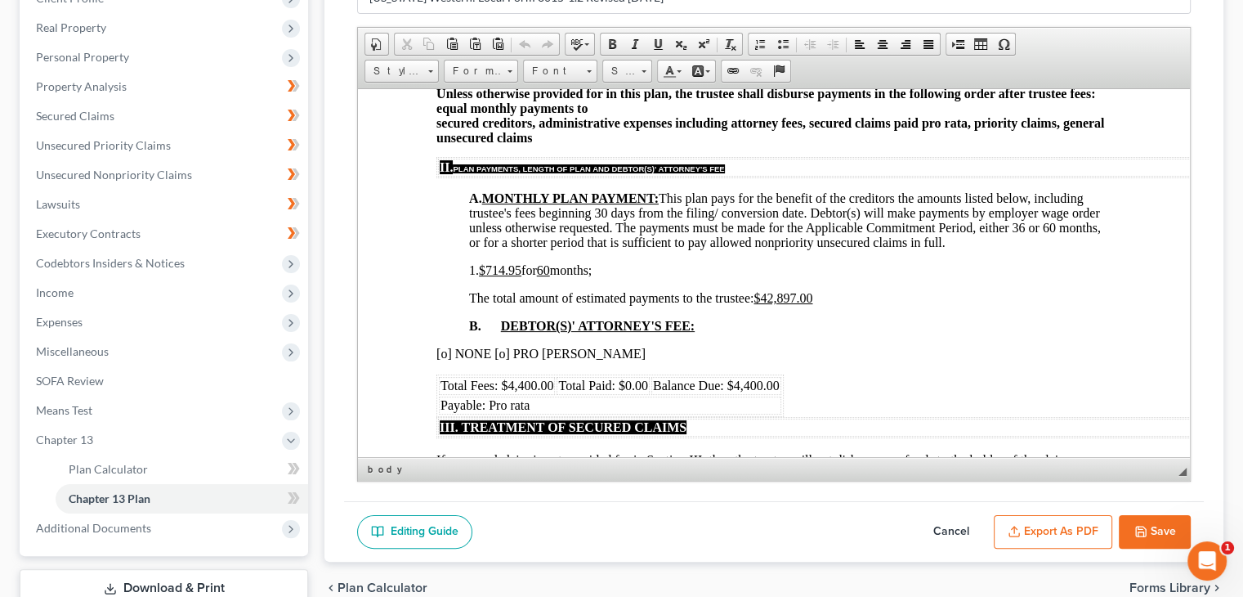
scroll to position [561, 0]
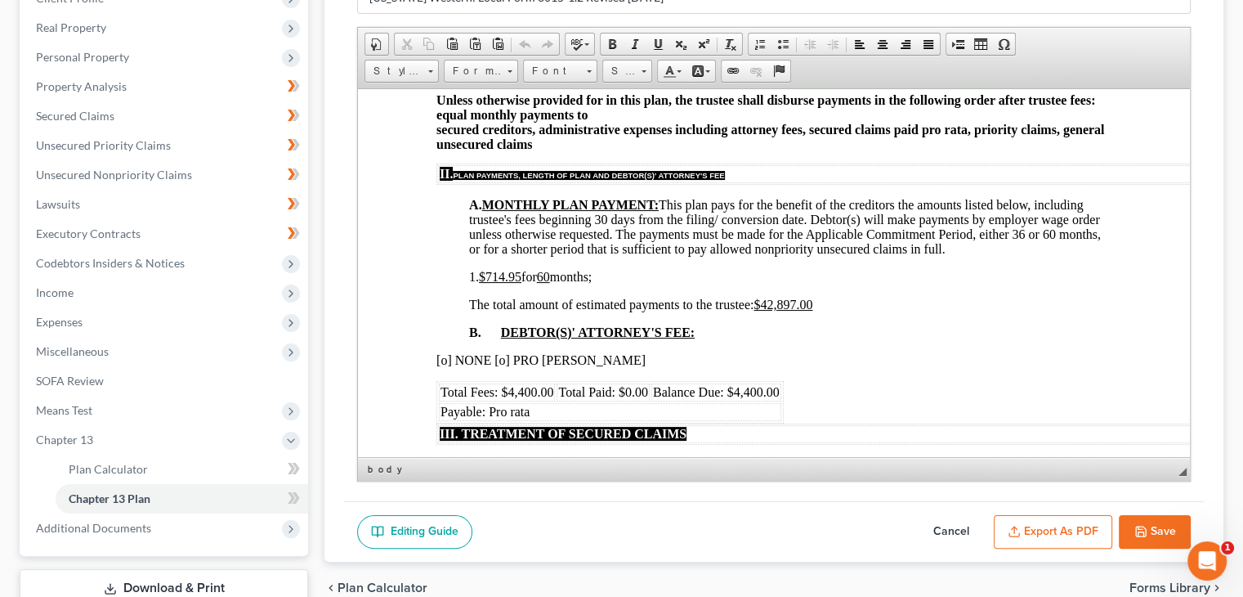
click at [766, 307] on u "$42,897.00" at bounding box center [782, 304] width 59 height 14
click at [785, 307] on u "$43 ,897.00" at bounding box center [782, 304] width 59 height 14
click at [856, 306] on p "The total amount of estimated payments to the trustee: $43 ,00 7.00" at bounding box center [790, 304] width 642 height 15
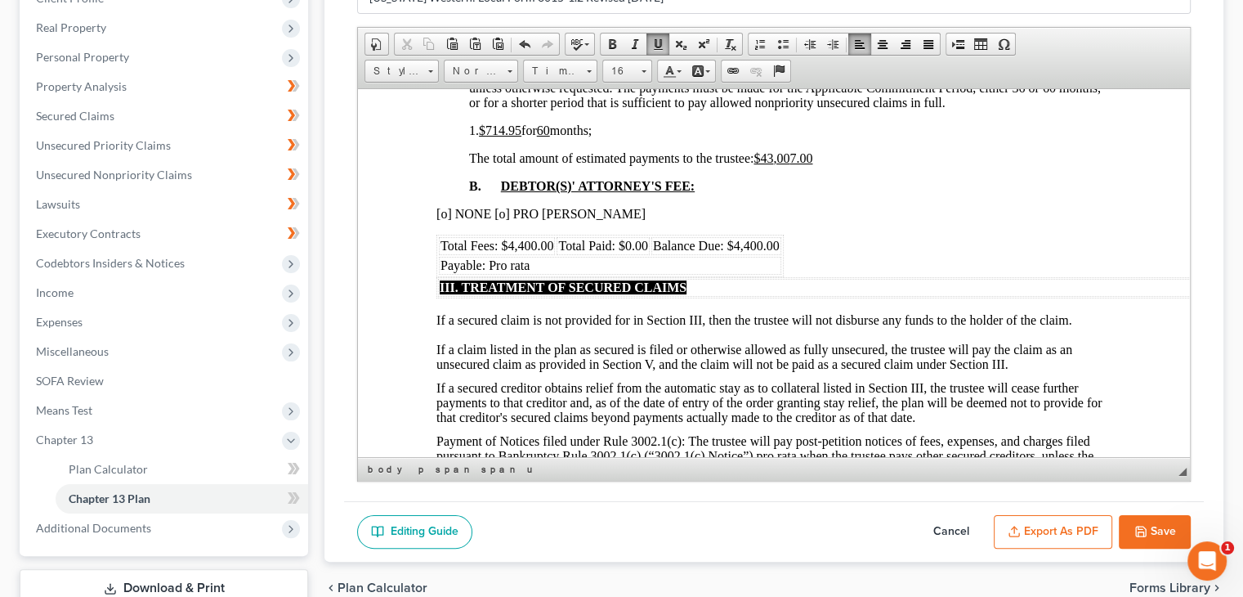
scroll to position [724, 0]
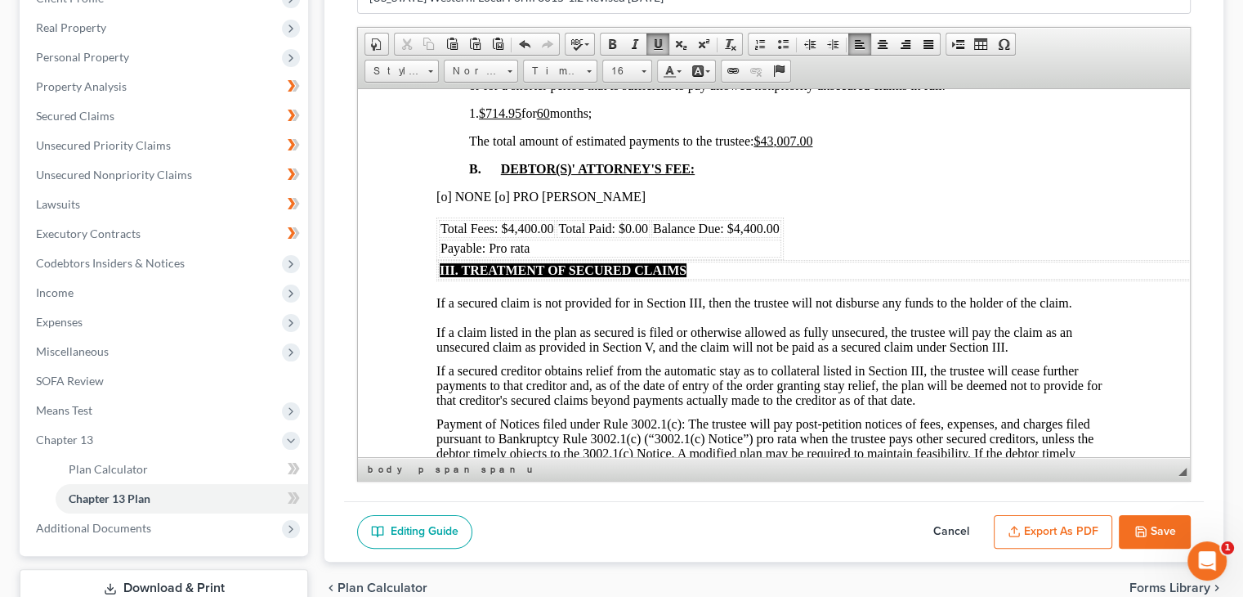
click at [504, 115] on u "$714.95" at bounding box center [500, 112] width 42 height 14
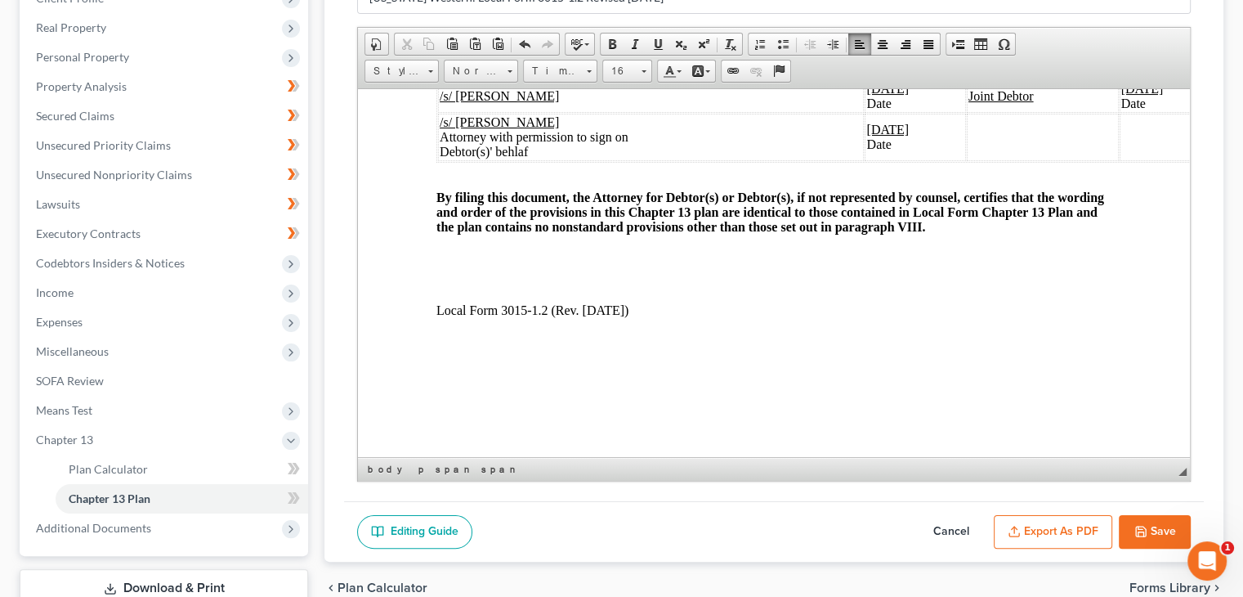
scroll to position [3502, 0]
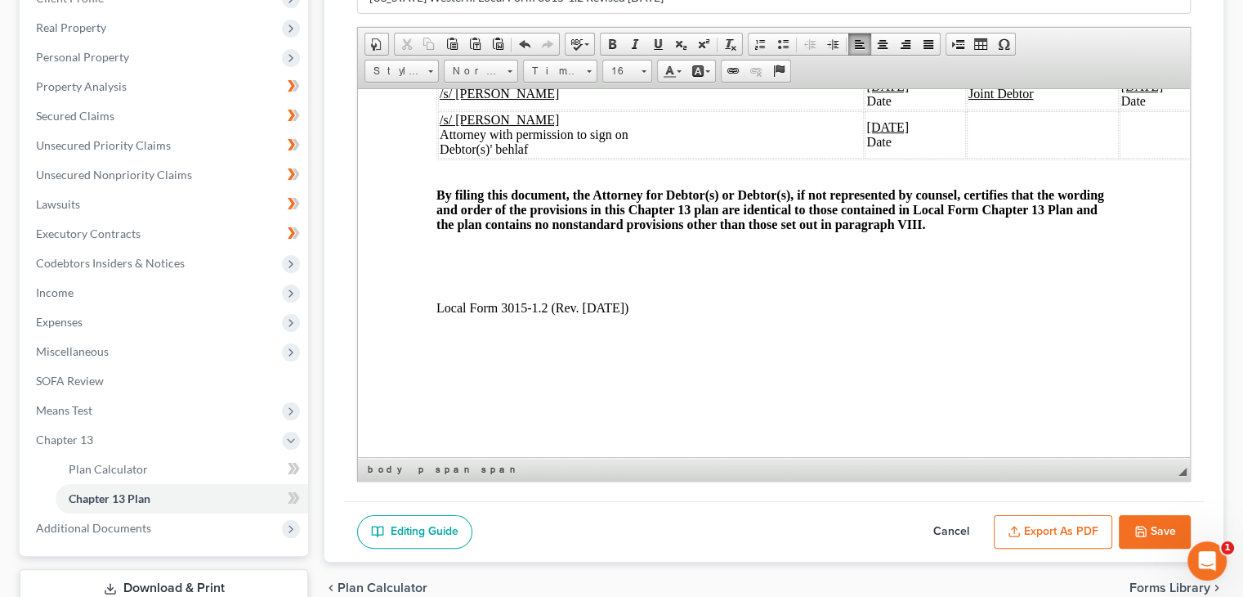
click at [1149, 524] on button "Save" at bounding box center [1155, 532] width 72 height 34
select select "3"
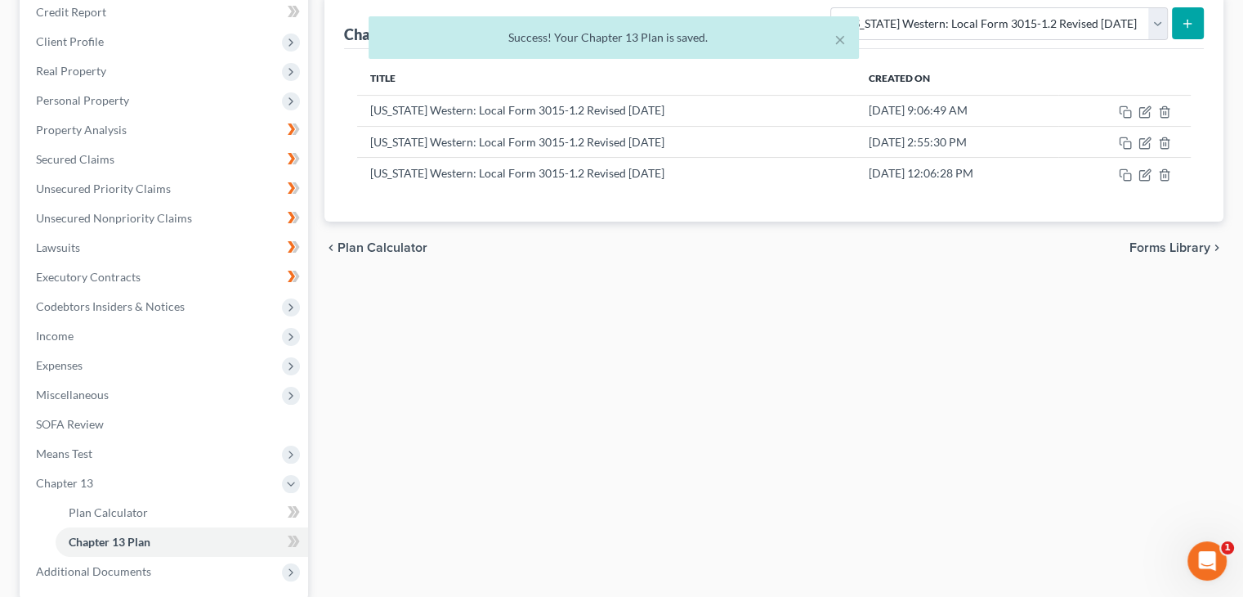
scroll to position [163, 0]
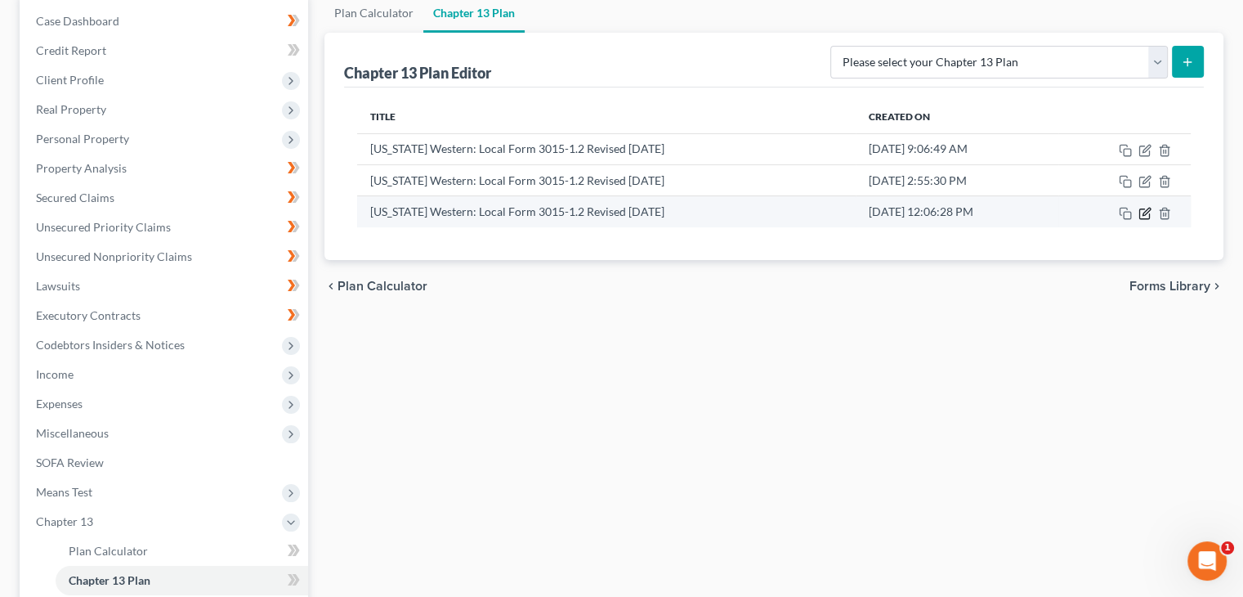
click at [1142, 210] on icon "button" at bounding box center [1144, 213] width 13 height 13
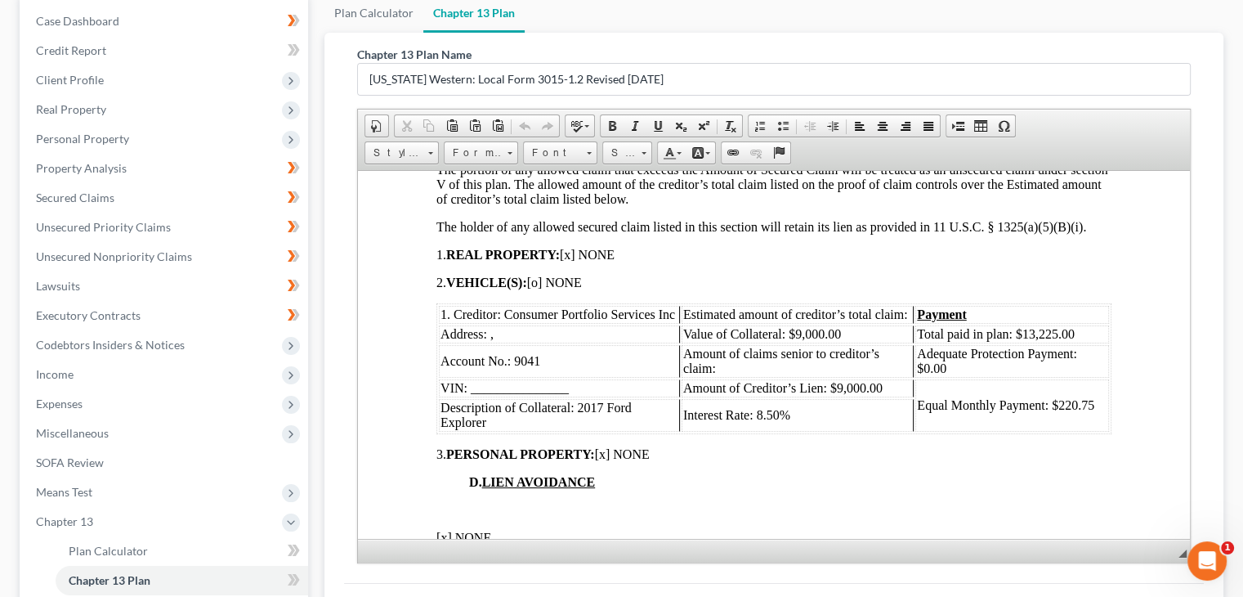
scroll to position [360, 0]
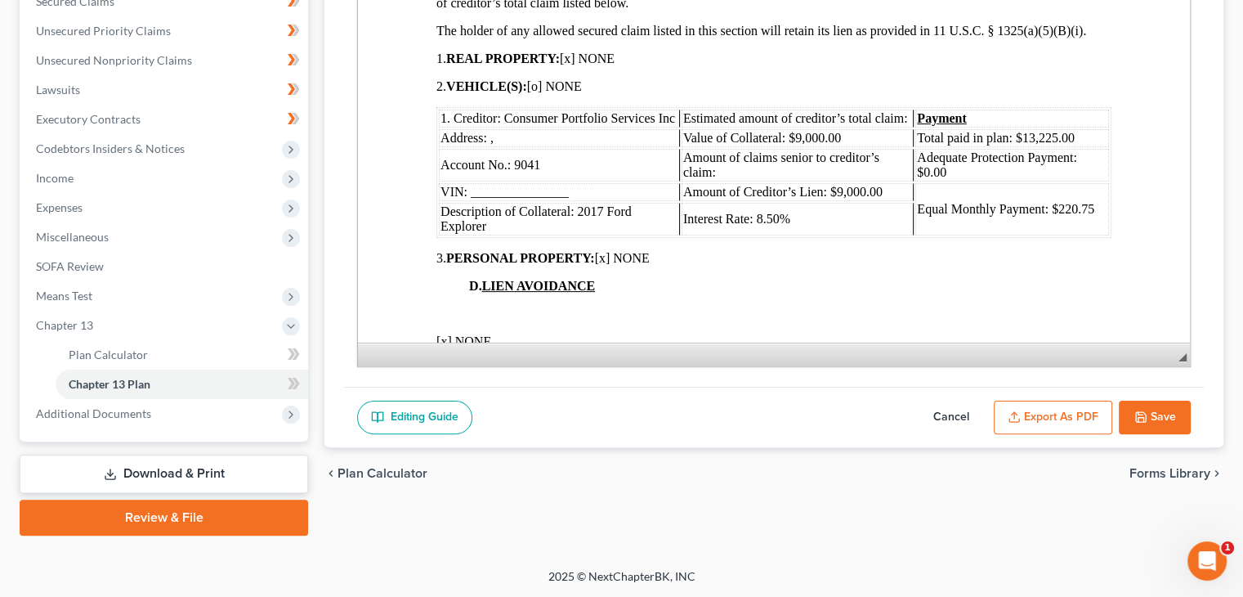
click at [1049, 415] on button "Export as PDF" at bounding box center [1053, 417] width 118 height 34
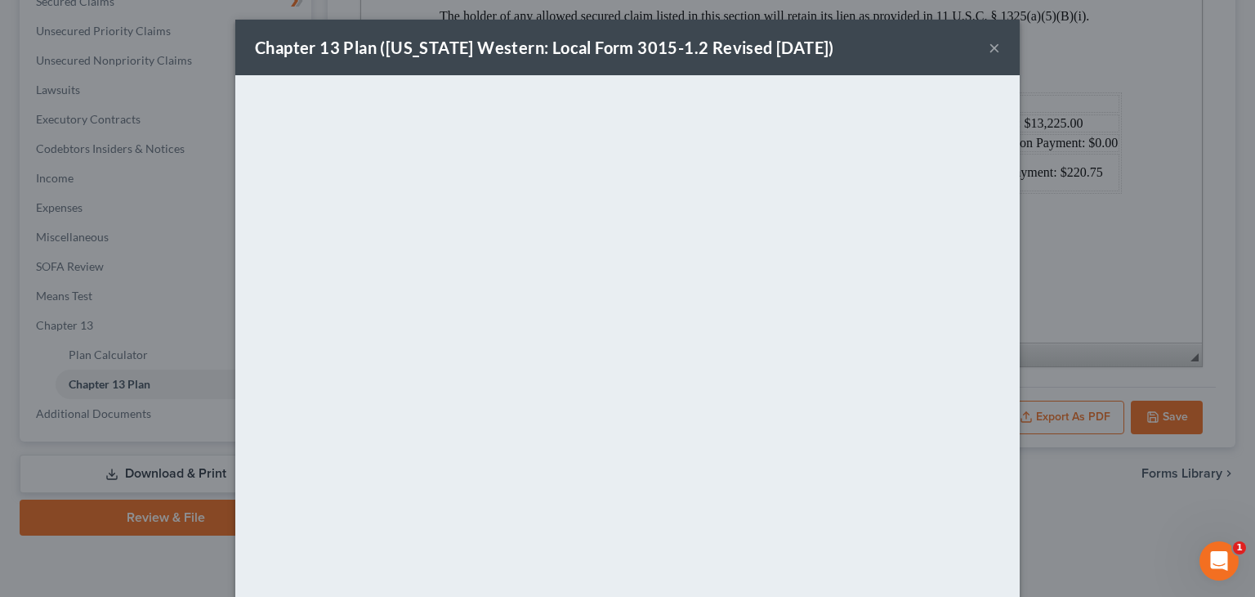
click at [503, 52] on div "Chapter 13 Plan (Wisconsin Western: Local Form 3015-1.2 Revised 12/4/2024)" at bounding box center [544, 47] width 579 height 23
click at [556, 45] on div "Chapter 13 Plan (Wisconsin Western: Local Form 3015-1.2 Revised 12/4/2024)" at bounding box center [544, 47] width 579 height 23
click at [989, 48] on button "×" at bounding box center [994, 48] width 11 height 20
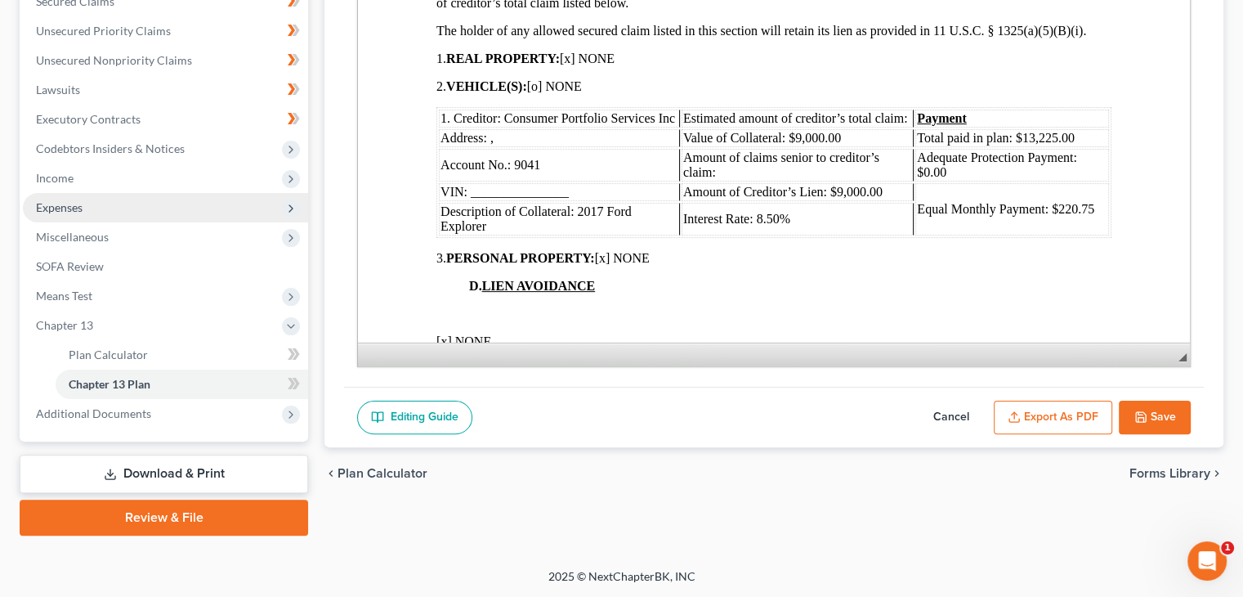
click at [82, 201] on span "Expenses" at bounding box center [59, 207] width 47 height 14
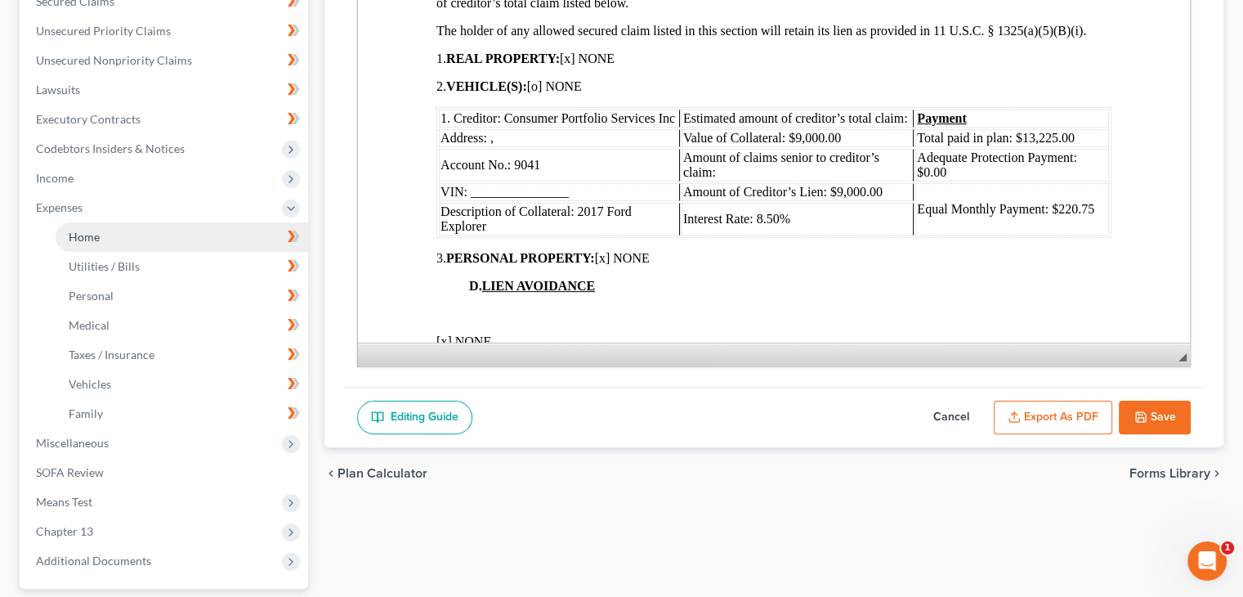
click at [155, 234] on link "Home" at bounding box center [182, 236] width 252 height 29
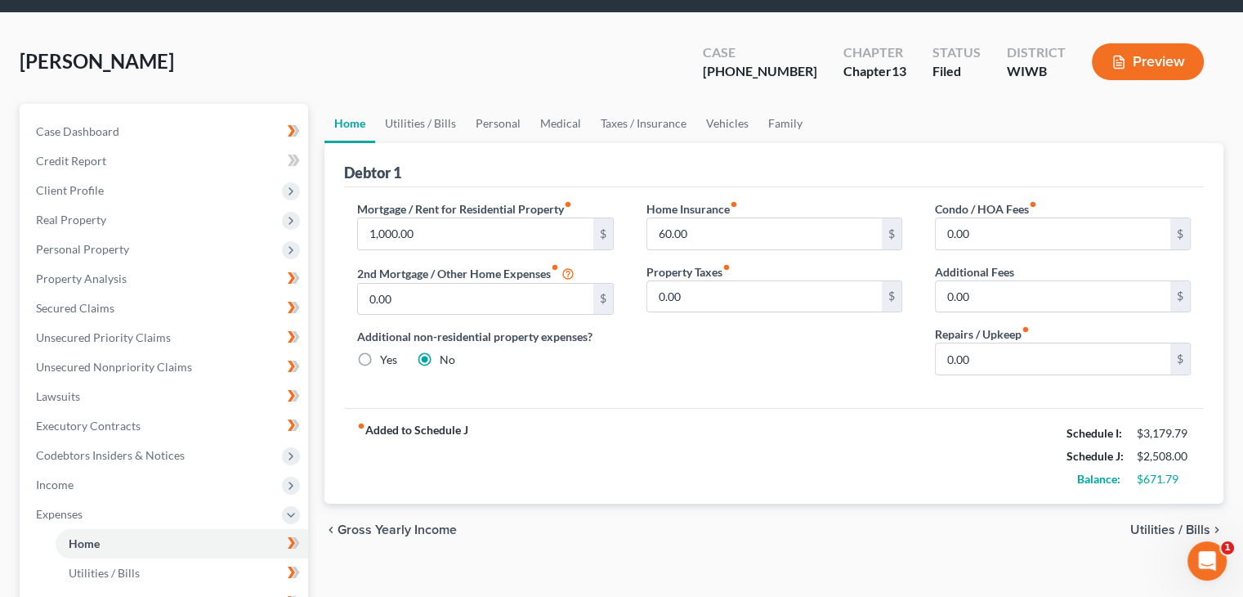
scroll to position [82, 0]
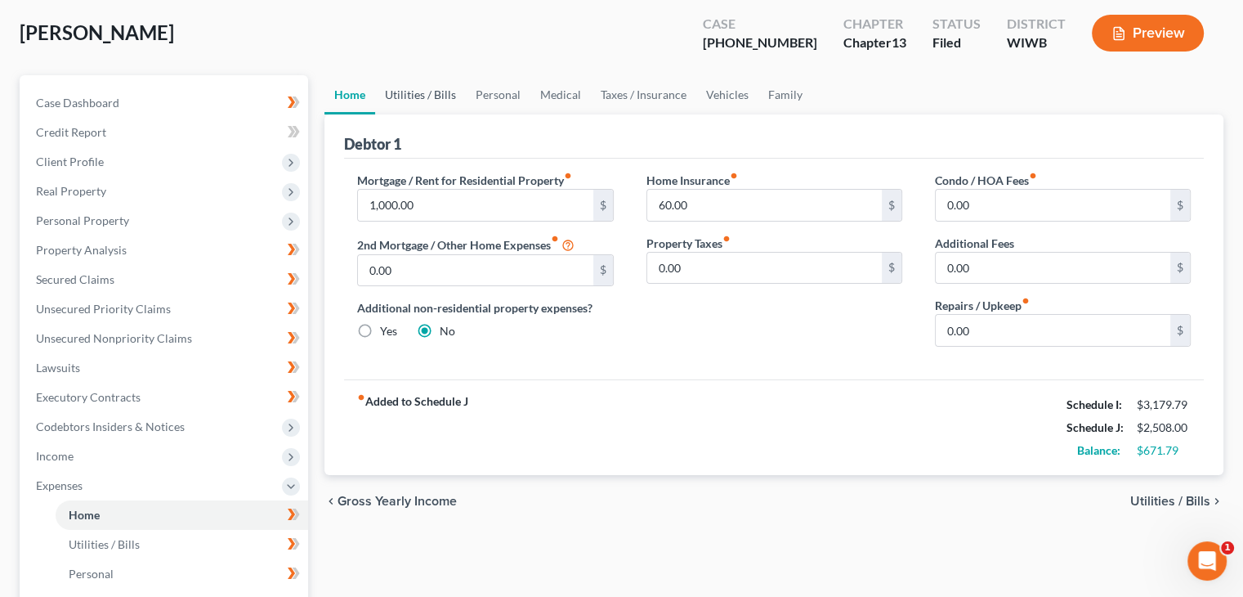
click at [422, 89] on link "Utilities / Bills" at bounding box center [420, 94] width 91 height 39
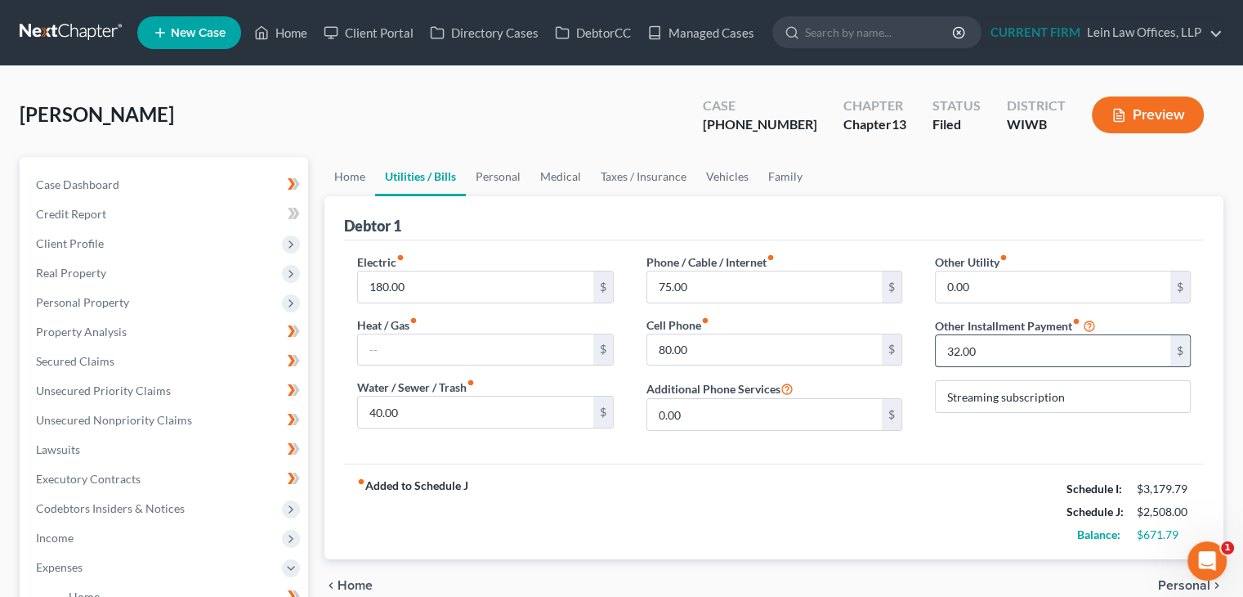
click at [1068, 355] on input "32.00" at bounding box center [1053, 350] width 235 height 31
click at [498, 180] on link "Personal" at bounding box center [498, 176] width 65 height 39
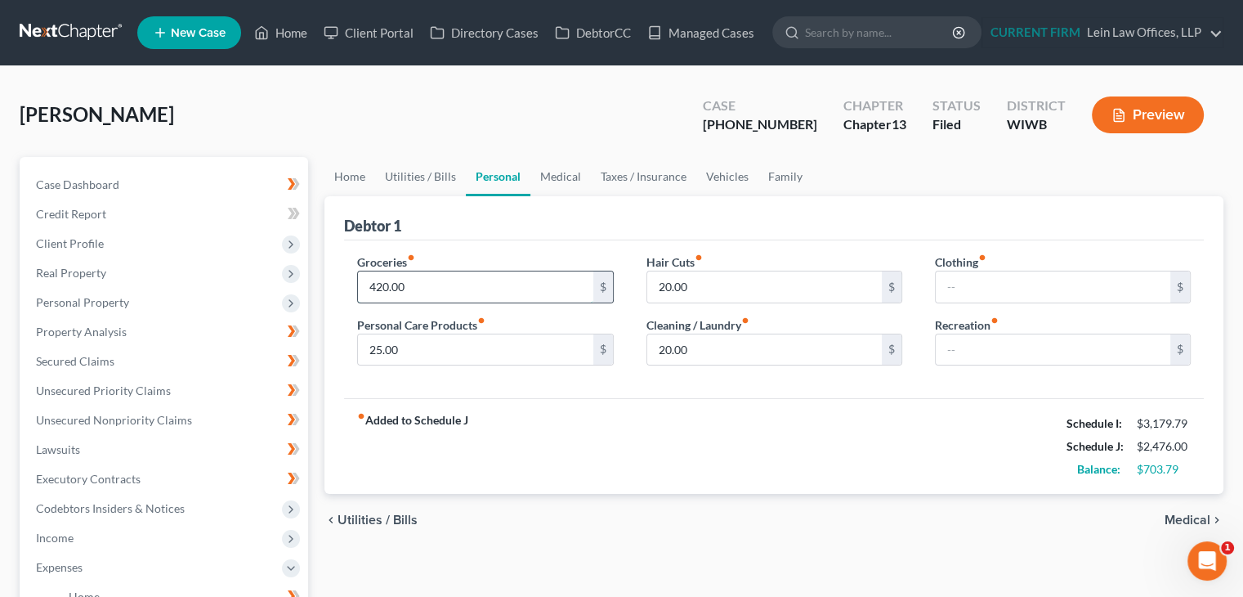
click at [379, 288] on input "420.00" at bounding box center [475, 286] width 235 height 31
click at [378, 288] on input "420.00" at bounding box center [475, 286] width 235 height 31
drag, startPoint x: 377, startPoint y: 288, endPoint x: 451, endPoint y: 290, distance: 74.4
click at [451, 290] on input "420.00" at bounding box center [475, 286] width 235 height 31
click at [379, 347] on input "25.00" at bounding box center [475, 349] width 235 height 31
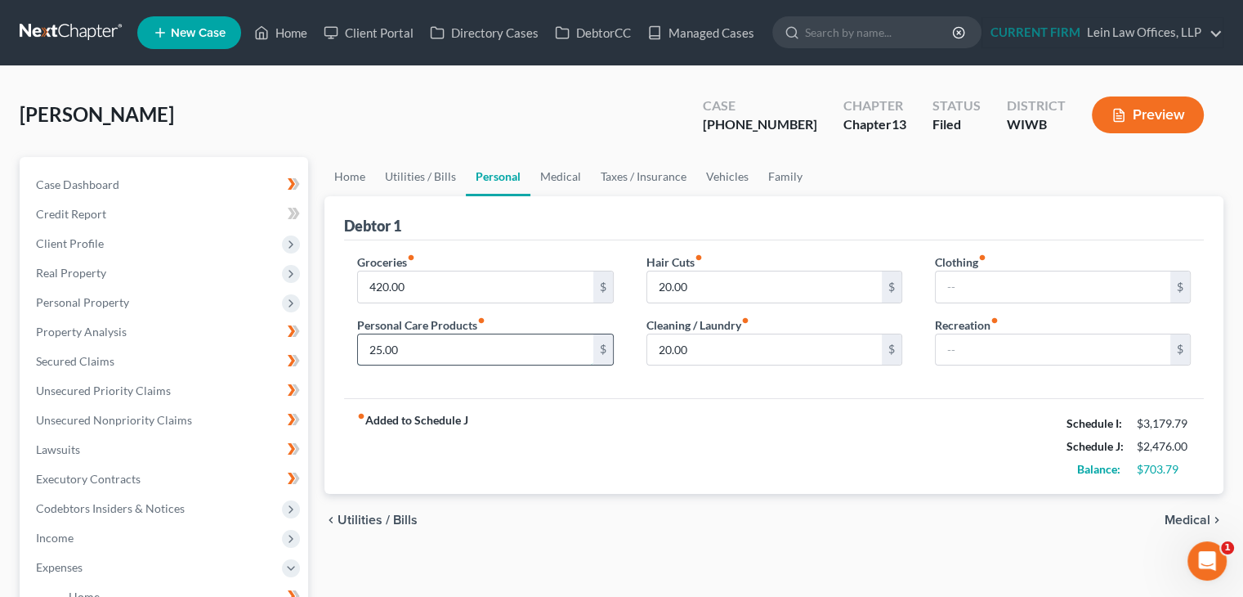
click at [372, 351] on input "25.00" at bounding box center [475, 349] width 235 height 31
type input "15.00"
click at [821, 285] on input "15" at bounding box center [764, 286] width 235 height 31
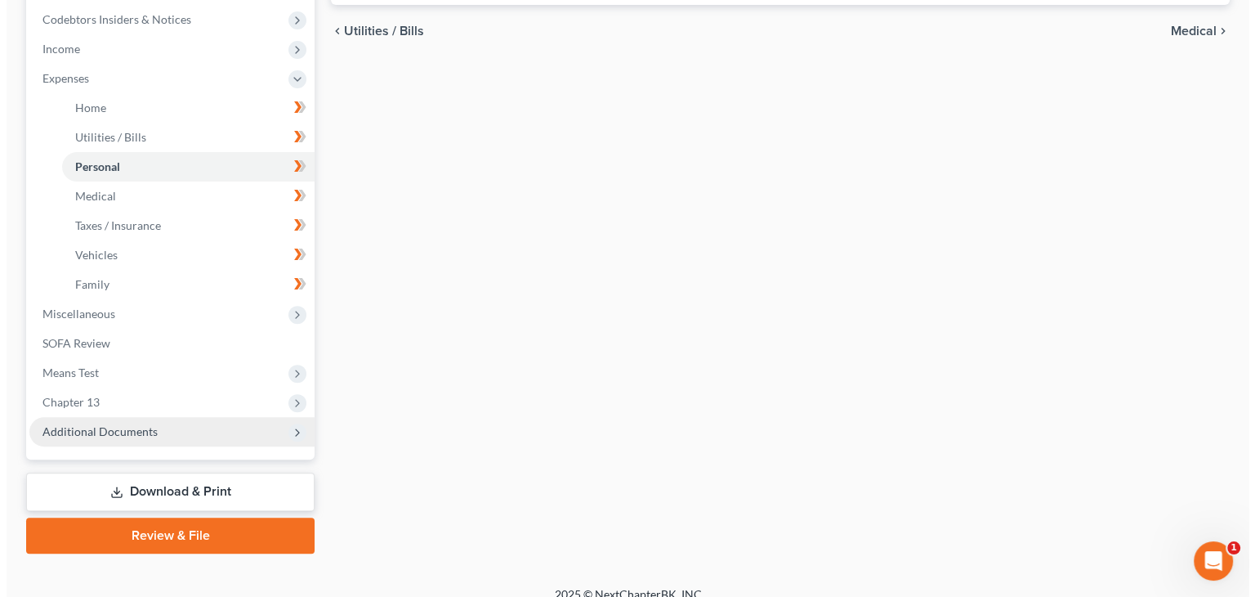
scroll to position [490, 0]
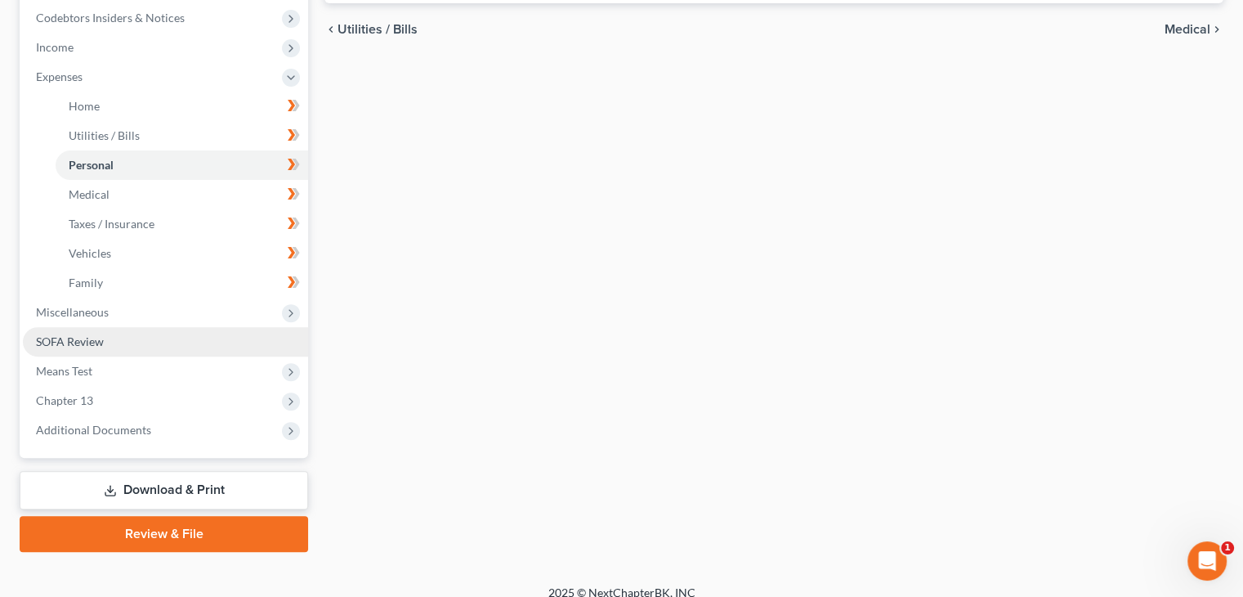
click at [104, 336] on link "SOFA Review" at bounding box center [165, 341] width 285 height 29
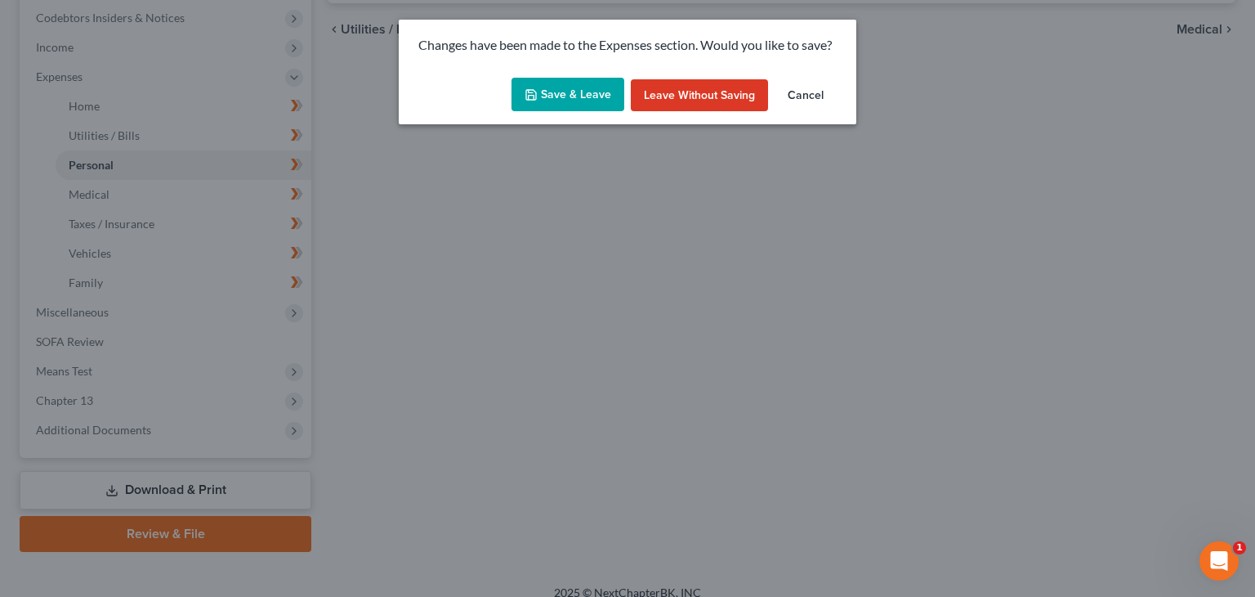
click at [560, 96] on button "Save & Leave" at bounding box center [568, 95] width 113 height 34
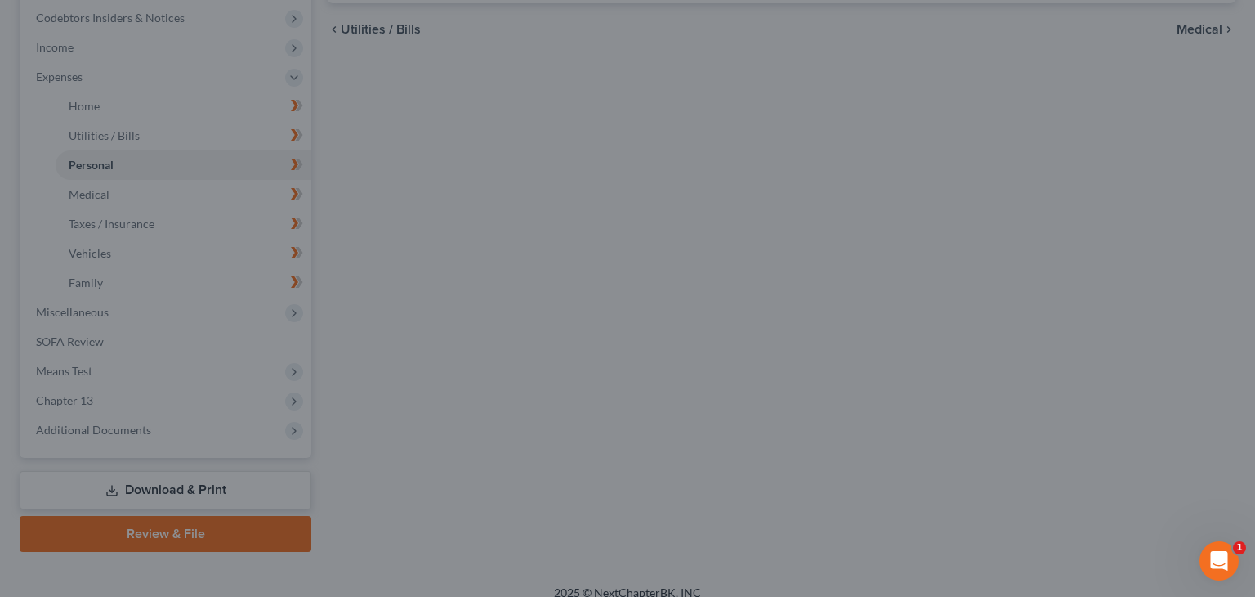
type input "16.00"
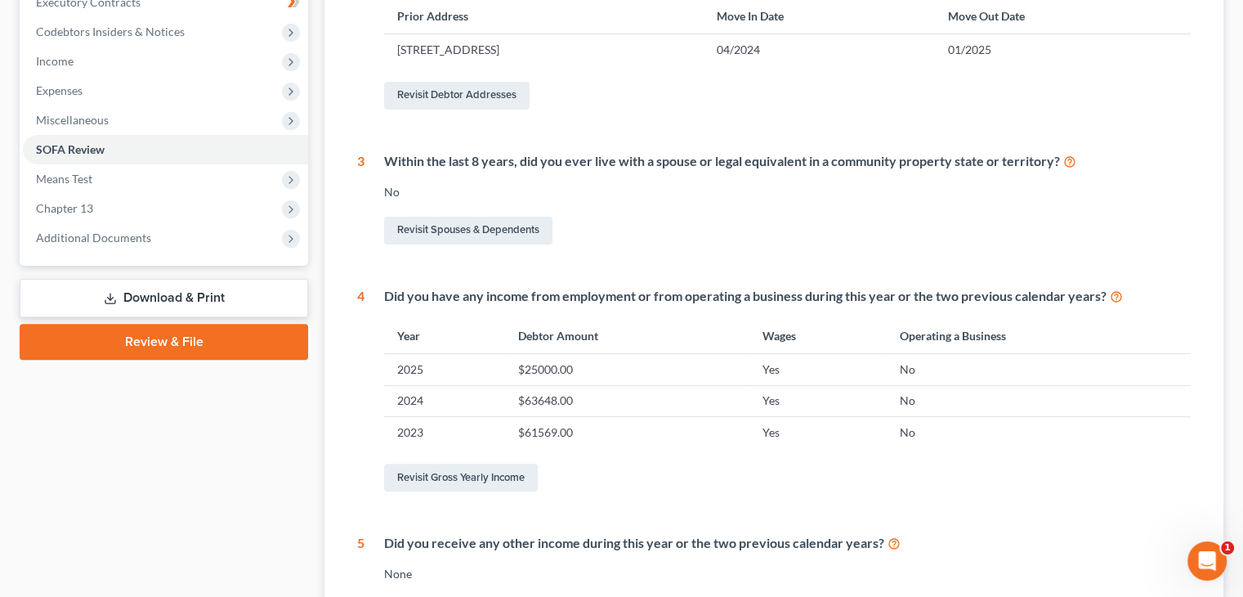
scroll to position [490, 0]
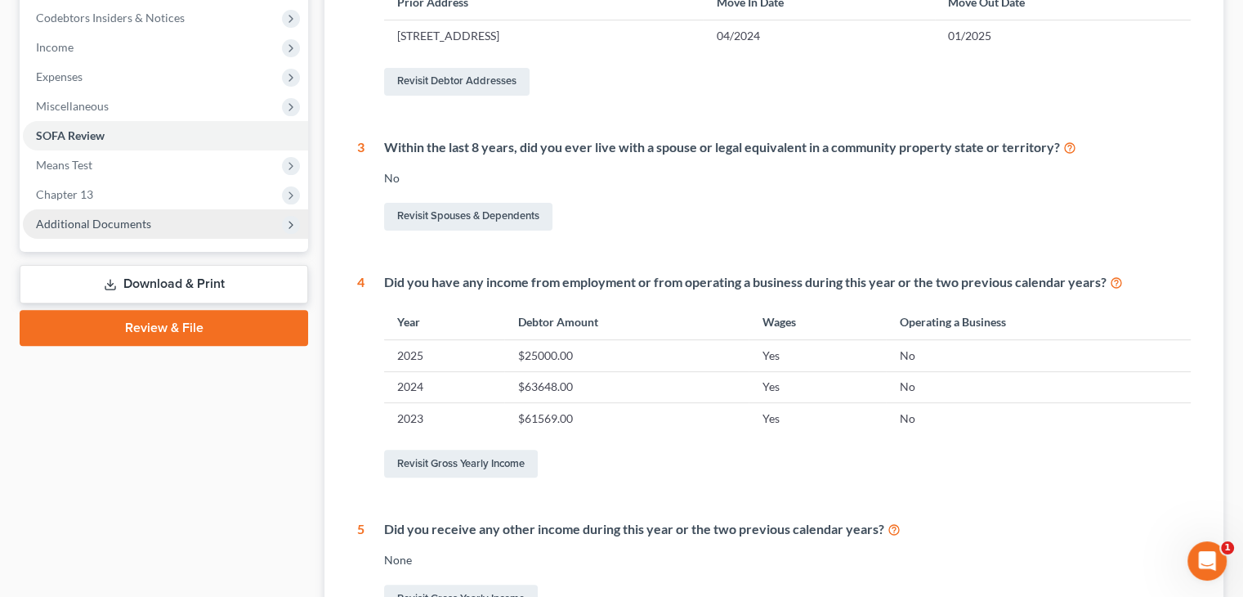
click at [135, 221] on span "Additional Documents" at bounding box center [93, 224] width 115 height 14
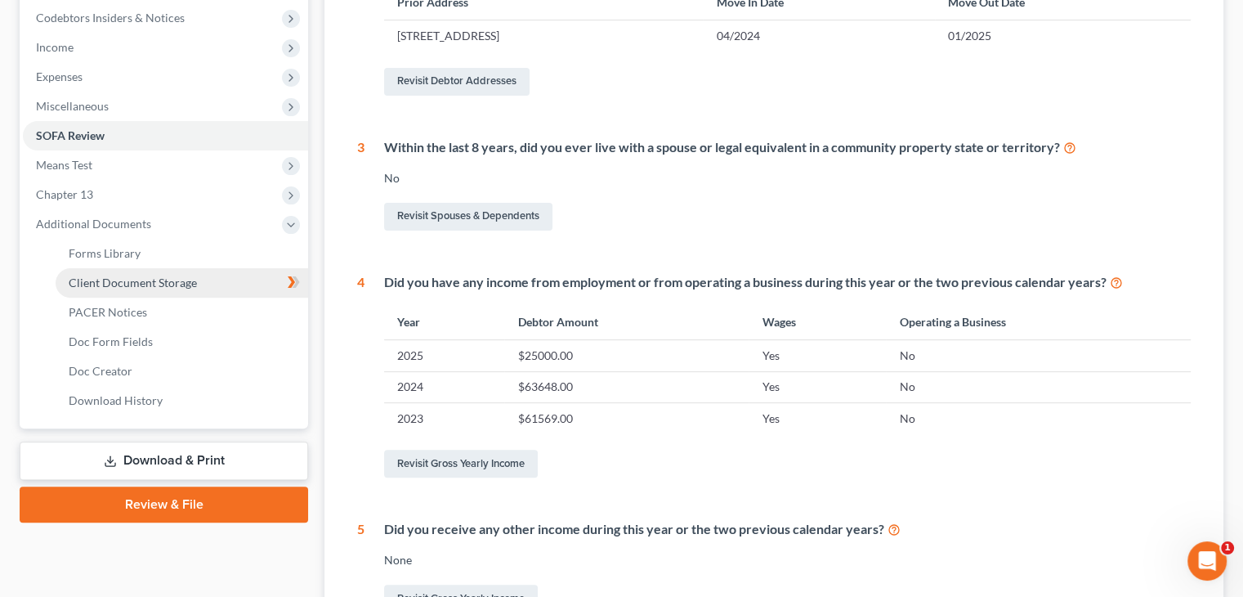
click at [145, 277] on span "Client Document Storage" at bounding box center [133, 282] width 128 height 14
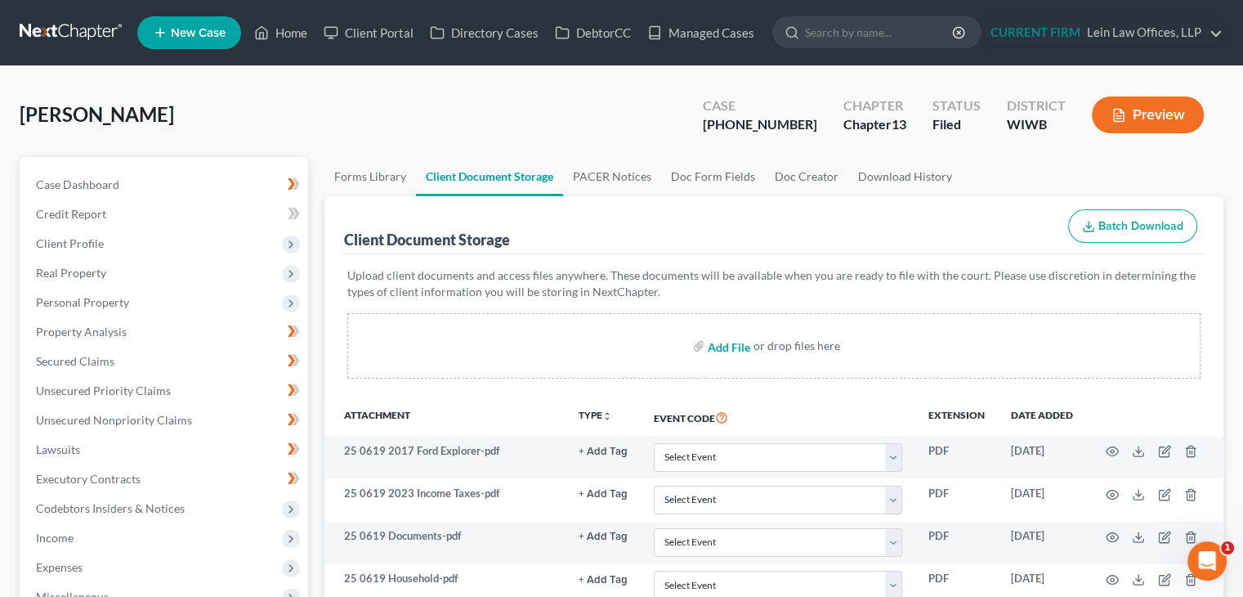
click at [716, 345] on input "file" at bounding box center [727, 345] width 39 height 29
type input "C:\fakepath\Kimball Request to Amend.pdf"
click at [740, 38] on link "Managed Cases" at bounding box center [700, 32] width 123 height 29
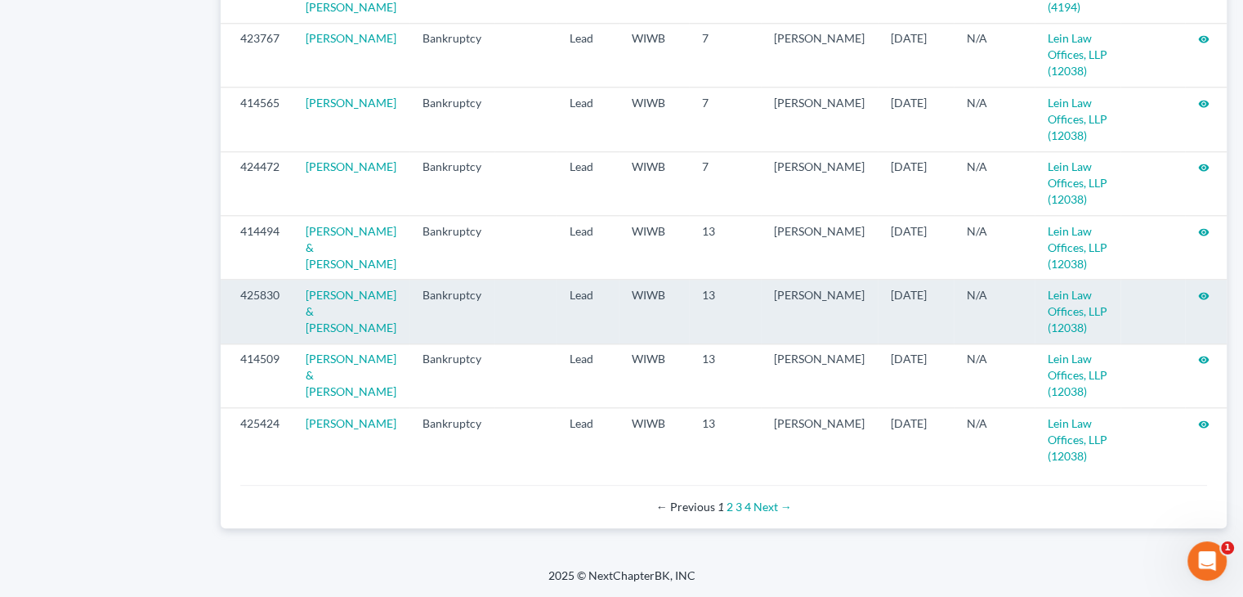
scroll to position [1801, 0]
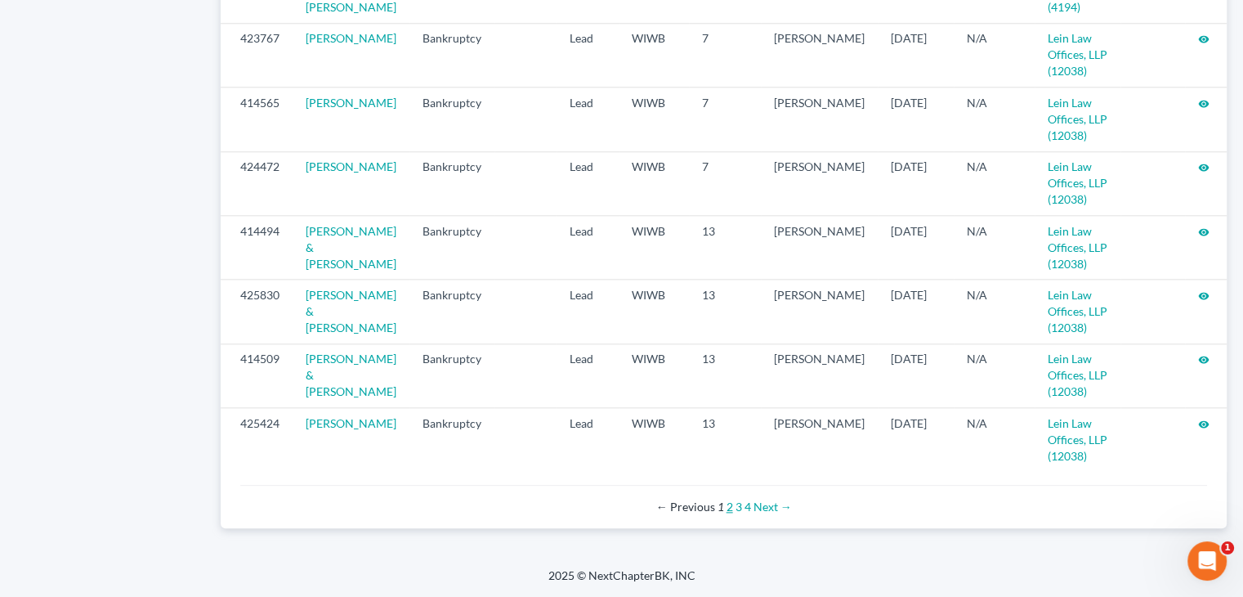
click at [727, 506] on link "2" at bounding box center [729, 506] width 7 height 14
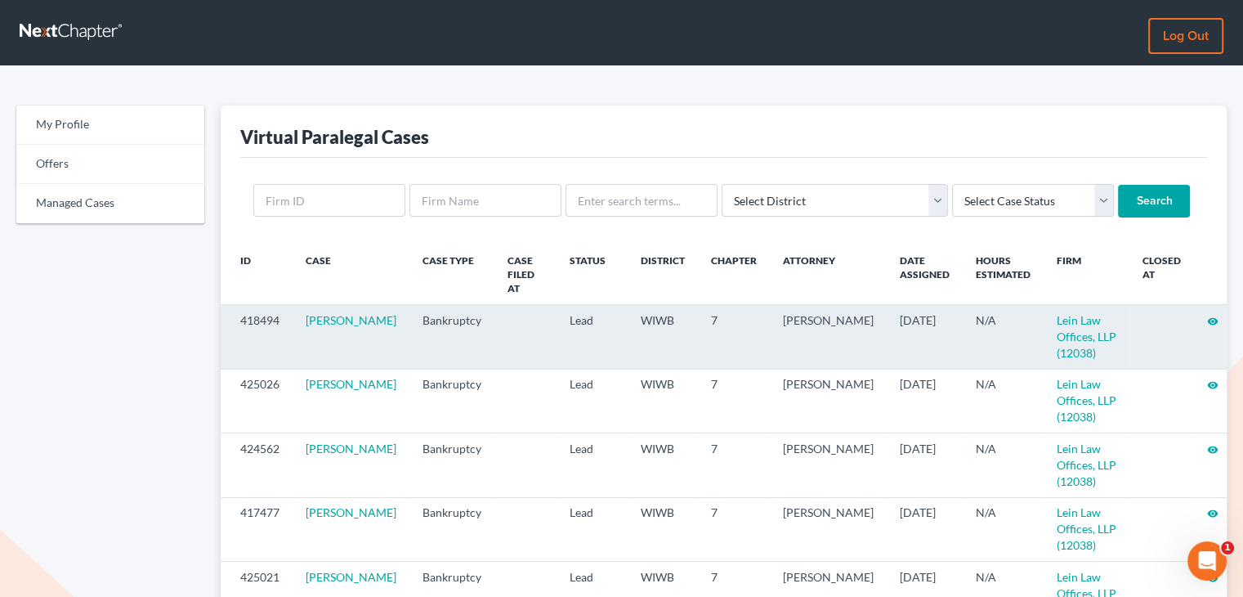
click at [1207, 315] on icon "visibility" at bounding box center [1212, 320] width 11 height 11
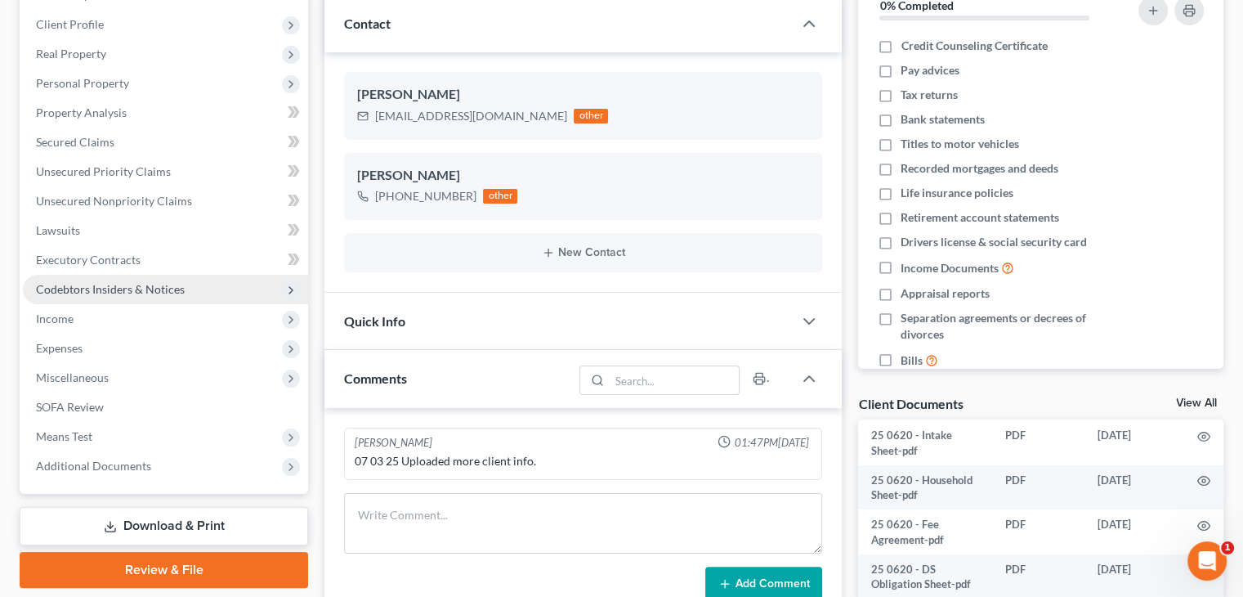
scroll to position [163, 0]
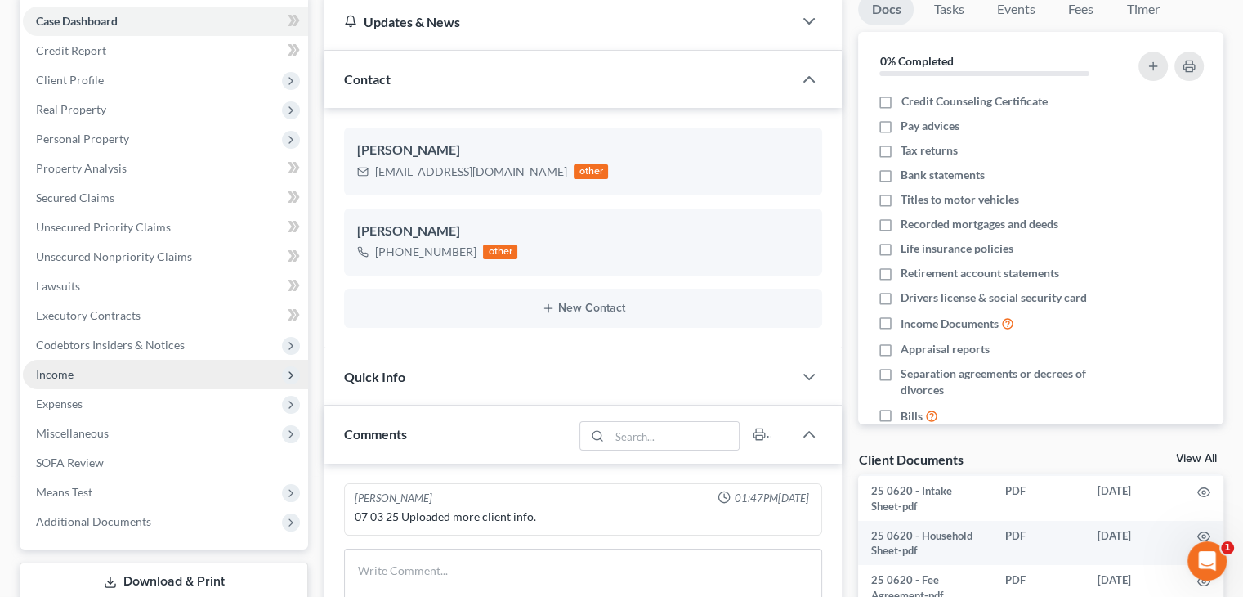
click at [116, 377] on span "Income" at bounding box center [165, 374] width 285 height 29
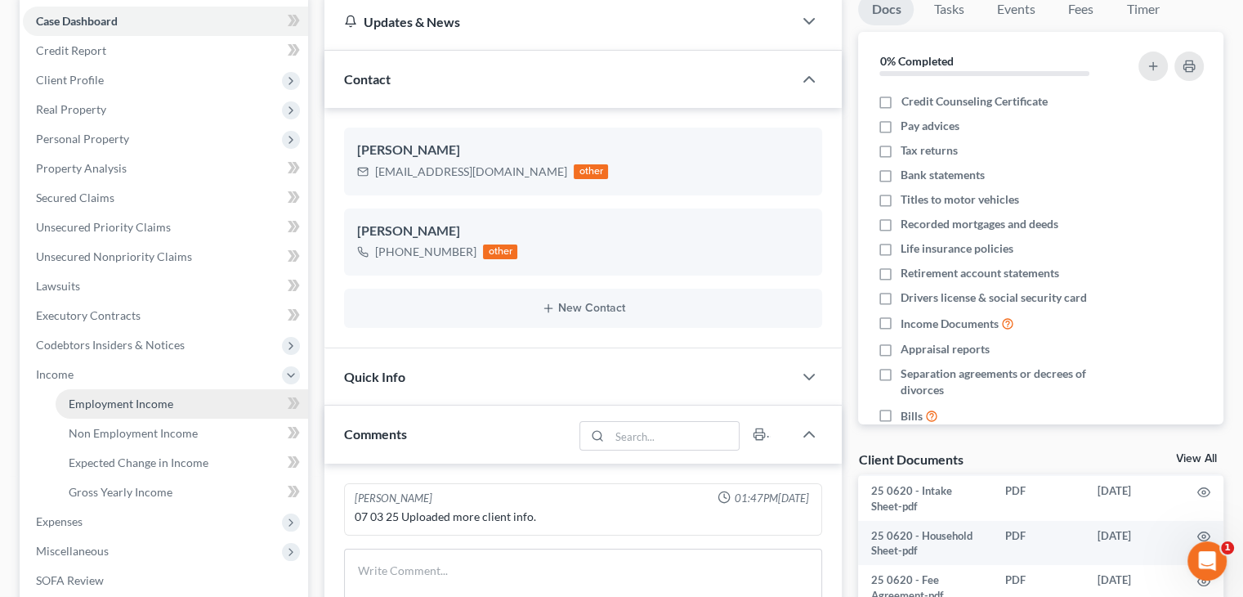
click at [118, 403] on span "Employment Income" at bounding box center [121, 403] width 105 height 14
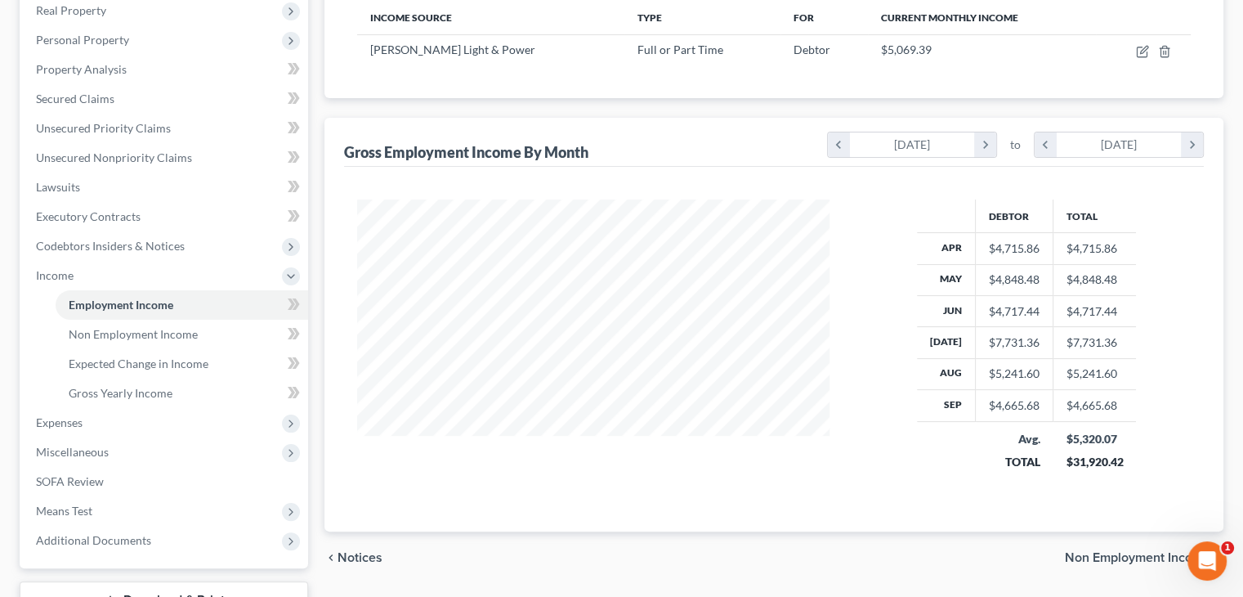
scroll to position [389, 0]
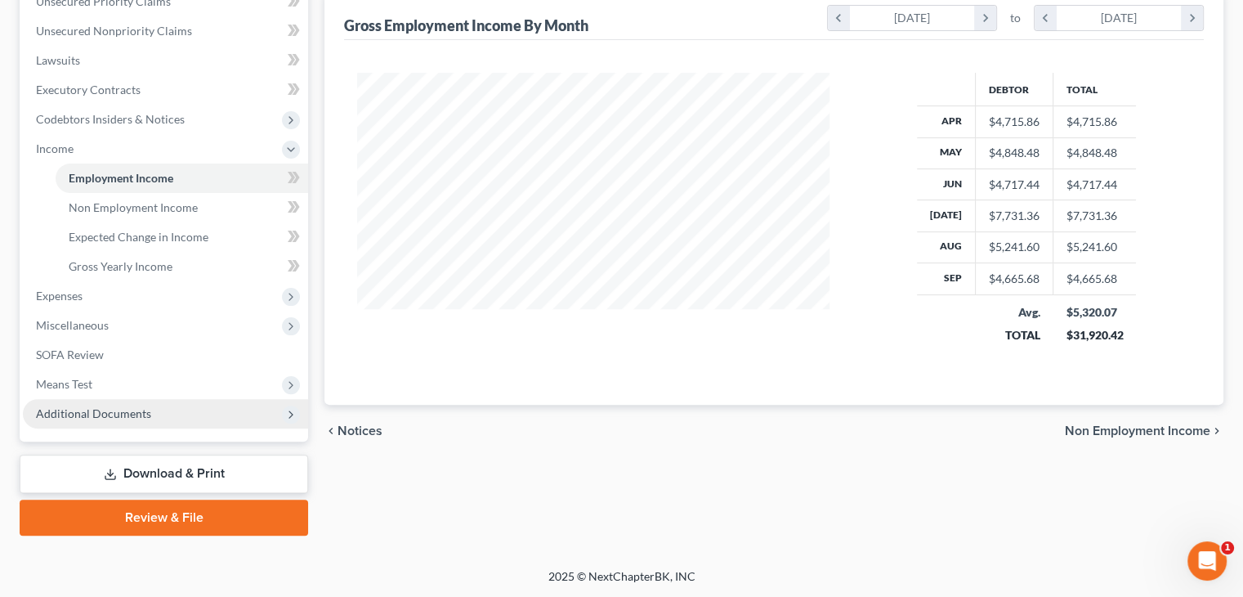
click at [111, 399] on span "Additional Documents" at bounding box center [165, 413] width 285 height 29
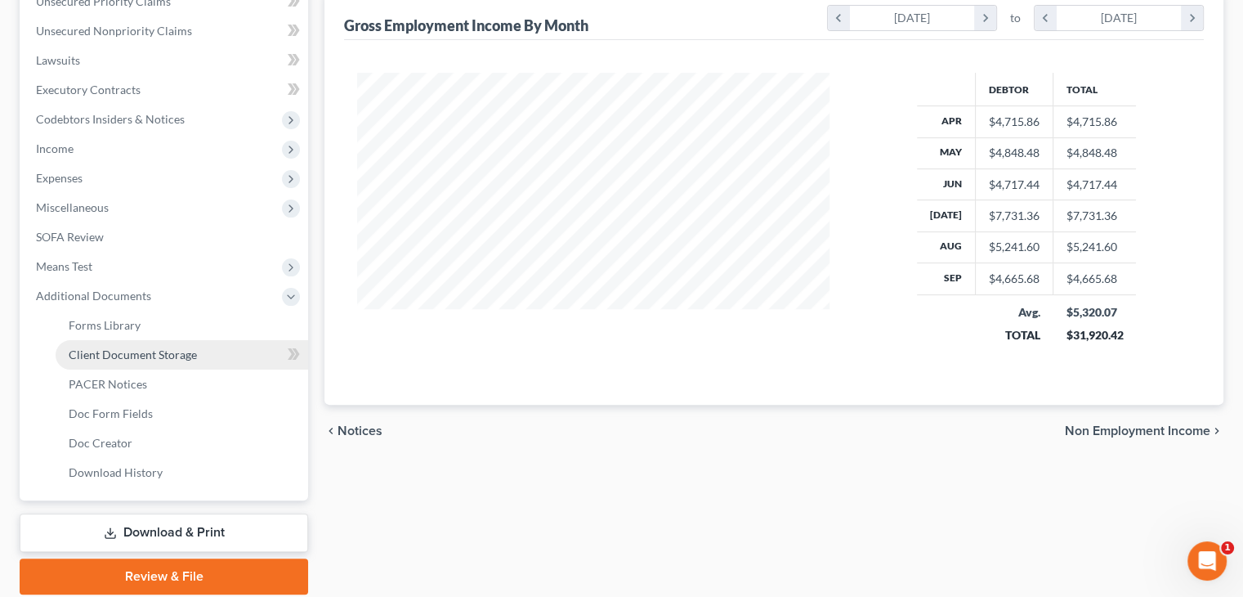
click at [126, 355] on span "Client Document Storage" at bounding box center [133, 354] width 128 height 14
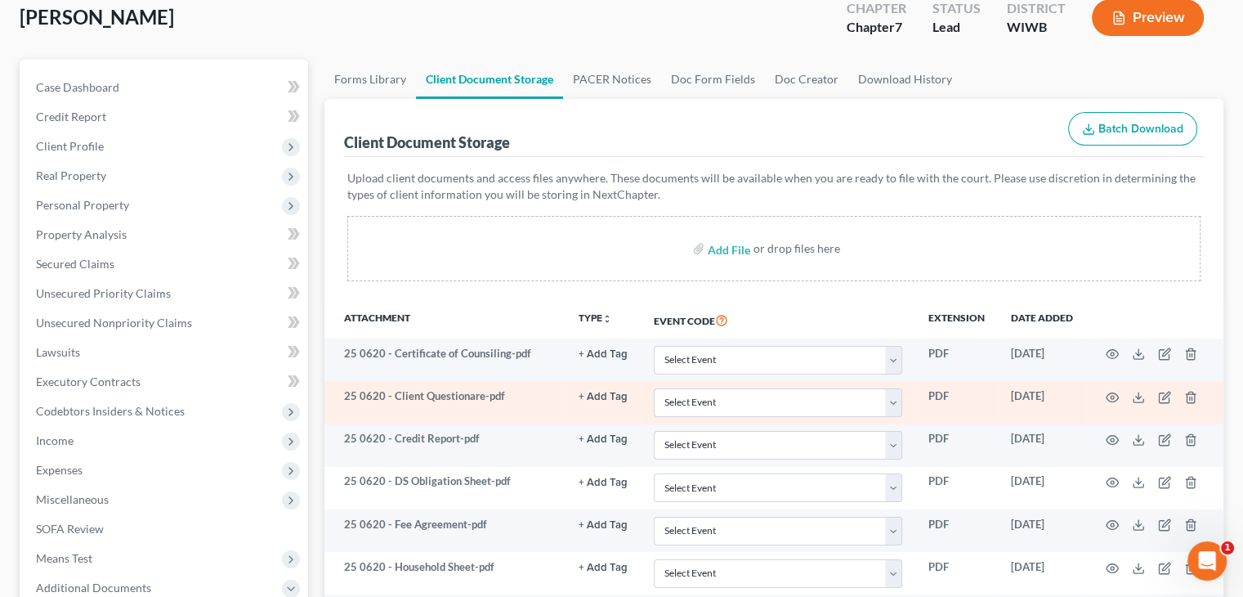
scroll to position [72, 0]
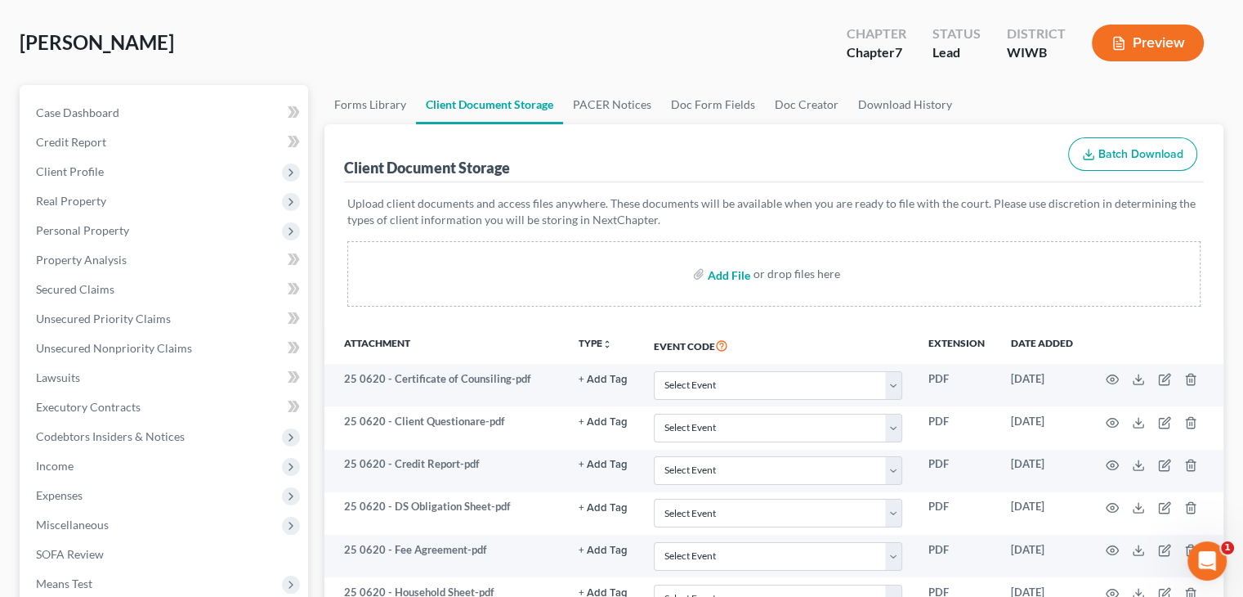
click at [729, 272] on input "file" at bounding box center [727, 273] width 39 height 29
type input "C:\fakepath\September bank statement.pdf"
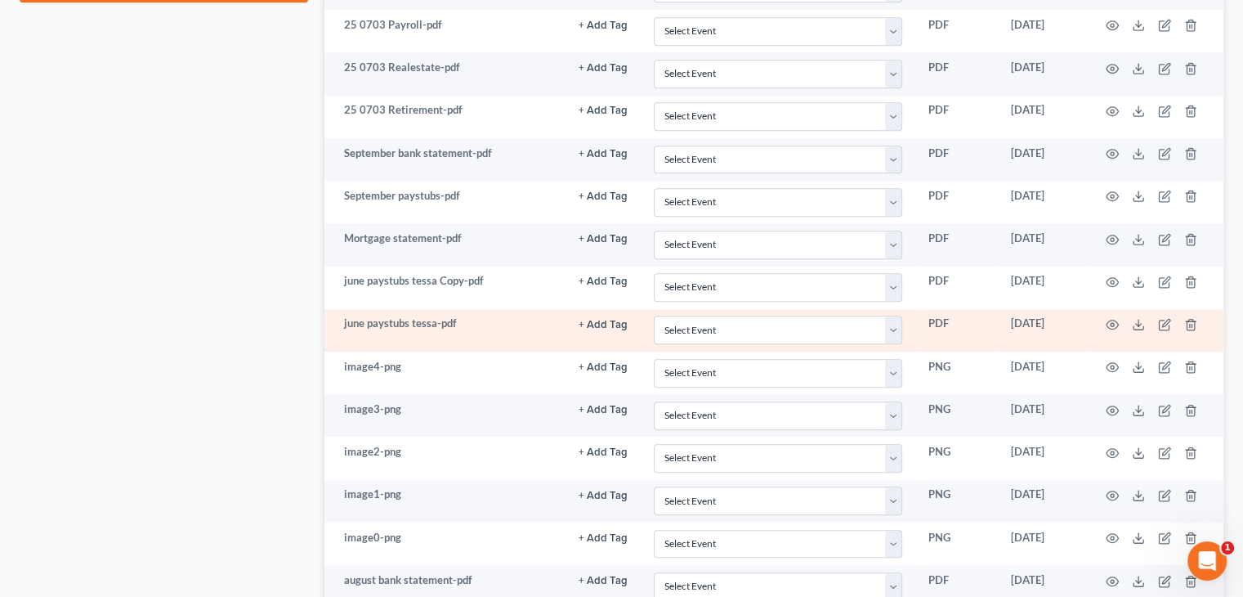
scroll to position [899, 0]
